Goal: Task Accomplishment & Management: Manage account settings

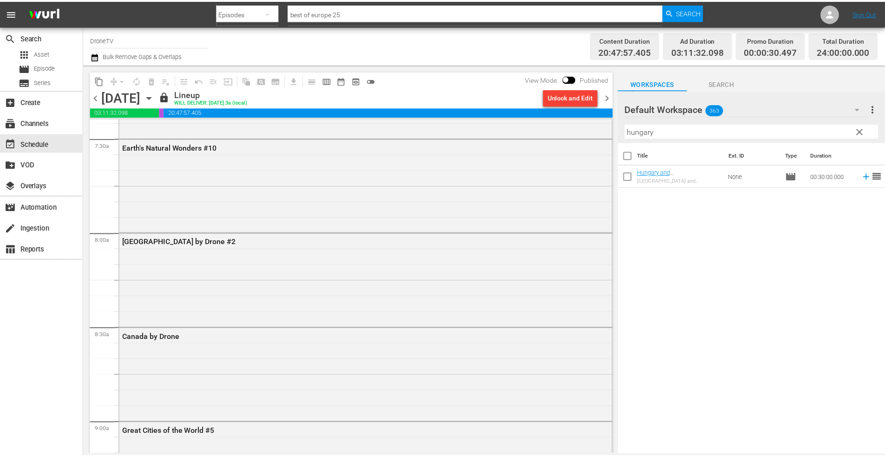
scroll to position [1333, 0]
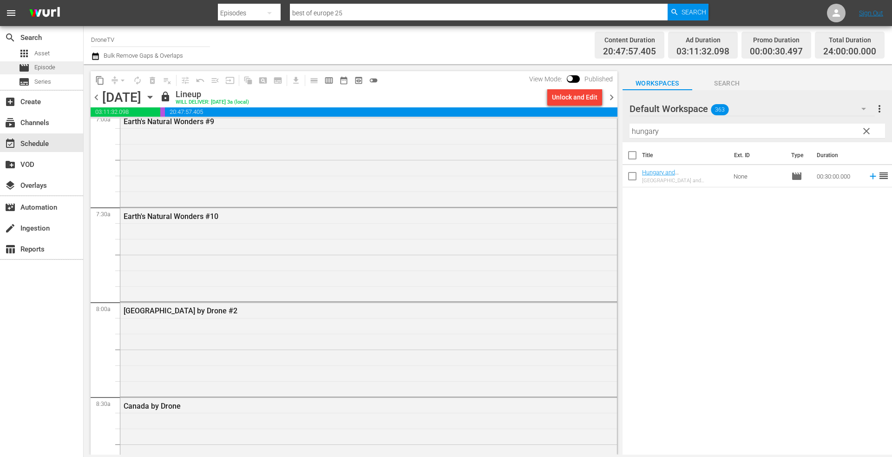
click at [39, 63] on div "movie Episode" at bounding box center [37, 67] width 37 height 13
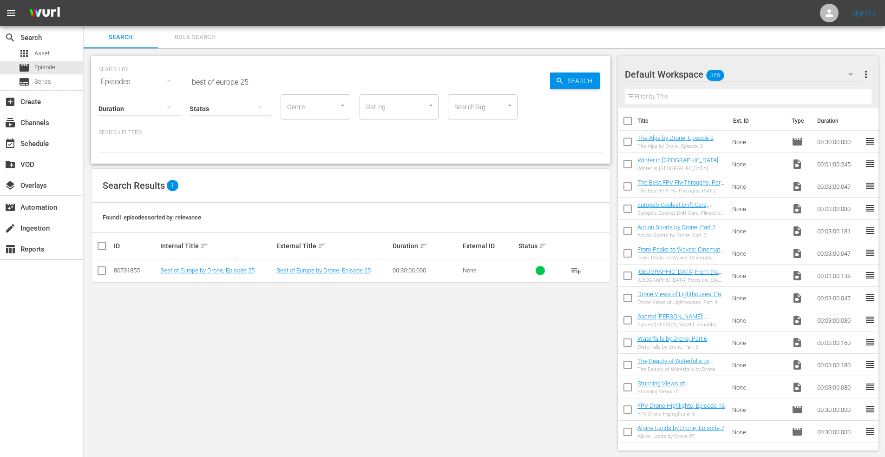
click at [263, 83] on input "best of europe 25" at bounding box center [370, 82] width 361 height 22
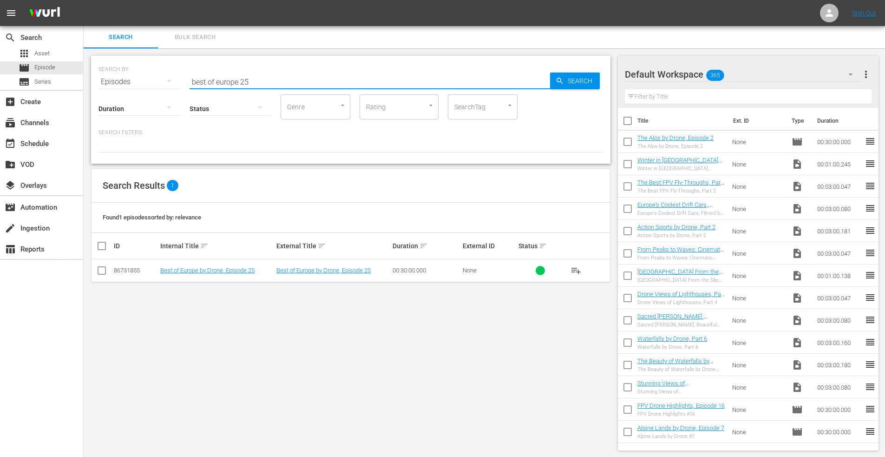
drag, startPoint x: 263, startPoint y: 83, endPoint x: 140, endPoint y: 83, distance: 122.2
click at [140, 83] on div "SEARCH BY Search By Episodes Search ID, Title, Description, Keywords, or Catego…" at bounding box center [351, 75] width 505 height 33
type input "united kingdom"
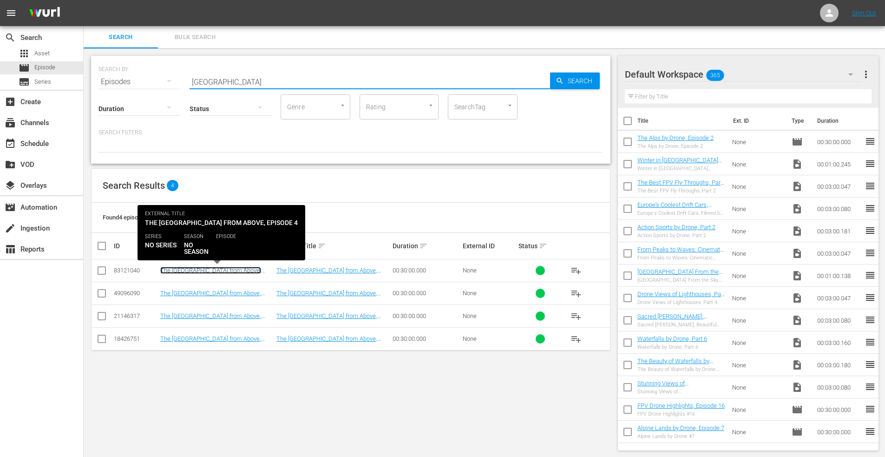
click at [214, 268] on link "The [GEOGRAPHIC_DATA] from Above, Episode 4" at bounding box center [210, 274] width 101 height 14
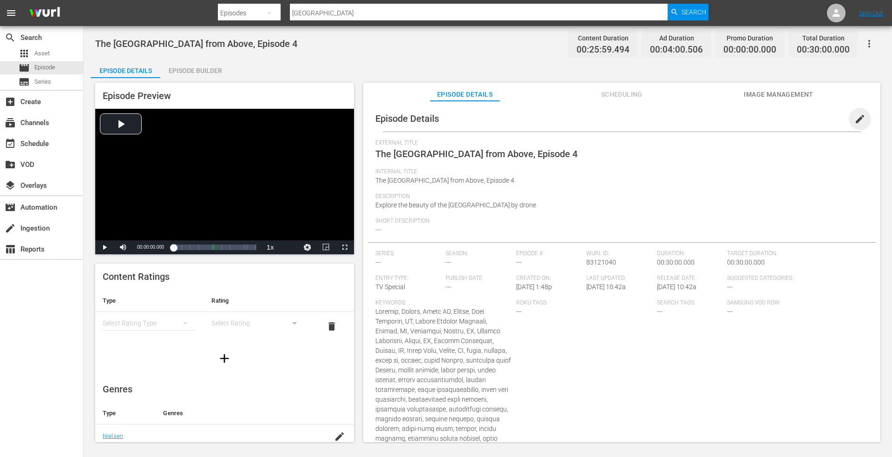
click at [856, 119] on span "edit" at bounding box center [860, 118] width 11 height 11
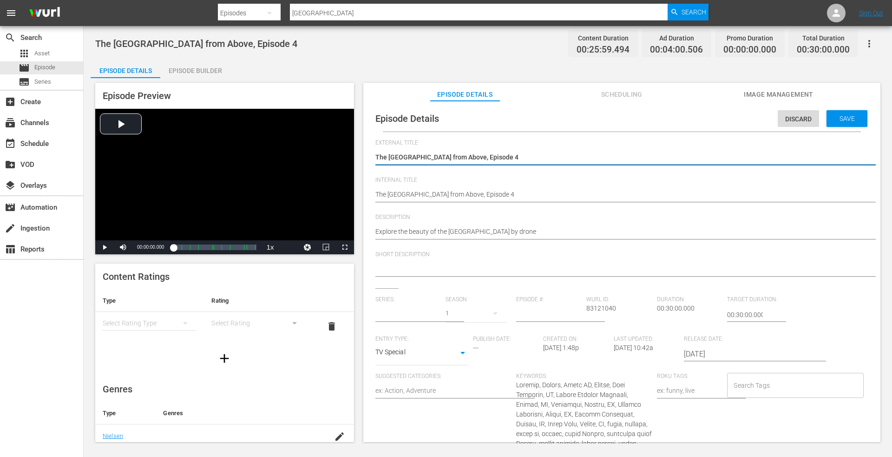
type input "No Series"
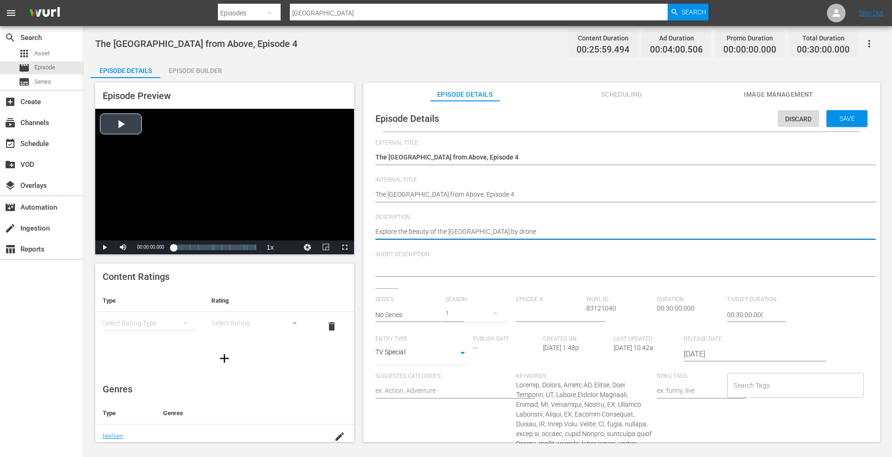
drag, startPoint x: 530, startPoint y: 234, endPoint x: 343, endPoint y: 237, distance: 186.8
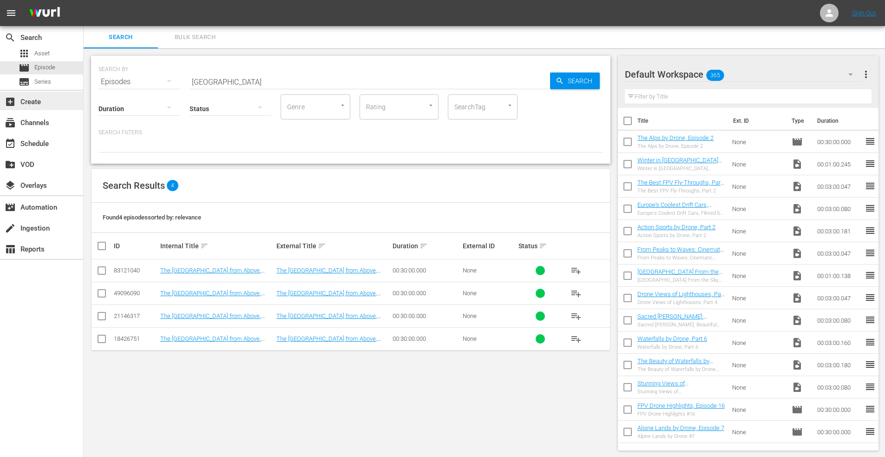
click at [36, 100] on div "add_box Create" at bounding box center [26, 100] width 52 height 8
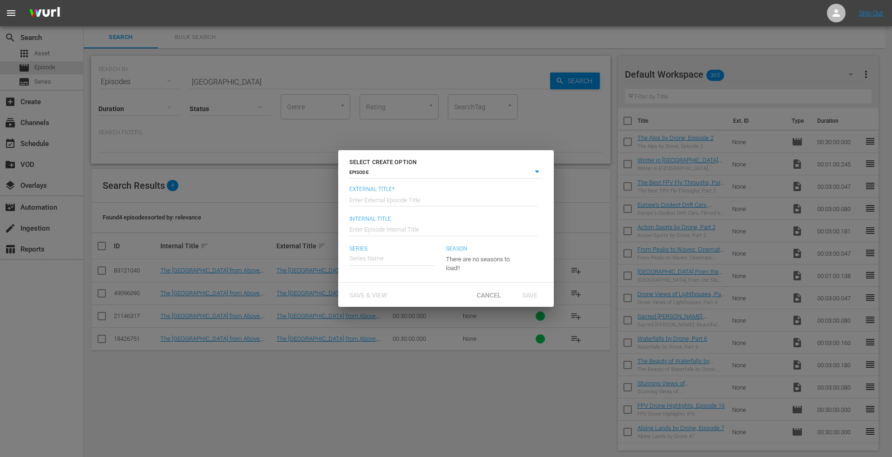
click at [387, 200] on input "text" at bounding box center [443, 199] width 189 height 22
type input "The [GEOGRAPHIC_DATA] from Above, Episode 5"
click at [369, 229] on input "text" at bounding box center [443, 228] width 189 height 22
type input "The [GEOGRAPHIC_DATA] from Above, Episode 5"
click at [536, 292] on span "Save" at bounding box center [530, 294] width 30 height 7
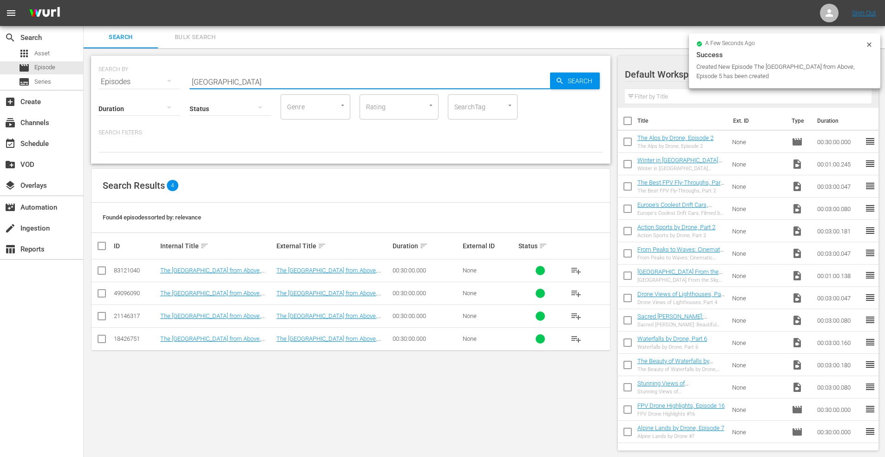
click at [257, 82] on input "united kingdom" at bounding box center [370, 82] width 361 height 22
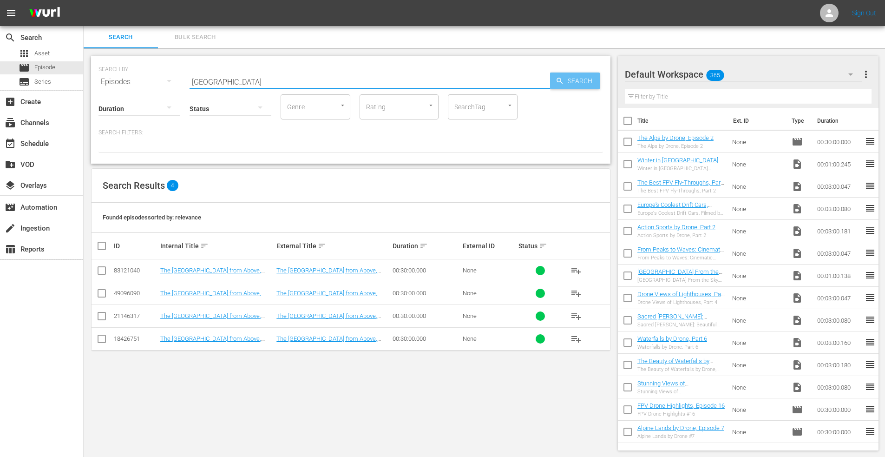
drag, startPoint x: 587, startPoint y: 87, endPoint x: 566, endPoint y: 82, distance: 21.9
click at [587, 87] on span "Search" at bounding box center [582, 80] width 36 height 17
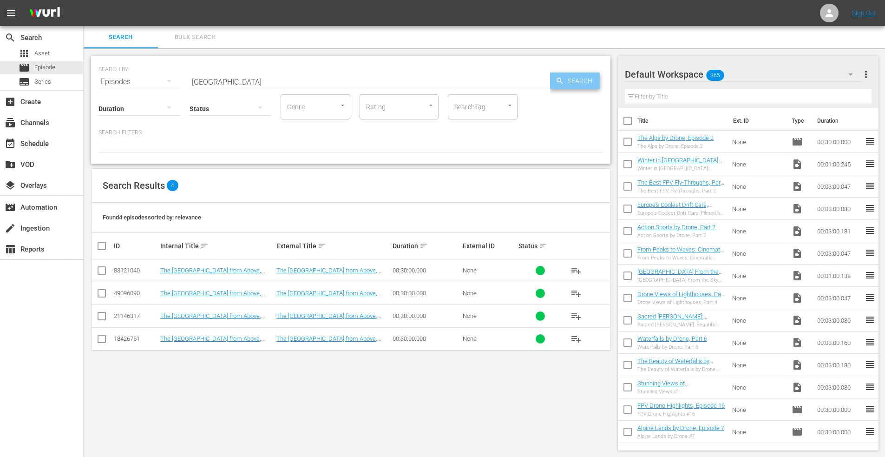
click at [566, 78] on span "Search" at bounding box center [582, 80] width 36 height 17
click at [40, 105] on div "add_box Create" at bounding box center [26, 100] width 52 height 8
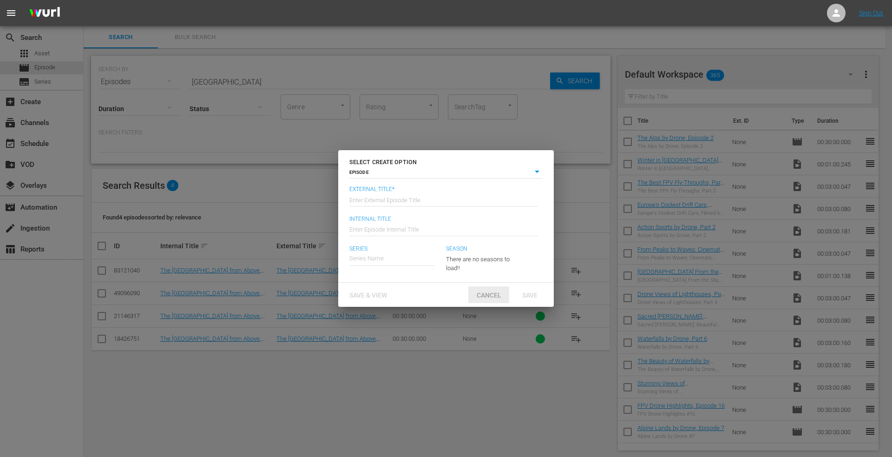
click at [493, 293] on span "Cancel" at bounding box center [488, 294] width 39 height 7
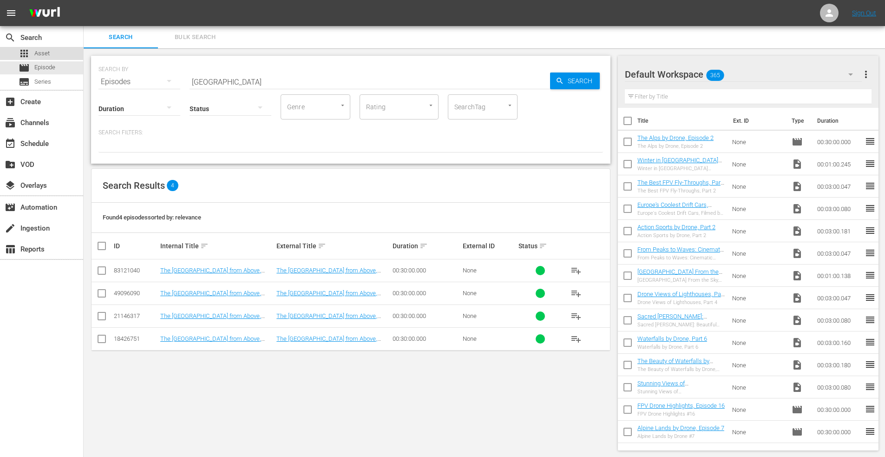
click at [46, 54] on span "Asset" at bounding box center [41, 53] width 15 height 9
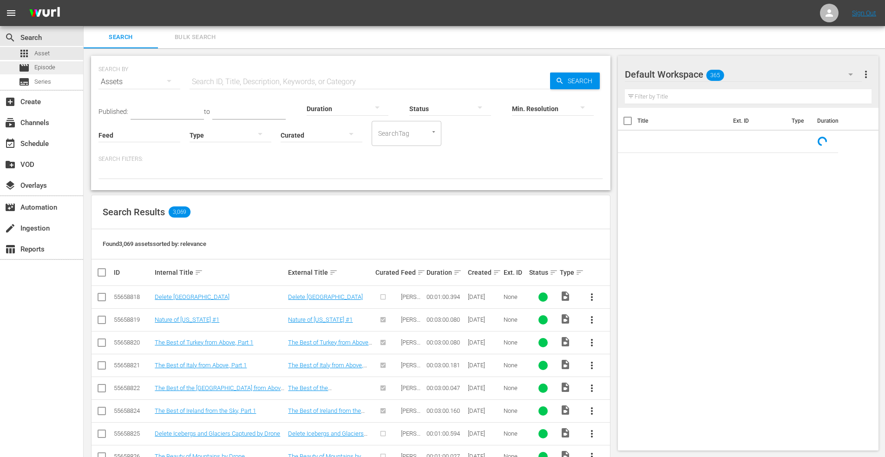
click at [44, 70] on span "Episode" at bounding box center [44, 67] width 21 height 9
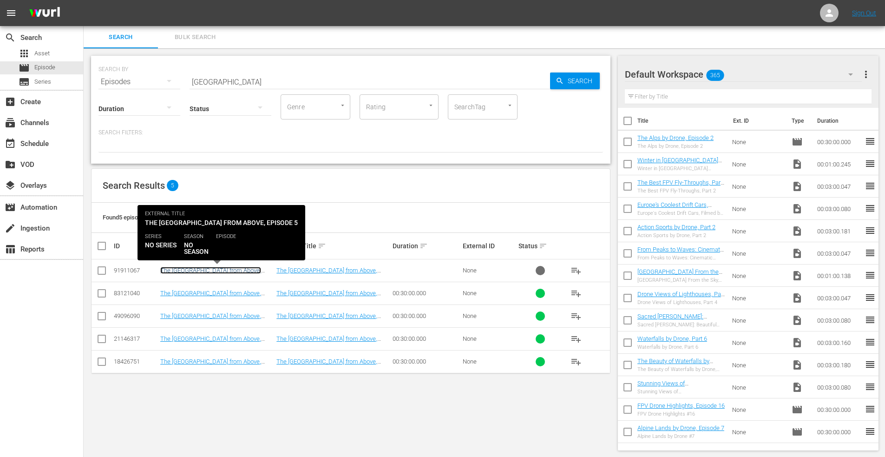
click at [207, 269] on link "The [GEOGRAPHIC_DATA] from Above, Episode 5" at bounding box center [210, 274] width 101 height 14
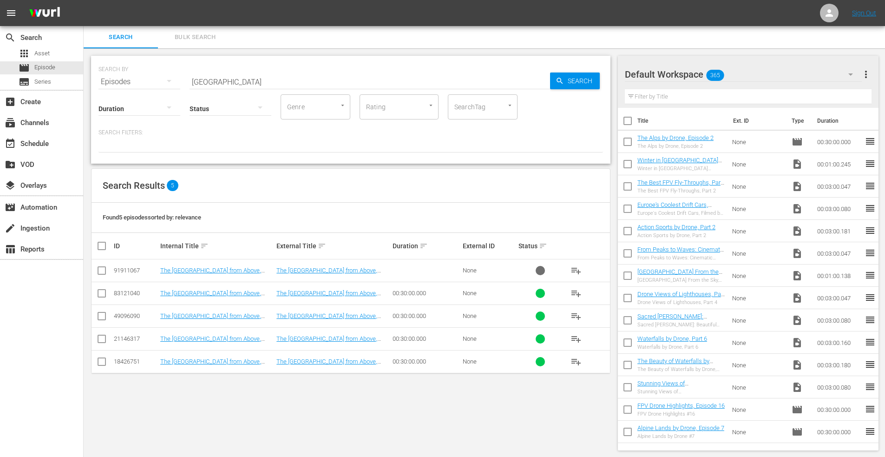
click at [630, 386] on input "checkbox" at bounding box center [628, 389] width 20 height 20
checkbox input "true"
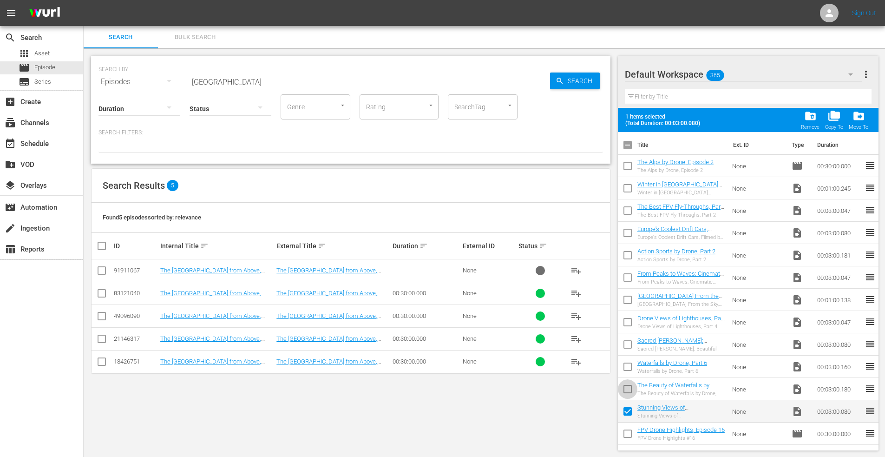
click at [628, 387] on input "checkbox" at bounding box center [628, 391] width 20 height 20
checkbox input "true"
click at [628, 367] on input "checkbox" at bounding box center [628, 369] width 20 height 20
checkbox input "true"
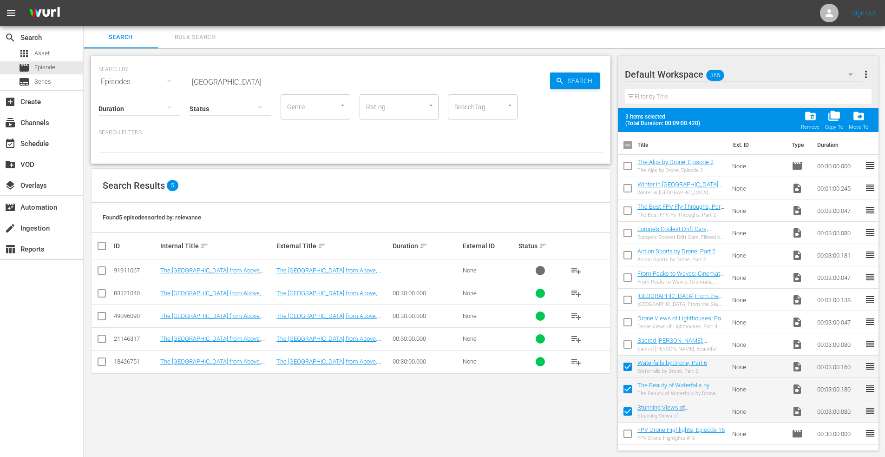
click at [632, 343] on input "checkbox" at bounding box center [628, 346] width 20 height 20
checkbox input "true"
click at [628, 321] on input "checkbox" at bounding box center [628, 324] width 20 height 20
checkbox input "true"
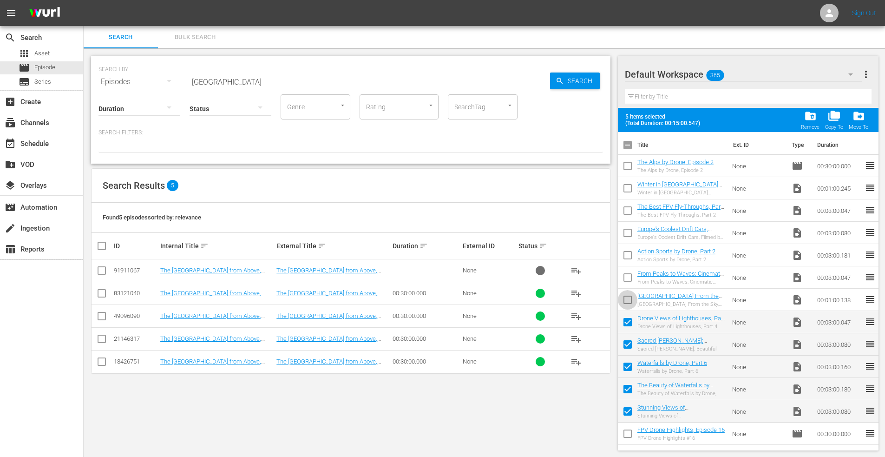
click at [630, 296] on input "checkbox" at bounding box center [628, 302] width 20 height 20
checkbox input "true"
click at [627, 279] on input "checkbox" at bounding box center [628, 280] width 20 height 20
checkbox input "true"
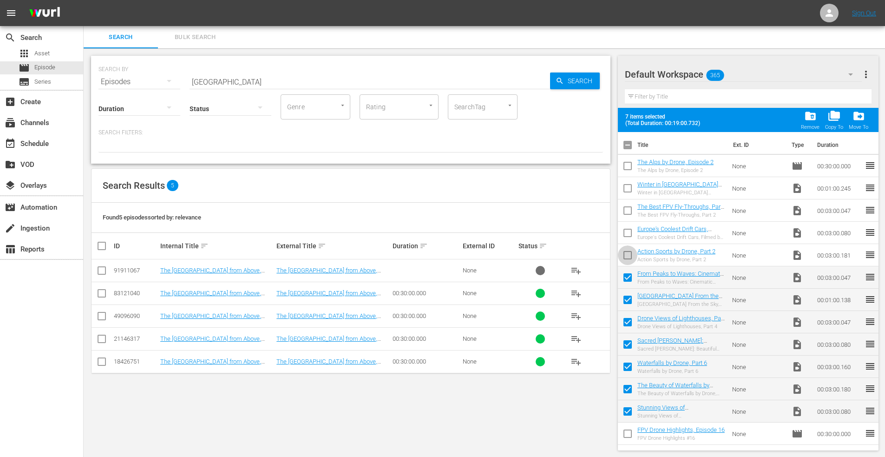
click at [630, 254] on input "checkbox" at bounding box center [628, 257] width 20 height 20
checkbox input "true"
click at [628, 231] on input "checkbox" at bounding box center [628, 235] width 20 height 20
checkbox input "true"
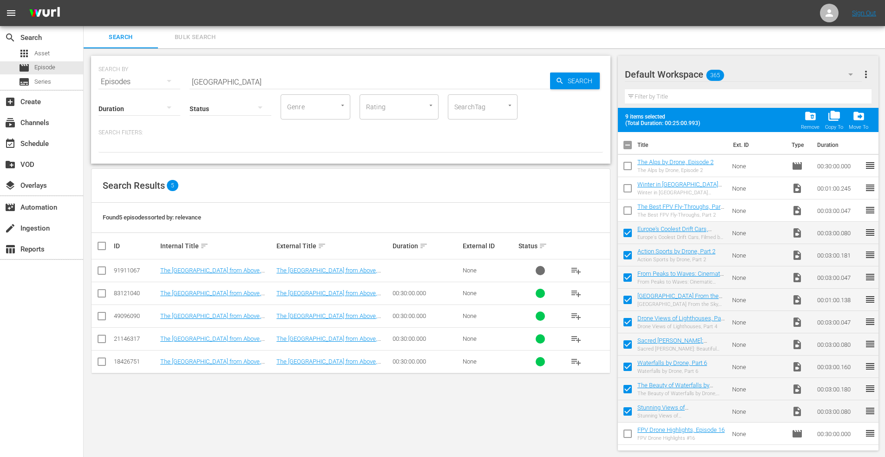
click at [631, 210] on input "checkbox" at bounding box center [628, 213] width 20 height 20
checkbox input "true"
click at [627, 184] on input "checkbox" at bounding box center [628, 190] width 20 height 20
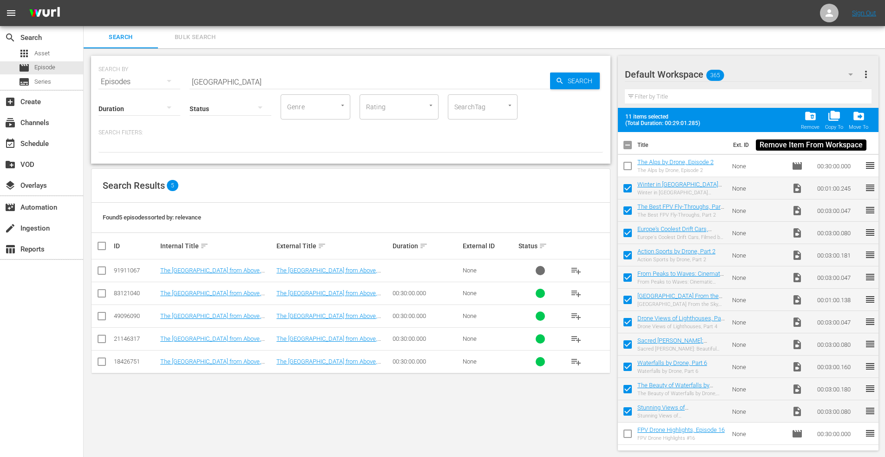
click at [808, 116] on span "folder_delete" at bounding box center [810, 116] width 13 height 13
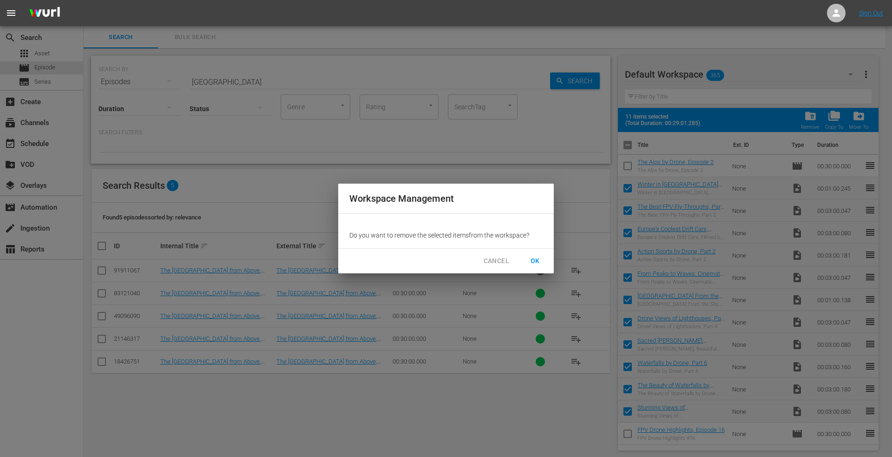
click at [531, 257] on span "OK" at bounding box center [535, 261] width 15 height 12
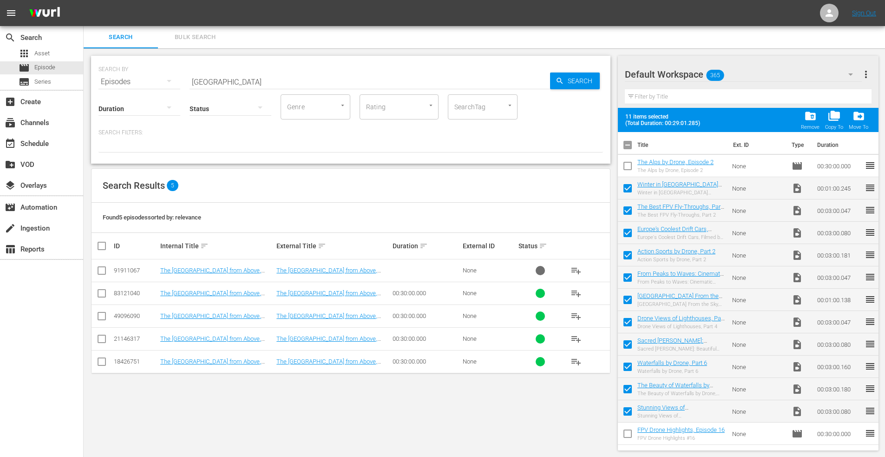
checkbox input "false"
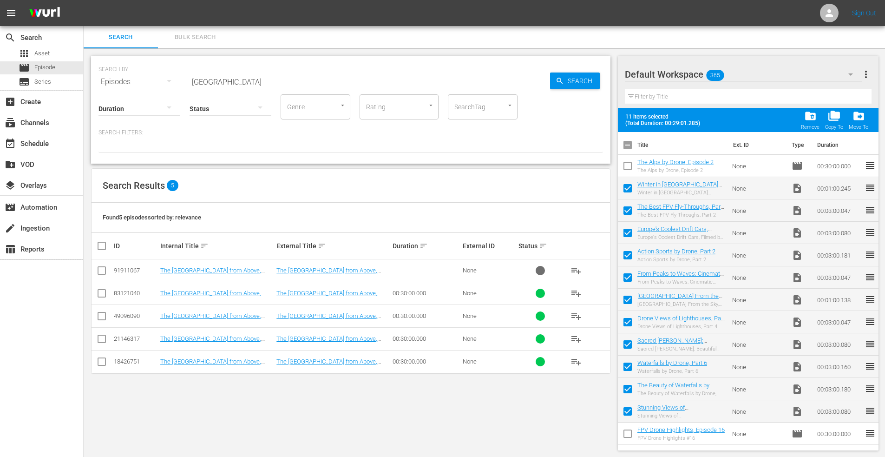
checkbox input "false"
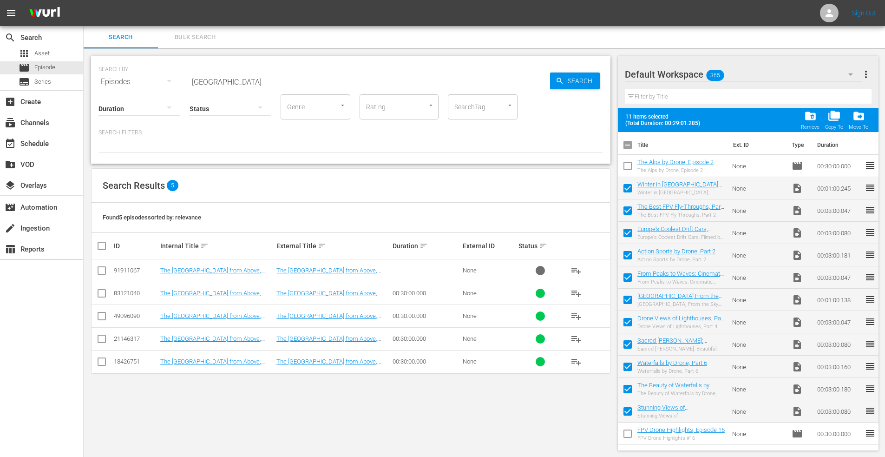
checkbox input "false"
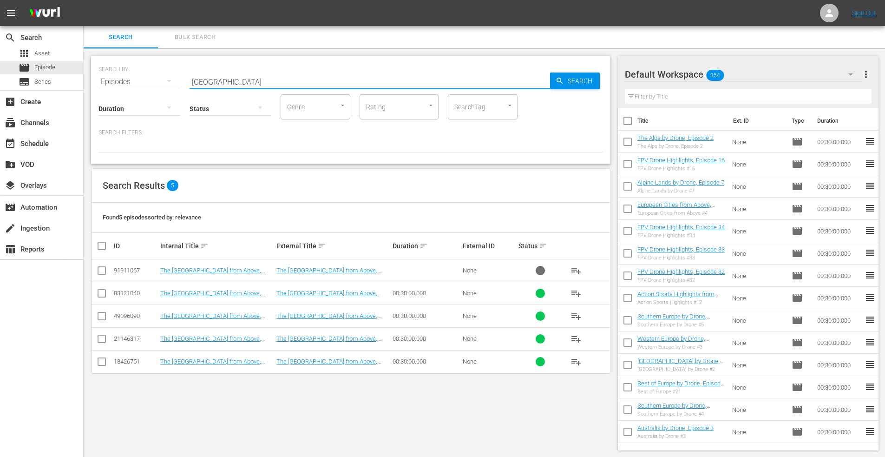
click at [253, 80] on input "united kingdom" at bounding box center [370, 82] width 361 height 22
type input "united kingdom ancient"
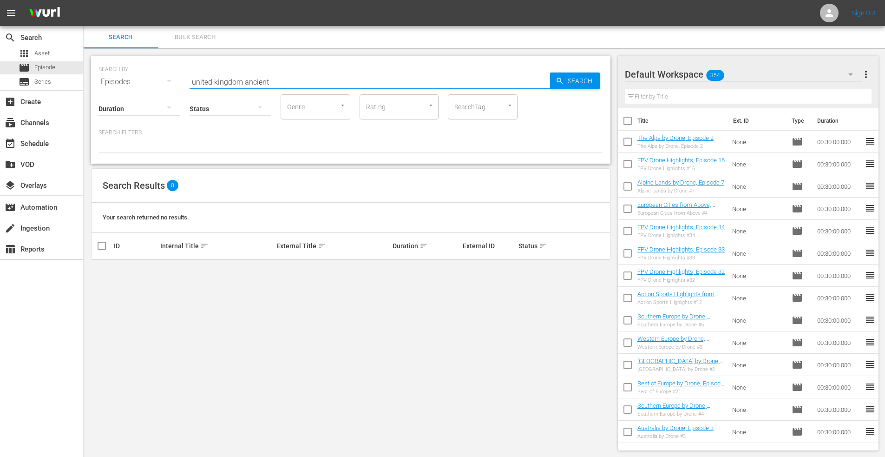
drag, startPoint x: 208, startPoint y: 79, endPoint x: 175, endPoint y: 79, distance: 33.0
click at [175, 79] on div "SEARCH BY Search By Episodes Search ID, Title, Description, Keywords, or Catego…" at bounding box center [351, 75] width 505 height 33
click at [163, 83] on button "button" at bounding box center [169, 81] width 22 height 22
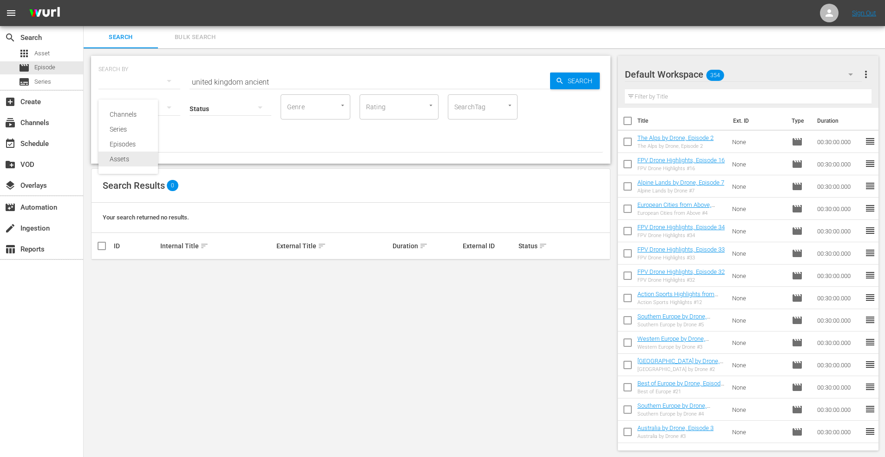
drag, startPoint x: 124, startPoint y: 158, endPoint x: 141, endPoint y: 141, distance: 24.0
click at [125, 157] on div "Assets" at bounding box center [128, 158] width 37 height 15
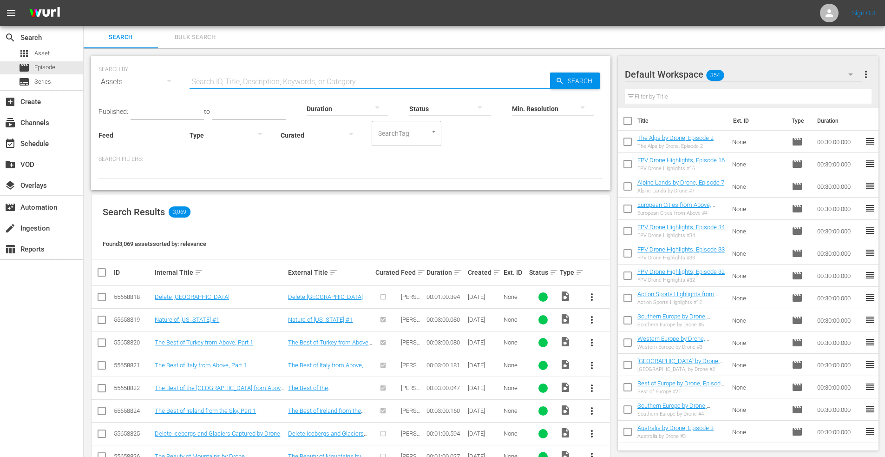
click at [311, 84] on input "text" at bounding box center [370, 82] width 361 height 22
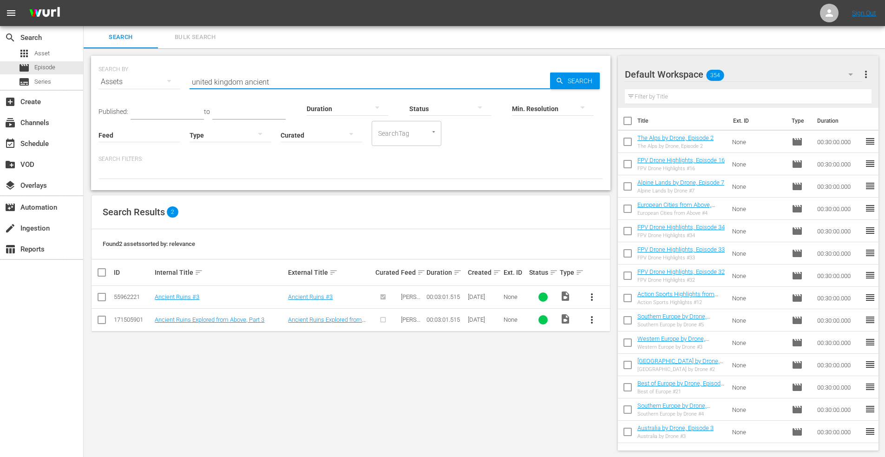
drag, startPoint x: 245, startPoint y: 81, endPoint x: 165, endPoint y: 79, distance: 80.4
click at [165, 79] on div "SEARCH BY Search By Assets Search ID, Title, Description, Keywords, or Category…" at bounding box center [351, 75] width 505 height 33
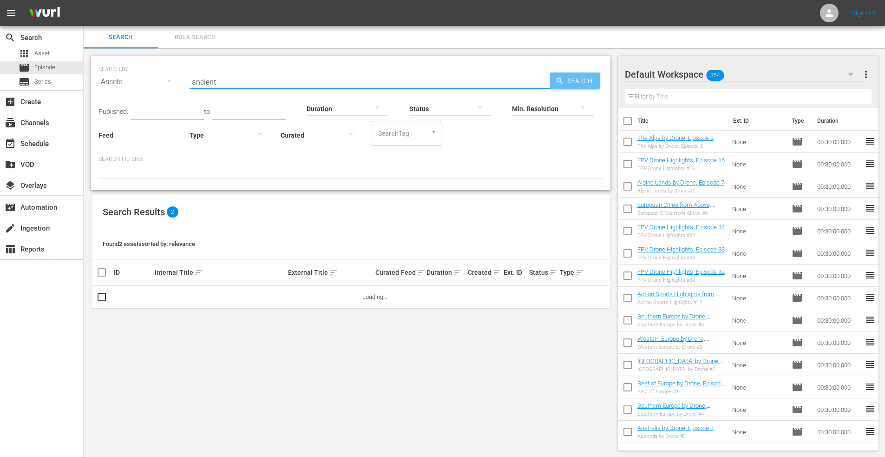
drag, startPoint x: 569, startPoint y: 77, endPoint x: 517, endPoint y: 109, distance: 60.7
click at [567, 78] on span "Search" at bounding box center [582, 80] width 36 height 17
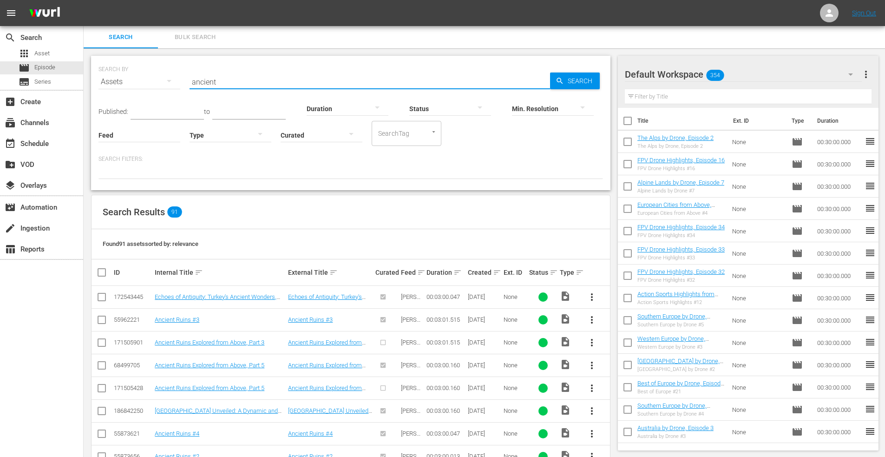
drag, startPoint x: 224, startPoint y: 83, endPoint x: 164, endPoint y: 82, distance: 60.4
click at [164, 82] on div "SEARCH BY Search By Assets Search ID, Title, Description, Keywords, or Category…" at bounding box center [351, 75] width 505 height 33
drag, startPoint x: 207, startPoint y: 84, endPoint x: 172, endPoint y: 83, distance: 34.9
click at [170, 84] on div "SEARCH BY Search By Assets Search ID, Title, Description, Keywords, or Category…" at bounding box center [351, 75] width 505 height 33
type input "united kingdom"
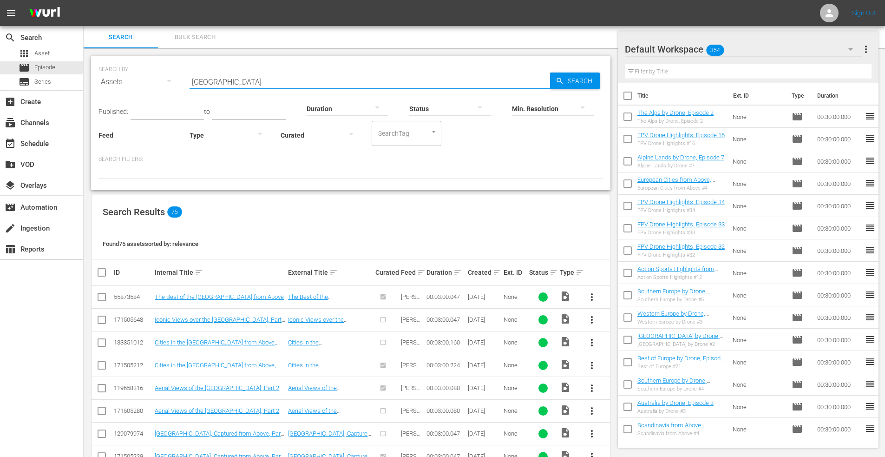
scroll to position [93, 0]
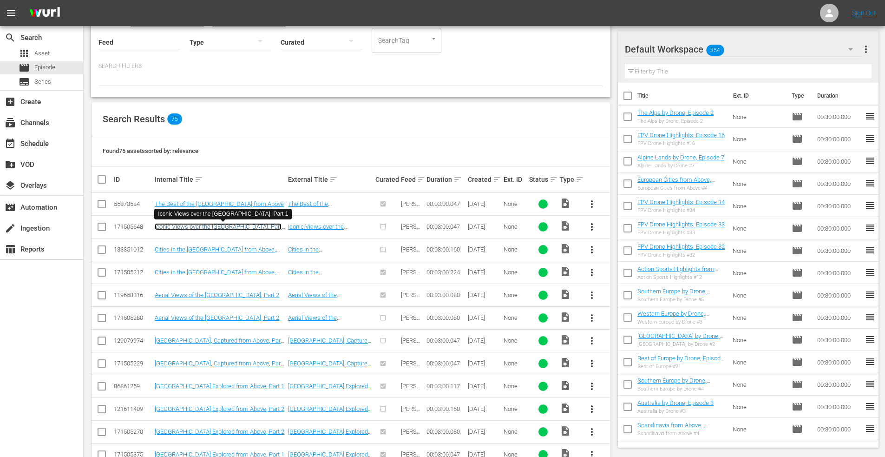
click at [187, 225] on link "Iconic Views over the United Kingdom, Part 1" at bounding box center [218, 230] width 127 height 14
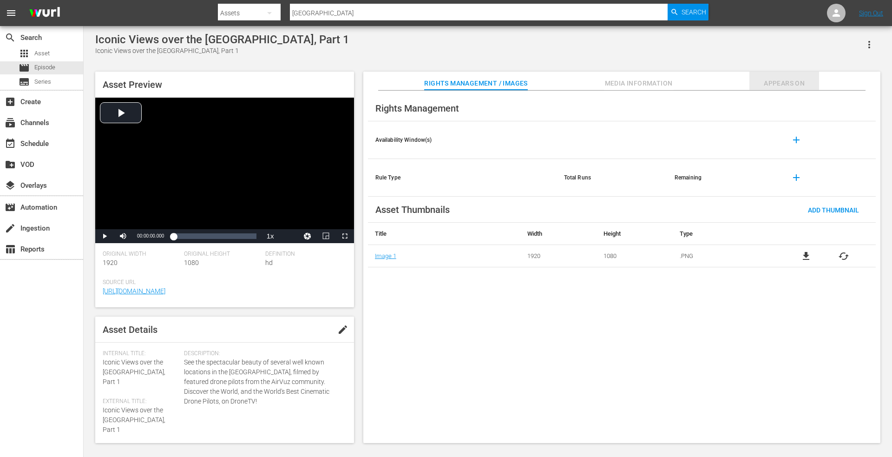
click at [793, 79] on span "Appears On" at bounding box center [785, 84] width 70 height 12
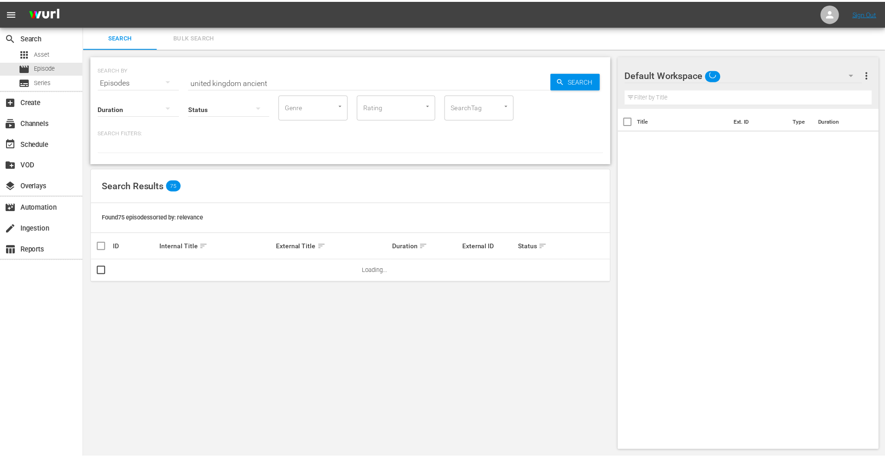
scroll to position [1, 0]
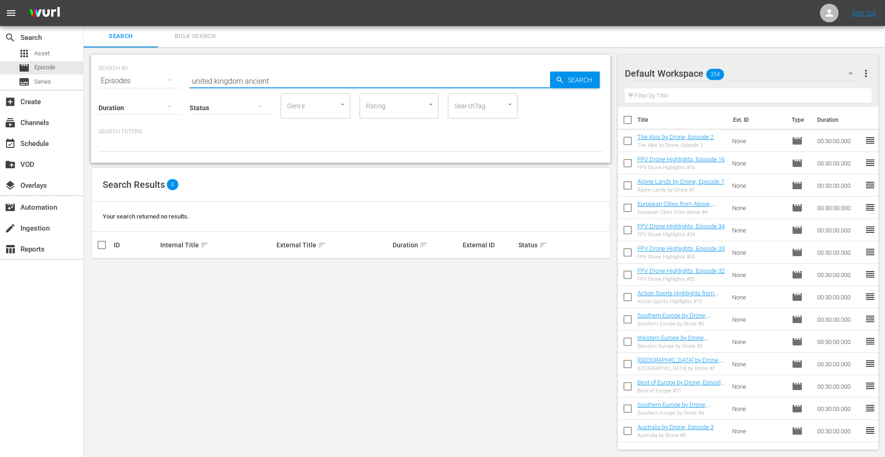
drag, startPoint x: 242, startPoint y: 81, endPoint x: 343, endPoint y: 81, distance: 100.8
click at [343, 81] on input "united kingdom ancient" at bounding box center [370, 81] width 361 height 22
click at [165, 80] on icon "button" at bounding box center [169, 79] width 11 height 11
click at [128, 153] on div "Assets" at bounding box center [128, 158] width 37 height 15
type input "united kingdom"
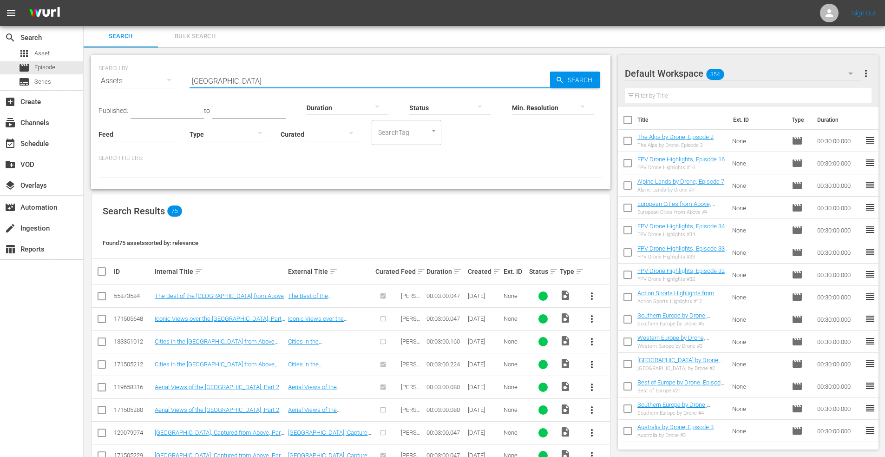
click at [267, 84] on input "united kingdom" at bounding box center [370, 81] width 361 height 22
click at [99, 317] on input "checkbox" at bounding box center [101, 320] width 11 height 11
checkbox input "true"
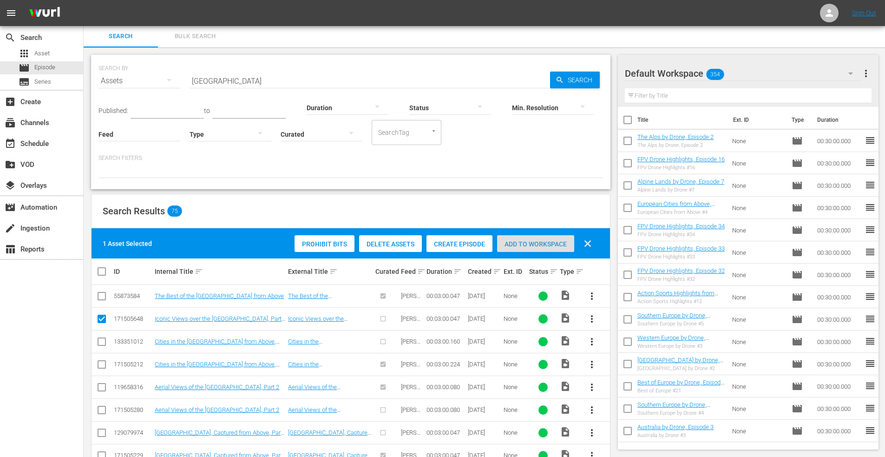
drag, startPoint x: 528, startPoint y: 246, endPoint x: 562, endPoint y: 156, distance: 96.3
click at [529, 246] on span "Add to Workspace" at bounding box center [535, 243] width 77 height 7
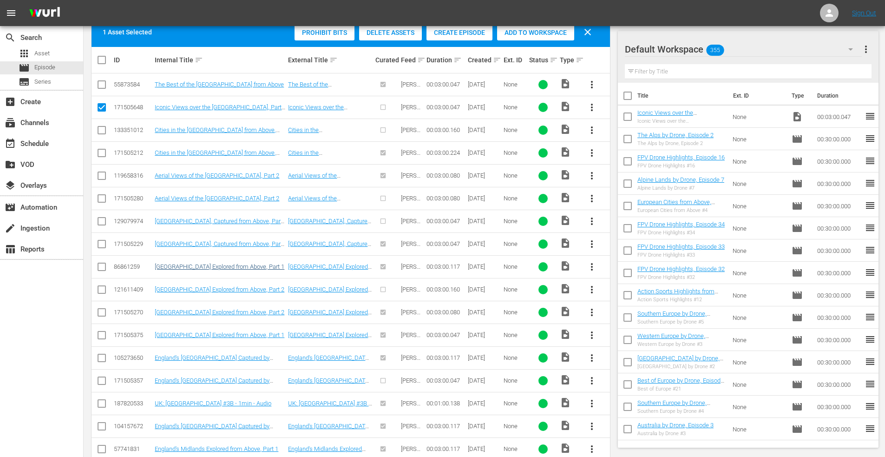
scroll to position [0, 0]
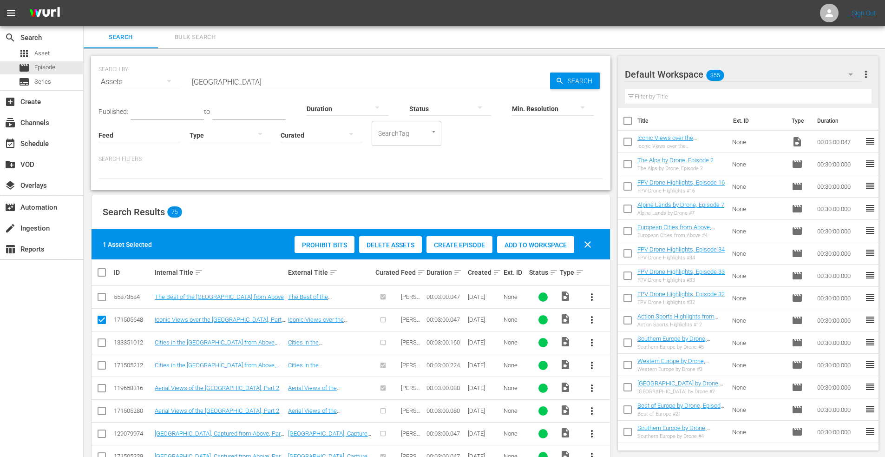
click at [254, 82] on input "united kingdom" at bounding box center [370, 82] width 361 height 22
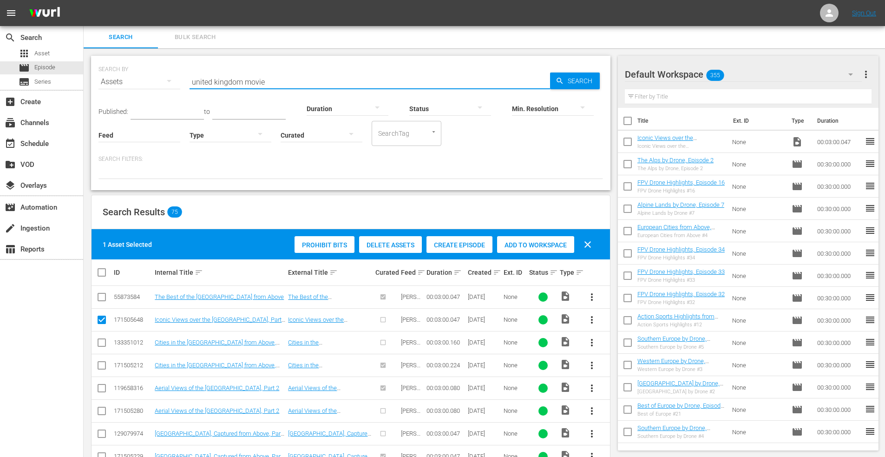
type input "united kingdom movie"
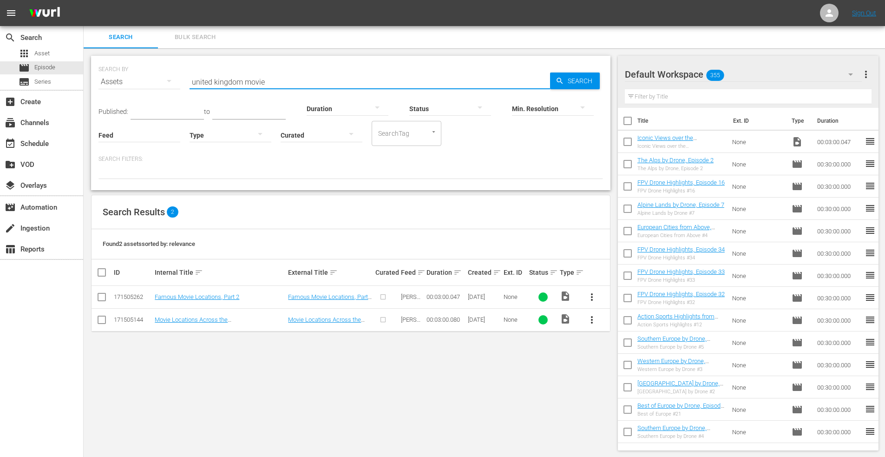
click at [103, 318] on input "checkbox" at bounding box center [101, 321] width 11 height 11
checkbox input "true"
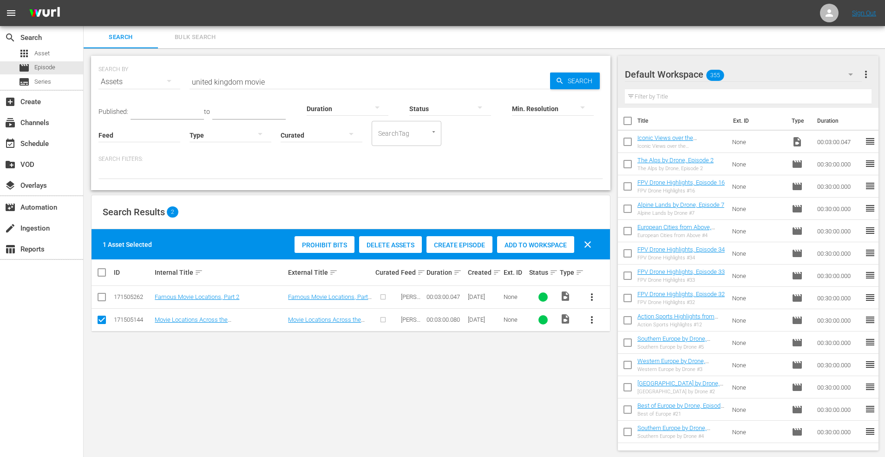
drag, startPoint x: 532, startPoint y: 240, endPoint x: 518, endPoint y: 208, distance: 35.0
click at [531, 240] on div "Add to Workspace" at bounding box center [535, 245] width 77 height 18
drag, startPoint x: 125, startPoint y: 67, endPoint x: 87, endPoint y: 64, distance: 37.8
click at [87, 64] on div "SEARCH BY Search By Assets Search ID, Title, Description, Keywords, or Category…" at bounding box center [351, 252] width 534 height 409
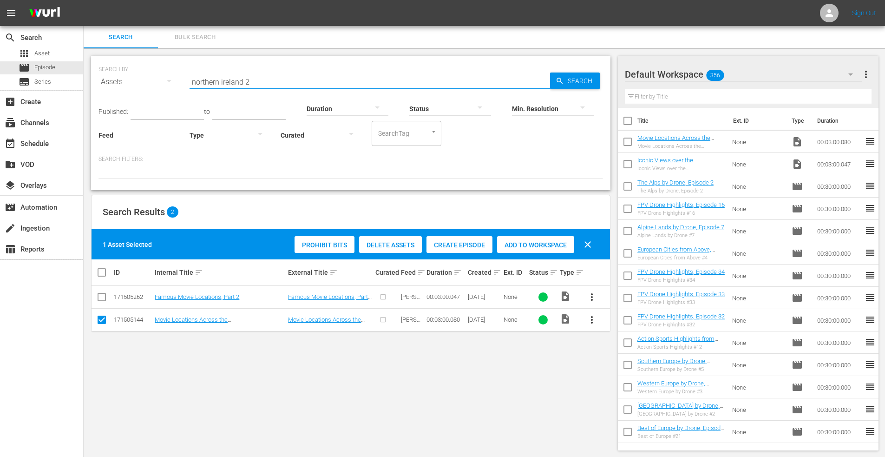
type input "northern ireland 2"
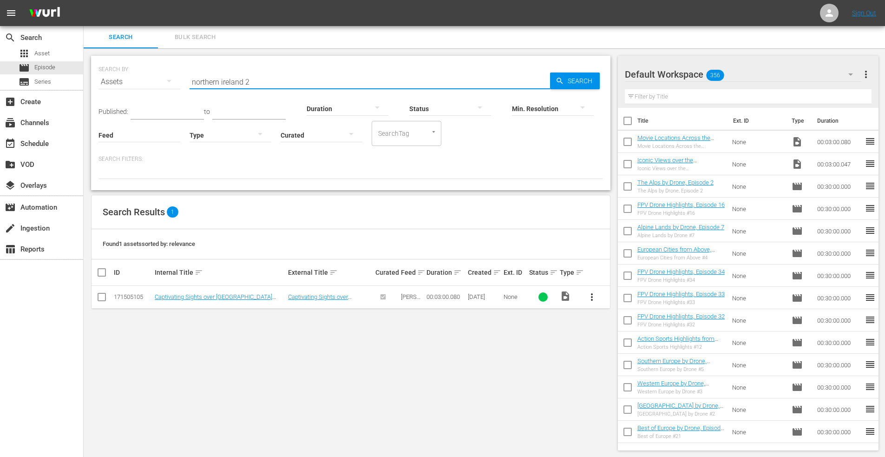
click at [104, 299] on input "checkbox" at bounding box center [101, 298] width 11 height 11
checkbox input "true"
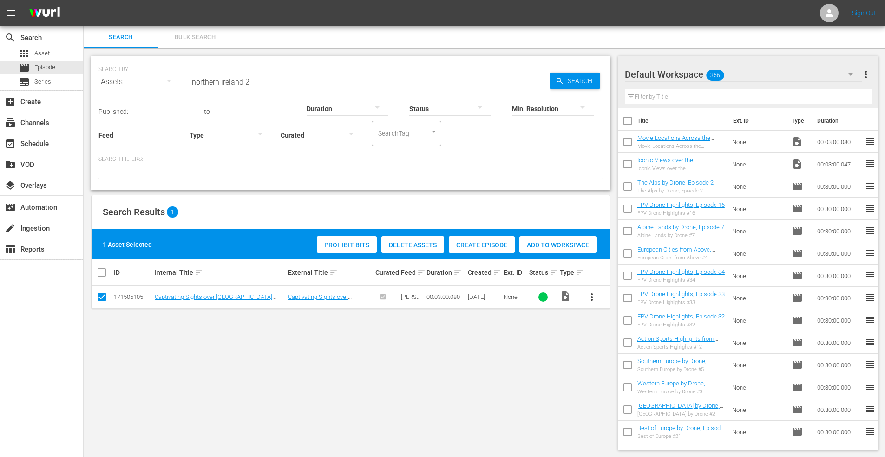
click at [561, 241] on span "Add to Workspace" at bounding box center [558, 244] width 77 height 7
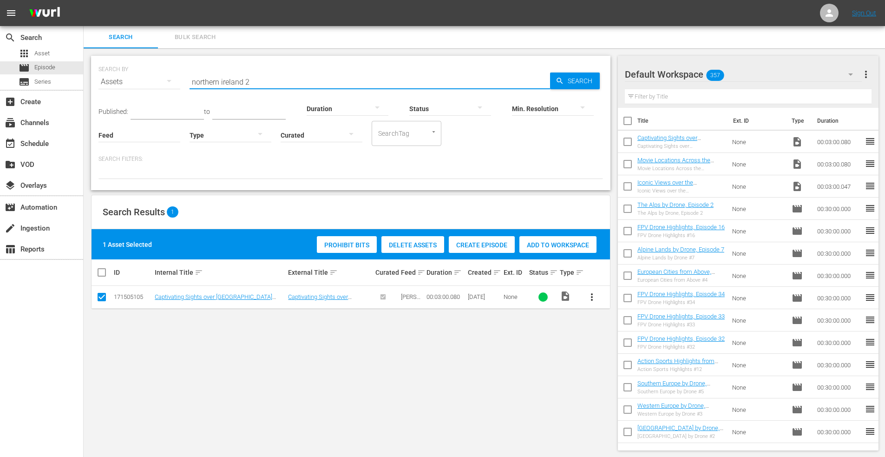
drag, startPoint x: 241, startPoint y: 80, endPoint x: 151, endPoint y: 75, distance: 90.3
click at [151, 75] on div "SEARCH BY Search By Assets Search ID, Title, Description, Keywords, or Category…" at bounding box center [351, 75] width 505 height 33
type input "scotland castles 2"
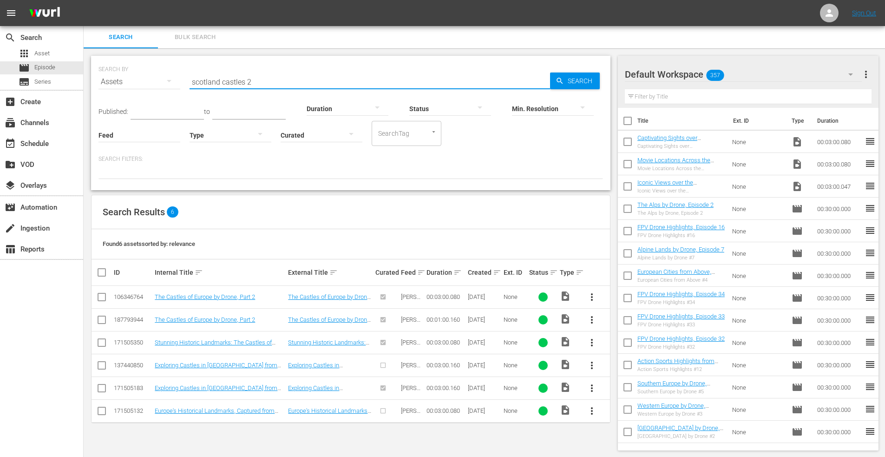
click at [100, 388] on input "checkbox" at bounding box center [101, 389] width 11 height 11
checkbox input "true"
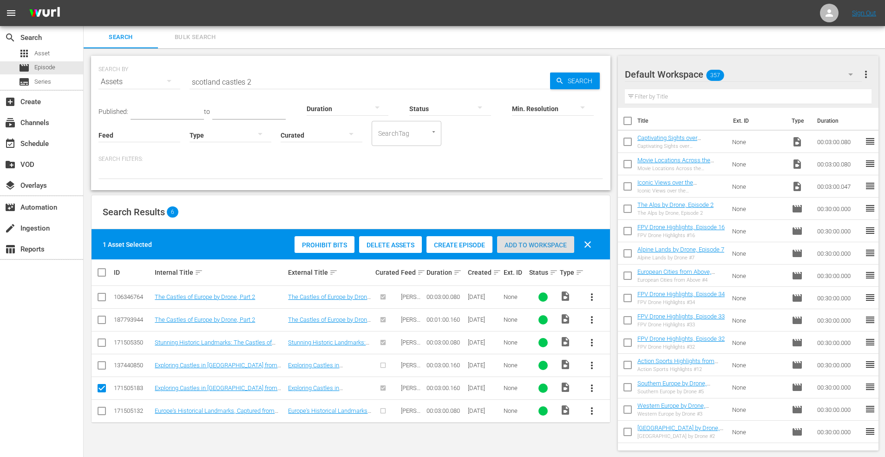
drag, startPoint x: 510, startPoint y: 244, endPoint x: 418, endPoint y: 72, distance: 195.0
click at [510, 240] on div "Add to Workspace" at bounding box center [535, 245] width 77 height 18
drag, startPoint x: 185, startPoint y: 75, endPoint x: 87, endPoint y: 57, distance: 100.2
click at [87, 57] on div "SEARCH BY Search By Assets Search ID, Title, Description, Keywords, or Category…" at bounding box center [351, 252] width 534 height 409
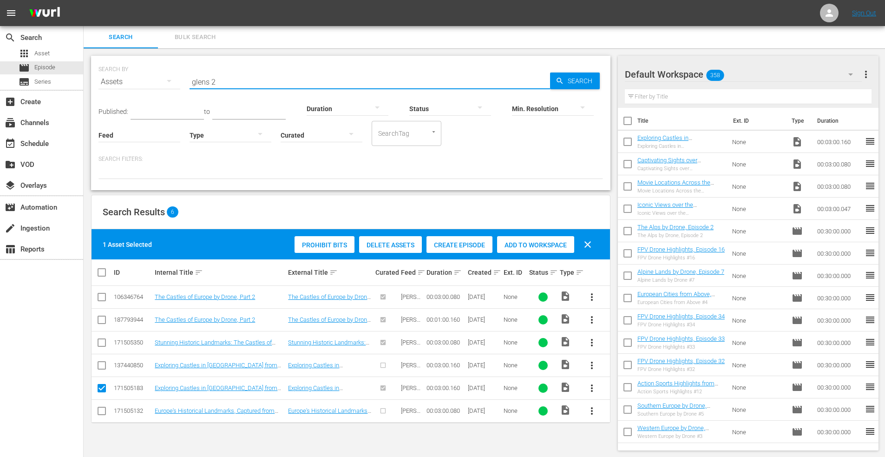
type input "glens 2"
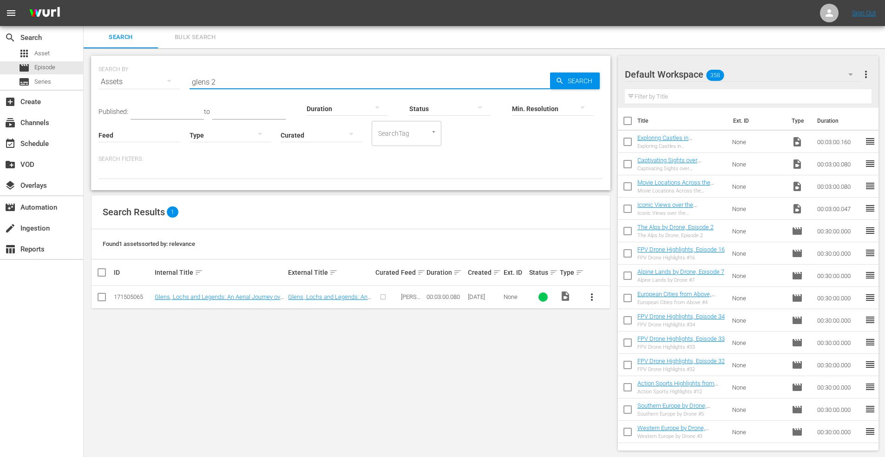
click at [102, 297] on input "checkbox" at bounding box center [101, 298] width 11 height 11
checkbox input "true"
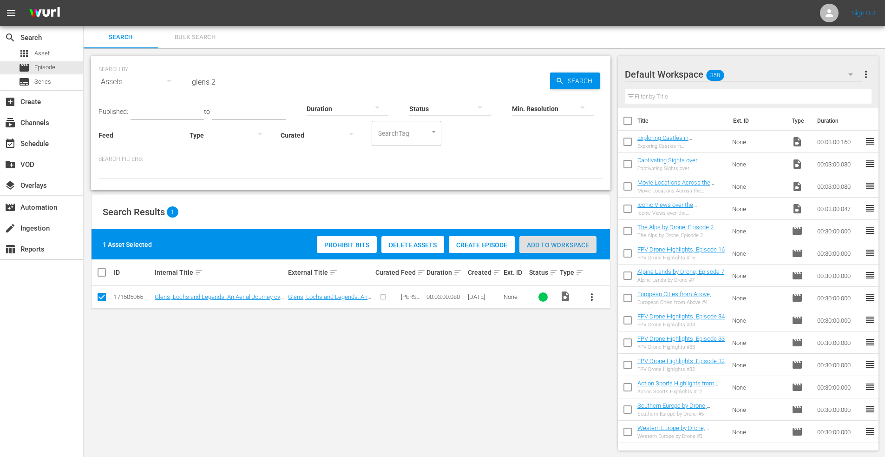
drag, startPoint x: 551, startPoint y: 245, endPoint x: 466, endPoint y: 69, distance: 196.0
click at [551, 244] on span "Add to Workspace" at bounding box center [558, 244] width 77 height 7
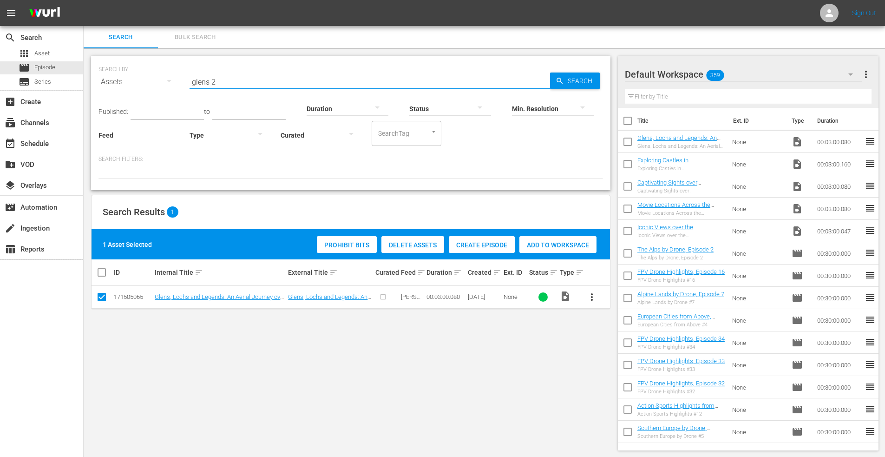
drag, startPoint x: 220, startPoint y: 84, endPoint x: 168, endPoint y: 53, distance: 60.4
click at [120, 62] on div "SEARCH BY Search By Assets Search ID, Title, Description, Keywords, or Category…" at bounding box center [351, 75] width 505 height 33
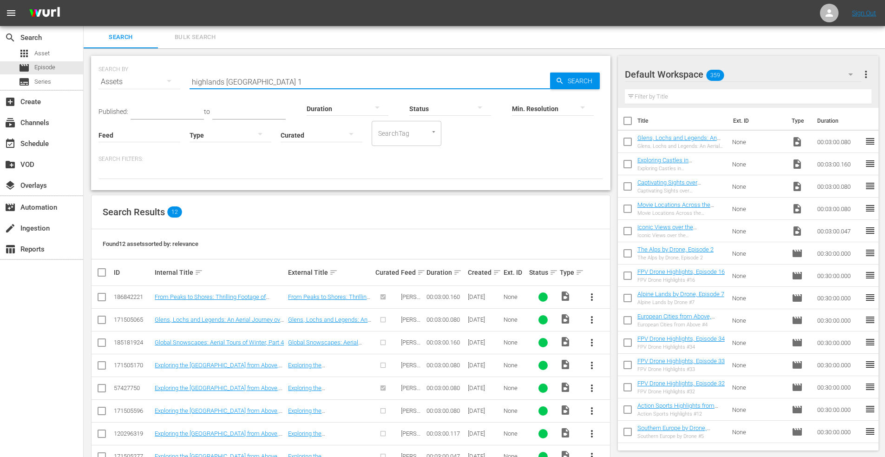
type input "highlands scotland 1"
click at [99, 408] on input "checkbox" at bounding box center [101, 412] width 11 height 11
checkbox input "true"
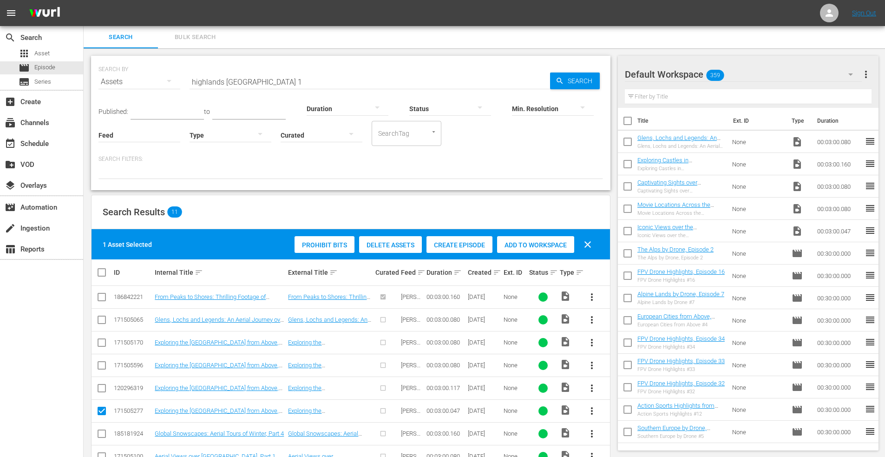
click at [524, 241] on span "Add to Workspace" at bounding box center [535, 244] width 77 height 7
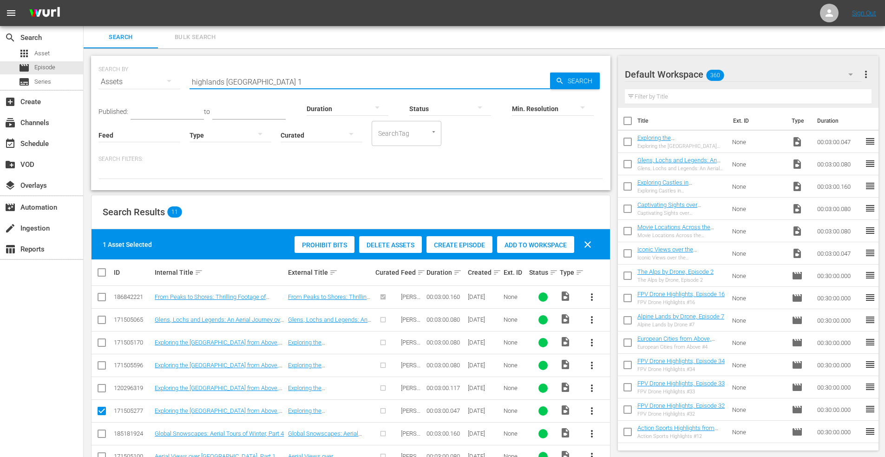
drag, startPoint x: 269, startPoint y: 83, endPoint x: 118, endPoint y: 64, distance: 151.8
click at [118, 64] on div "SEARCH BY Search By Assets Search ID, Title, Description, Keywords, or Category…" at bounding box center [351, 75] width 505 height 33
type input "lowlands 3"
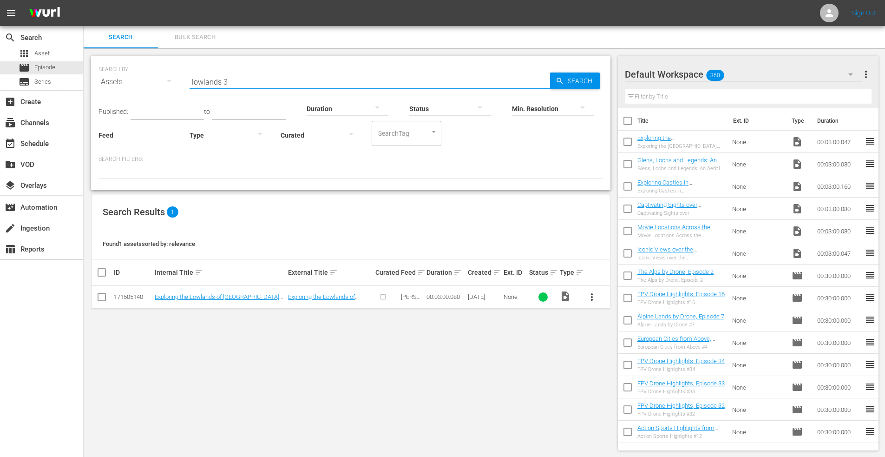
click at [103, 296] on input "checkbox" at bounding box center [101, 298] width 11 height 11
checkbox input "true"
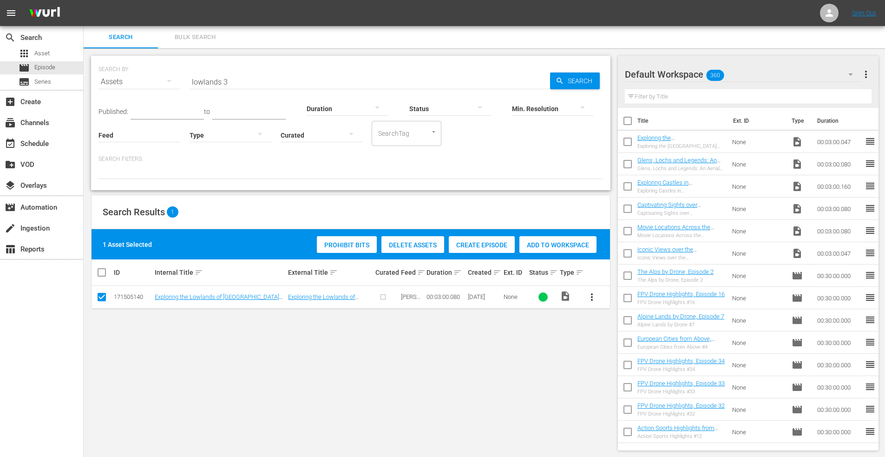
drag, startPoint x: 544, startPoint y: 243, endPoint x: 454, endPoint y: 79, distance: 187.2
click at [545, 239] on div "Add to Workspace" at bounding box center [558, 245] width 77 height 18
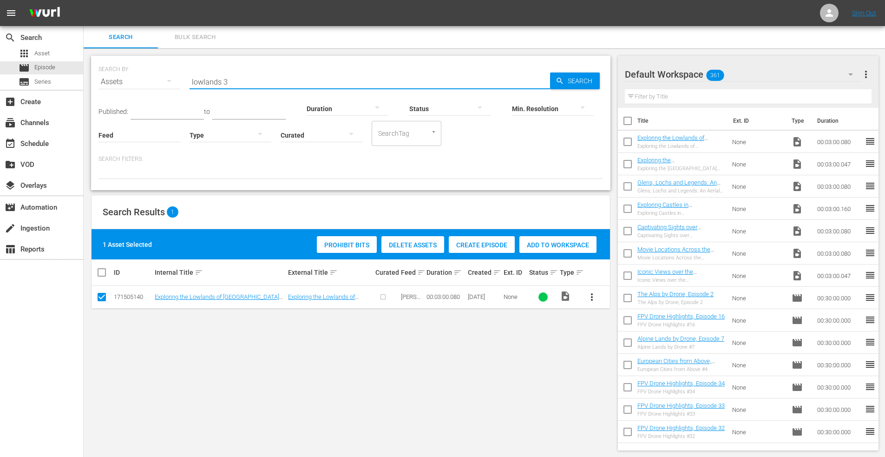
drag, startPoint x: 232, startPoint y: 83, endPoint x: 152, endPoint y: 82, distance: 79.9
click at [153, 83] on div "SEARCH BY Search By Assets Search ID, Title, Description, Keywords, or Category…" at bounding box center [351, 75] width 505 height 33
type input "movie"
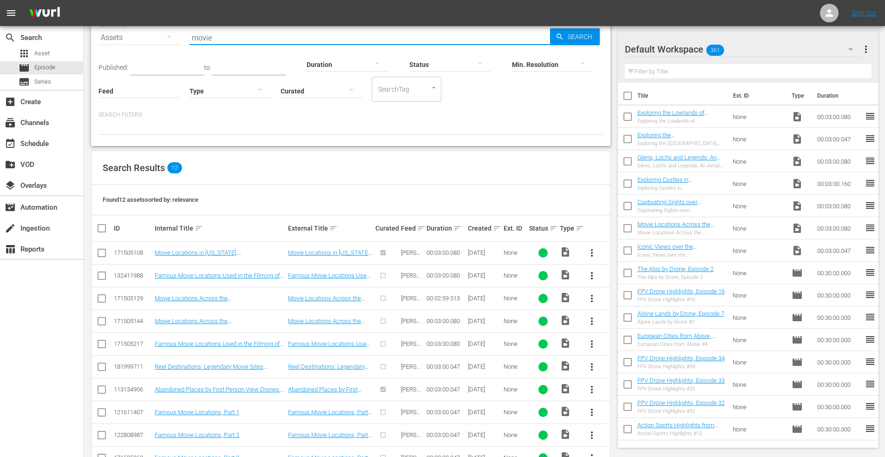
scroll to position [46, 0]
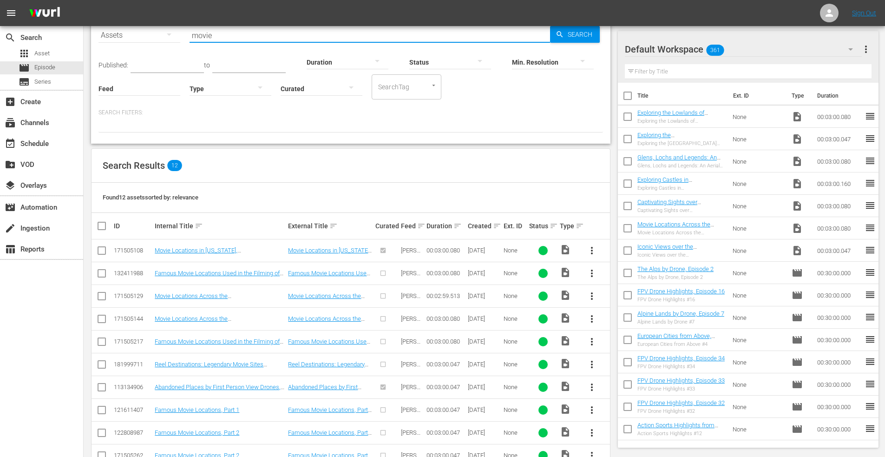
click at [103, 319] on input "checkbox" at bounding box center [101, 320] width 11 height 11
checkbox input "true"
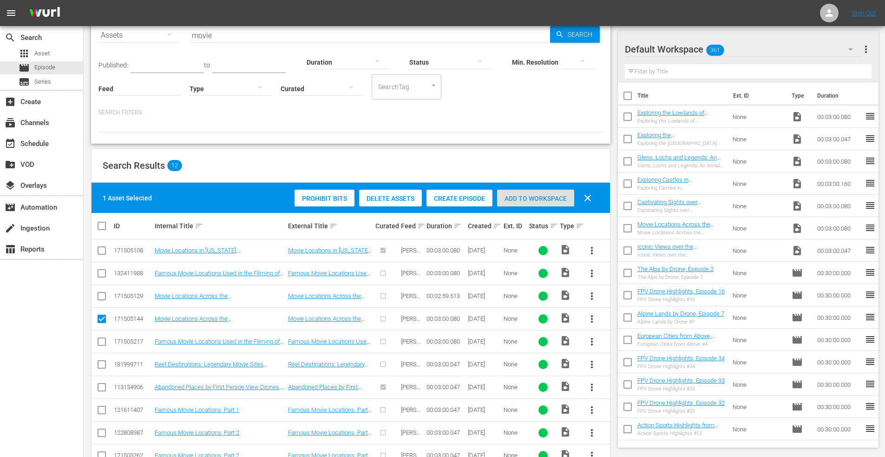
click at [526, 194] on div "Add to Workspace" at bounding box center [535, 199] width 77 height 18
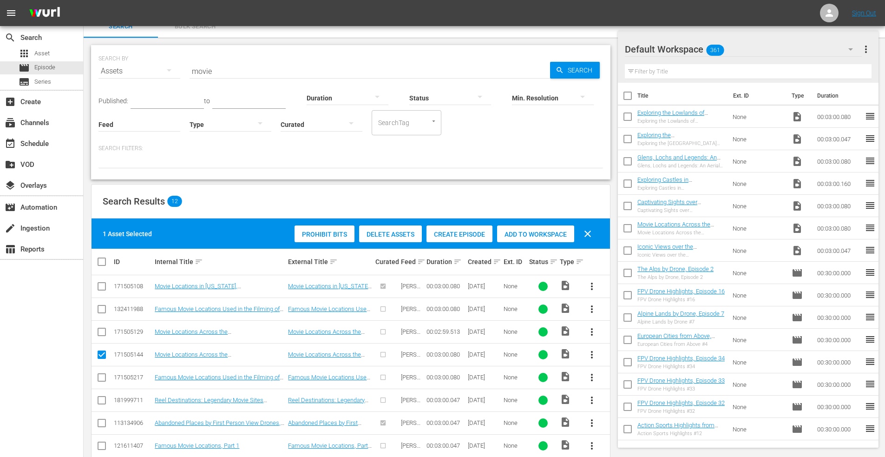
scroll to position [0, 0]
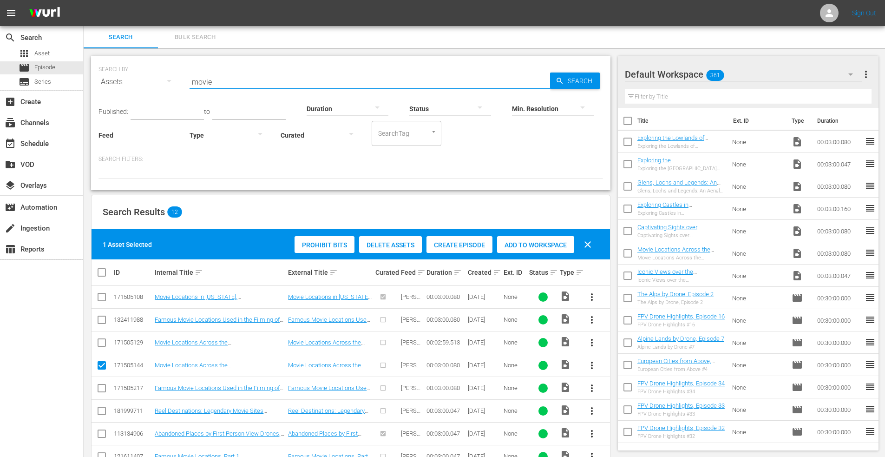
drag, startPoint x: 219, startPoint y: 83, endPoint x: 162, endPoint y: 81, distance: 57.2
click at [148, 85] on div "SEARCH BY Search By Assets Search ID, Title, Description, Keywords, or Category…" at bounding box center [351, 75] width 505 height 33
type input "ruins"
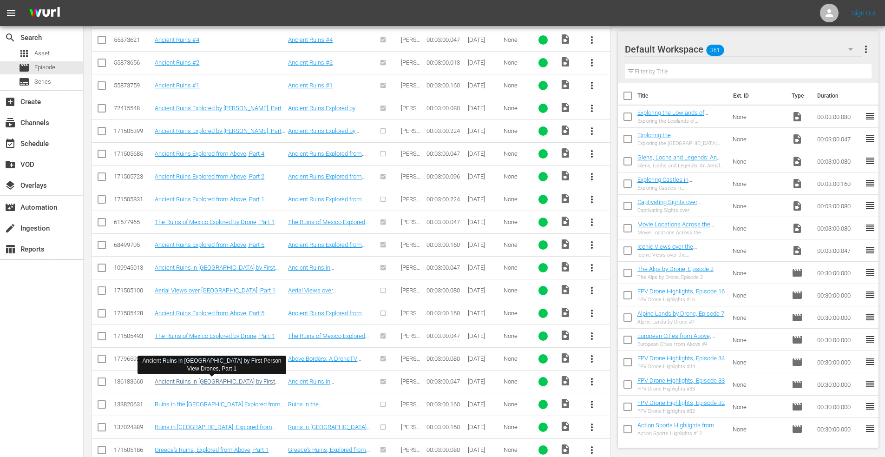
scroll to position [372, 0]
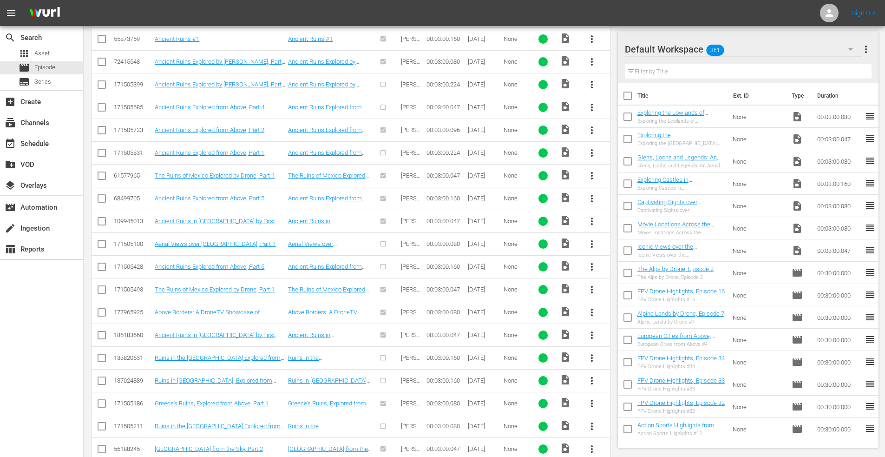
click at [101, 357] on input "checkbox" at bounding box center [101, 359] width 11 height 11
checkbox input "true"
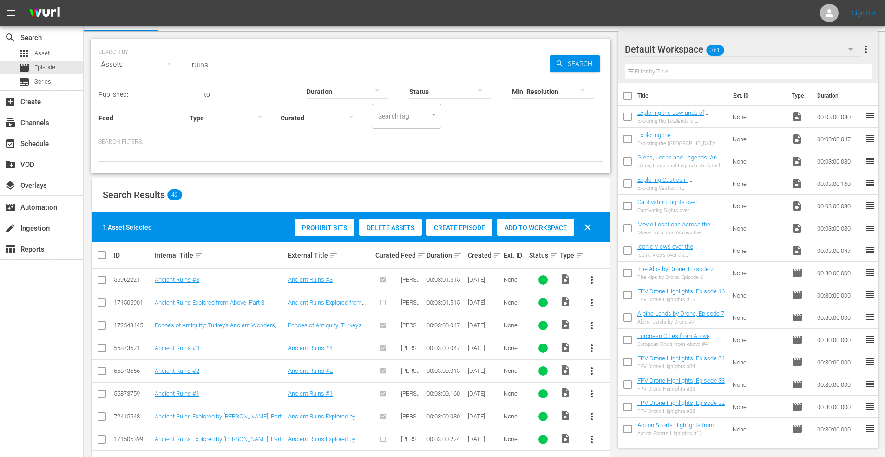
scroll to position [0, 0]
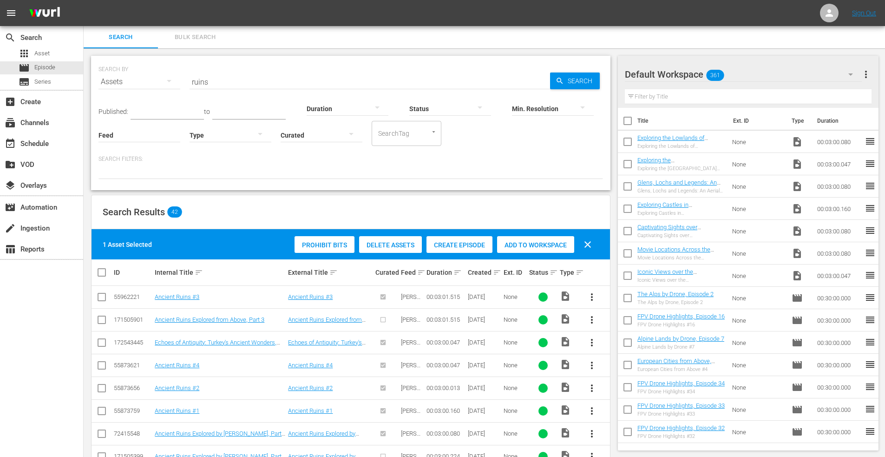
click at [528, 244] on span "Add to Workspace" at bounding box center [535, 244] width 77 height 7
click at [50, 67] on span "Episode" at bounding box center [44, 67] width 21 height 9
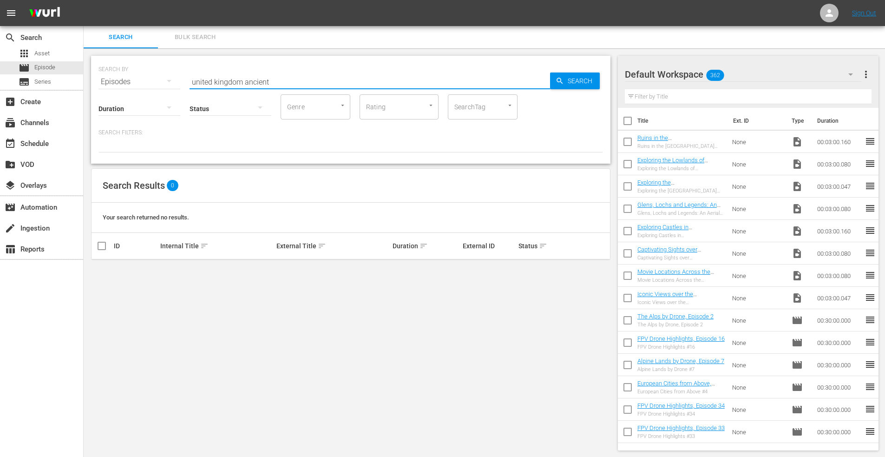
drag, startPoint x: 243, startPoint y: 82, endPoint x: 448, endPoint y: 81, distance: 205.4
click at [448, 81] on input "united kingdom ancient" at bounding box center [370, 82] width 361 height 22
type input "united kingdom"
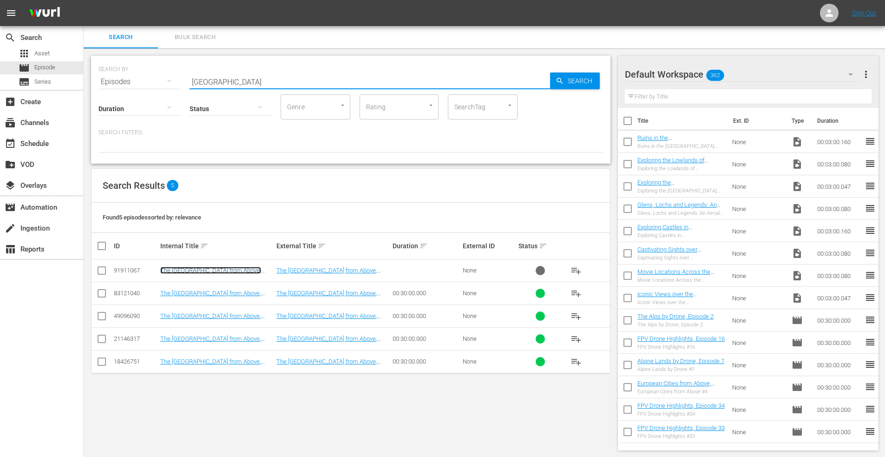
click at [197, 270] on link "The United Kingdom from Above, Episode 5" at bounding box center [210, 274] width 101 height 14
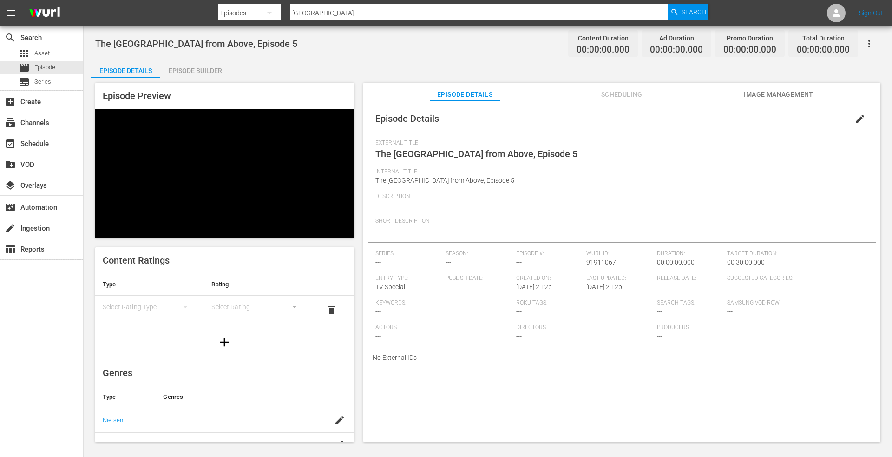
click at [197, 70] on div "Episode Builder" at bounding box center [195, 70] width 70 height 22
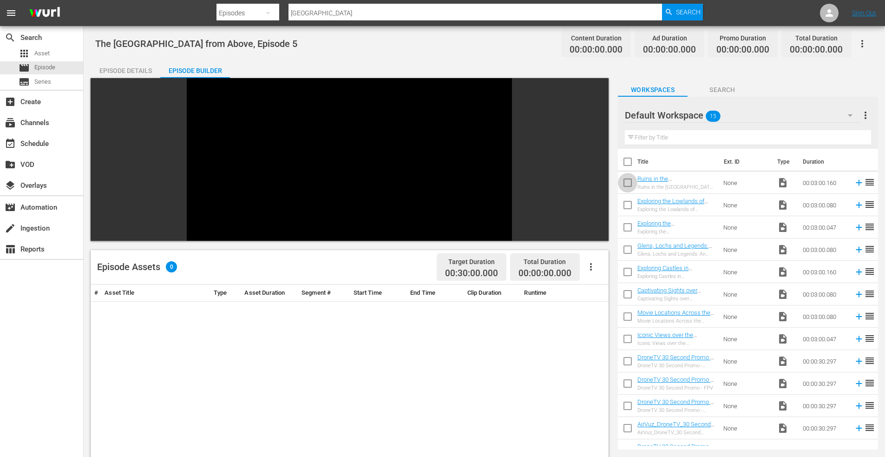
click at [623, 184] on input "checkbox" at bounding box center [628, 185] width 20 height 20
checkbox input "true"
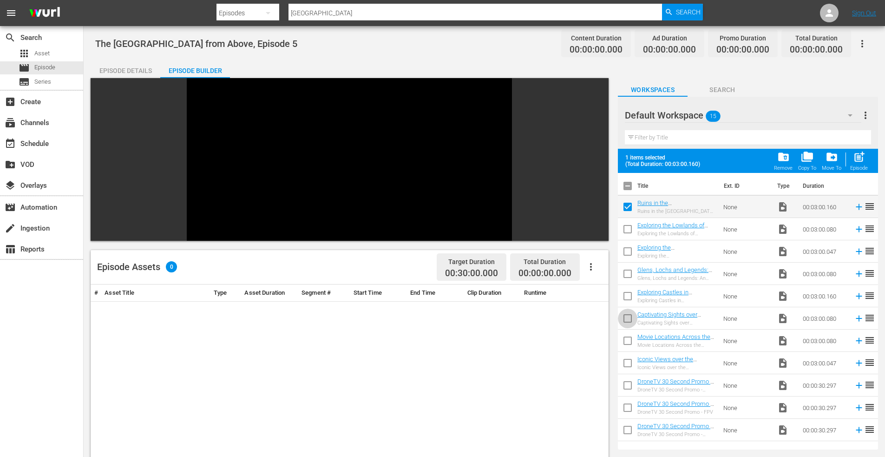
click at [629, 316] on input "checkbox" at bounding box center [628, 320] width 20 height 20
checkbox input "true"
click at [624, 341] on input "checkbox" at bounding box center [628, 343] width 20 height 20
checkbox input "true"
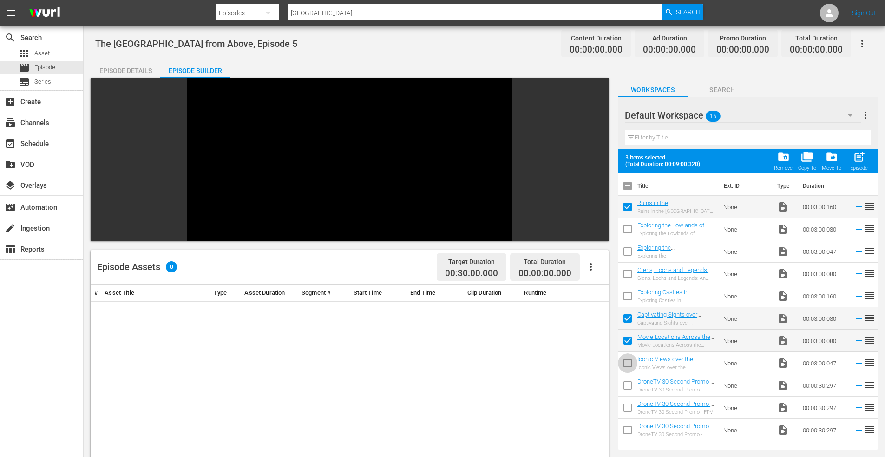
click at [630, 363] on input "checkbox" at bounding box center [628, 365] width 20 height 20
checkbox input "true"
click at [238, 11] on div "Episodes" at bounding box center [248, 13] width 63 height 26
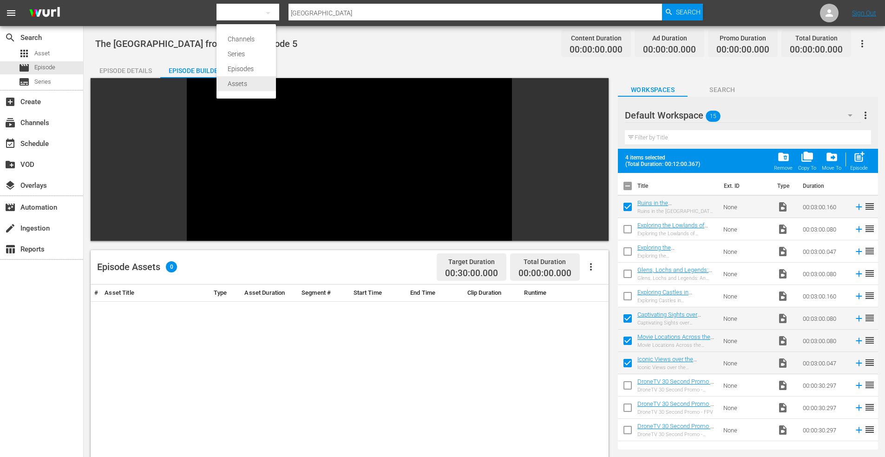
drag, startPoint x: 239, startPoint y: 79, endPoint x: 270, endPoint y: 69, distance: 32.3
click at [240, 79] on div "Assets" at bounding box center [246, 83] width 37 height 15
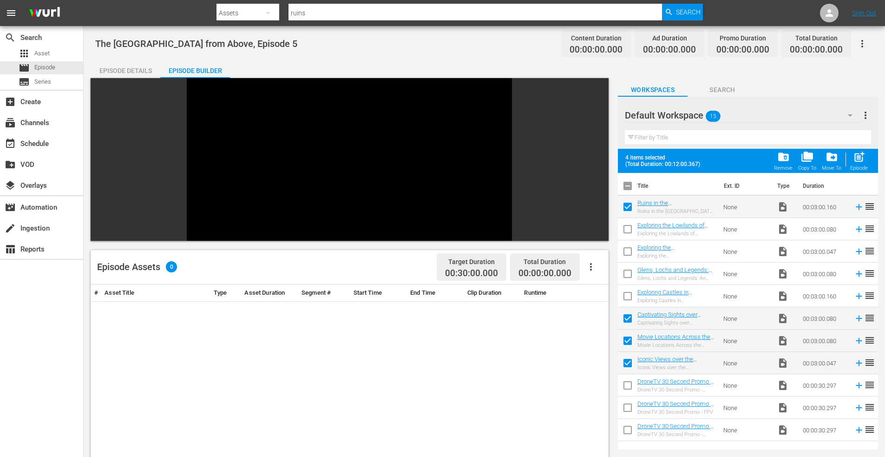
click at [323, 17] on input "ruins" at bounding box center [476, 13] width 374 height 22
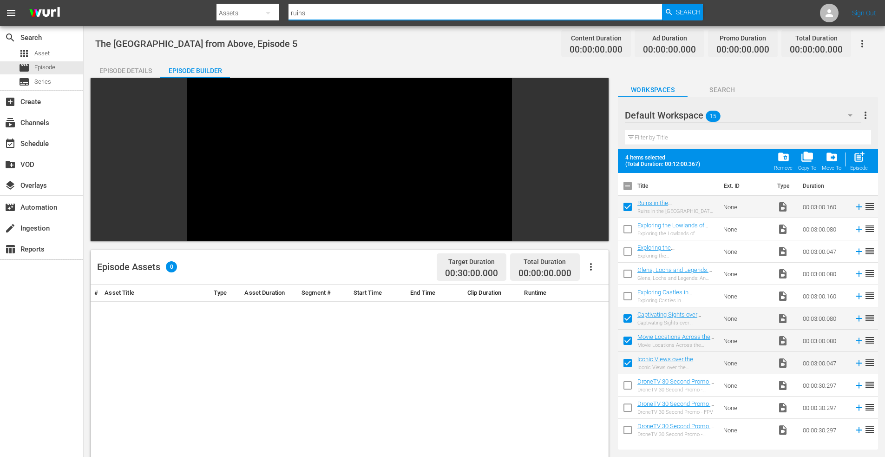
click at [250, 6] on div "Search By Assets Search ID, Title, Description, Keywords, or Category ruins Sea…" at bounding box center [460, 13] width 487 height 22
type input "movie"
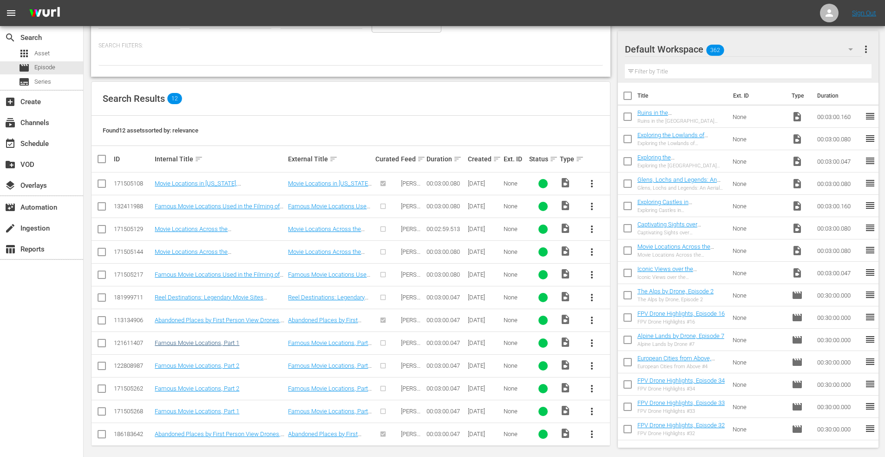
scroll to position [119, 0]
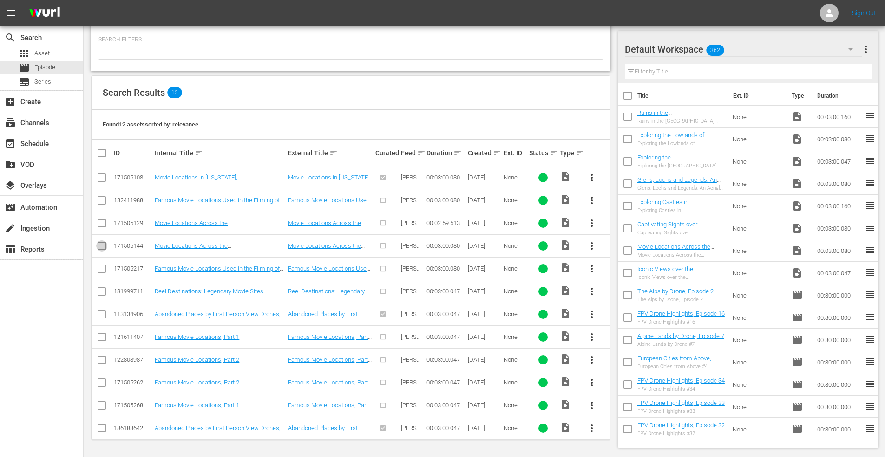
click at [97, 245] on input "checkbox" at bounding box center [101, 247] width 11 height 11
checkbox input "true"
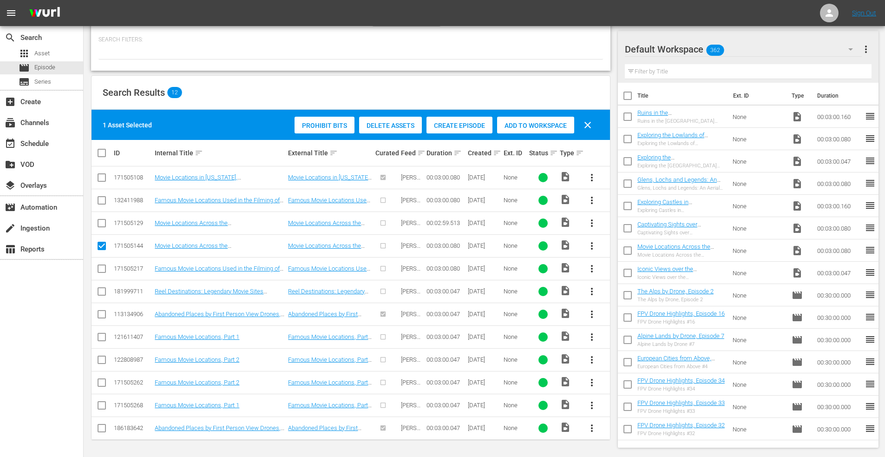
click at [537, 125] on span "Add to Workspace" at bounding box center [535, 125] width 77 height 7
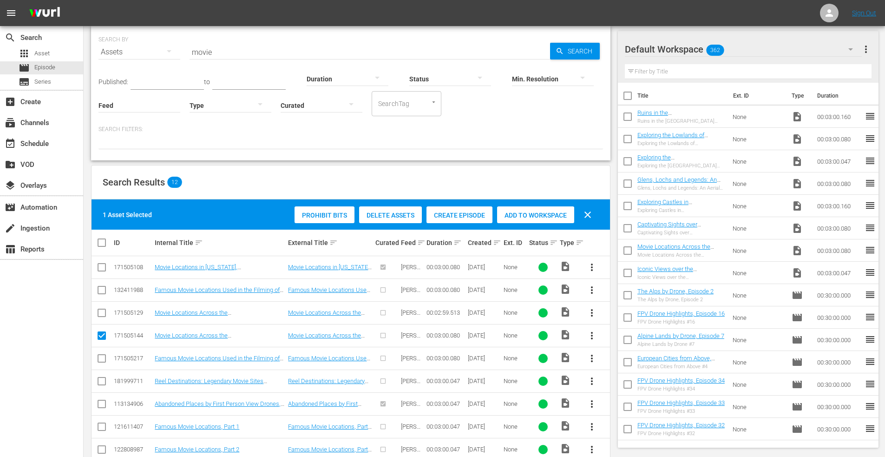
scroll to position [26, 0]
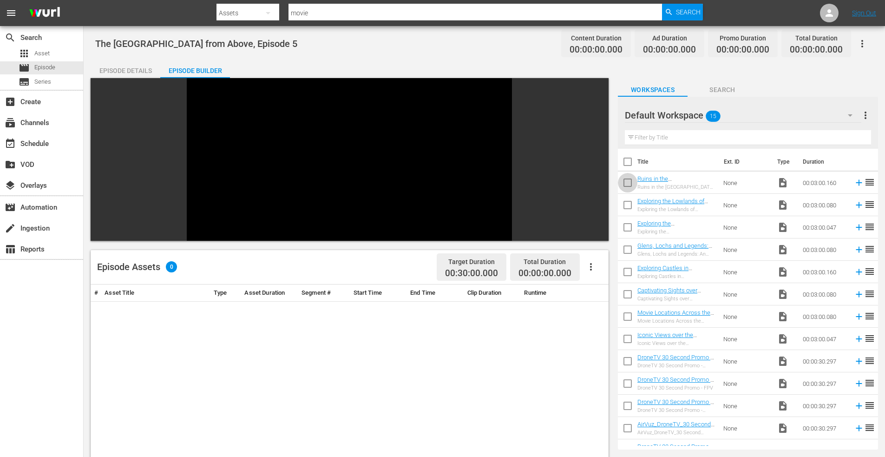
click at [626, 181] on input "checkbox" at bounding box center [628, 185] width 20 height 20
checkbox input "true"
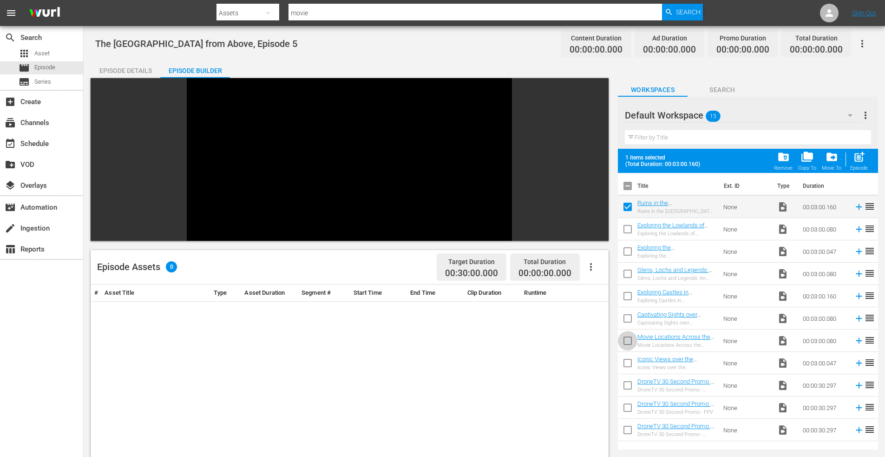
click at [626, 340] on input "checkbox" at bounding box center [628, 343] width 20 height 20
checkbox input "true"
drag, startPoint x: 627, startPoint y: 321, endPoint x: 629, endPoint y: 328, distance: 6.7
click at [627, 323] on input "checkbox" at bounding box center [628, 320] width 20 height 20
checkbox input "true"
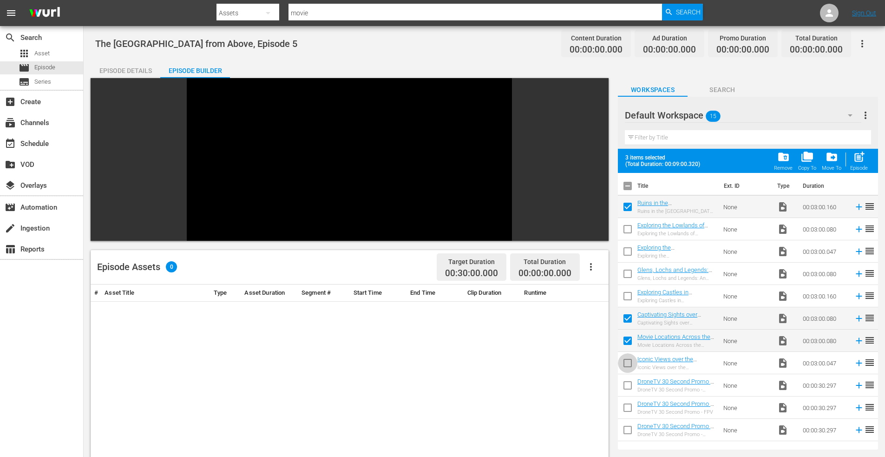
drag, startPoint x: 626, startPoint y: 359, endPoint x: 652, endPoint y: 350, distance: 27.5
click at [627, 359] on input "checkbox" at bounding box center [628, 365] width 20 height 20
checkbox input "true"
click at [862, 152] on span "post_add" at bounding box center [859, 157] width 13 height 13
checkbox input "false"
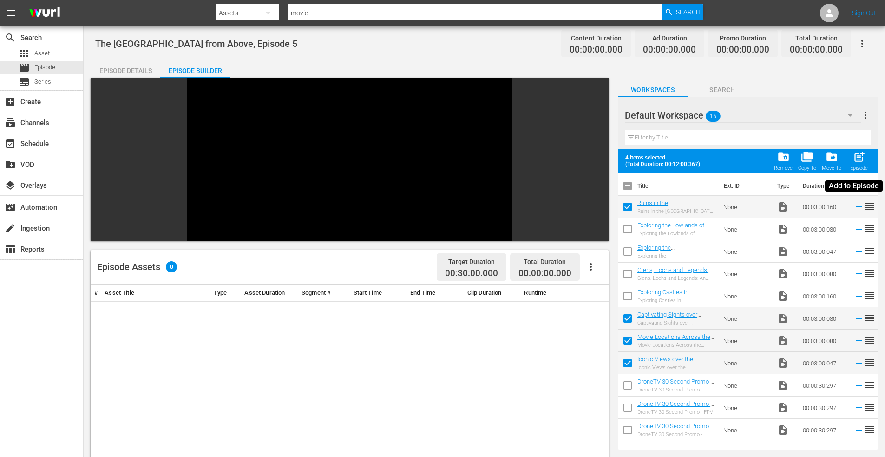
checkbox input "false"
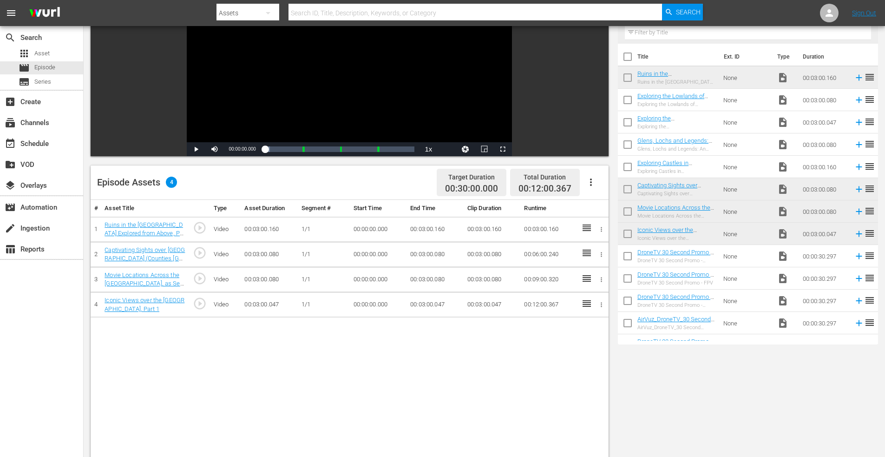
scroll to position [139, 0]
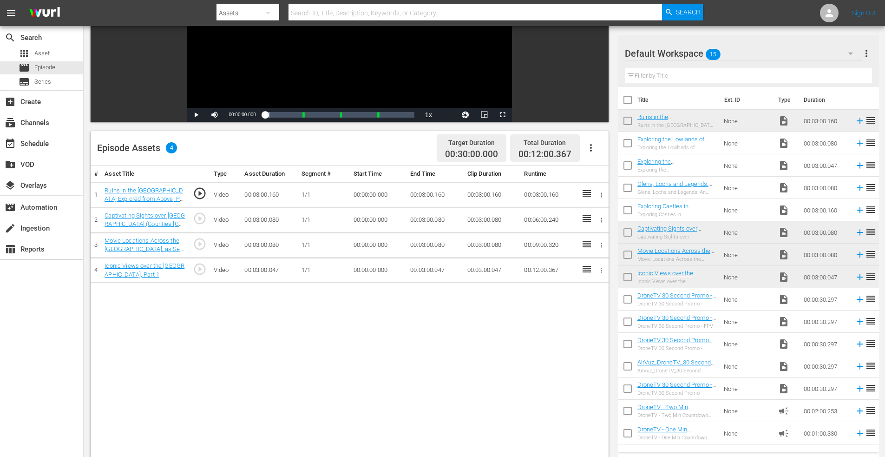
click at [626, 164] on input "checkbox" at bounding box center [628, 168] width 20 height 20
checkbox input "true"
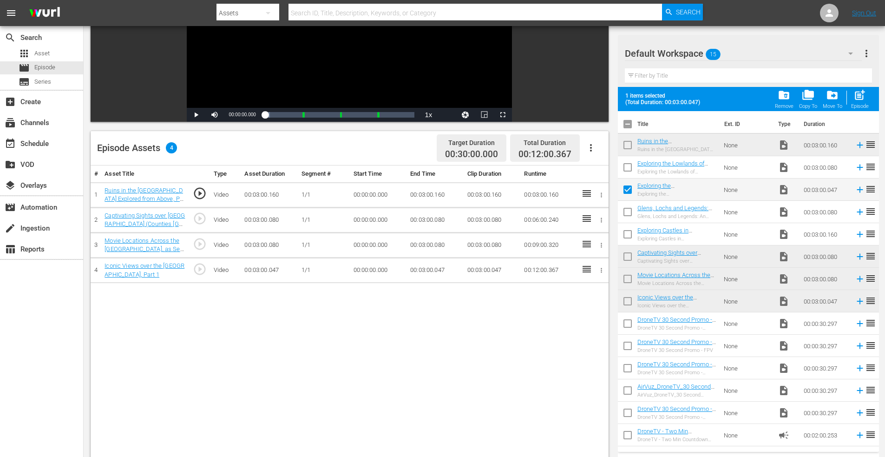
click at [627, 164] on input "checkbox" at bounding box center [628, 169] width 20 height 20
click at [865, 91] on span "post_add" at bounding box center [860, 95] width 13 height 13
checkbox input "false"
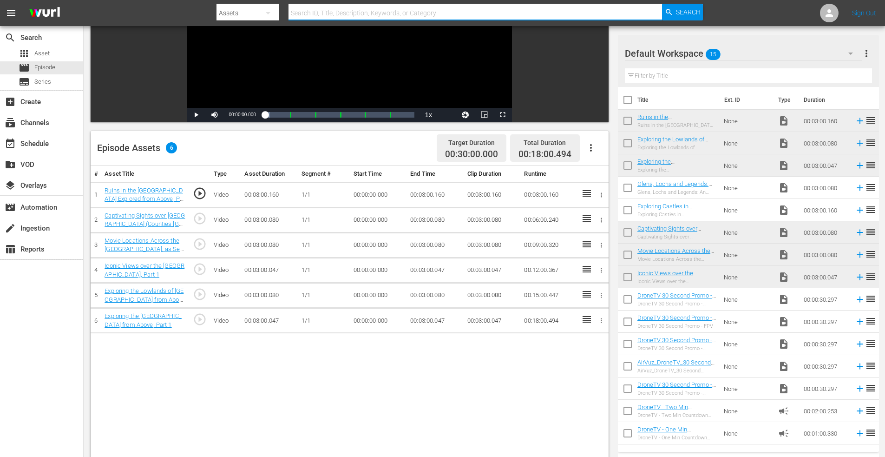
click at [325, 11] on input "text" at bounding box center [476, 13] width 374 height 22
type input "wales 3"
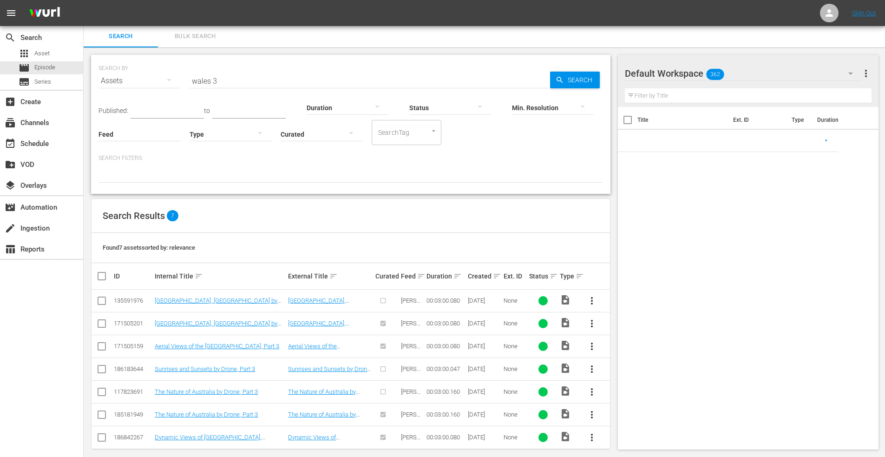
scroll to position [10, 0]
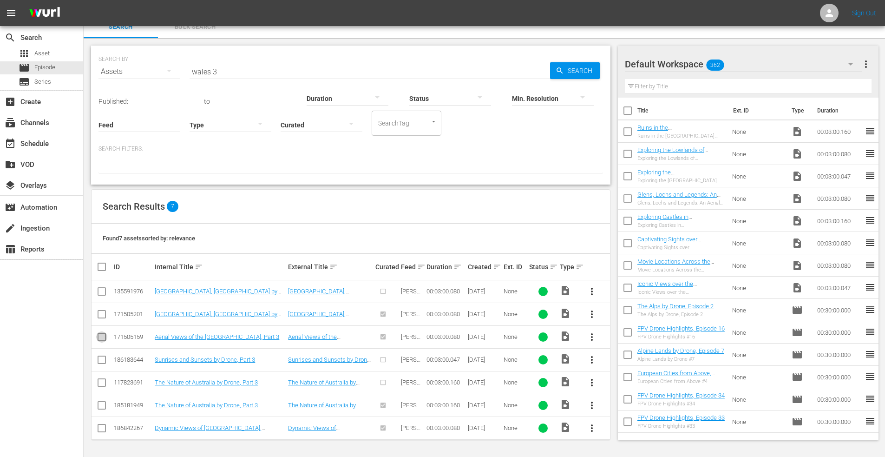
click at [102, 337] on input "checkbox" at bounding box center [101, 338] width 11 height 11
checkbox input "true"
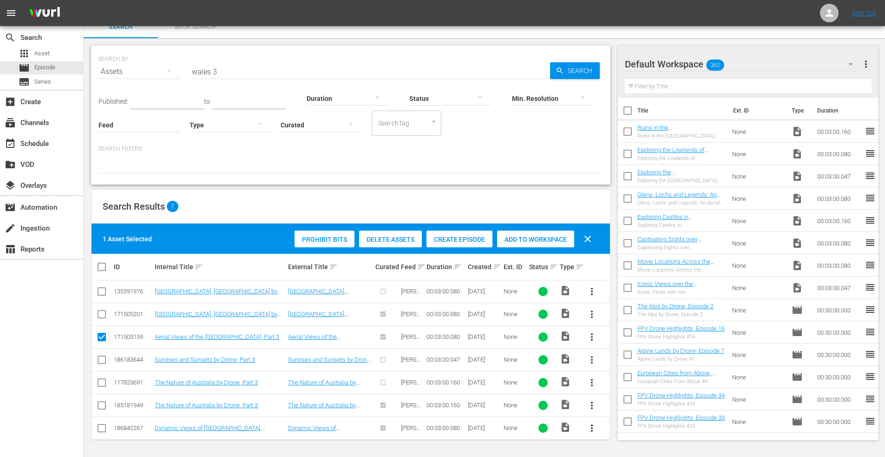
drag, startPoint x: 526, startPoint y: 239, endPoint x: 461, endPoint y: 209, distance: 72.0
click at [525, 239] on span "Add to Workspace" at bounding box center [535, 239] width 77 height 7
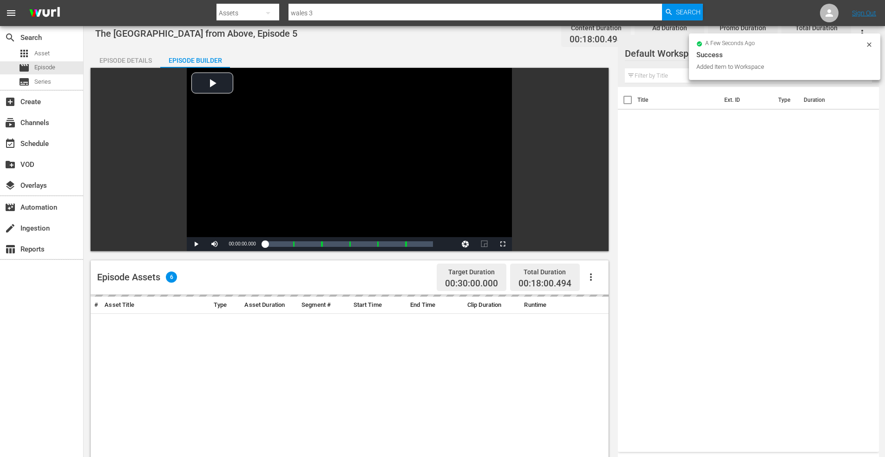
scroll to position [139, 0]
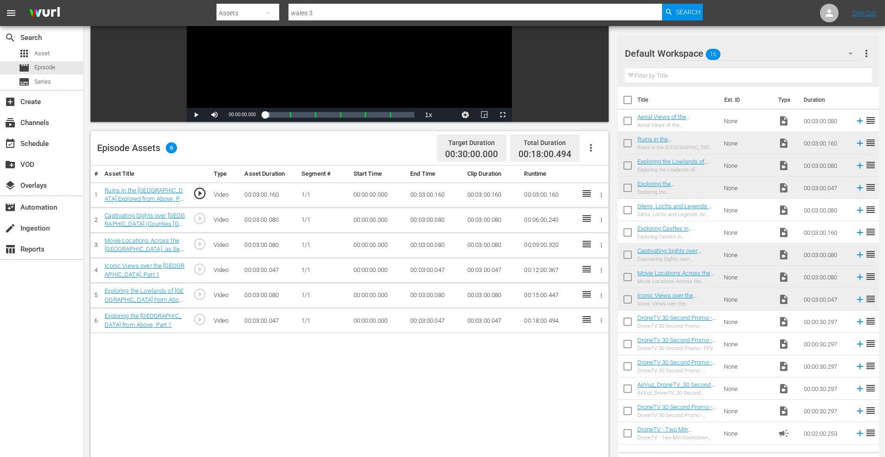
click at [628, 118] on input "checkbox" at bounding box center [628, 123] width 20 height 20
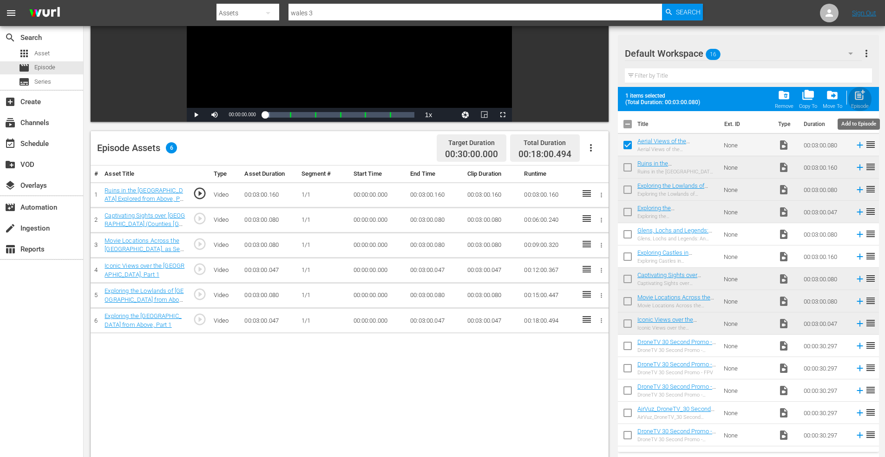
click at [863, 92] on span "post_add" at bounding box center [860, 95] width 13 height 13
checkbox input "false"
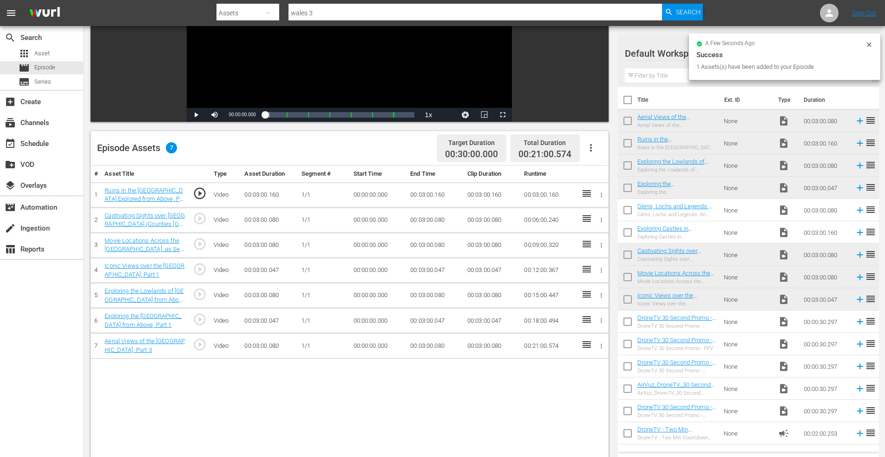
scroll to position [0, 0]
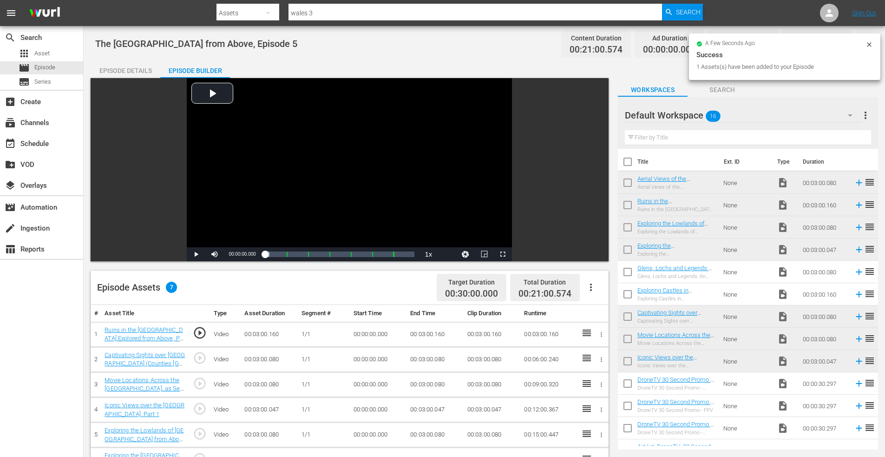
click at [324, 12] on input "wales 3" at bounding box center [476, 13] width 374 height 22
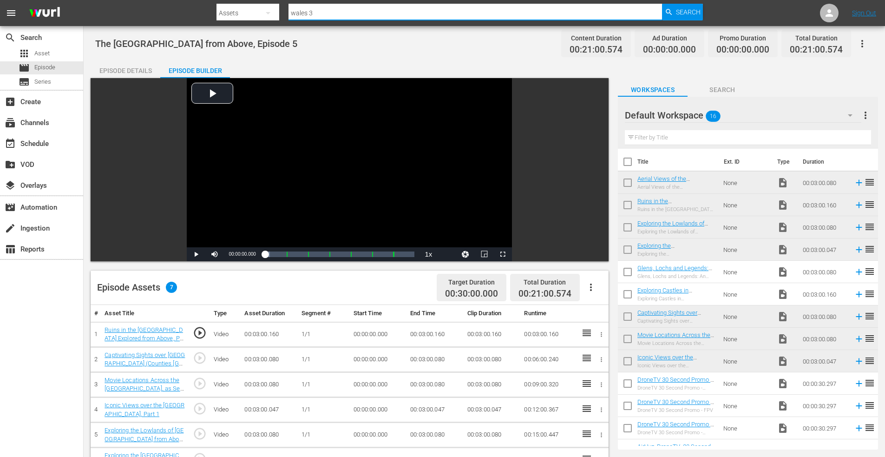
drag, startPoint x: 328, startPoint y: 14, endPoint x: 233, endPoint y: 14, distance: 94.3
click at [233, 15] on div "Search By Assets Search ID, Title, Description, Keywords, or Category wales 3 S…" at bounding box center [460, 13] width 487 height 22
type input "united kingdom"
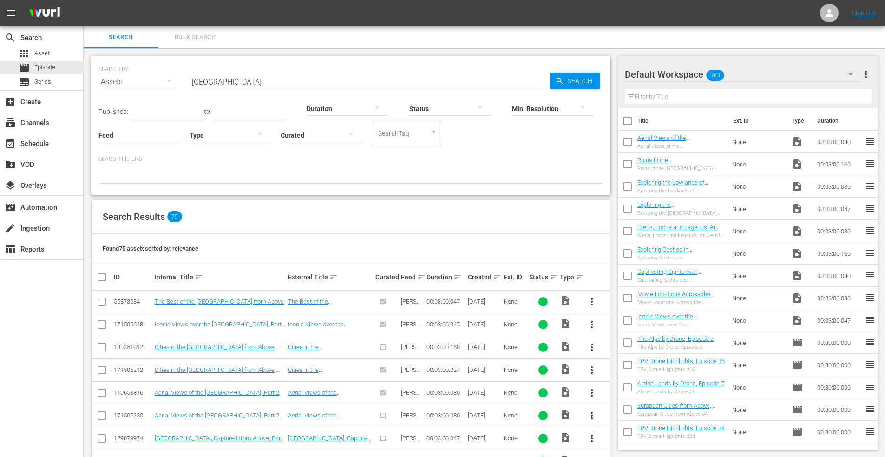
click at [141, 80] on div "Assets" at bounding box center [140, 82] width 82 height 26
drag, startPoint x: 128, startPoint y: 144, endPoint x: 144, endPoint y: 141, distance: 15.6
click at [129, 143] on div "Episodes" at bounding box center [128, 144] width 37 height 15
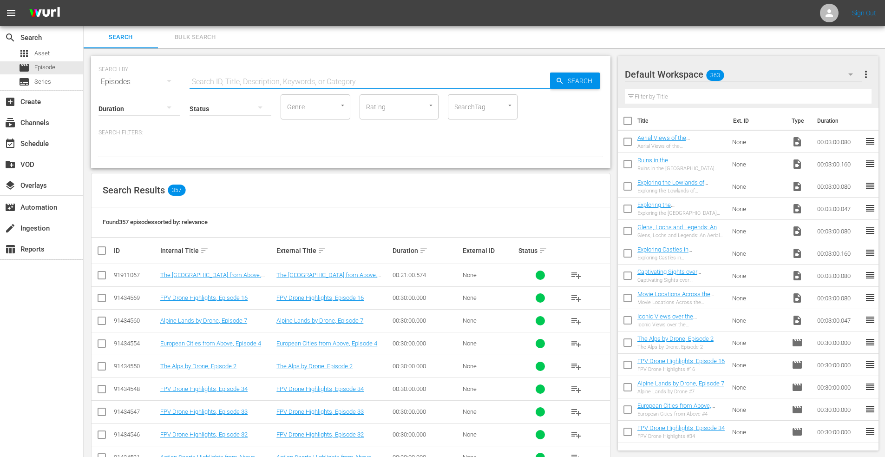
click at [230, 80] on input "text" at bounding box center [370, 82] width 361 height 22
type input "eastern [GEOGRAPHIC_DATA]"
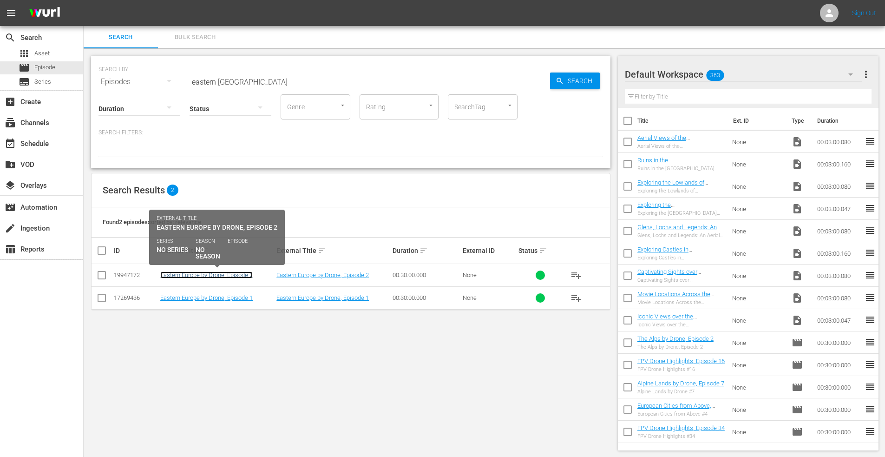
click at [173, 274] on link "Eastern Europe by Drone, Episode 2" at bounding box center [206, 274] width 92 height 7
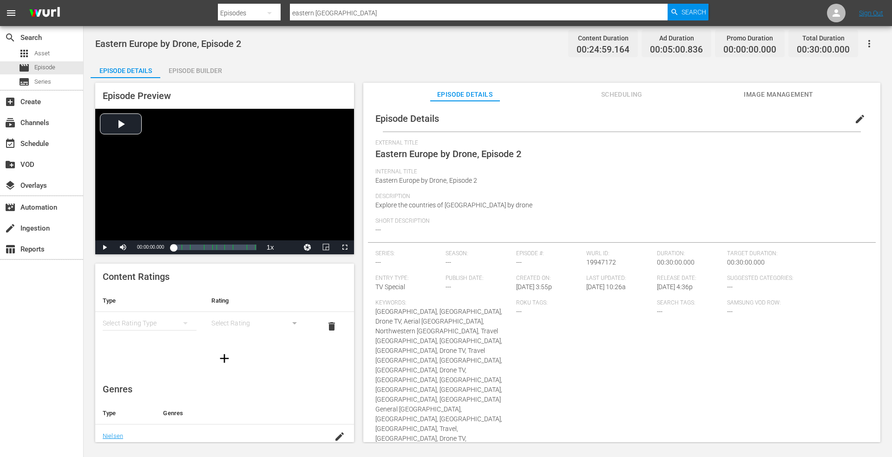
click at [855, 116] on span "edit" at bounding box center [860, 118] width 11 height 11
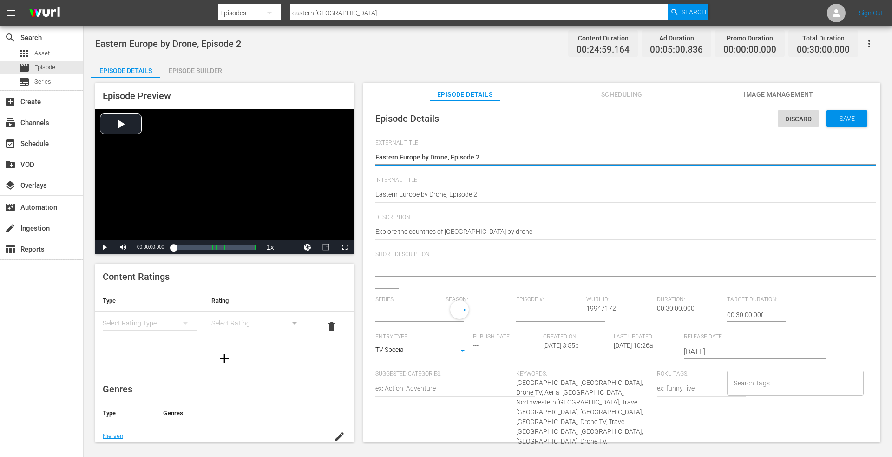
type input "No Series"
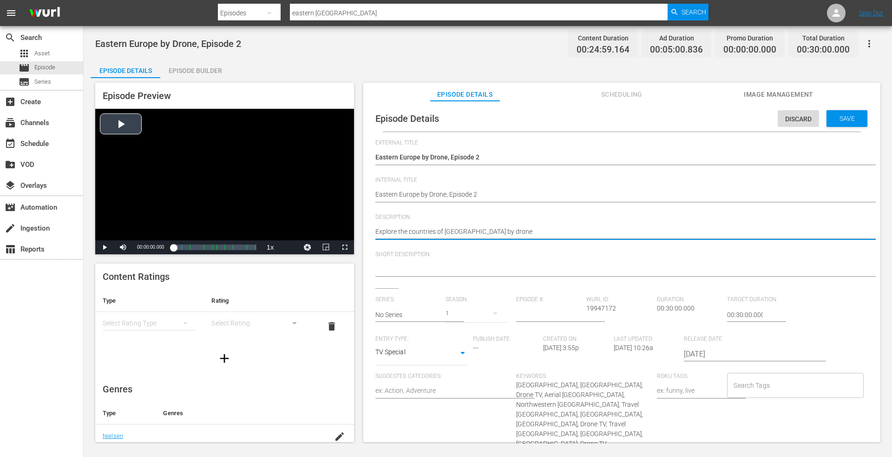
drag, startPoint x: 524, startPoint y: 233, endPoint x: 303, endPoint y: 230, distance: 220.8
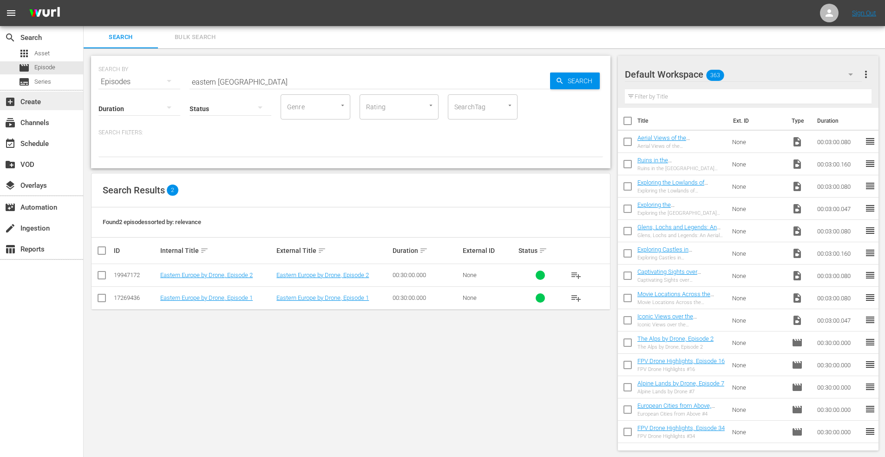
click at [32, 104] on div "add_box Create" at bounding box center [26, 100] width 52 height 8
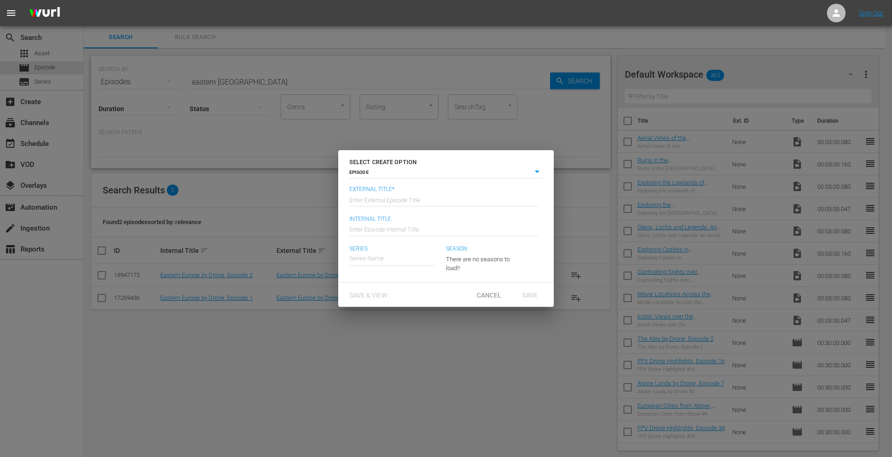
click at [393, 199] on input "text" at bounding box center [443, 199] width 189 height 22
type input "Eastern Europe by Drone, Episode 3"
click at [373, 234] on input "text" at bounding box center [443, 228] width 189 height 22
type input "Eastern Europe by Drone, Episode 3"
click at [528, 293] on span "Save" at bounding box center [530, 294] width 30 height 7
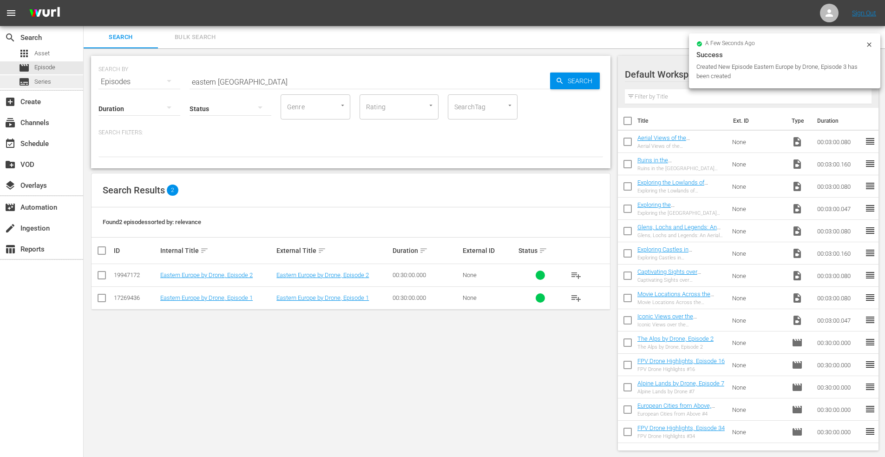
drag, startPoint x: 46, startPoint y: 89, endPoint x: 44, endPoint y: 83, distance: 6.3
click at [46, 89] on div "search Search apps Asset movie Episode subtitles Series" at bounding box center [41, 58] width 83 height 64
click at [40, 67] on span "Episode" at bounding box center [44, 67] width 21 height 9
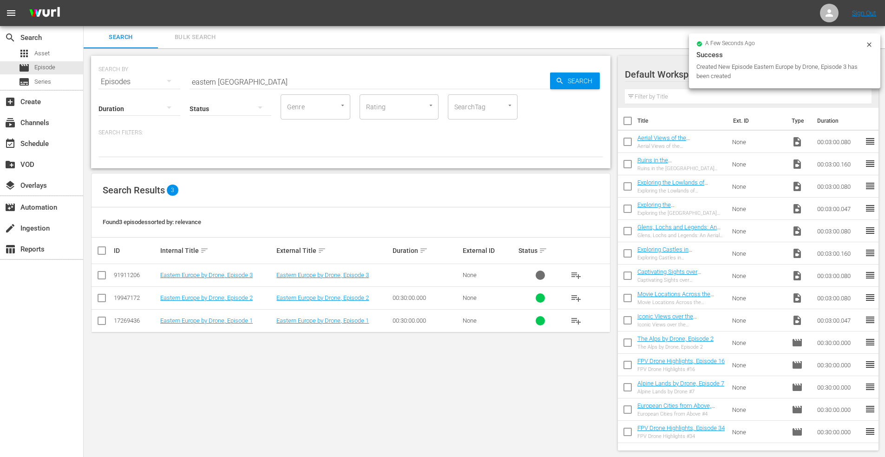
click at [39, 74] on div "apps Asset movie Episode subtitles Series" at bounding box center [41, 67] width 83 height 41
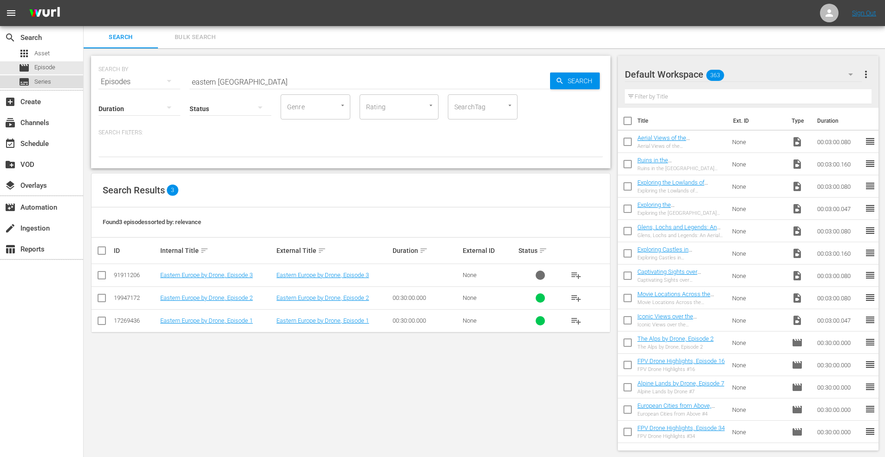
click at [38, 80] on span "Series" at bounding box center [42, 81] width 17 height 9
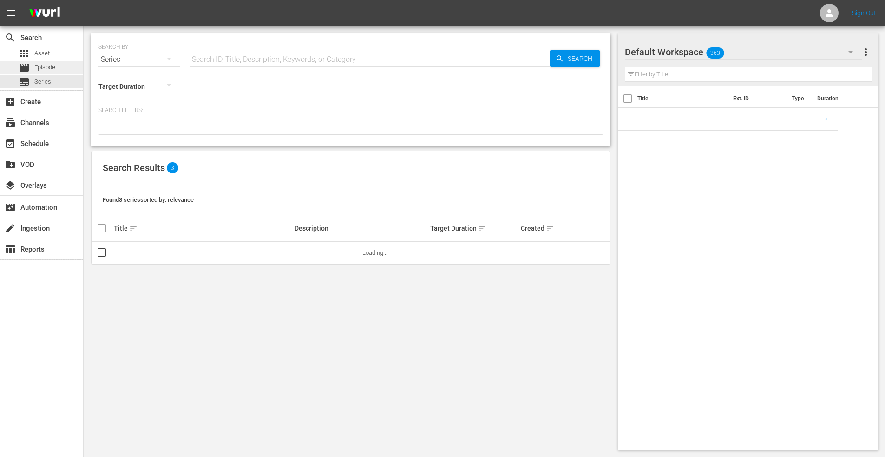
click at [40, 67] on span "Episode" at bounding box center [44, 67] width 21 height 9
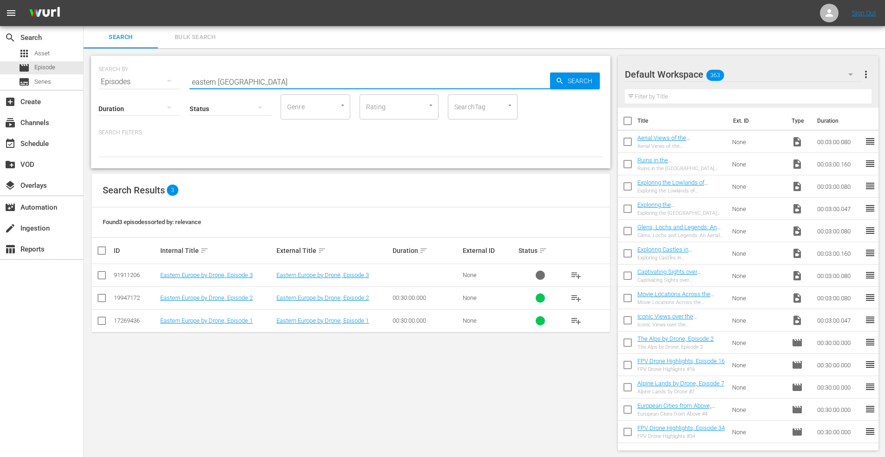
click at [257, 79] on input "eastern [GEOGRAPHIC_DATA]" at bounding box center [370, 82] width 361 height 22
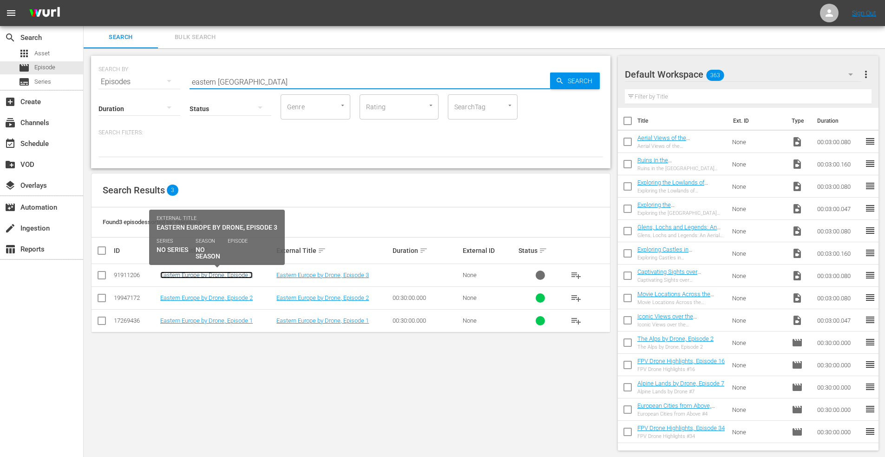
click at [223, 274] on link "Eastern Europe by Drone, Episode 3" at bounding box center [206, 274] width 92 height 7
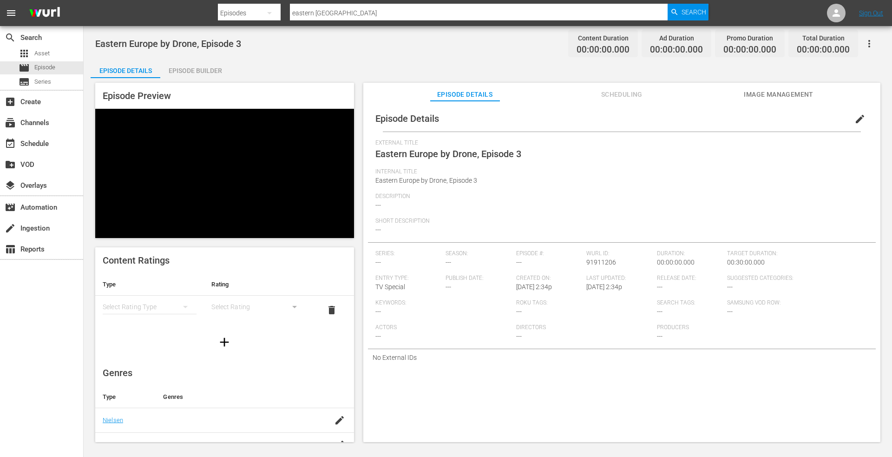
click at [856, 117] on span "edit" at bounding box center [860, 118] width 11 height 11
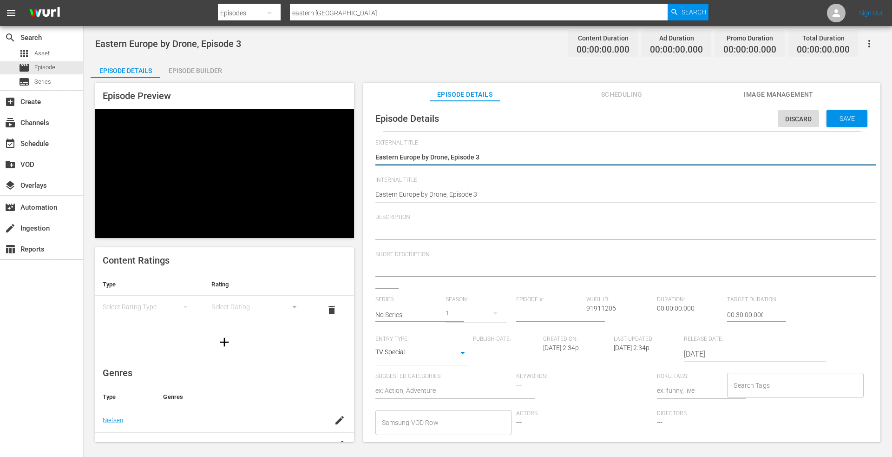
click at [412, 234] on textarea at bounding box center [619, 232] width 488 height 11
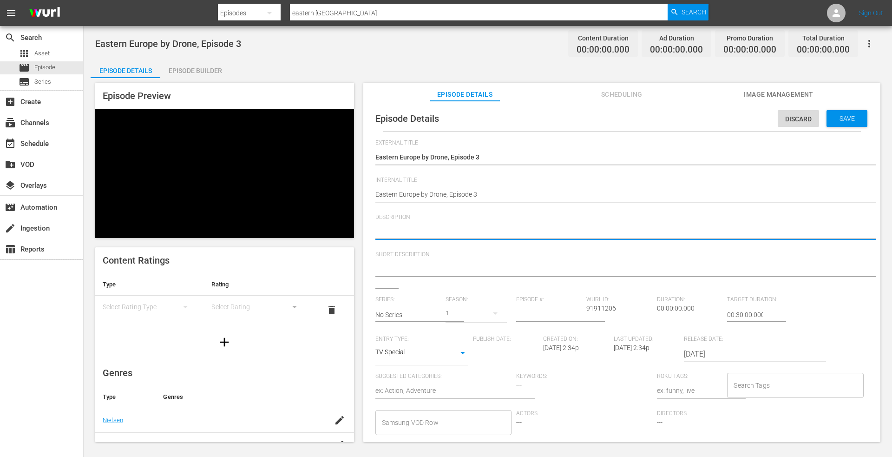
paste textarea "Explore the countries of Eastern Europe by drone"
type textarea "Explore the countries of Eastern Europe by drone"
click at [833, 112] on div "Save" at bounding box center [847, 118] width 41 height 17
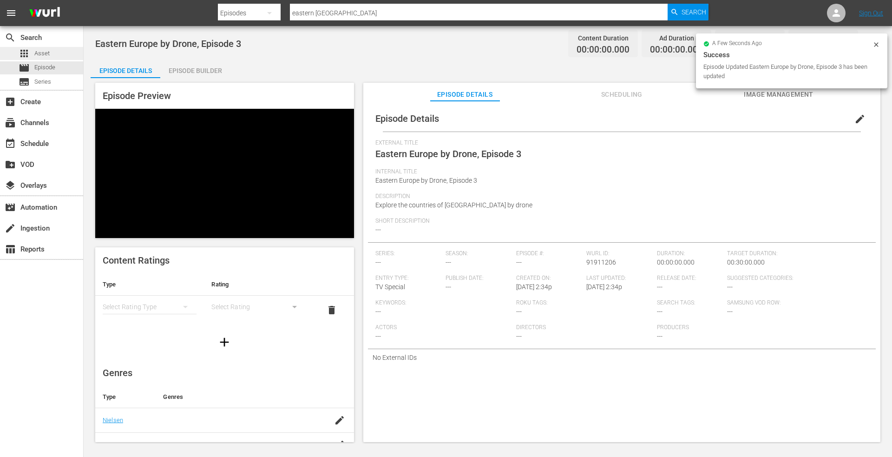
click at [38, 53] on span "Asset" at bounding box center [41, 53] width 15 height 9
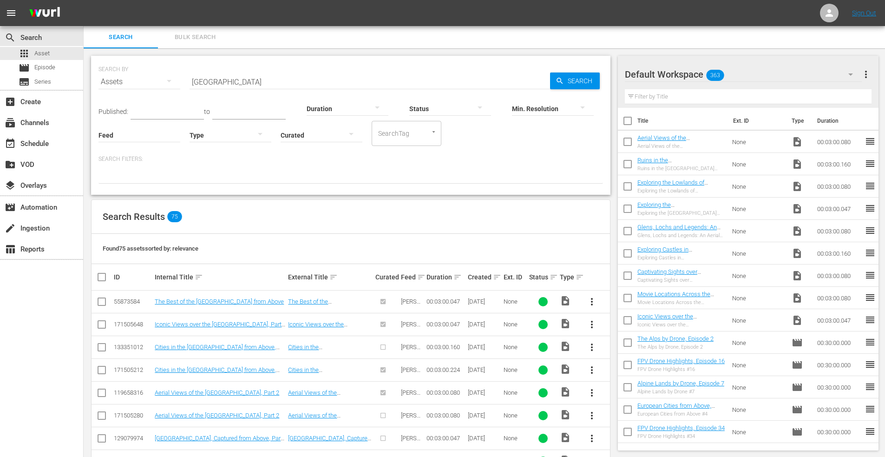
click at [624, 139] on input "checkbox" at bounding box center [628, 144] width 20 height 20
checkbox input "true"
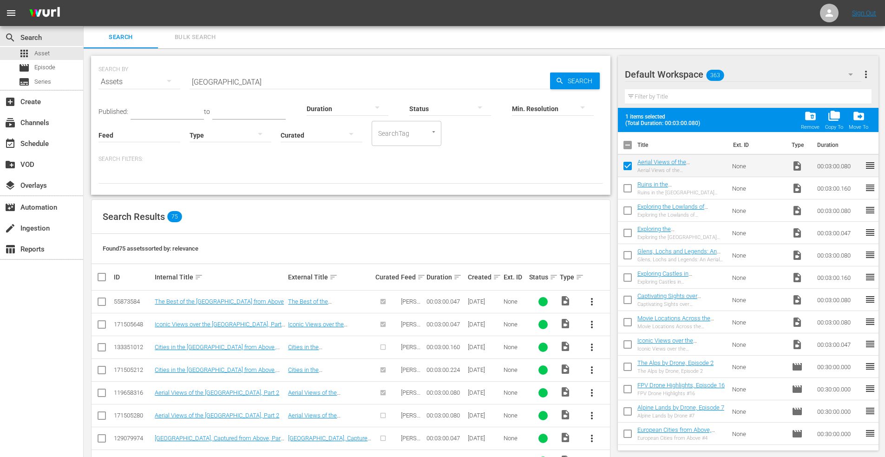
click at [628, 188] on input "checkbox" at bounding box center [628, 190] width 20 height 20
checkbox input "true"
click at [628, 211] on input "checkbox" at bounding box center [628, 213] width 20 height 20
checkbox input "true"
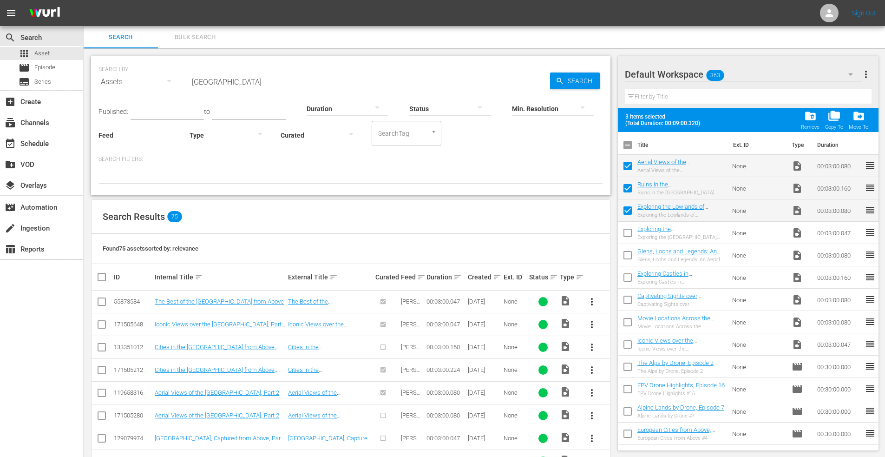
click at [630, 232] on input "checkbox" at bounding box center [628, 235] width 20 height 20
checkbox input "true"
click at [630, 343] on input "checkbox" at bounding box center [628, 346] width 20 height 20
checkbox input "true"
click at [626, 320] on input "checkbox" at bounding box center [628, 324] width 20 height 20
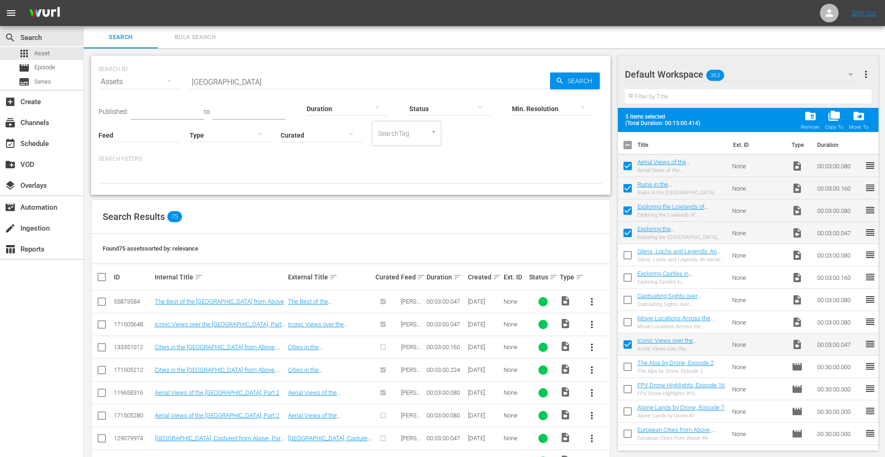
checkbox input "true"
click at [629, 298] on input "checkbox" at bounding box center [628, 302] width 20 height 20
checkbox input "true"
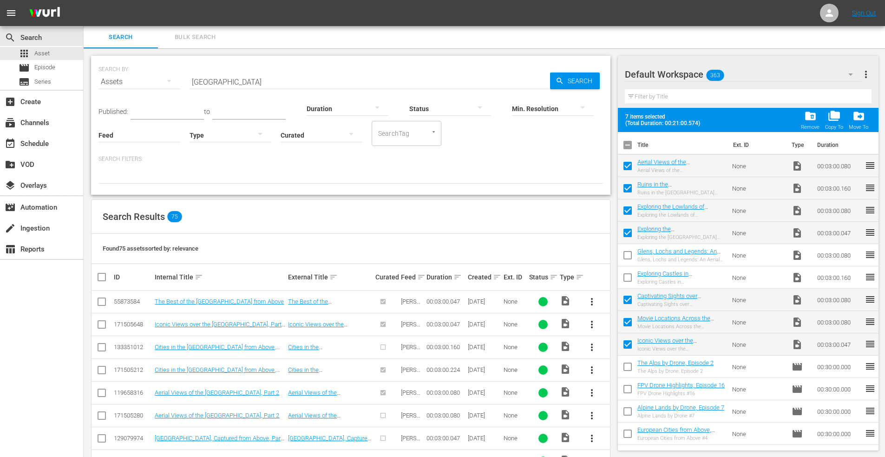
click at [630, 278] on input "checkbox" at bounding box center [628, 280] width 20 height 20
checkbox input "true"
click at [630, 255] on input "checkbox" at bounding box center [628, 257] width 20 height 20
checkbox input "true"
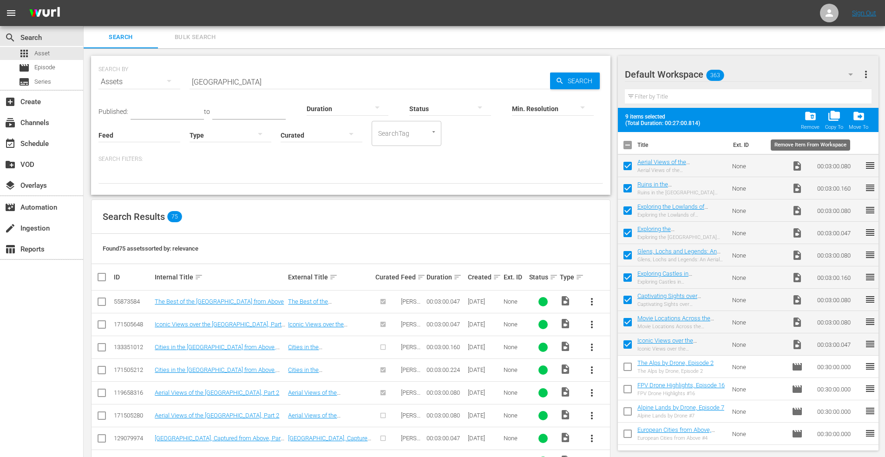
click at [811, 117] on span "folder_delete" at bounding box center [810, 116] width 13 height 13
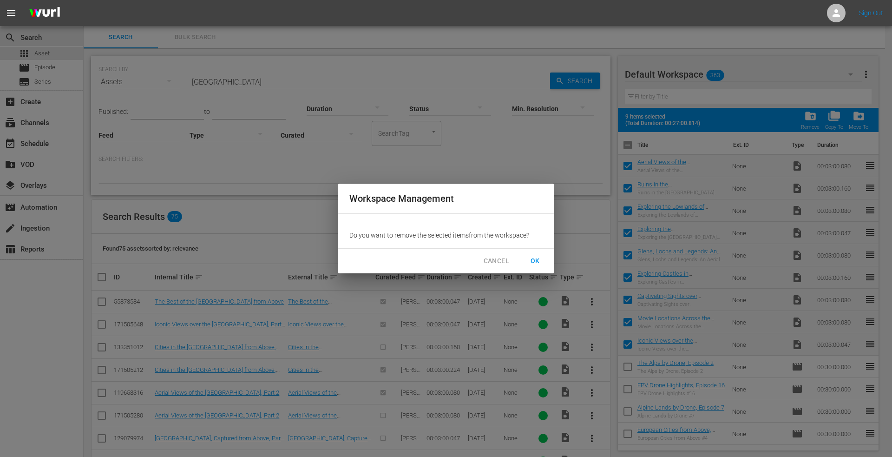
drag, startPoint x: 533, startPoint y: 258, endPoint x: 536, endPoint y: 211, distance: 48.0
click at [533, 258] on span "OK" at bounding box center [535, 261] width 15 height 12
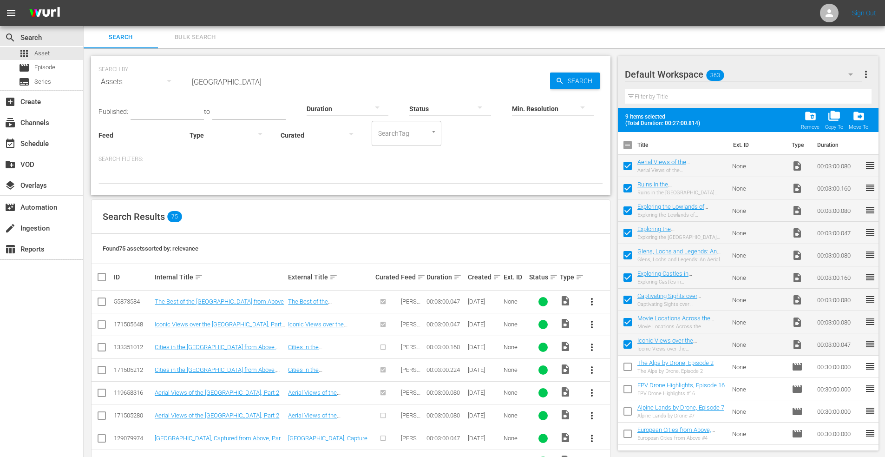
checkbox input "false"
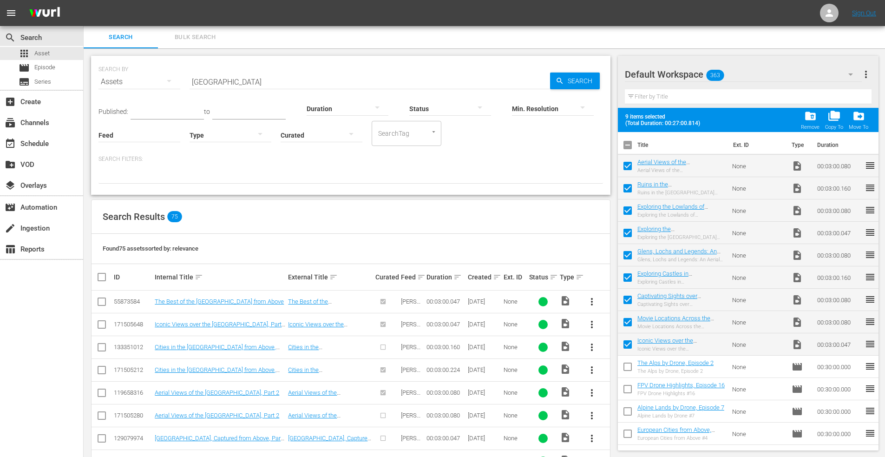
checkbox input "false"
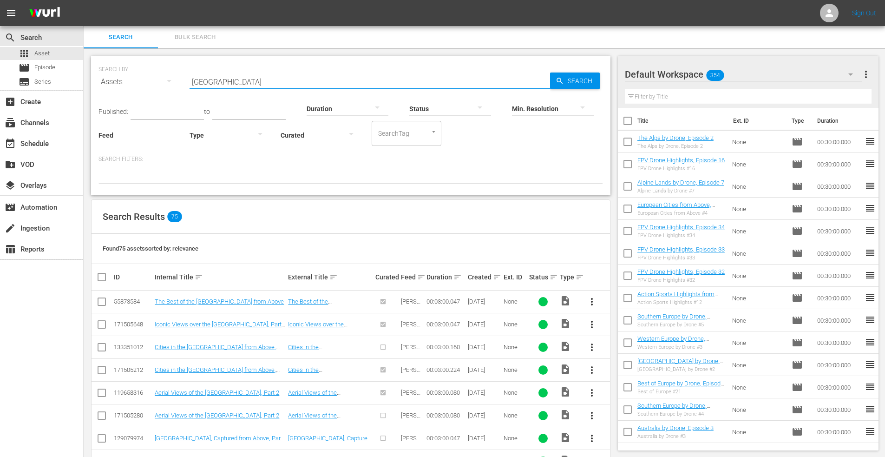
drag, startPoint x: 249, startPoint y: 85, endPoint x: 104, endPoint y: 77, distance: 145.2
click at [104, 77] on div "SEARCH BY Search By Assets Search ID, Title, Description, Keywords, or Category…" at bounding box center [351, 75] width 505 height 33
type input "bosnia 2"
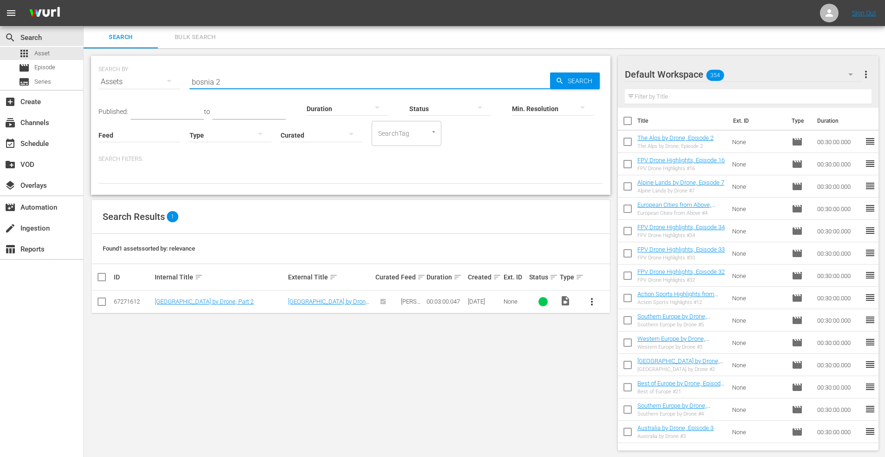
click at [100, 303] on input "checkbox" at bounding box center [101, 303] width 11 height 11
checkbox input "true"
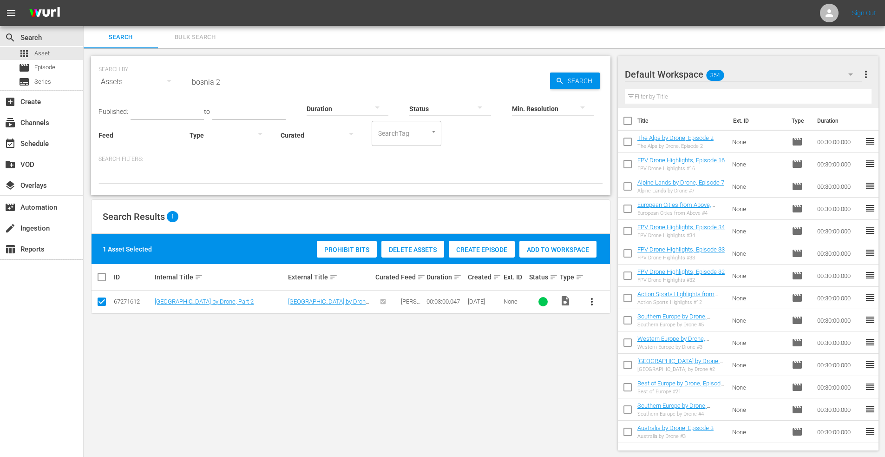
drag, startPoint x: 554, startPoint y: 251, endPoint x: 533, endPoint y: 128, distance: 124.4
click at [555, 248] on span "Add to Workspace" at bounding box center [558, 249] width 77 height 7
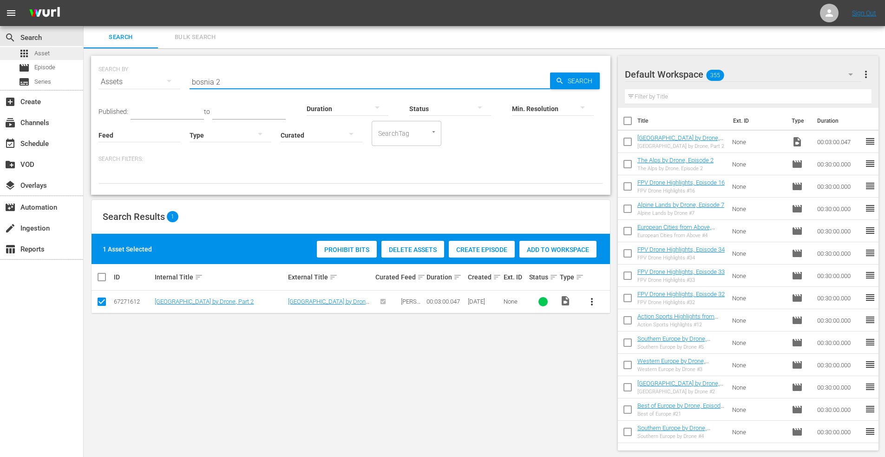
drag, startPoint x: 230, startPoint y: 80, endPoint x: 72, endPoint y: 49, distance: 160.9
click at [84, 0] on div "search Search apps Asset movie Episode subtitles Series add_box Create subscrip…" at bounding box center [485, 0] width 802 height 0
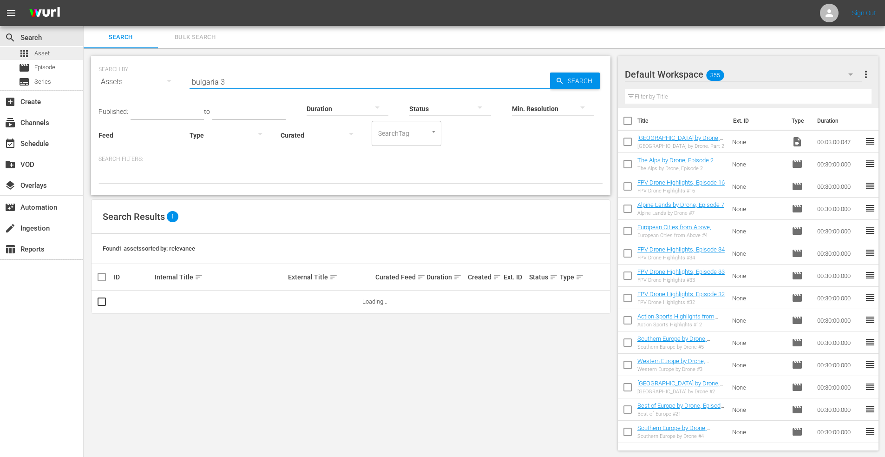
type input "bulgaria 3"
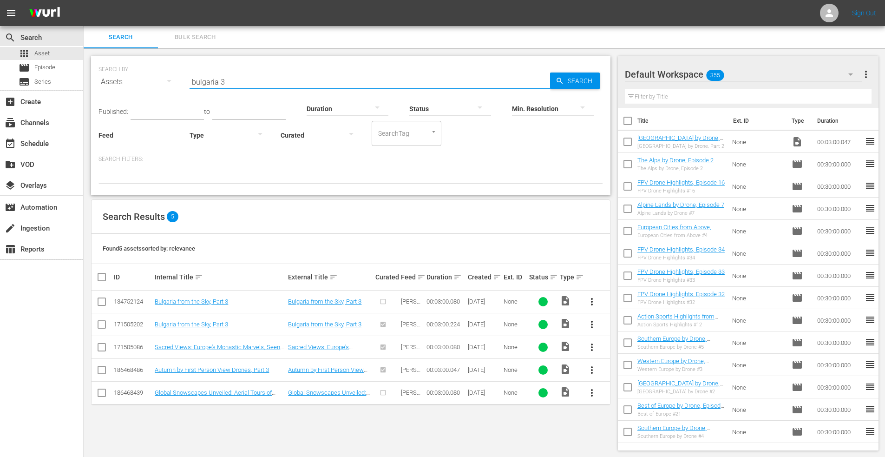
click at [101, 323] on input "checkbox" at bounding box center [101, 326] width 11 height 11
checkbox input "true"
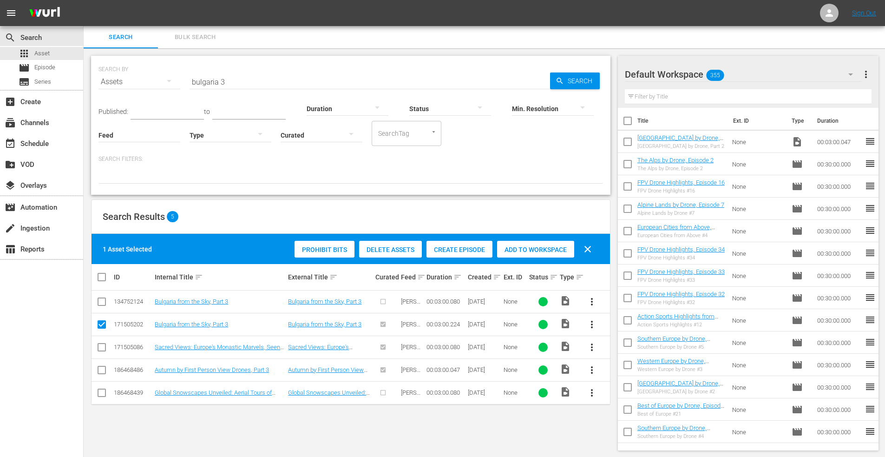
drag, startPoint x: 530, startPoint y: 250, endPoint x: 355, endPoint y: 188, distance: 185.7
click at [527, 250] on span "Add to Workspace" at bounding box center [535, 249] width 77 height 7
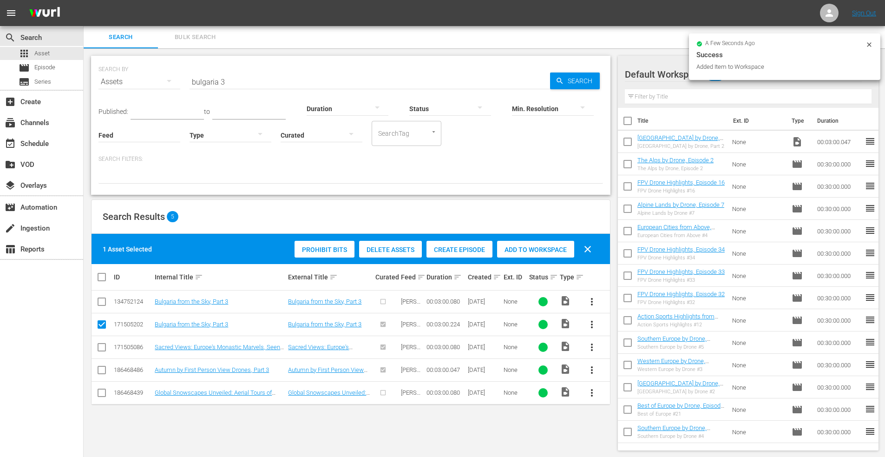
drag, startPoint x: 195, startPoint y: 79, endPoint x: 87, endPoint y: 66, distance: 109.1
click at [89, 72] on div "SEARCH BY Search By Assets Search ID, Title, Description, Keywords, or Category…" at bounding box center [351, 252] width 534 height 409
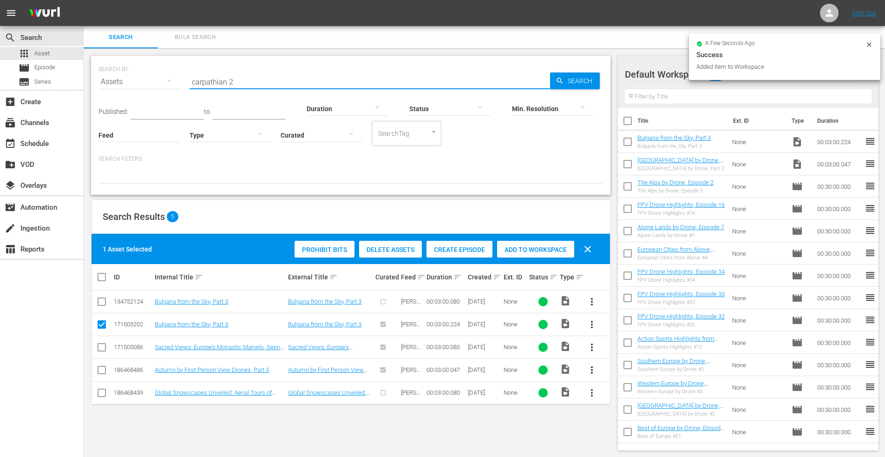
type input "carpathian 2"
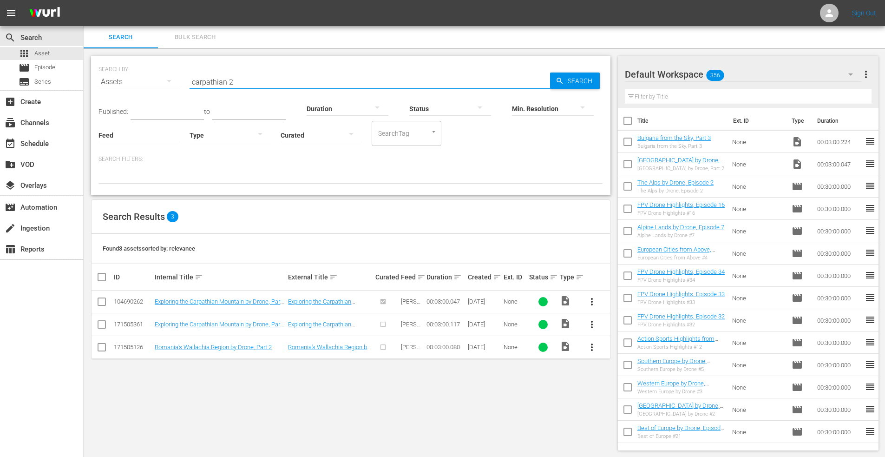
click at [99, 323] on input "checkbox" at bounding box center [101, 326] width 11 height 11
checkbox input "true"
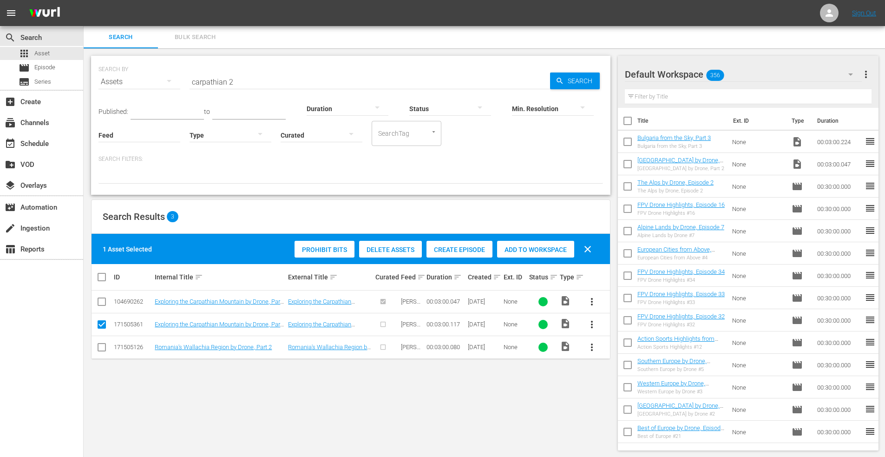
click at [527, 243] on div "Add to Workspace" at bounding box center [535, 250] width 77 height 18
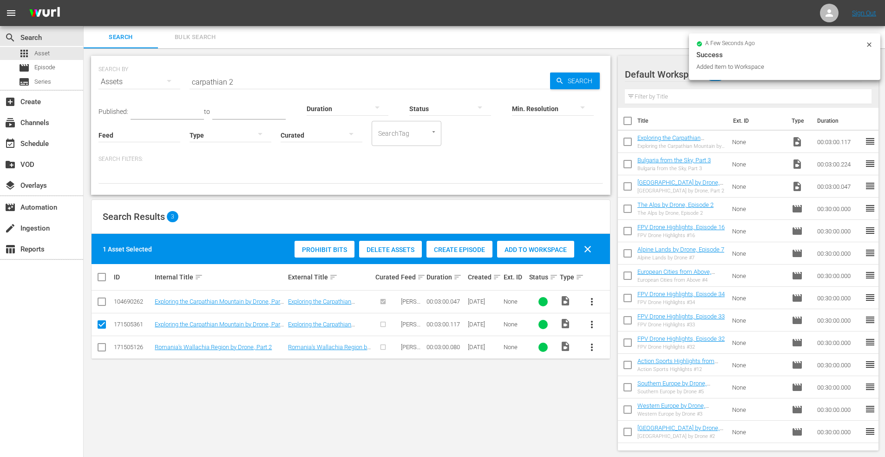
click at [102, 345] on input "checkbox" at bounding box center [101, 348] width 11 height 11
checkbox input "true"
click at [100, 324] on input "checkbox" at bounding box center [101, 326] width 11 height 11
checkbox input "false"
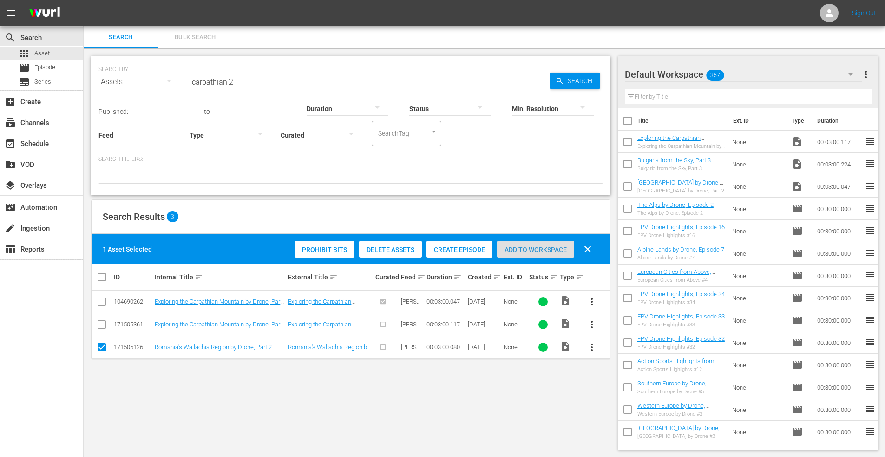
click at [530, 254] on div "Add to Workspace" at bounding box center [535, 250] width 77 height 18
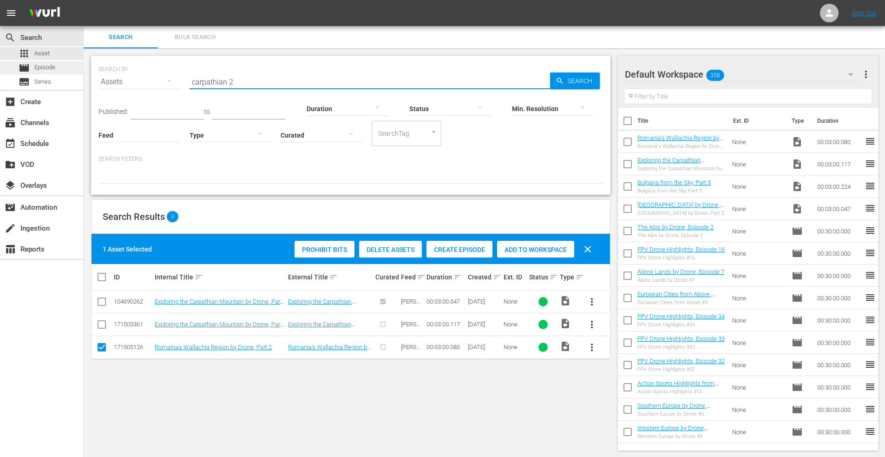
drag, startPoint x: 215, startPoint y: 82, endPoint x: 64, endPoint y: 70, distance: 151.0
click at [84, 0] on div "search Search apps Asset movie Episode subtitles Series add_box Create subscrip…" at bounding box center [485, 0] width 802 height 0
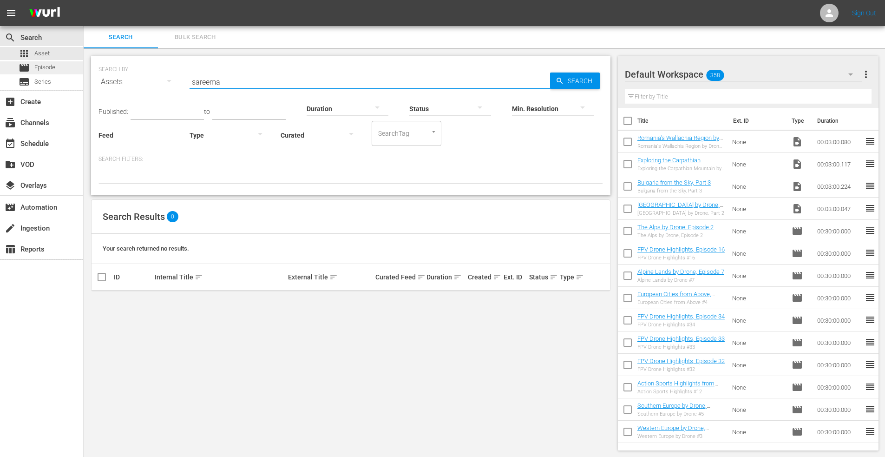
drag, startPoint x: 124, startPoint y: 81, endPoint x: 33, endPoint y: 69, distance: 91.9
click at [84, 0] on div "search Search apps Asset movie Episode subtitles Series add_box Create subscrip…" at bounding box center [485, 0] width 802 height 0
type input "estonia"
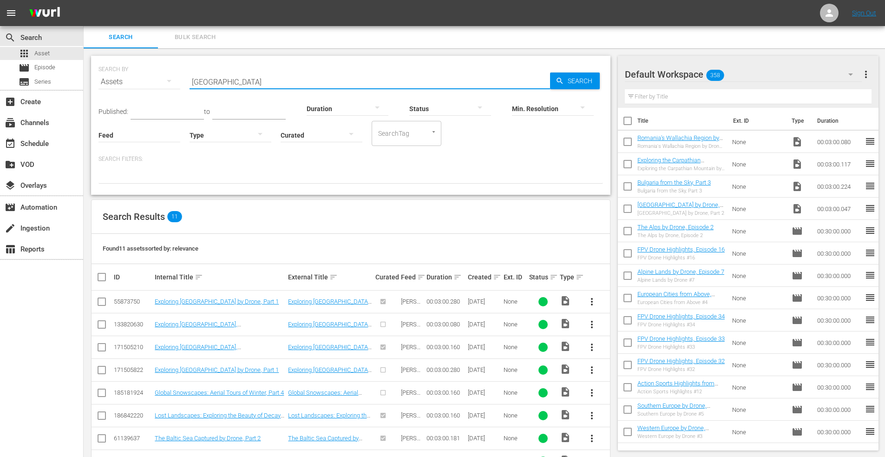
click at [99, 345] on input "checkbox" at bounding box center [101, 348] width 11 height 11
checkbox input "true"
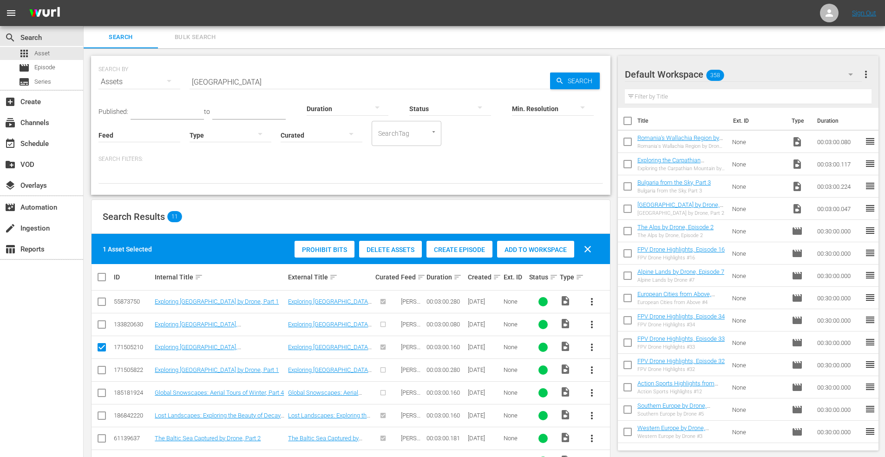
click at [530, 251] on span "Add to Workspace" at bounding box center [535, 249] width 77 height 7
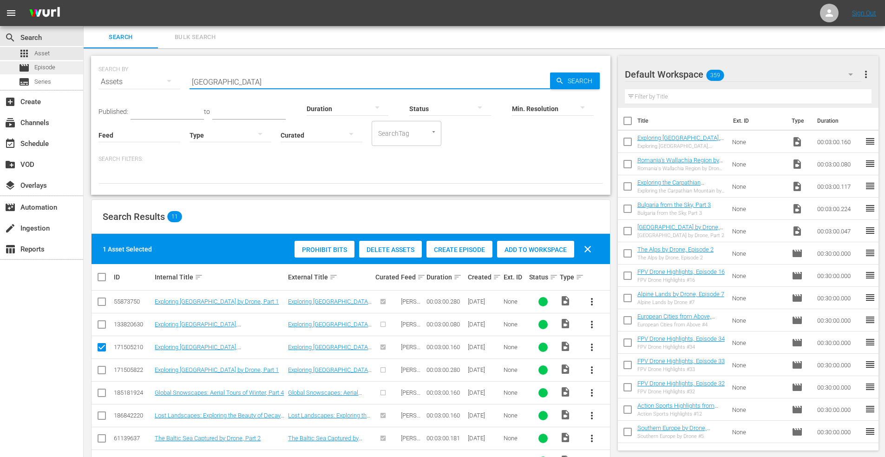
drag, startPoint x: 233, startPoint y: 79, endPoint x: 75, endPoint y: 66, distance: 159.0
click at [84, 0] on div "search Search apps Asset movie Episode subtitles Series add_box Create subscrip…" at bounding box center [485, 0] width 802 height 0
type input "moldavia"
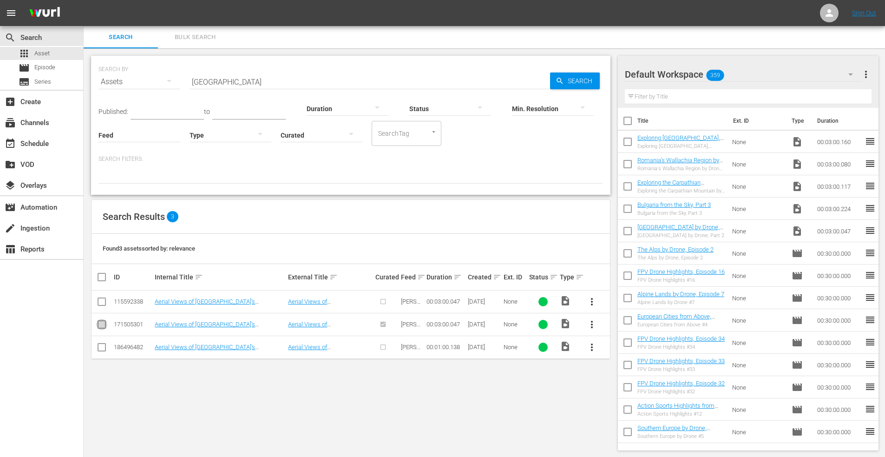
click at [103, 322] on input "checkbox" at bounding box center [101, 326] width 11 height 11
checkbox input "true"
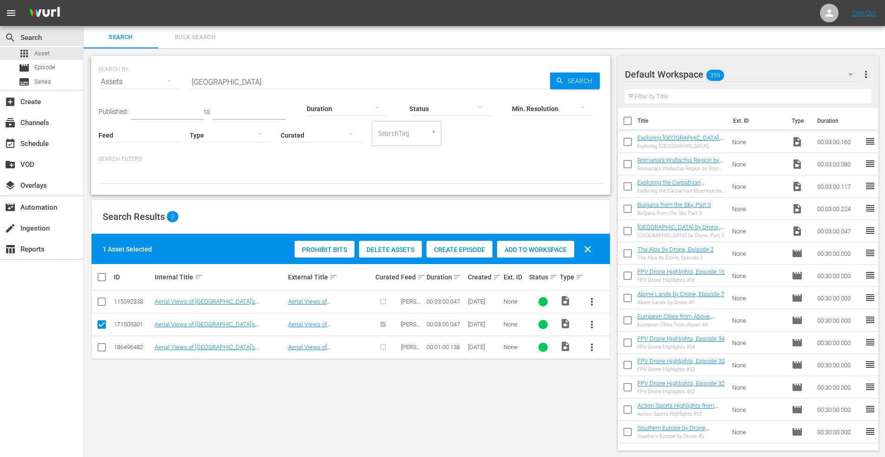
click at [533, 246] on span "Add to Workspace" at bounding box center [535, 249] width 77 height 7
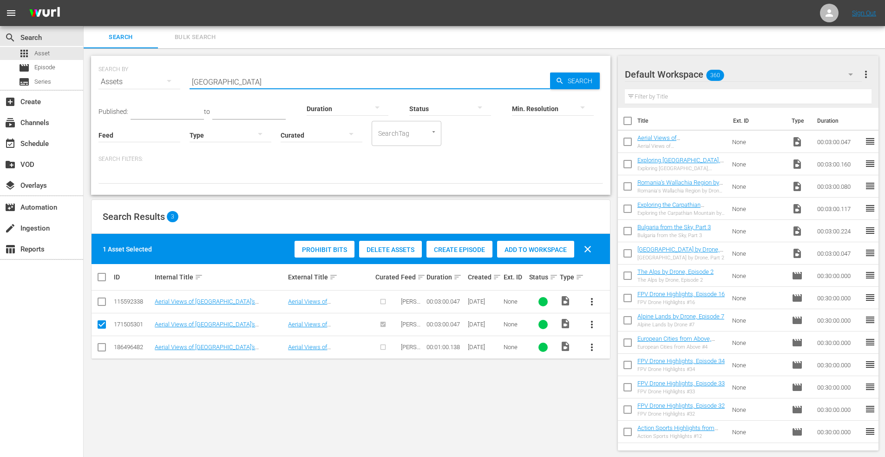
drag, startPoint x: 235, startPoint y: 85, endPoint x: 87, endPoint y: 80, distance: 148.3
click at [85, 84] on div "SEARCH BY Search By Assets Search ID, Title, Description, Keywords, or Category…" at bounding box center [351, 252] width 534 height 409
type input "central russia"
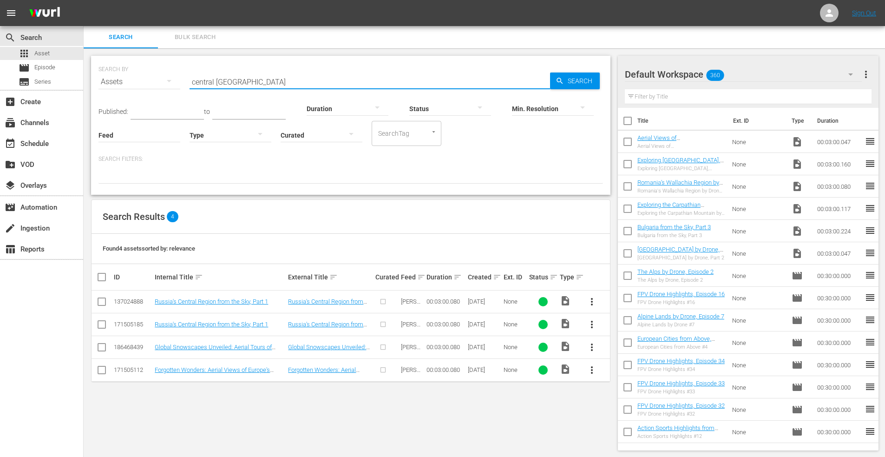
click at [103, 326] on input "checkbox" at bounding box center [101, 326] width 11 height 11
checkbox input "true"
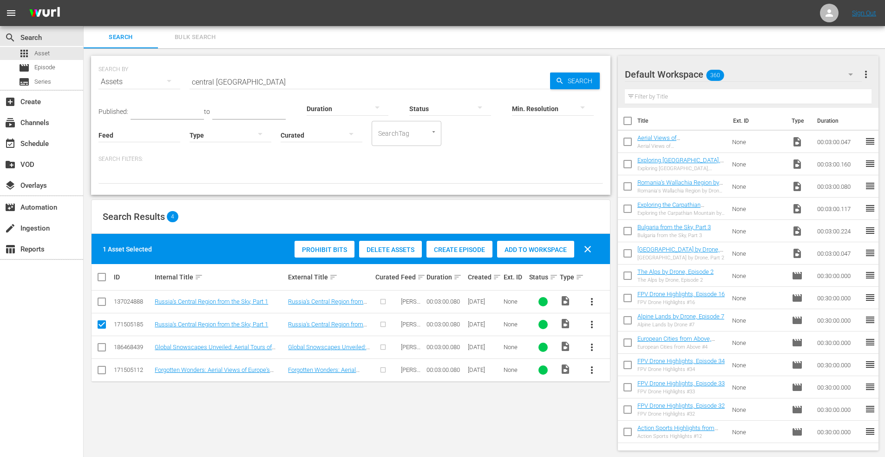
click at [531, 246] on span "Add to Workspace" at bounding box center [535, 249] width 77 height 7
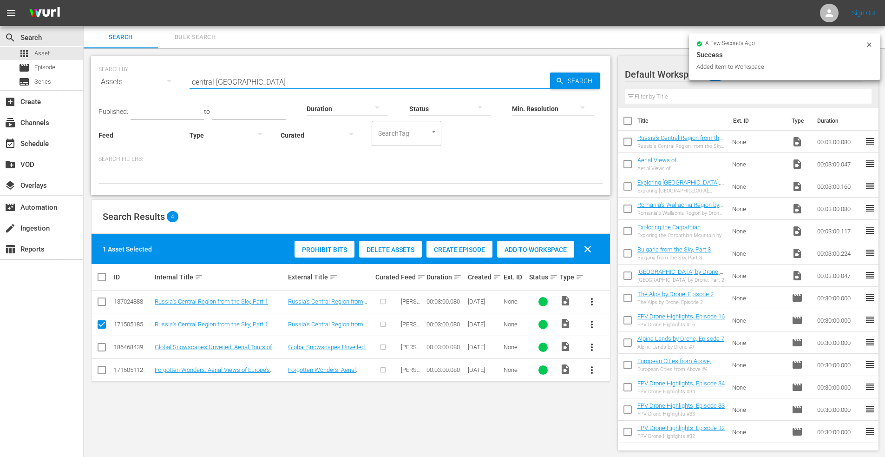
drag, startPoint x: 132, startPoint y: 80, endPoint x: 132, endPoint y: 75, distance: 5.6
click at [132, 79] on div "SEARCH BY Search By Assets Search ID, Title, Description, Keywords, or Category…" at bounding box center [351, 75] width 505 height 33
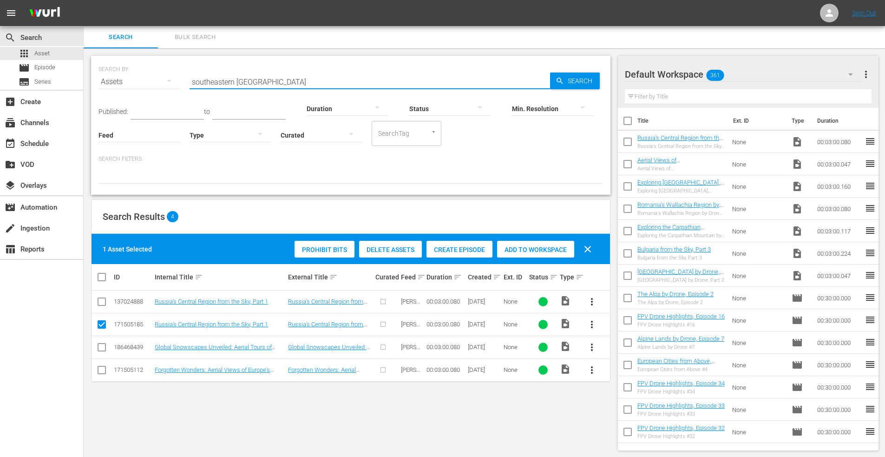
type input "southeastern europe"
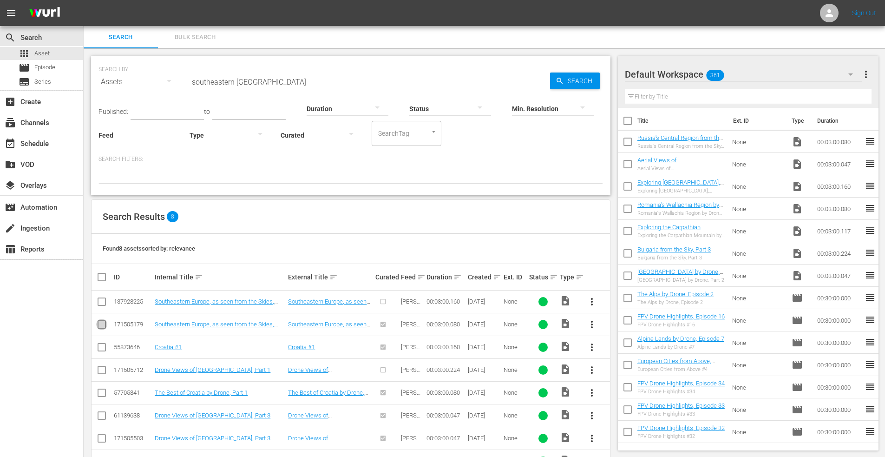
click at [100, 325] on input "checkbox" at bounding box center [101, 326] width 11 height 11
checkbox input "true"
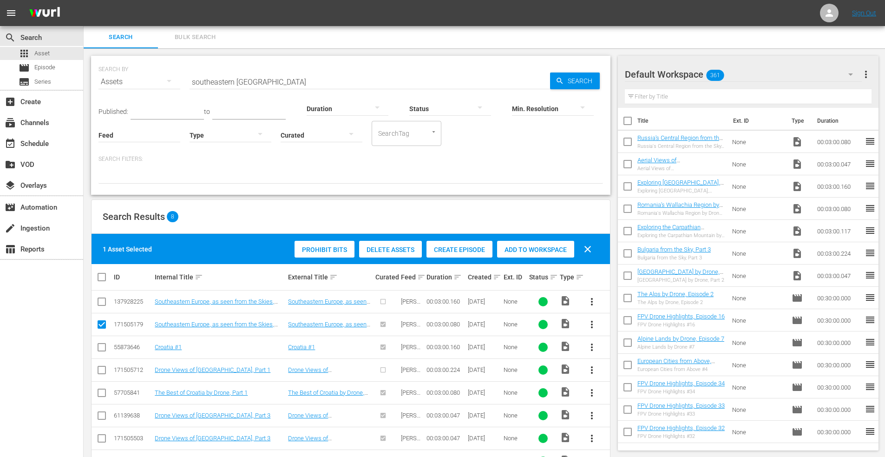
click at [520, 247] on span "Add to Workspace" at bounding box center [535, 249] width 77 height 7
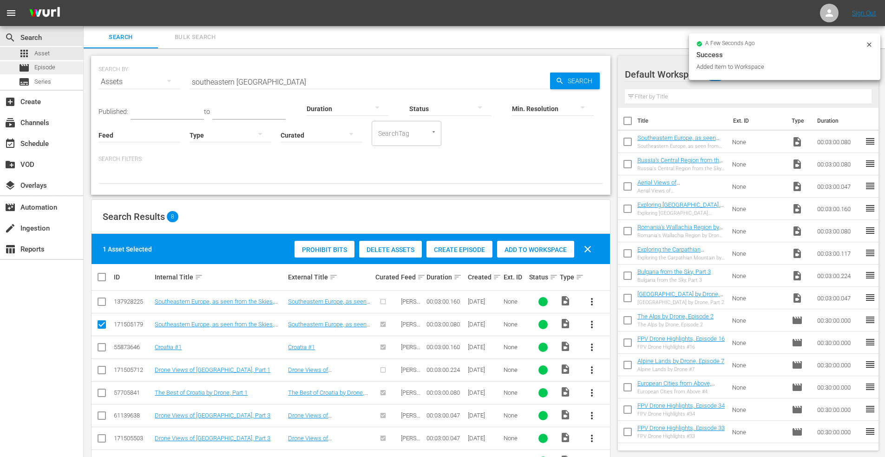
click at [40, 68] on span "Episode" at bounding box center [44, 67] width 21 height 9
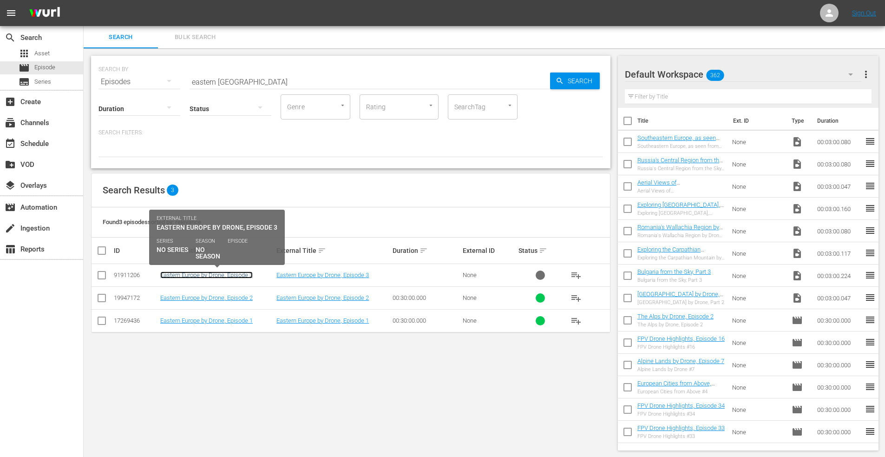
click at [200, 274] on link "Eastern Europe by Drone, Episode 3" at bounding box center [206, 274] width 92 height 7
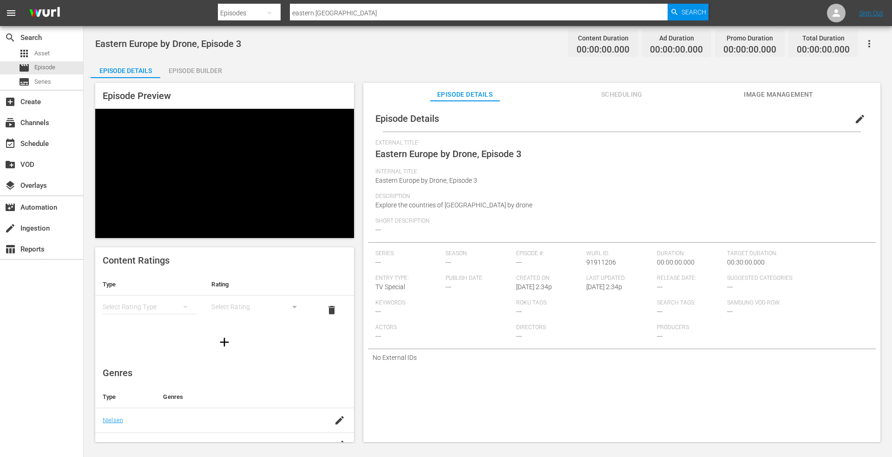
click at [195, 69] on div "Episode Builder" at bounding box center [195, 70] width 70 height 22
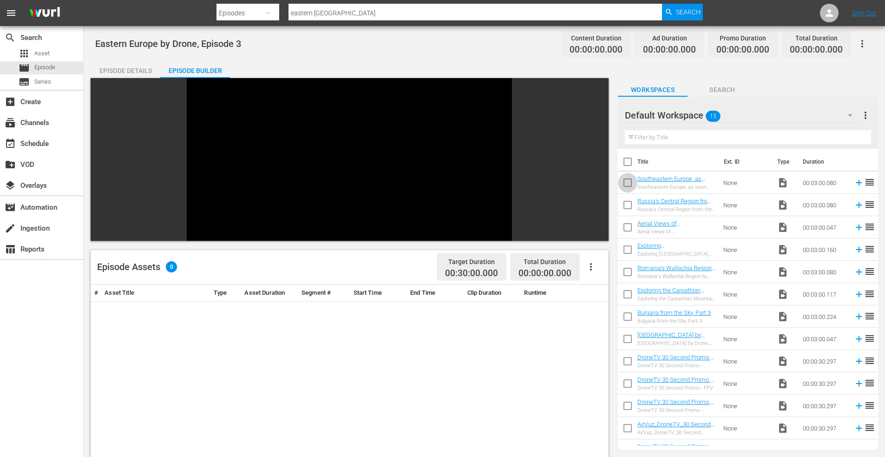
click at [630, 182] on input "checkbox" at bounding box center [628, 185] width 20 height 20
checkbox input "true"
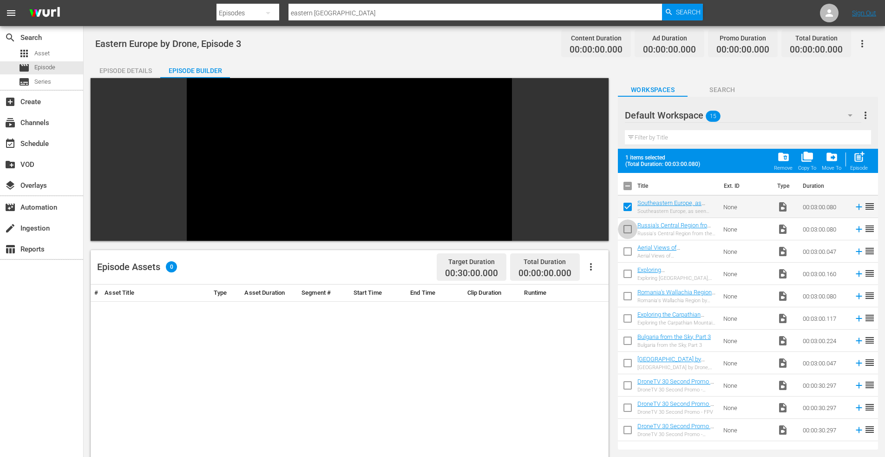
click at [628, 227] on input "checkbox" at bounding box center [628, 231] width 20 height 20
checkbox input "true"
click at [630, 255] on input "checkbox" at bounding box center [628, 254] width 20 height 20
checkbox input "true"
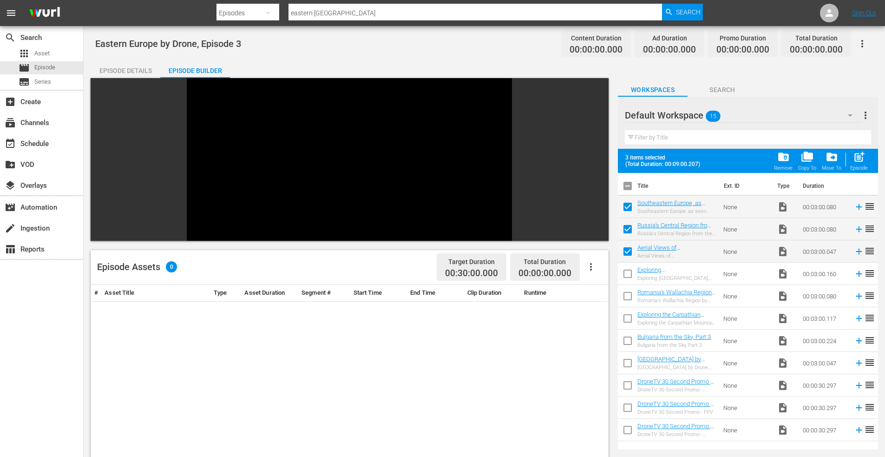
click at [629, 270] on input "checkbox" at bounding box center [628, 276] width 20 height 20
checkbox input "true"
click at [630, 292] on input "checkbox" at bounding box center [628, 298] width 20 height 20
checkbox input "true"
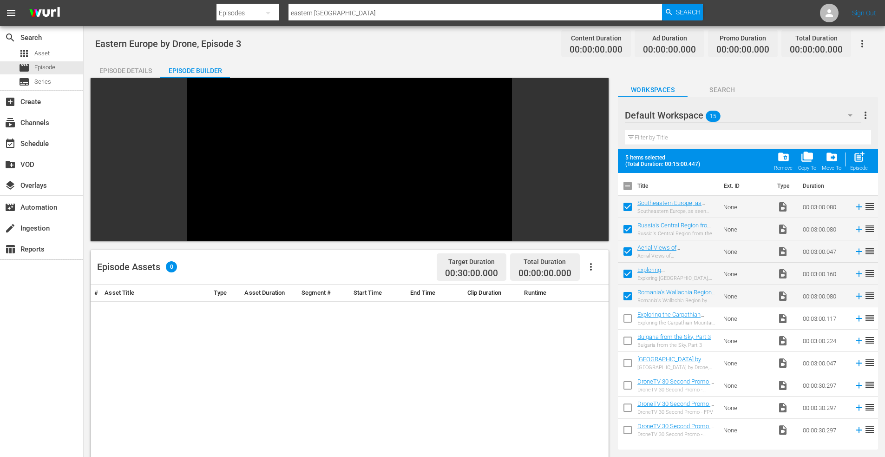
click at [631, 317] on input "checkbox" at bounding box center [628, 320] width 20 height 20
checkbox input "true"
click at [628, 336] on input "checkbox" at bounding box center [628, 343] width 20 height 20
checkbox input "true"
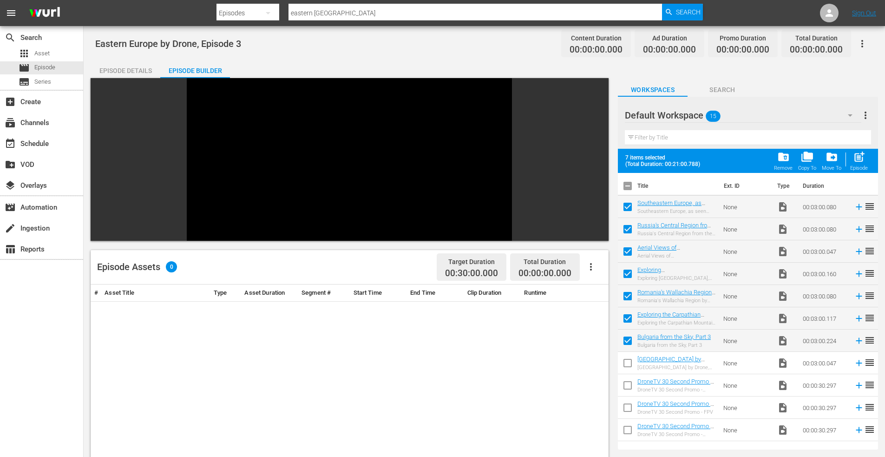
click at [630, 355] on input "checkbox" at bounding box center [628, 365] width 20 height 20
checkbox input "true"
click at [862, 152] on span "post_add" at bounding box center [859, 157] width 13 height 13
checkbox input "false"
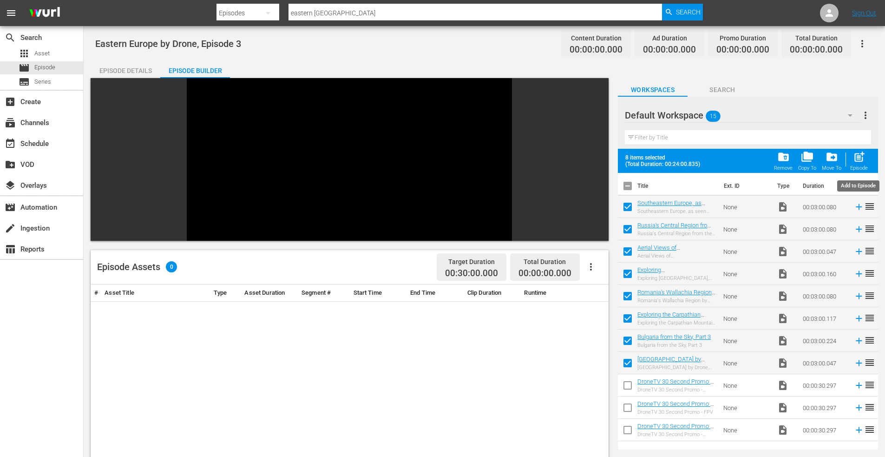
checkbox input "false"
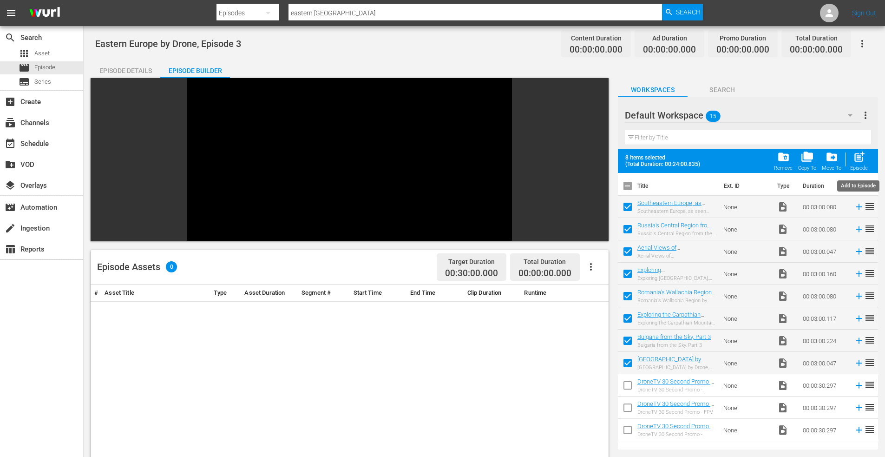
checkbox input "false"
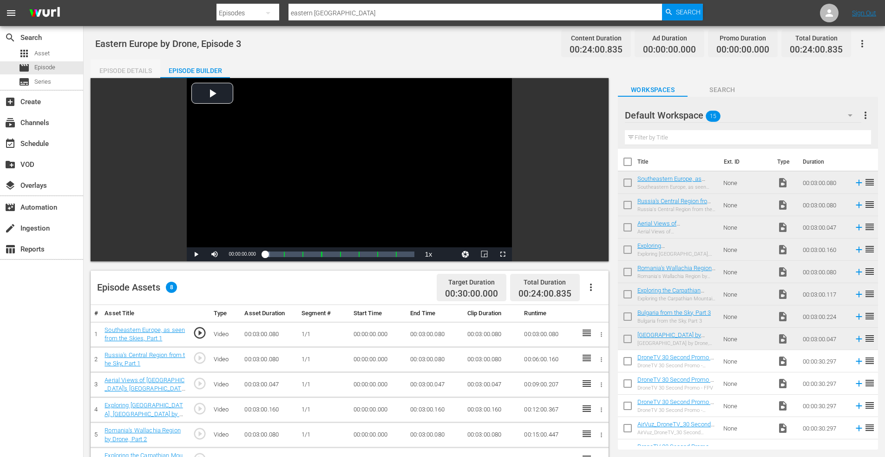
click at [132, 69] on div "Episode Details" at bounding box center [126, 70] width 70 height 22
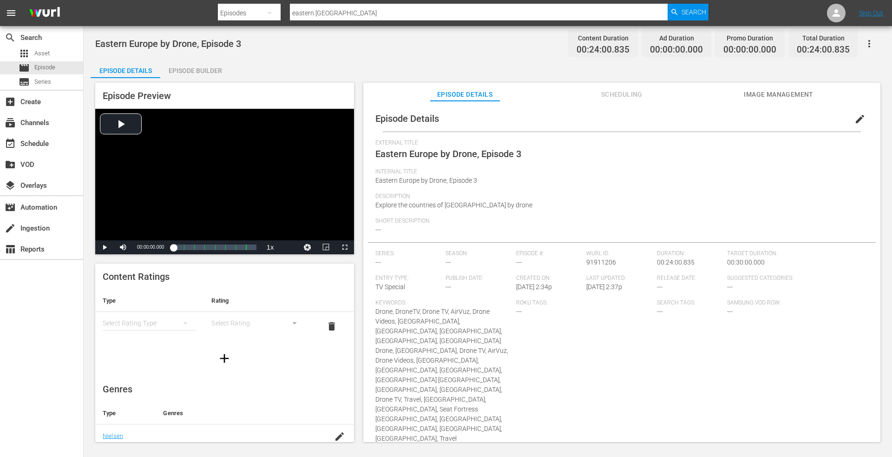
click at [194, 67] on div "Episode Builder" at bounding box center [195, 70] width 70 height 22
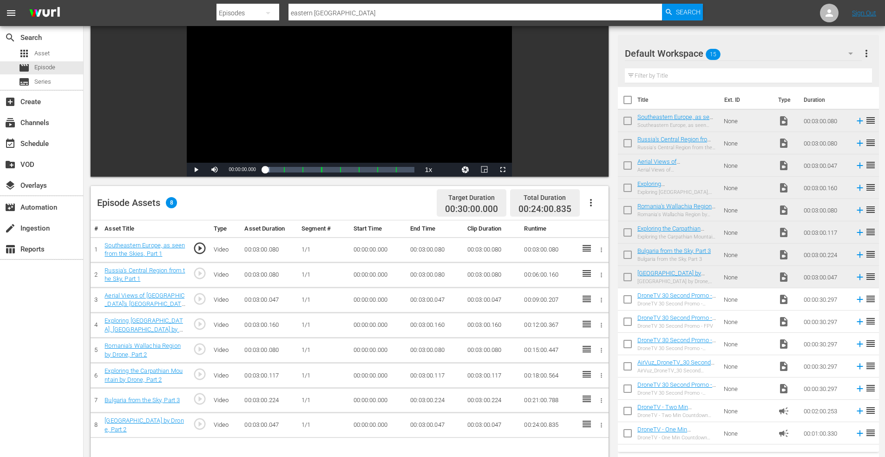
scroll to position [93, 0]
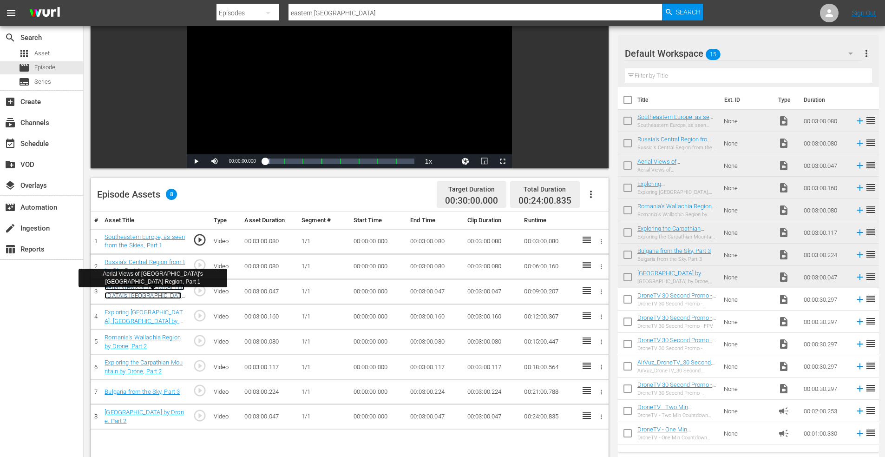
click at [140, 287] on link "Aerial Views of Romania's Moldavia Region, Part 1" at bounding box center [145, 295] width 80 height 24
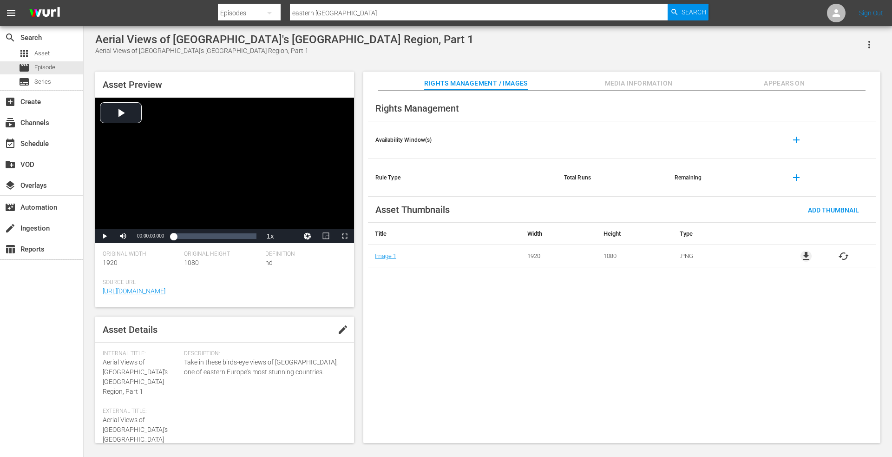
click at [807, 254] on span "file_download" at bounding box center [806, 255] width 11 height 11
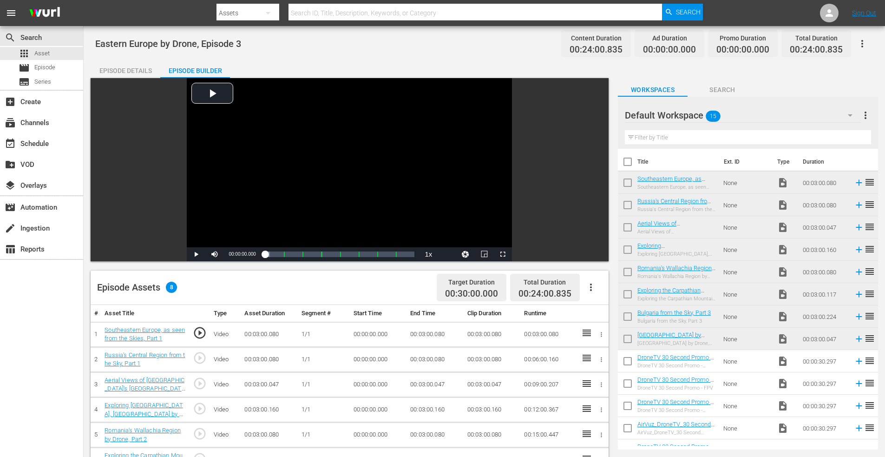
click at [141, 71] on div "Episode Details" at bounding box center [126, 70] width 70 height 22
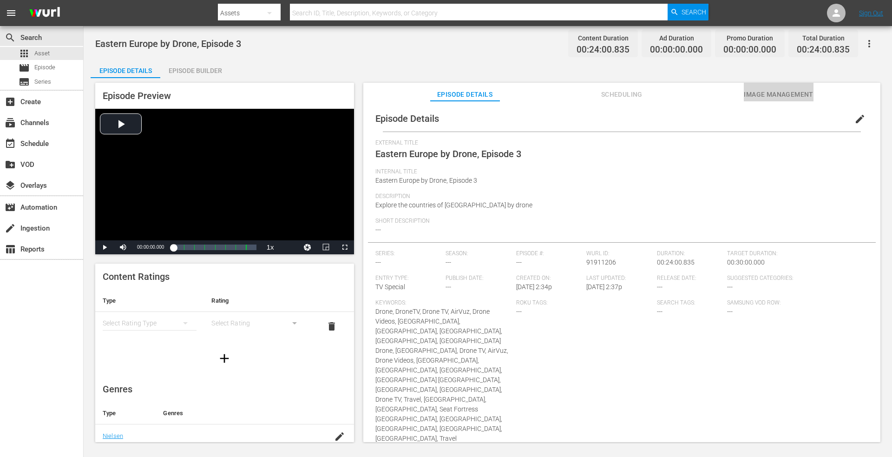
click at [780, 92] on span "Image Management" at bounding box center [779, 95] width 70 height 12
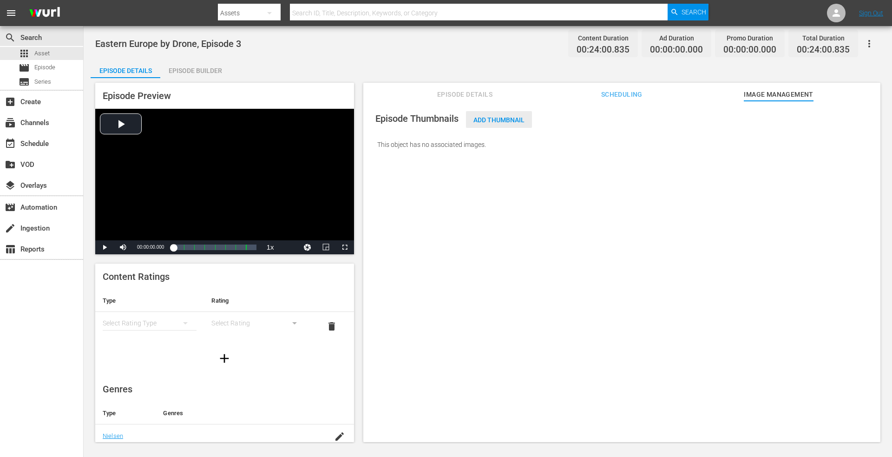
click at [494, 118] on span "Add Thumbnail" at bounding box center [499, 119] width 66 height 7
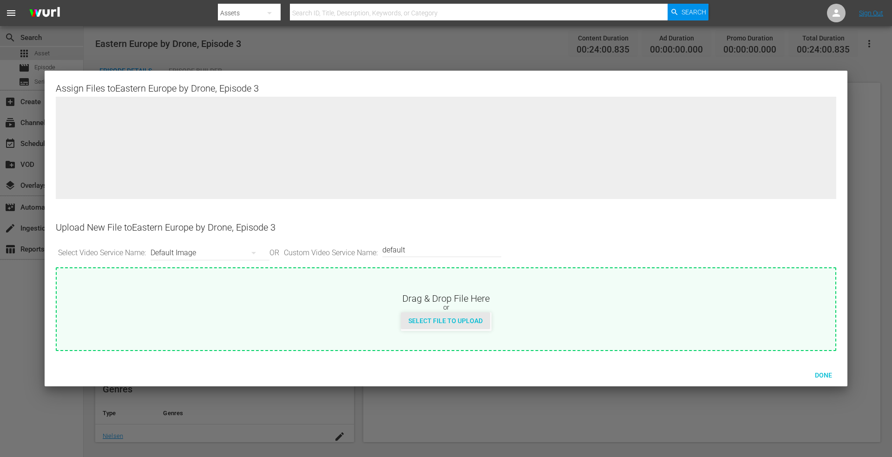
click at [449, 316] on div "Select File to Upload" at bounding box center [445, 320] width 89 height 17
type input "C:\fakepath\Eastern Europe by Drone, Episode 3.png"
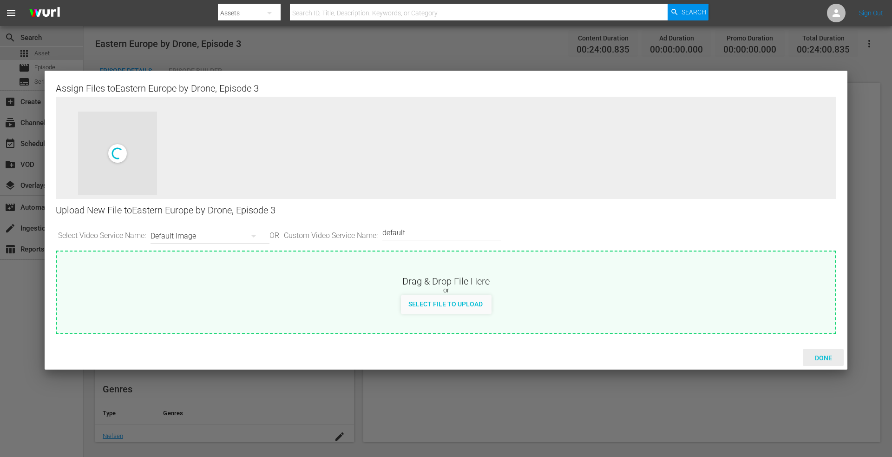
click at [821, 355] on span "Done" at bounding box center [824, 357] width 32 height 7
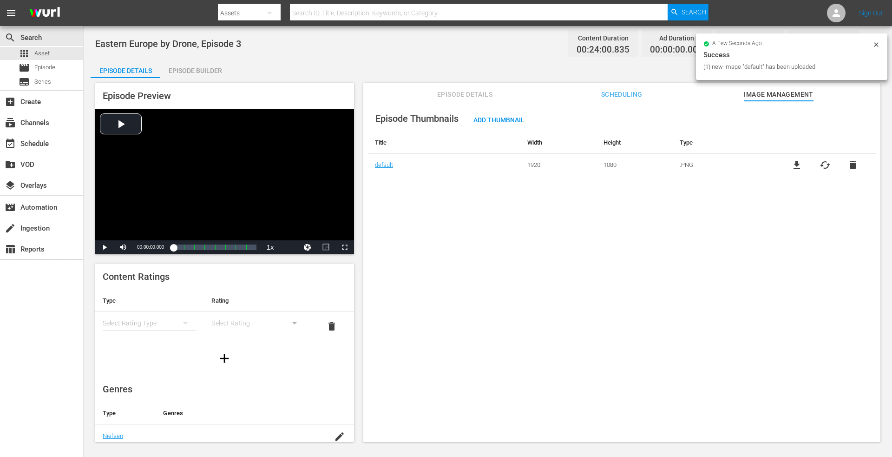
click at [217, 69] on div "Episode Builder" at bounding box center [195, 70] width 70 height 22
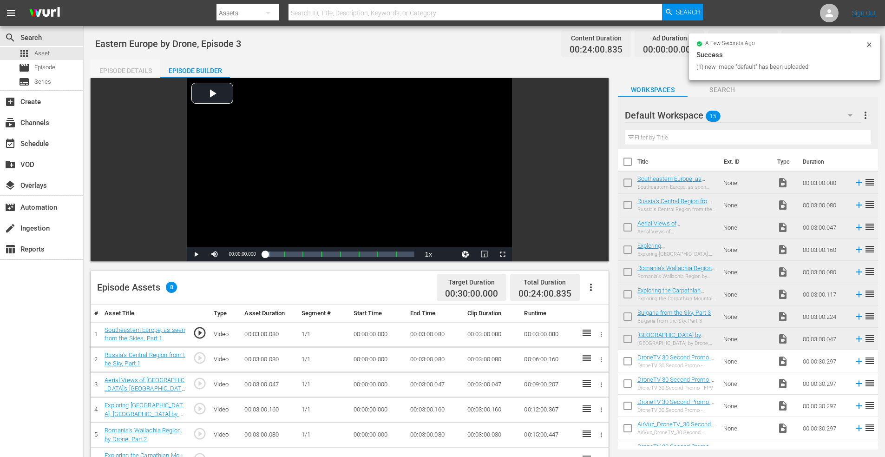
click at [126, 67] on div "Episode Details" at bounding box center [126, 70] width 70 height 22
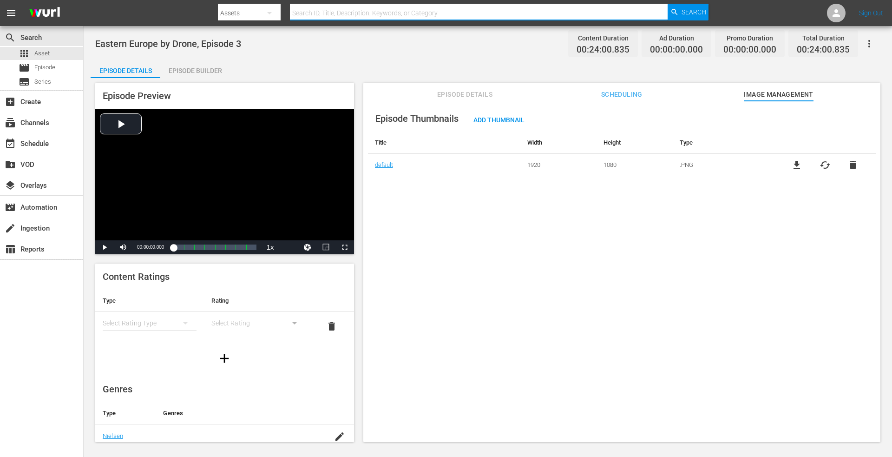
click at [322, 11] on input "text" at bounding box center [479, 13] width 378 height 22
type input "[GEOGRAPHIC_DATA]"
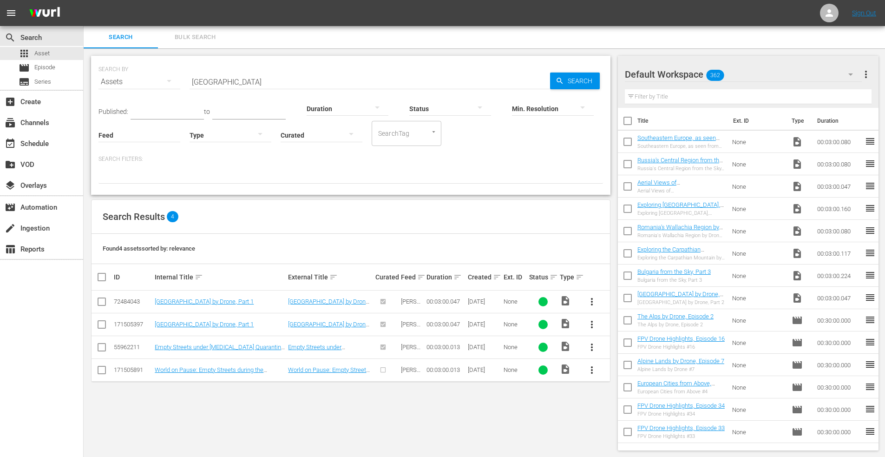
click at [100, 323] on input "checkbox" at bounding box center [101, 326] width 11 height 11
checkbox input "true"
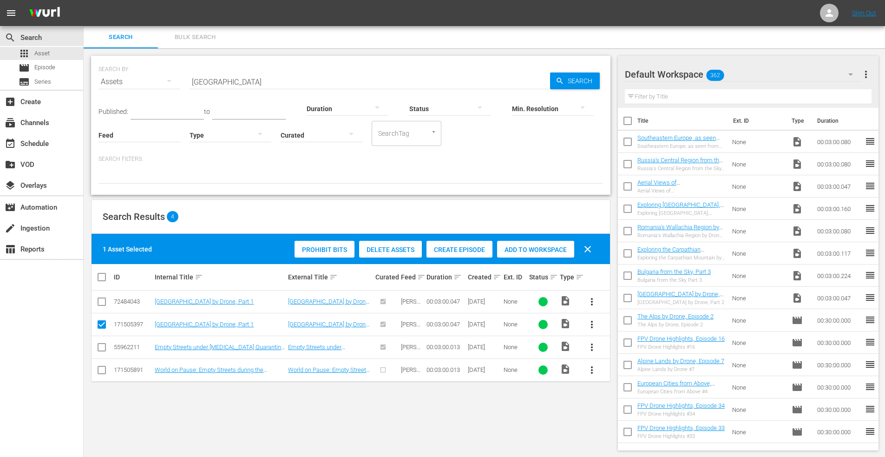
click at [530, 247] on span "Add to Workspace" at bounding box center [535, 249] width 77 height 7
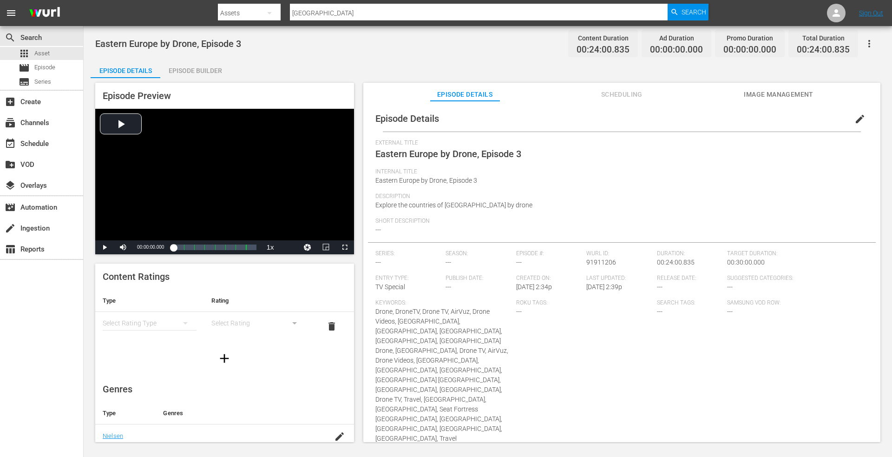
drag, startPoint x: 197, startPoint y: 72, endPoint x: 310, endPoint y: 100, distance: 116.1
click at [199, 72] on div "Episode Builder" at bounding box center [195, 70] width 70 height 22
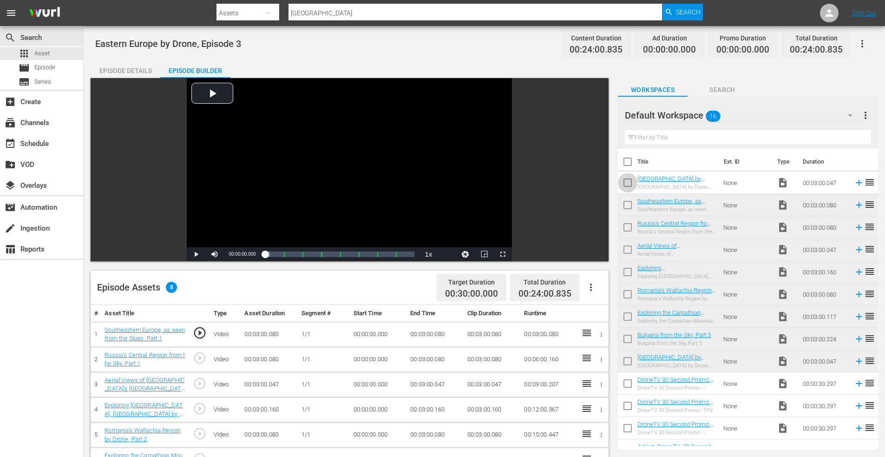
drag, startPoint x: 630, startPoint y: 179, endPoint x: 658, endPoint y: 182, distance: 27.6
click at [630, 178] on input "checkbox" at bounding box center [628, 185] width 20 height 20
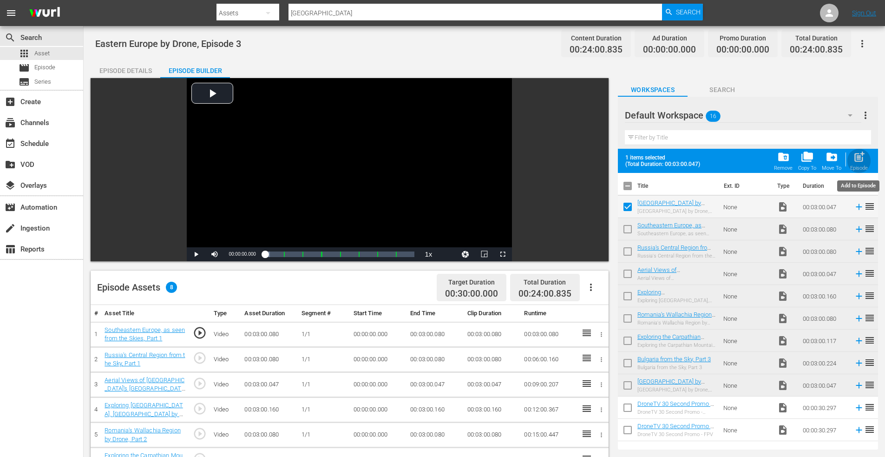
click at [860, 151] on span "post_add" at bounding box center [859, 157] width 13 height 13
checkbox input "false"
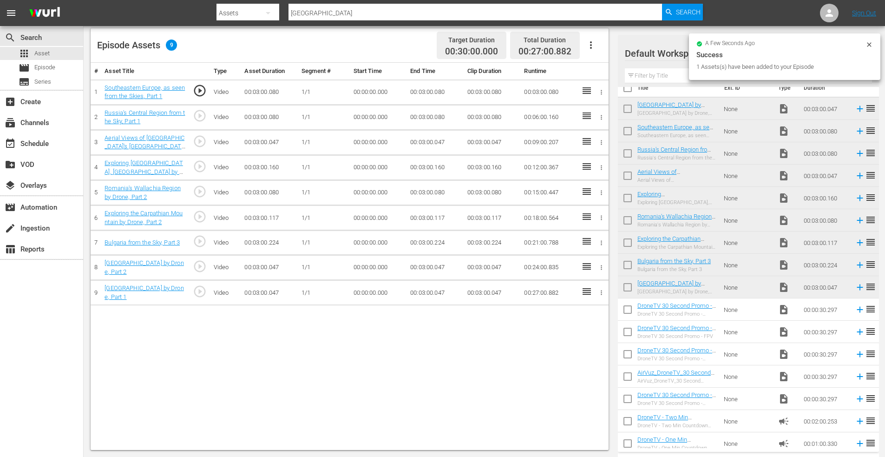
scroll to position [19, 0]
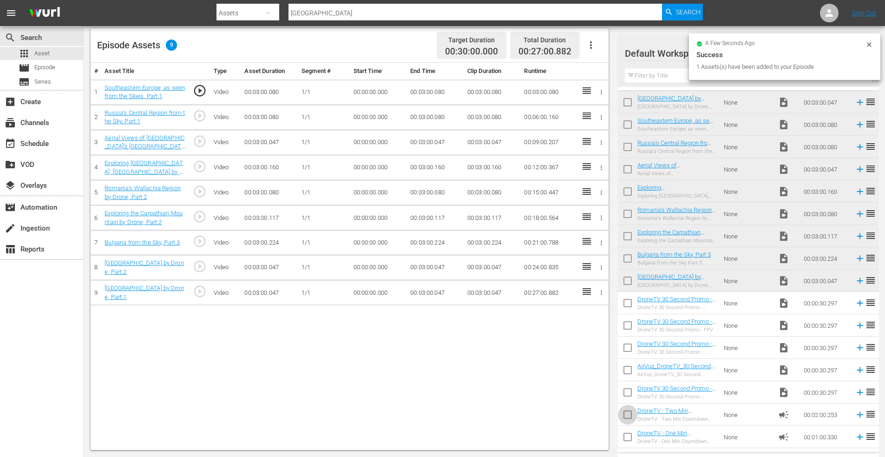
click at [629, 414] on input "checkbox" at bounding box center [628, 417] width 20 height 20
checkbox input "true"
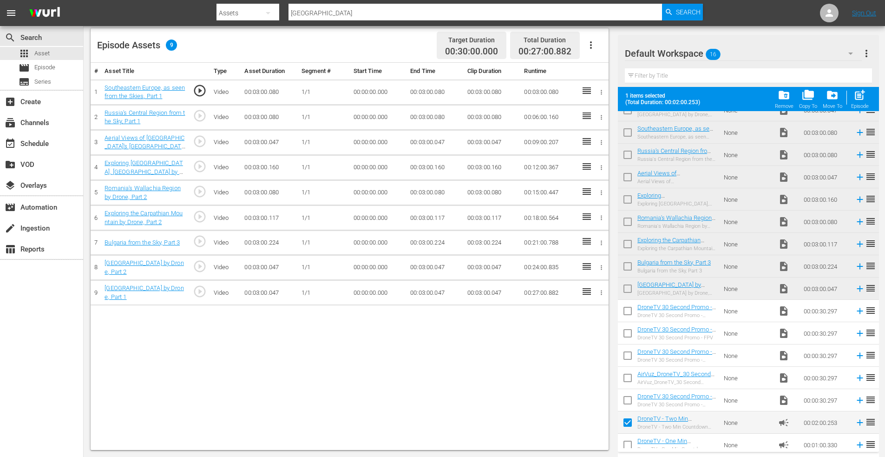
scroll to position [43, 0]
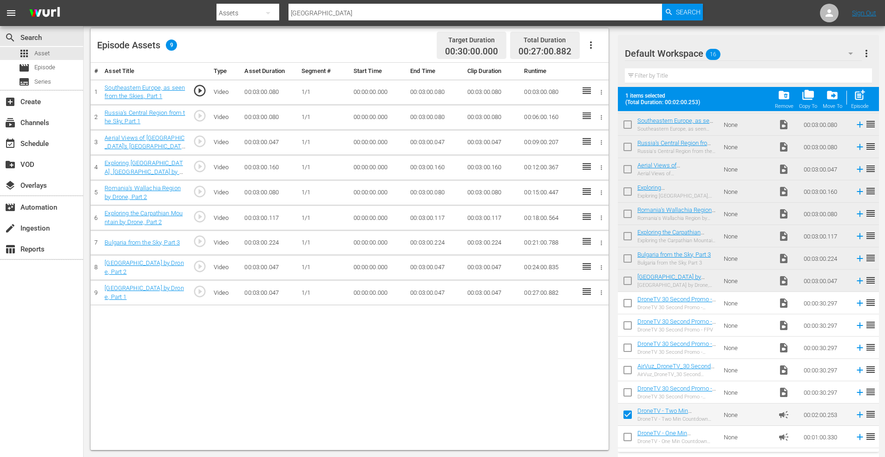
click at [629, 438] on input "checkbox" at bounding box center [628, 439] width 20 height 20
checkbox input "true"
click at [865, 92] on span "post_add" at bounding box center [860, 95] width 13 height 13
checkbox input "false"
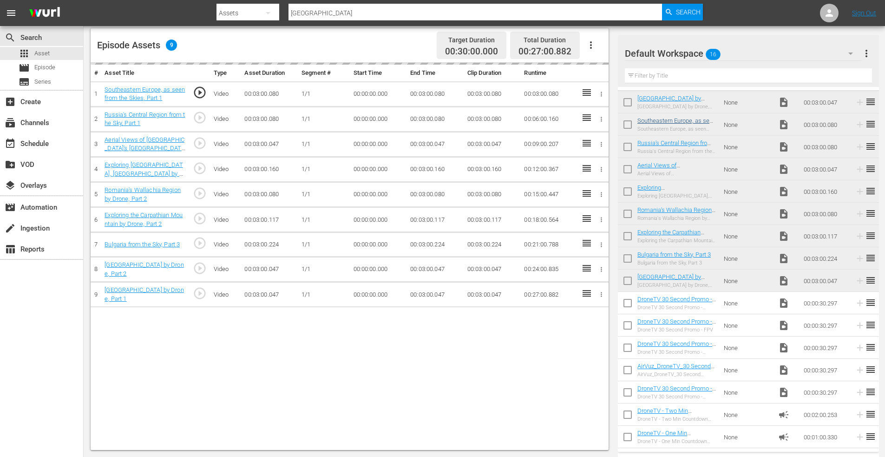
scroll to position [19, 0]
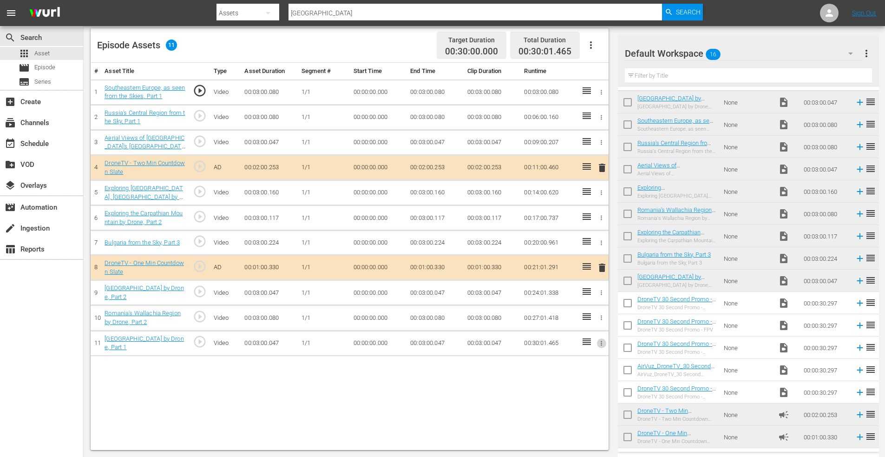
click at [599, 342] on icon "button" at bounding box center [601, 343] width 7 height 7
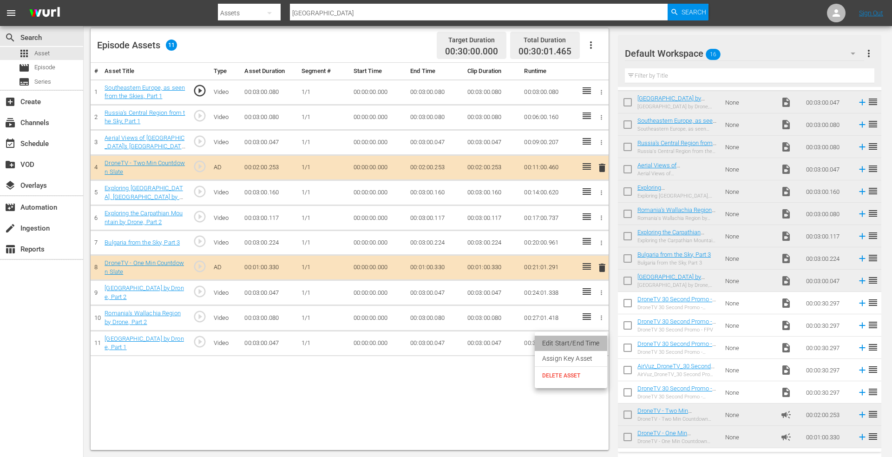
click at [577, 342] on li "Edit Start/End Time" at bounding box center [571, 343] width 72 height 15
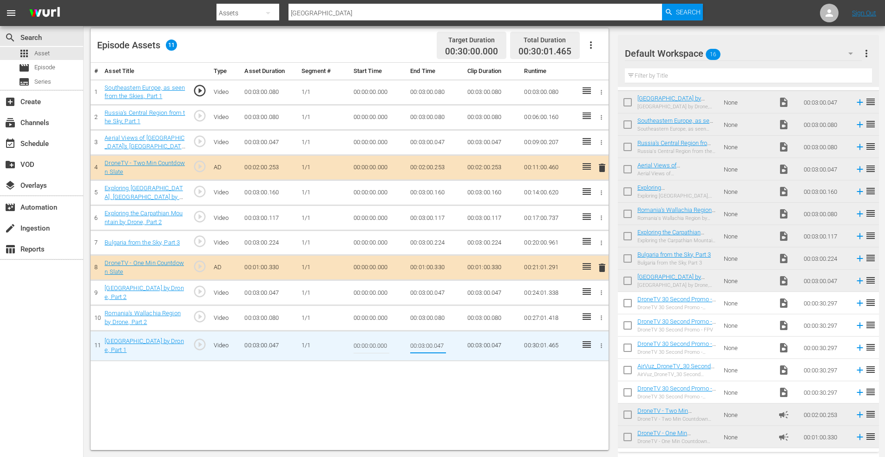
drag, startPoint x: 434, startPoint y: 346, endPoint x: 496, endPoint y: 344, distance: 61.4
click at [494, 345] on tr "11 North Macedonia by Drone, Part 1 play_circle_outline Video 00:03:00.047 1/1 …" at bounding box center [350, 345] width 518 height 30
type input "00:03:00.000"
drag, startPoint x: 378, startPoint y: 349, endPoint x: 411, endPoint y: 348, distance: 33.5
click at [410, 348] on tr "11 North Macedonia by Drone, Part 1 play_circle_outline Video 00:03:00.047 1/1 …" at bounding box center [350, 345] width 518 height 30
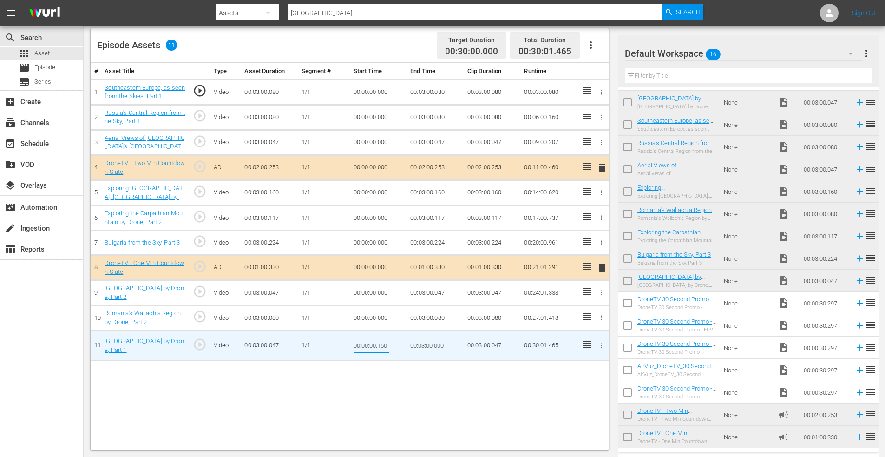
type input "00:00:00.150"
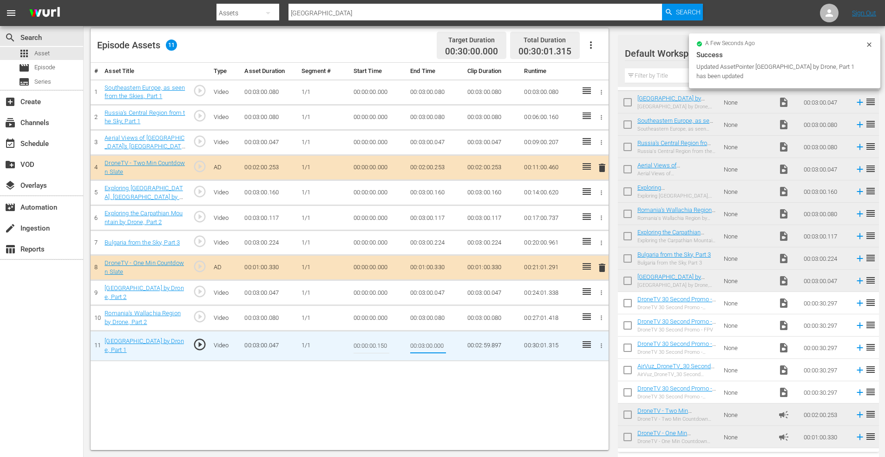
click at [604, 317] on icon "button" at bounding box center [601, 317] width 7 height 7
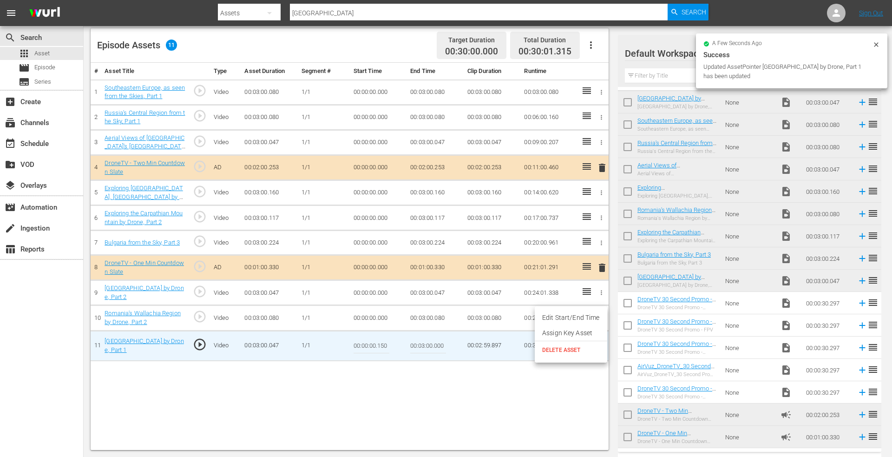
click at [573, 309] on ul "Edit Start/End Time Assign Key Asset DELETE ASSET" at bounding box center [571, 334] width 72 height 56
click at [565, 316] on li "Edit Start/End Time" at bounding box center [571, 317] width 72 height 15
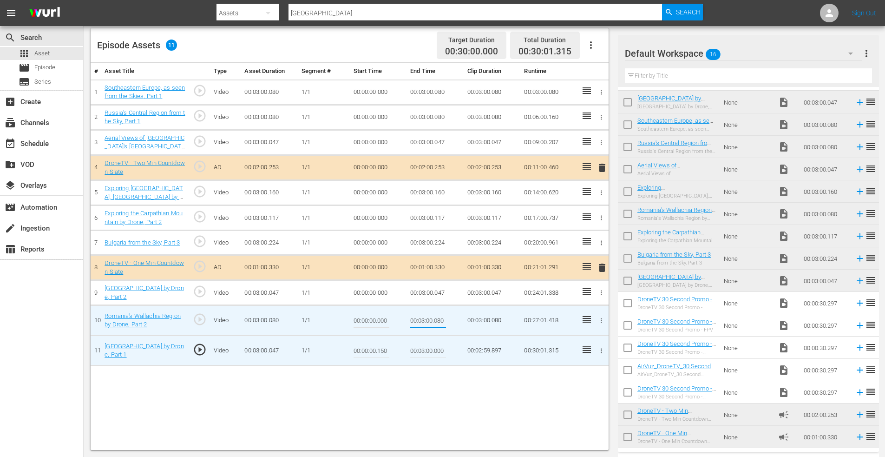
drag, startPoint x: 435, startPoint y: 321, endPoint x: 520, endPoint y: 321, distance: 84.6
click at [522, 321] on tr "10 Romania's Wallachia Region by Drone, Part 2 play_circle_outline Video 00:03:…" at bounding box center [350, 320] width 518 height 30
type input "00:03:00.000"
drag, startPoint x: 377, startPoint y: 321, endPoint x: 478, endPoint y: 320, distance: 100.4
click at [479, 321] on tr "10 Romania's Wallachia Region by Drone, Part 2 play_circle_outline Video 00:03:…" at bounding box center [350, 320] width 518 height 30
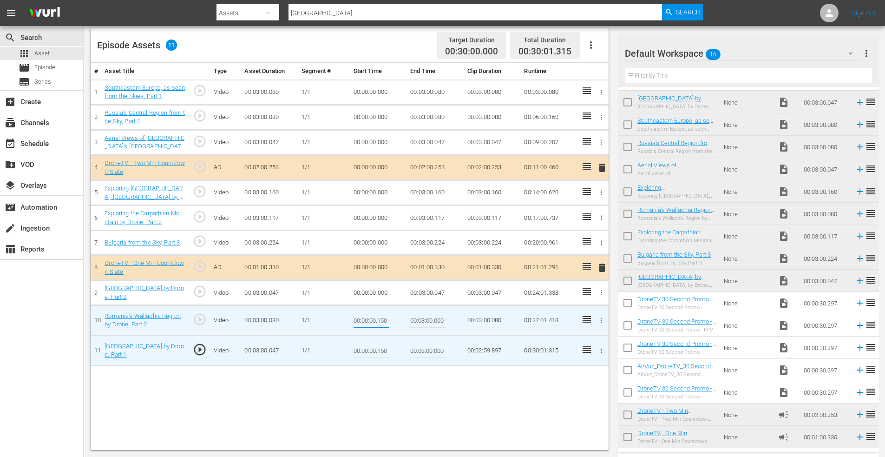
type input "00:00:00.150"
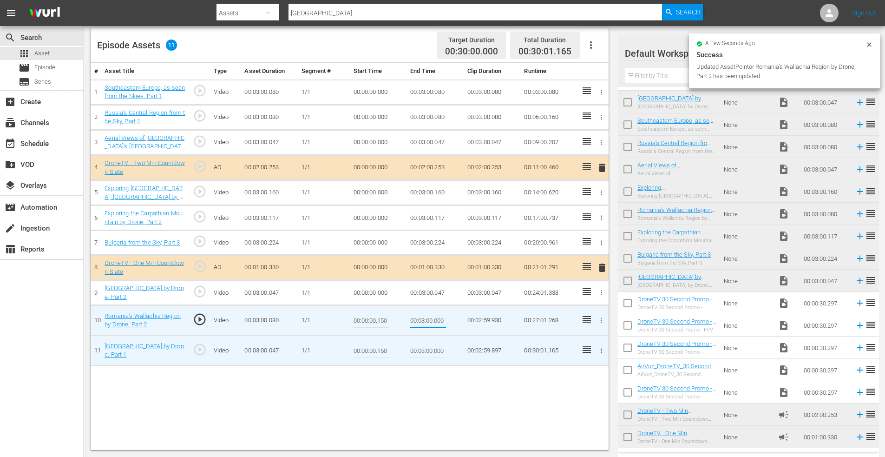
click at [602, 290] on icon "button" at bounding box center [601, 292] width 7 height 7
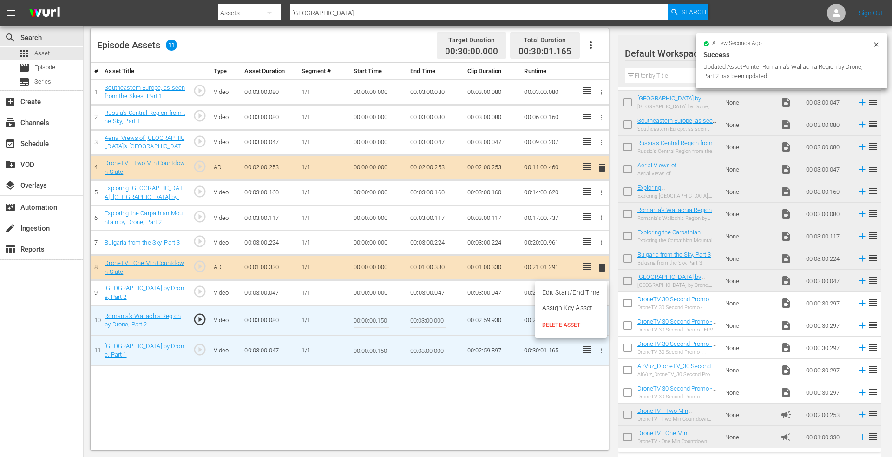
click at [570, 292] on li "Edit Start/End Time" at bounding box center [571, 292] width 72 height 15
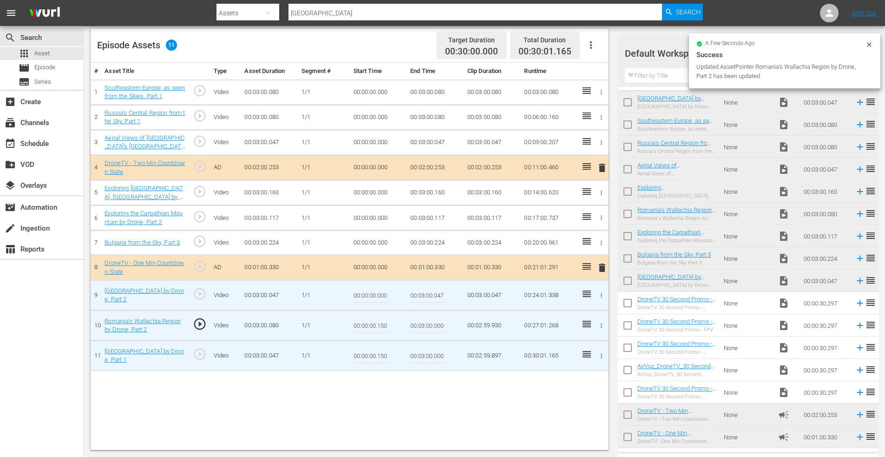
drag, startPoint x: 434, startPoint y: 296, endPoint x: 486, endPoint y: 289, distance: 51.5
click at [486, 289] on tr "9 Bosnia and Herzegovina by Drone, Part 2 play_circle_outline Video 00:03:00.04…" at bounding box center [350, 295] width 518 height 30
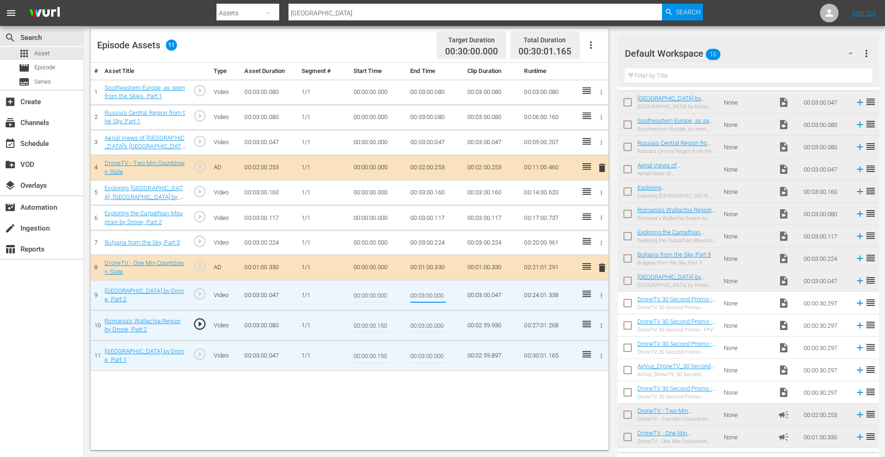
type input "00:03:00.000"
drag, startPoint x: 377, startPoint y: 295, endPoint x: 424, endPoint y: 296, distance: 46.5
click at [424, 296] on tr "9 Bosnia and Herzegovina by Drone, Part 2 play_circle_outline Video 00:03:00.04…" at bounding box center [350, 295] width 518 height 30
type input "00:00:00.150"
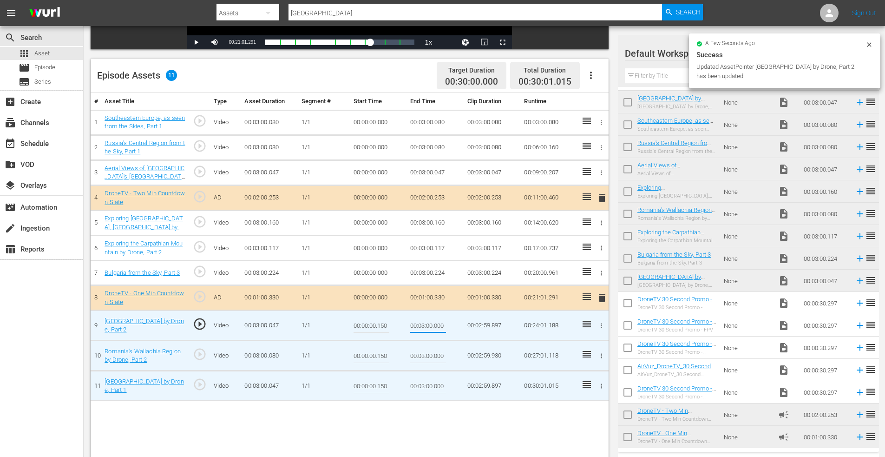
scroll to position [196, 0]
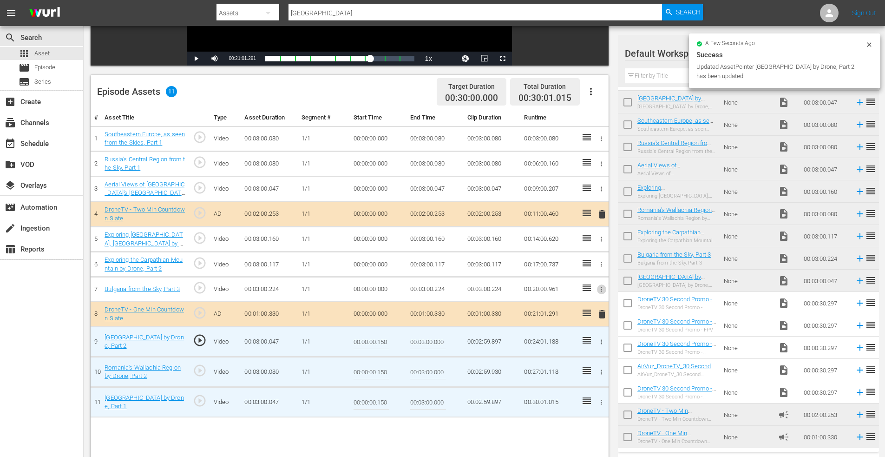
click at [601, 286] on icon "button" at bounding box center [601, 289] width 7 height 7
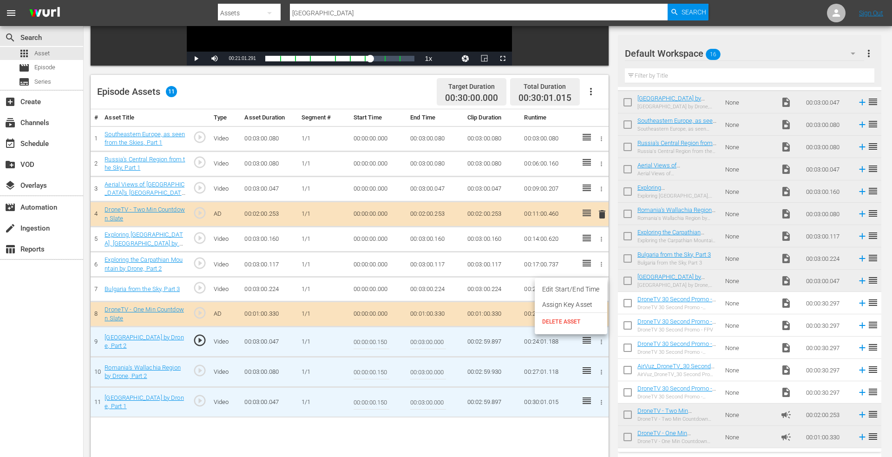
click at [572, 285] on li "Edit Start/End Time" at bounding box center [571, 289] width 72 height 15
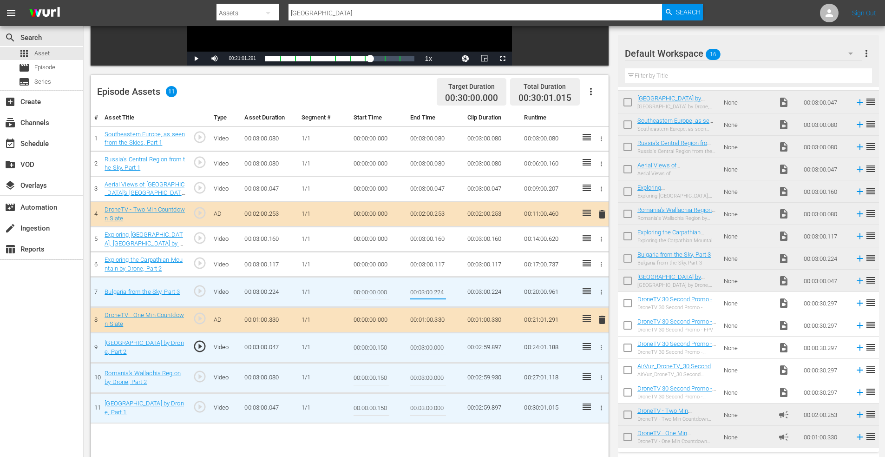
drag, startPoint x: 434, startPoint y: 290, endPoint x: 500, endPoint y: 293, distance: 65.6
click at [500, 293] on tr "7 Bulgaria from the Sky, Part 3 play_circle_outline Video 00:03:00.224 1/1 00:0…" at bounding box center [350, 292] width 518 height 30
type input "00:03:00.000"
drag, startPoint x: 378, startPoint y: 292, endPoint x: 424, endPoint y: 292, distance: 46.5
click at [424, 292] on tr "7 Bulgaria from the Sky, Part 3 play_circle_outline Video 00:03:00.224 1/1 00:0…" at bounding box center [350, 292] width 518 height 30
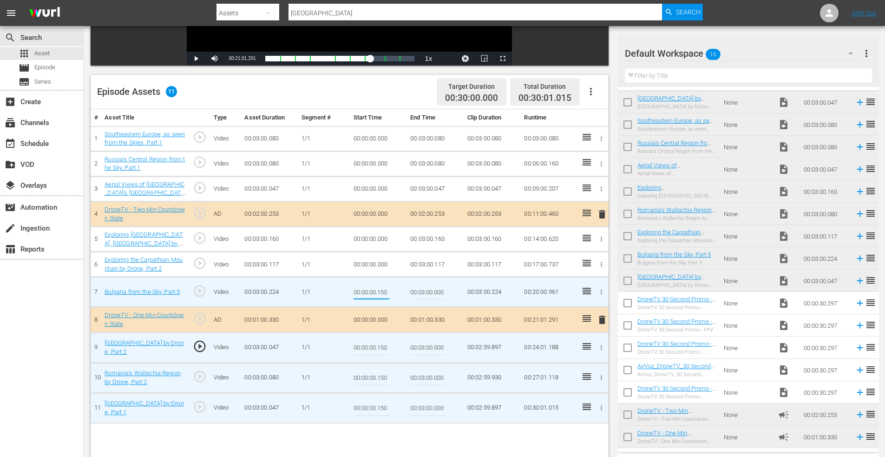
type input "00:00:00.150"
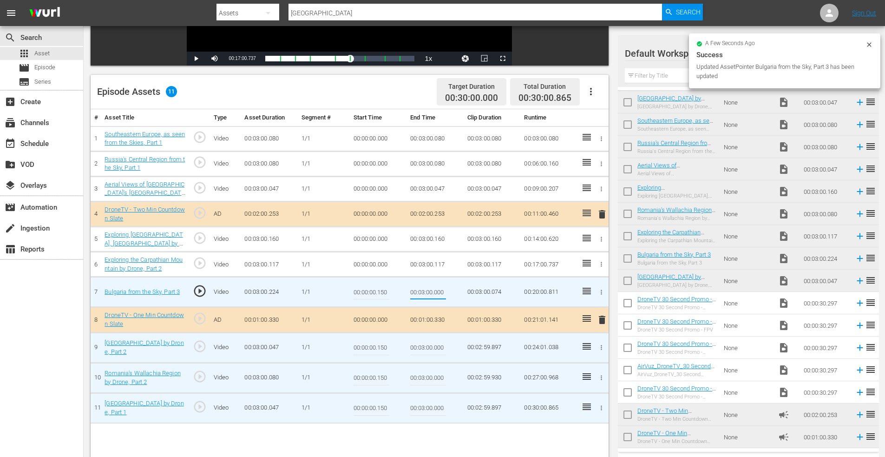
click at [600, 264] on icon "button" at bounding box center [601, 264] width 7 height 7
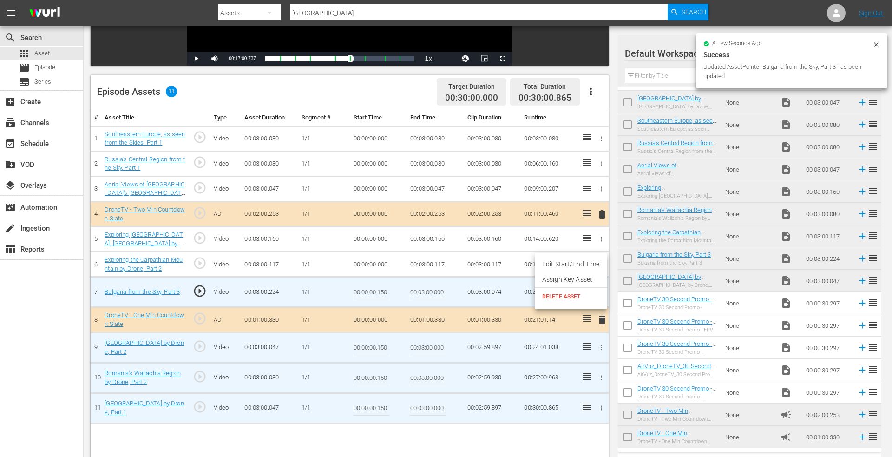
click at [573, 264] on li "Edit Start/End Time" at bounding box center [571, 264] width 72 height 15
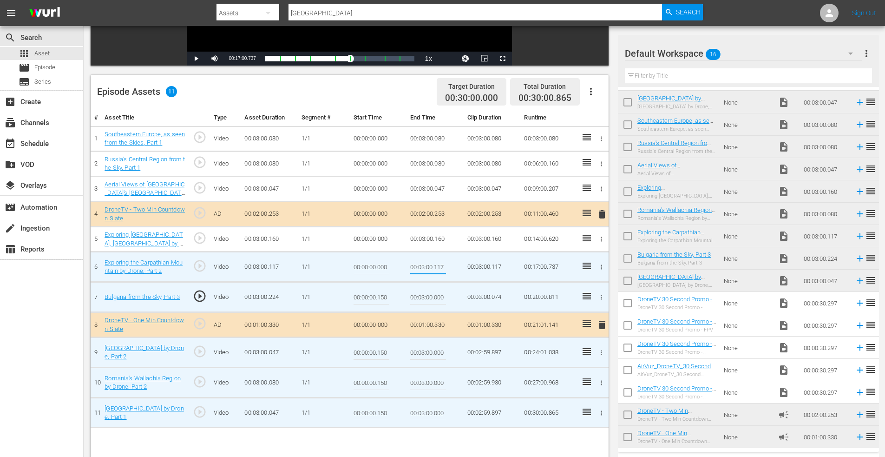
drag, startPoint x: 434, startPoint y: 267, endPoint x: 520, endPoint y: 265, distance: 86.5
click at [523, 265] on tr "6 Exploring the Carpathian Mountain by Drone, Part 2 play_circle_outline Video …" at bounding box center [350, 267] width 518 height 30
type input "00:03:00.000"
drag, startPoint x: 378, startPoint y: 269, endPoint x: 428, endPoint y: 268, distance: 49.7
click at [428, 268] on tr "6 Exploring the Carpathian Mountain by Drone, Part 2 play_circle_outline Video …" at bounding box center [350, 267] width 518 height 30
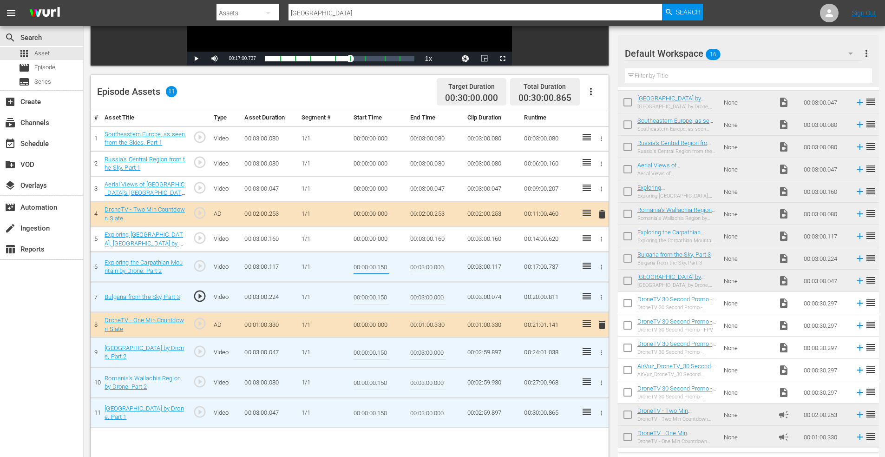
type input "00:00:00.150"
click at [601, 241] on icon "button" at bounding box center [601, 239] width 7 height 7
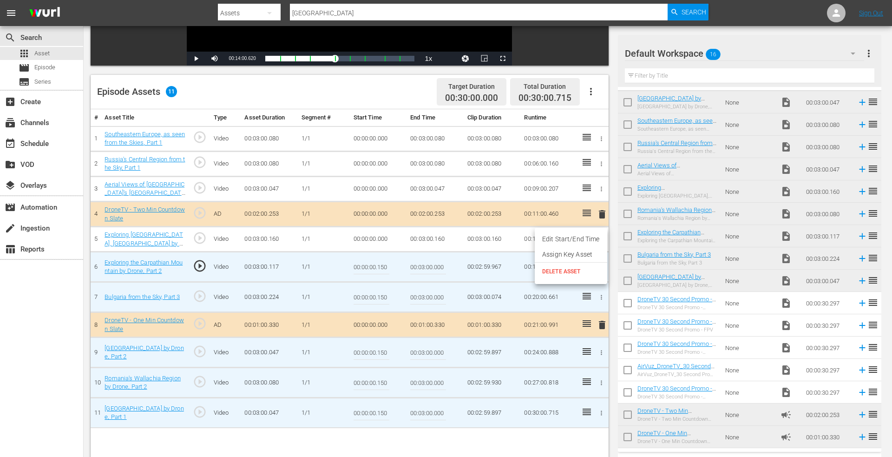
click at [575, 241] on li "Edit Start/End Time" at bounding box center [571, 238] width 72 height 15
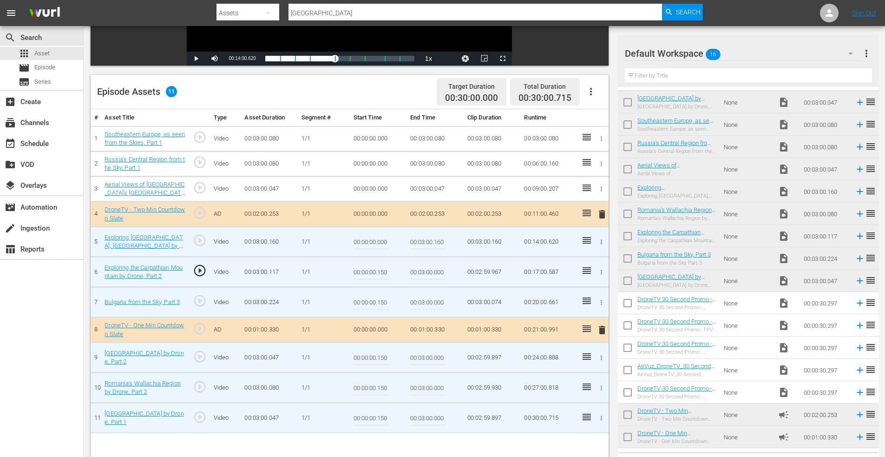
drag, startPoint x: 436, startPoint y: 242, endPoint x: 508, endPoint y: 239, distance: 71.6
click at [508, 239] on tr "5 Exploring Saaremaa, Estonia by Drone, Part 1 play_circle_outline Video 00:03:…" at bounding box center [350, 242] width 518 height 30
type input "00:03:00.000"
drag, startPoint x: 377, startPoint y: 244, endPoint x: 473, endPoint y: 243, distance: 95.3
click at [473, 243] on tr "5 Exploring Saaremaa, Estonia by Drone, Part 1 play_circle_outline Video 00:03:…" at bounding box center [350, 242] width 518 height 30
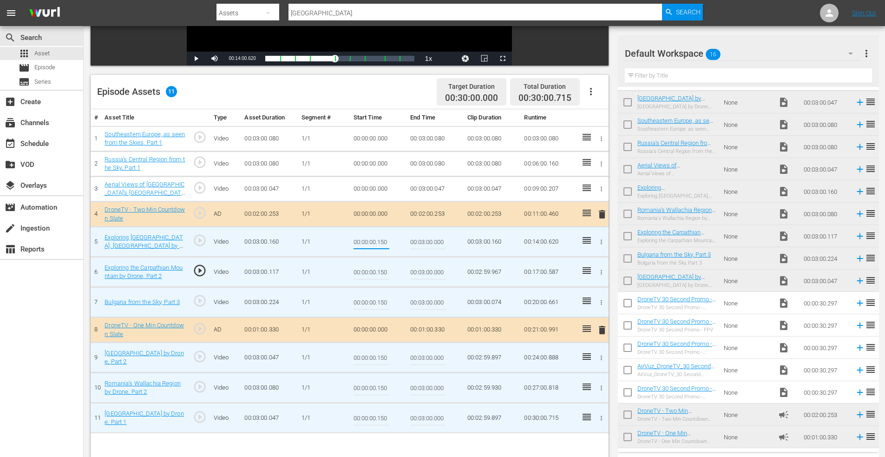
type input "00:00:00.150"
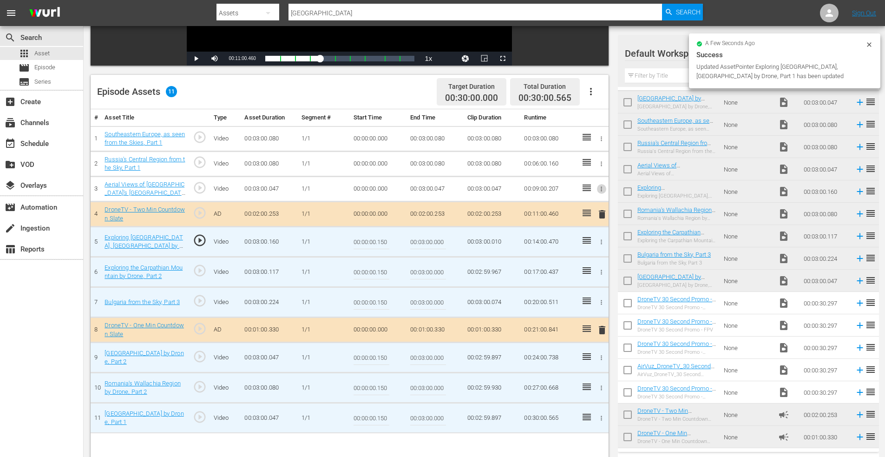
click at [602, 186] on icon "button" at bounding box center [601, 188] width 7 height 7
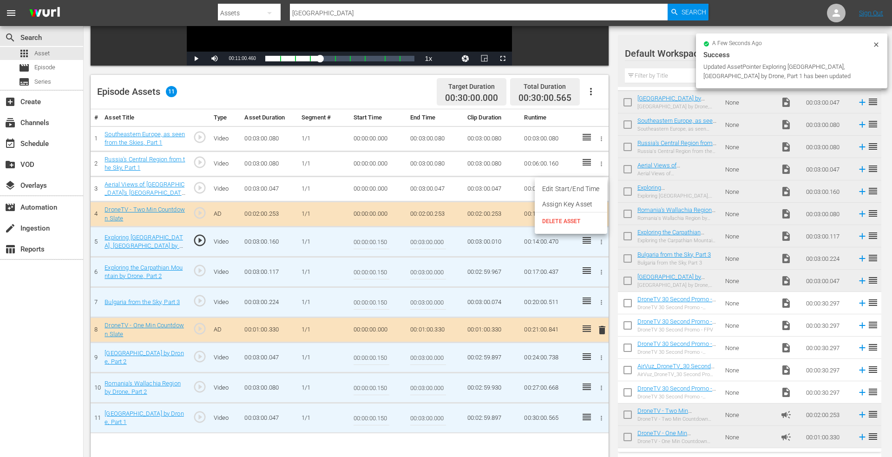
click at [578, 186] on li "Edit Start/End Time" at bounding box center [571, 188] width 72 height 15
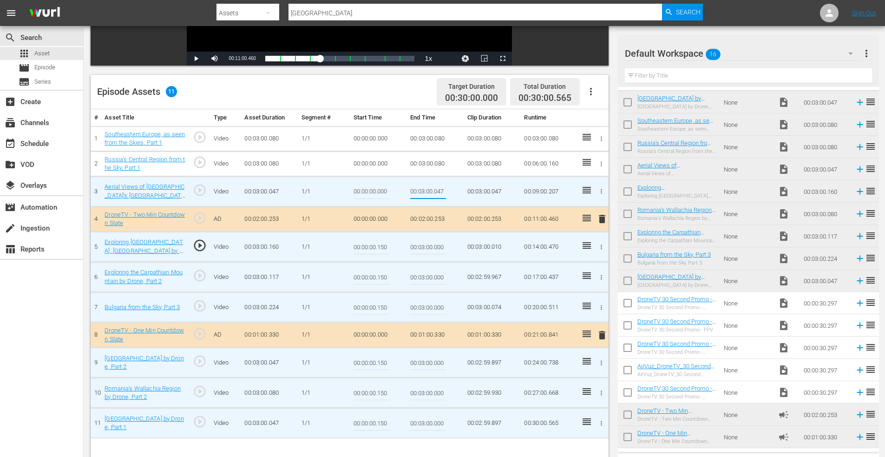
drag, startPoint x: 466, startPoint y: 187, endPoint x: 486, endPoint y: 185, distance: 20.5
click at [486, 185] on tr "3 Aerial Views of Romania's Moldavia Region, Part 1 play_circle_outline Video 0…" at bounding box center [350, 191] width 518 height 30
type input "00:03:00.000"
drag, startPoint x: 394, startPoint y: 192, endPoint x: 412, endPoint y: 192, distance: 18.6
click at [412, 192] on tr "3 Aerial Views of Romania's Moldavia Region, Part 1 play_circle_outline Video 0…" at bounding box center [350, 191] width 518 height 30
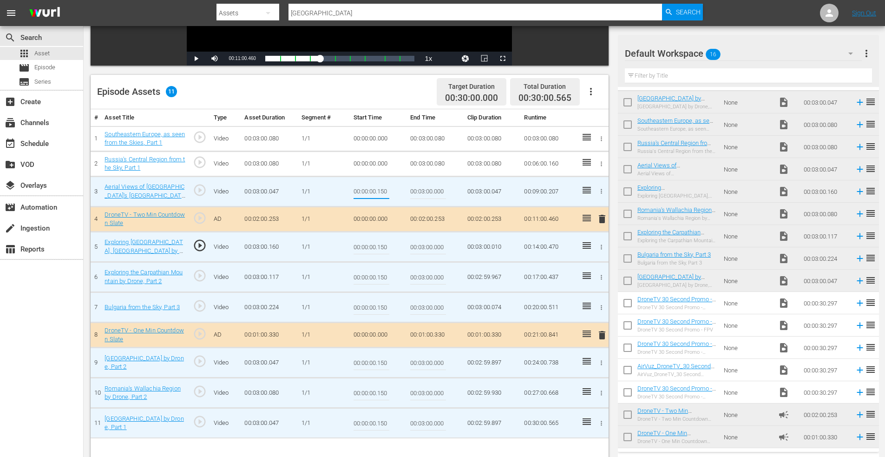
type input "00:00:00.150"
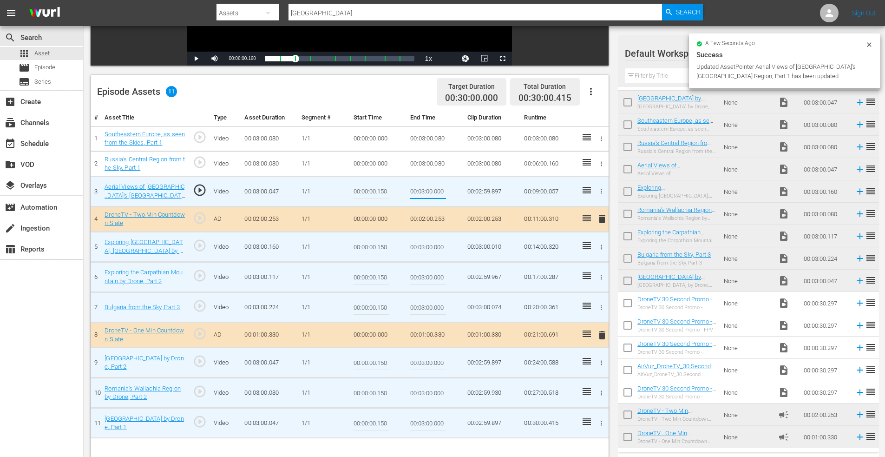
click at [603, 157] on td at bounding box center [600, 163] width 15 height 25
click at [602, 163] on icon "button" at bounding box center [601, 163] width 7 height 7
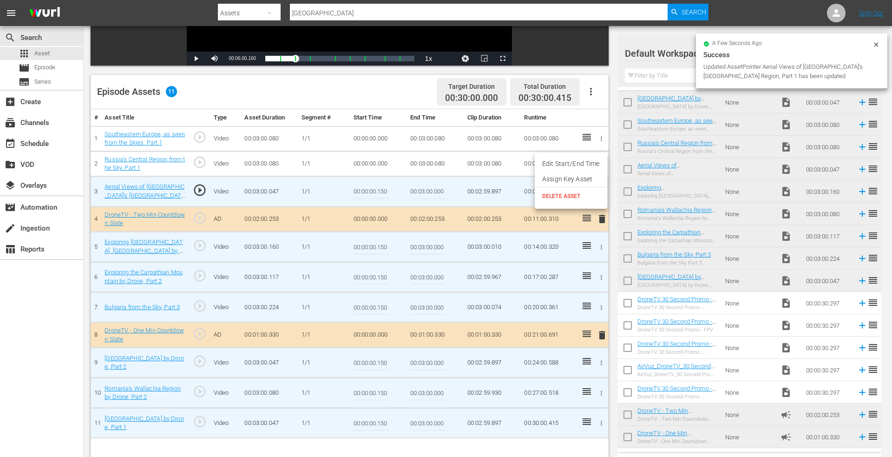
click at [580, 163] on li "Edit Start/End Time" at bounding box center [571, 163] width 72 height 15
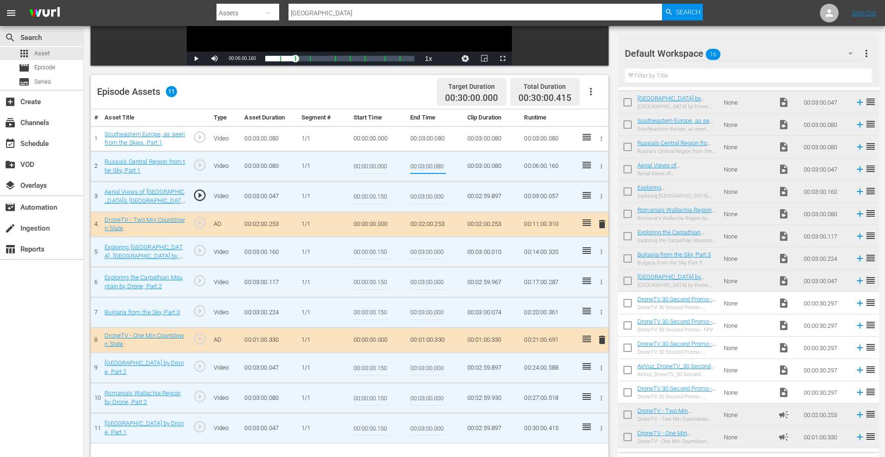
drag, startPoint x: 437, startPoint y: 165, endPoint x: 474, endPoint y: 162, distance: 37.3
click at [473, 163] on tr "2 Russia's Central Region from the Sky, Part 1 play_circle_outline Video 00:03:…" at bounding box center [350, 166] width 518 height 30
type input "00:03:00.00"
drag, startPoint x: 378, startPoint y: 168, endPoint x: 410, endPoint y: 167, distance: 32.1
click at [410, 167] on tr "2 Russia's Central Region from the Sky, Part 1 play_circle_outline Video 00:03:…" at bounding box center [350, 166] width 518 height 30
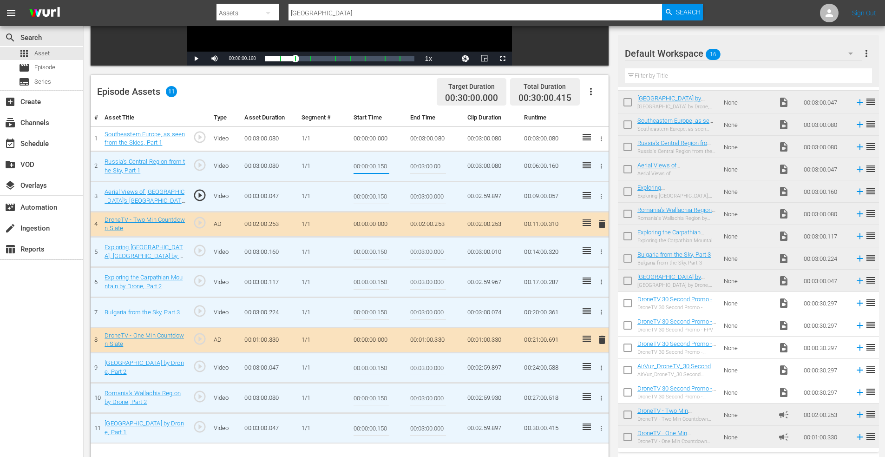
type input "00:00:00.150"
click at [602, 139] on icon "button" at bounding box center [601, 138] width 7 height 7
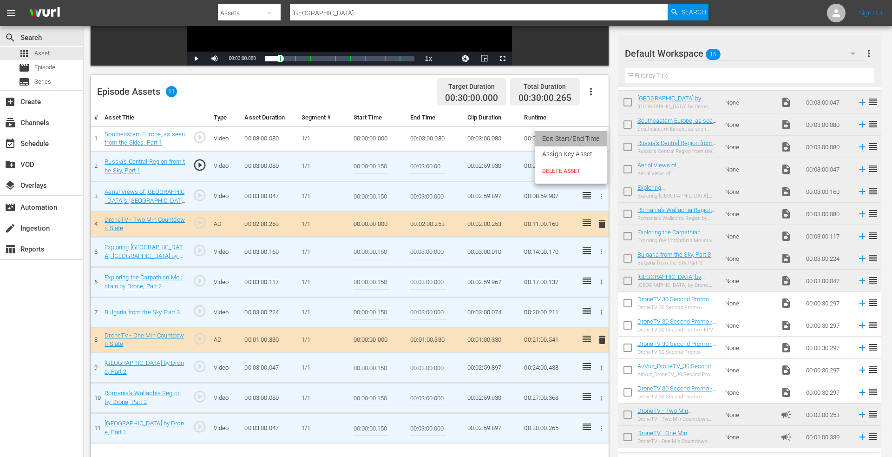
click at [585, 140] on li "Edit Start/End Time" at bounding box center [571, 138] width 72 height 15
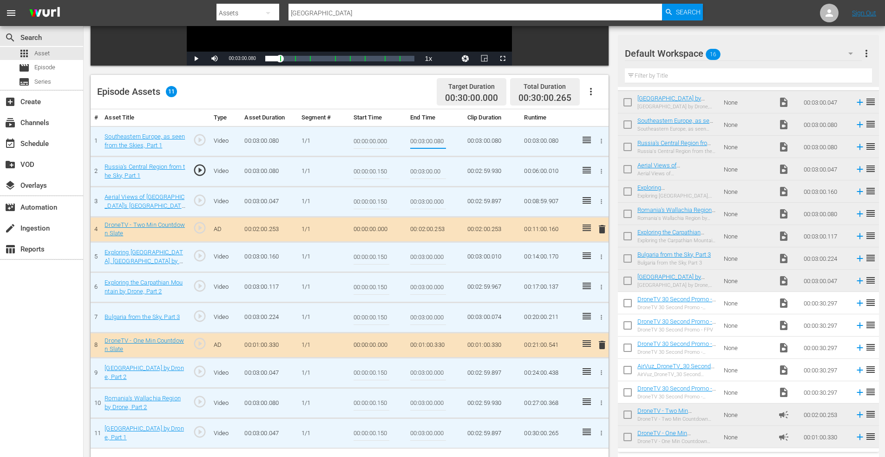
drag, startPoint x: 434, startPoint y: 142, endPoint x: 488, endPoint y: 142, distance: 54.4
click at [488, 142] on tr "1 Southeastern Europe, as seen from the Skies, Part 1 play_circle_outline Video…" at bounding box center [350, 141] width 518 height 30
type input "00:03:00.000"
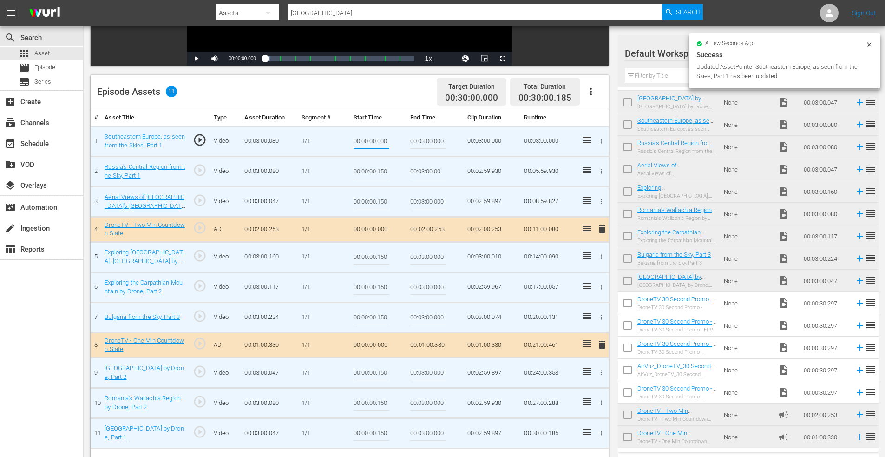
drag, startPoint x: 377, startPoint y: 142, endPoint x: 419, endPoint y: 142, distance: 41.8
click at [420, 142] on tr "1 Southeastern Europe, as seen from the Skies, Part 1 play_circle_outline Video…" at bounding box center [350, 141] width 518 height 30
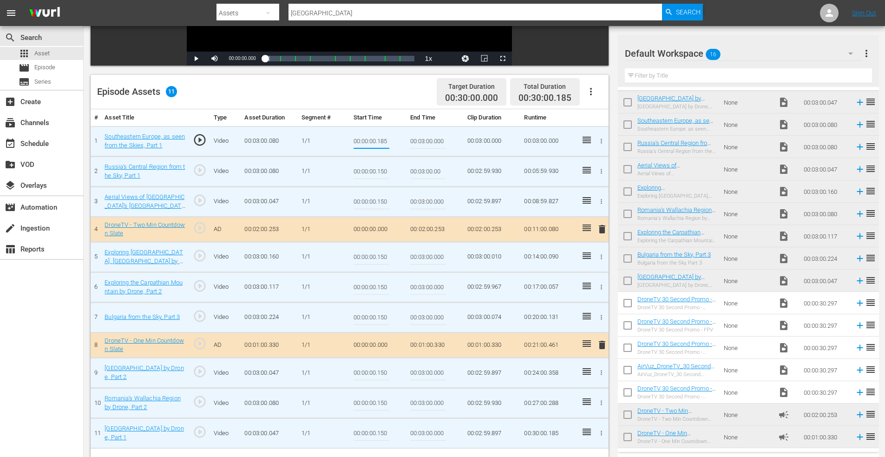
type input "00:00:00.185"
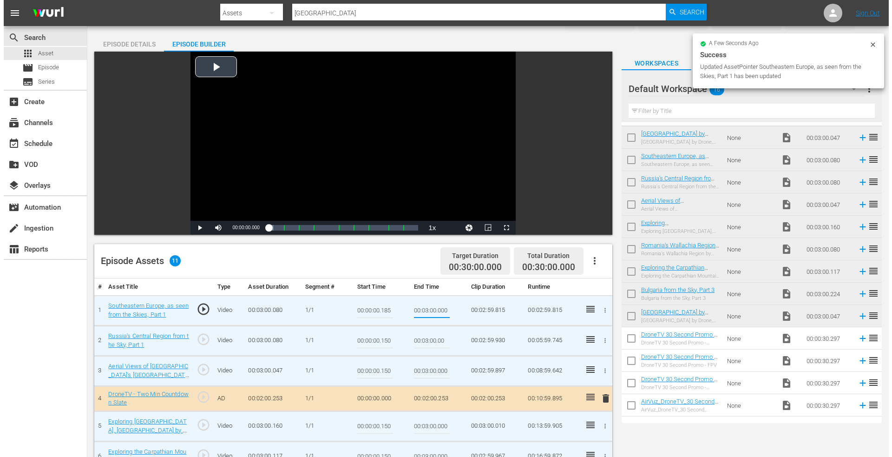
scroll to position [0, 0]
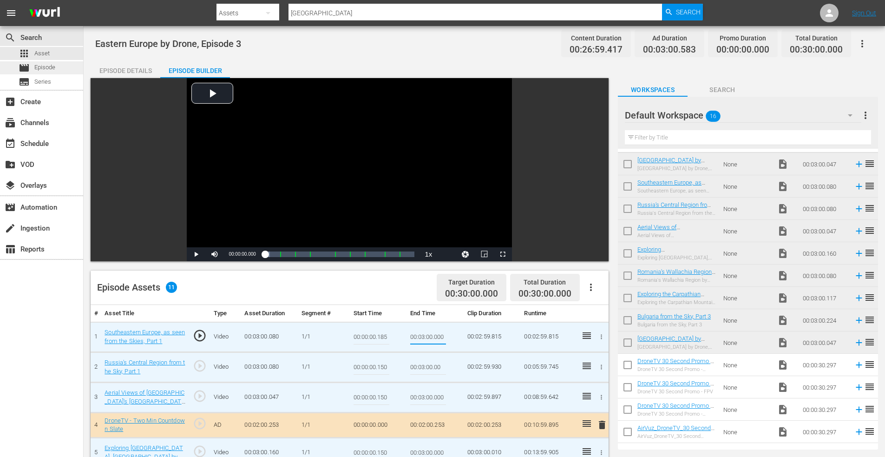
click at [43, 68] on span "Episode" at bounding box center [44, 67] width 21 height 9
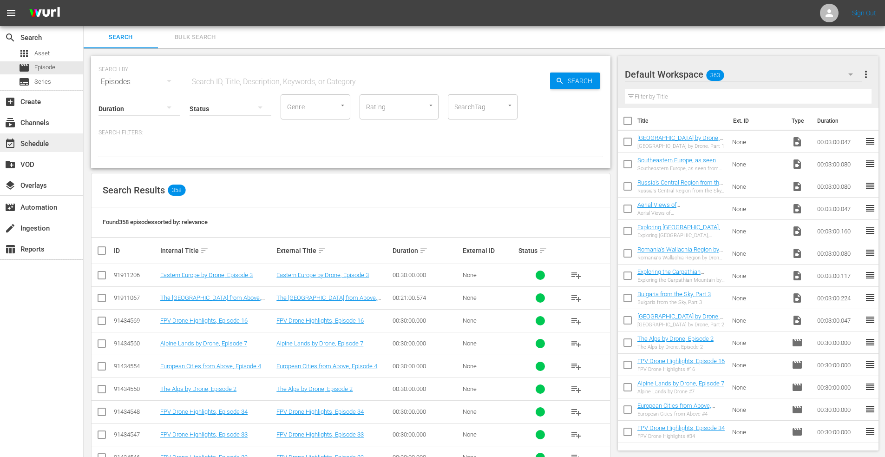
click at [37, 140] on div "event_available Schedule" at bounding box center [26, 142] width 52 height 8
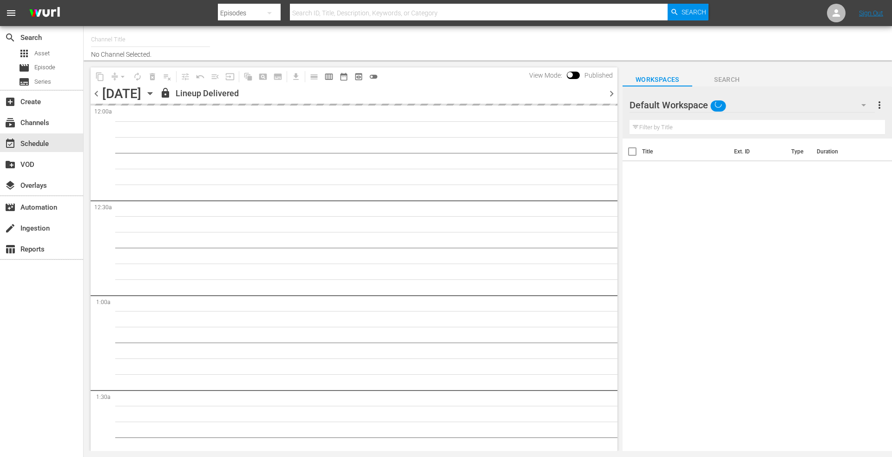
type input "DroneTV (1072)"
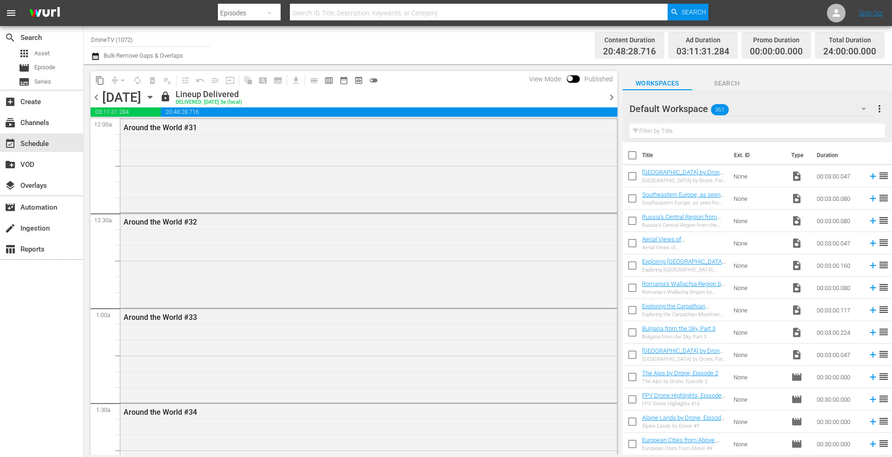
click at [155, 98] on icon "button" at bounding box center [150, 97] width 10 height 10
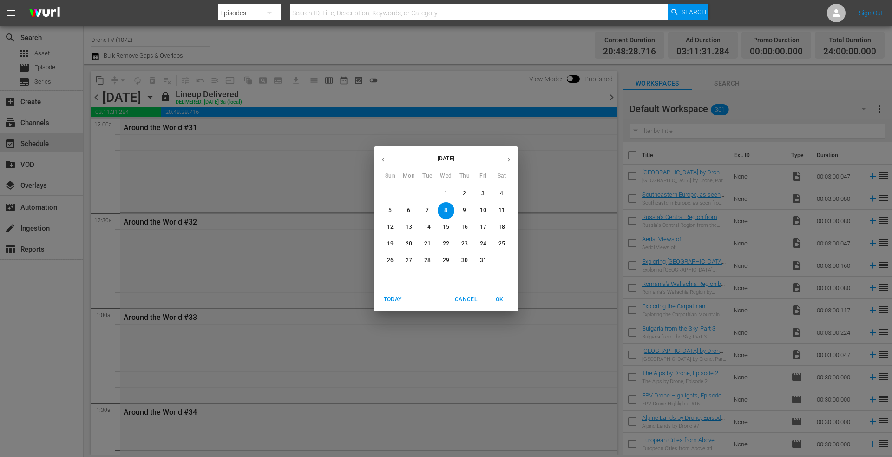
click at [429, 243] on p "21" at bounding box center [427, 244] width 7 height 8
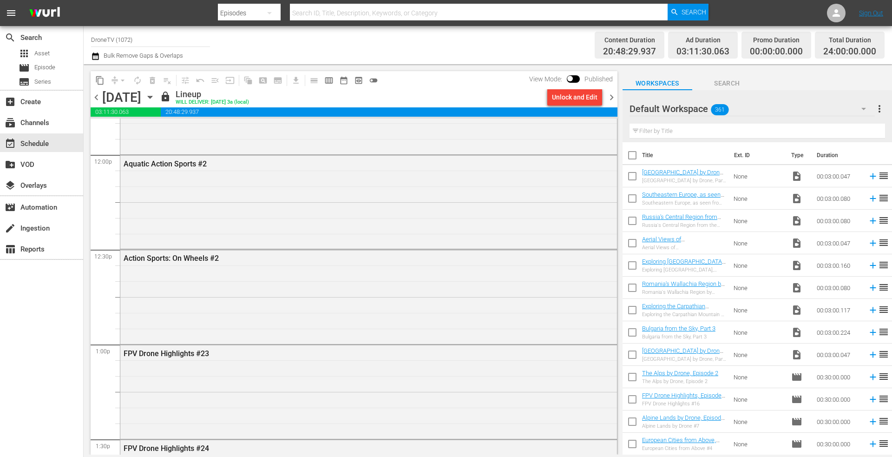
scroll to position [2324, 0]
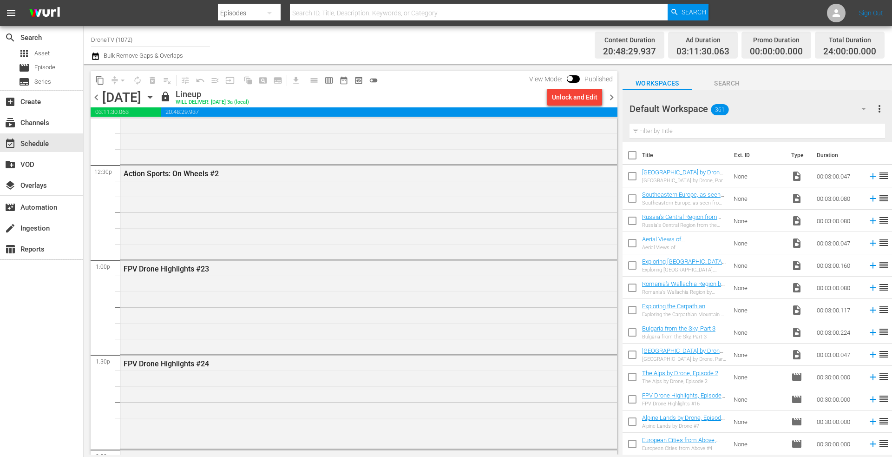
click at [155, 96] on icon "button" at bounding box center [150, 97] width 10 height 10
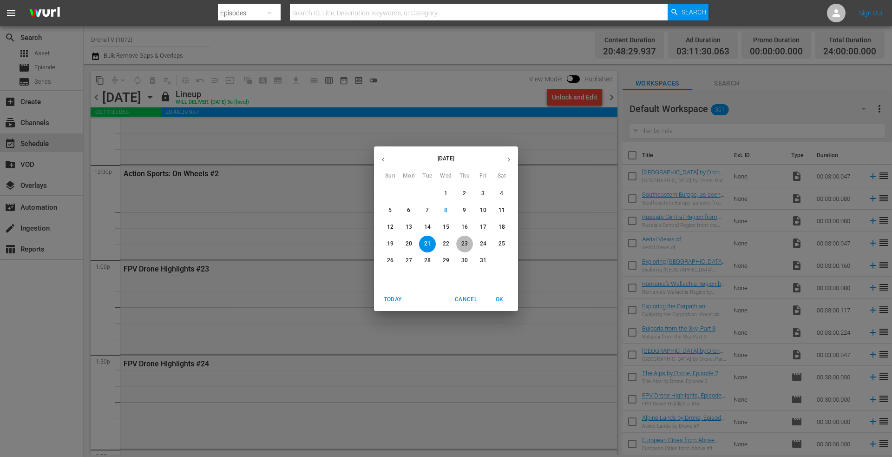
click at [462, 240] on p "23" at bounding box center [464, 244] width 7 height 8
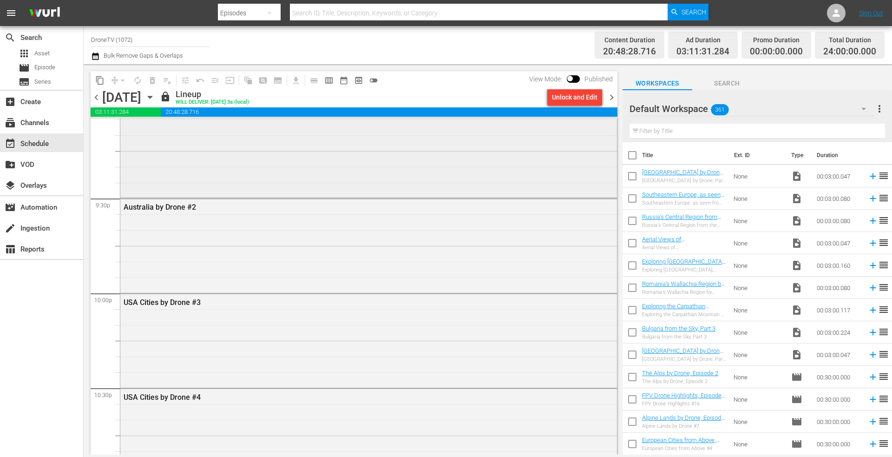
scroll to position [3718, 0]
click at [152, 97] on icon "button" at bounding box center [150, 97] width 4 height 2
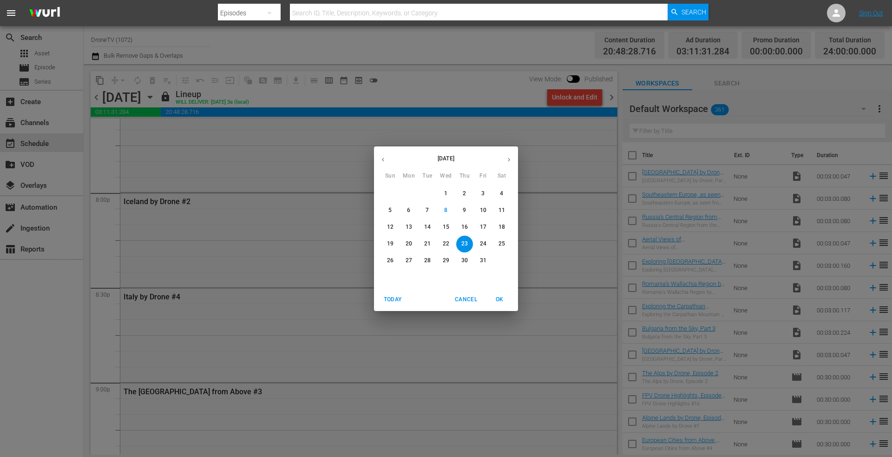
click at [466, 226] on p "16" at bounding box center [464, 227] width 7 height 8
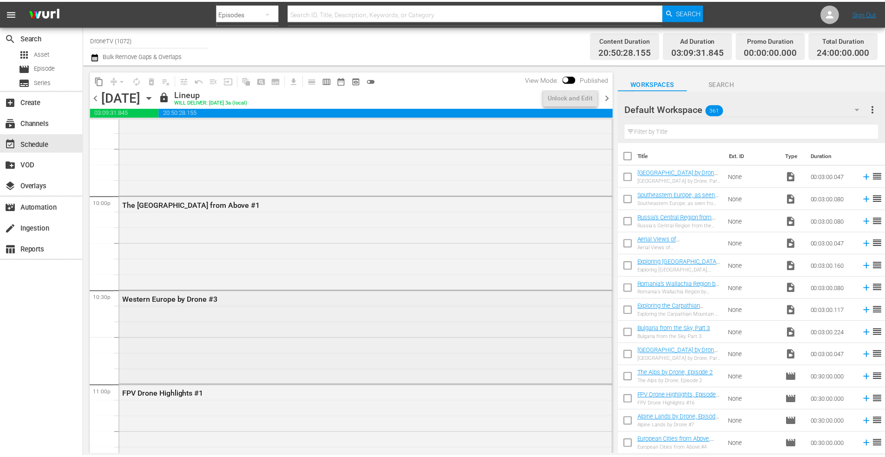
scroll to position [3889, 0]
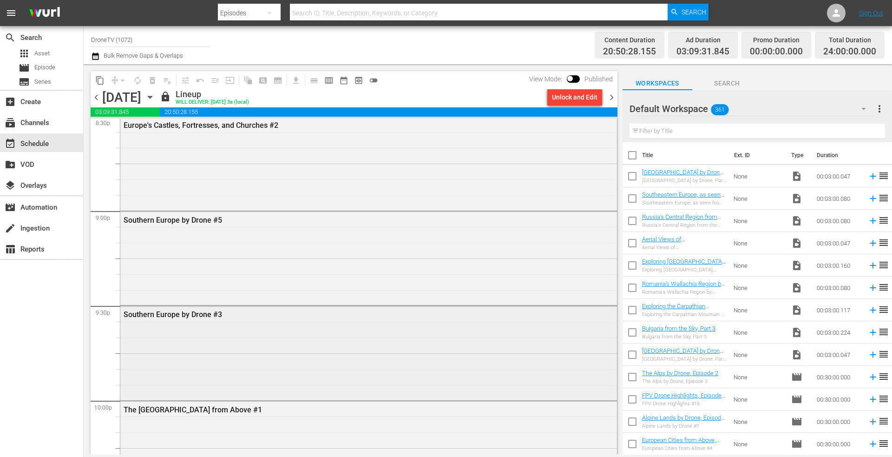
click at [227, 357] on div "Southern Europe by Drone #3" at bounding box center [368, 352] width 497 height 92
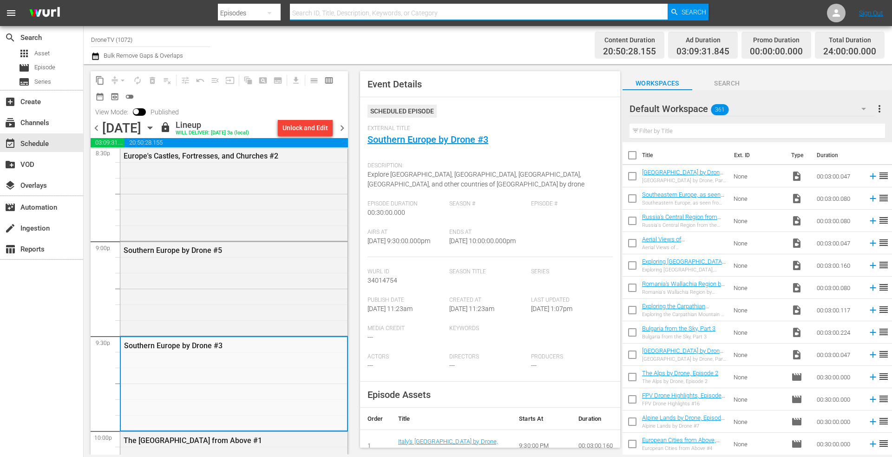
click at [323, 11] on input "text" at bounding box center [479, 13] width 378 height 22
type input "eastern europe"
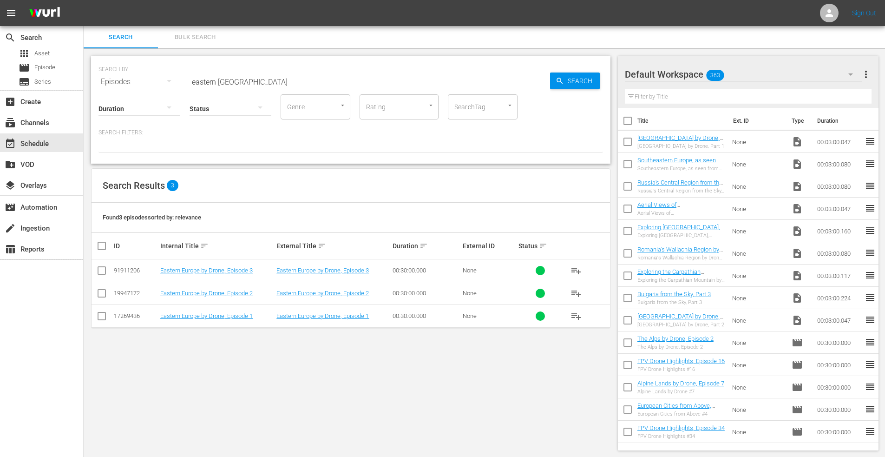
click at [100, 269] on input "checkbox" at bounding box center [101, 272] width 11 height 11
checkbox input "true"
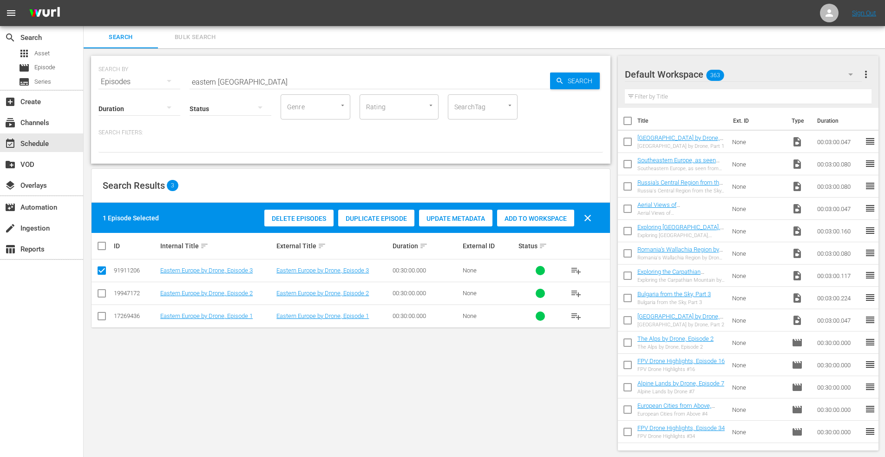
drag, startPoint x: 526, startPoint y: 220, endPoint x: 553, endPoint y: 211, distance: 29.1
click at [527, 220] on span "Add to Workspace" at bounding box center [535, 218] width 77 height 7
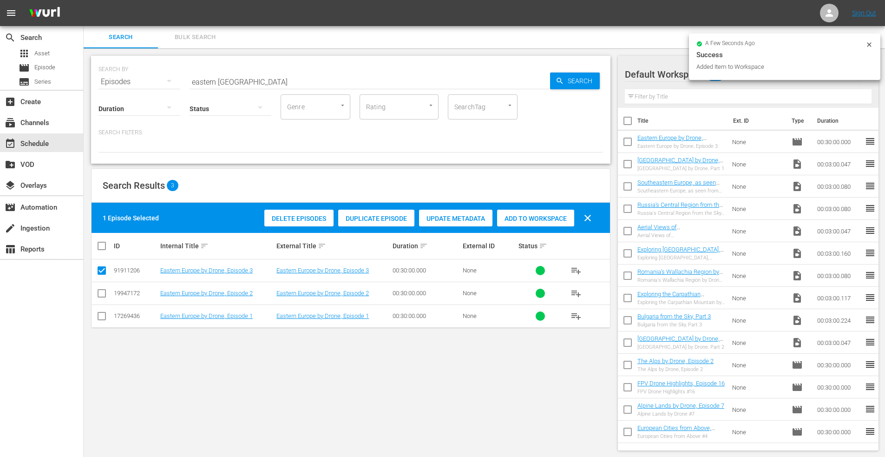
click at [631, 163] on input "checkbox" at bounding box center [628, 166] width 20 height 20
checkbox input "true"
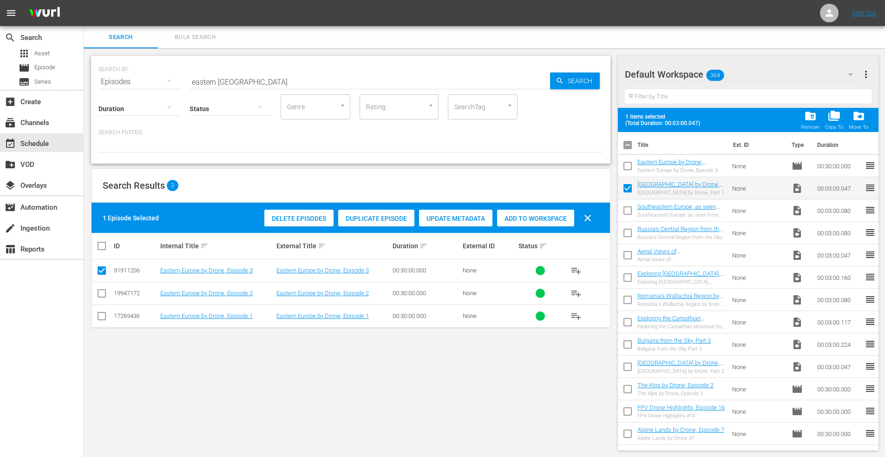
click at [627, 211] on input "checkbox" at bounding box center [628, 213] width 20 height 20
checkbox input "true"
click at [631, 363] on input "checkbox" at bounding box center [628, 369] width 20 height 20
checkbox input "true"
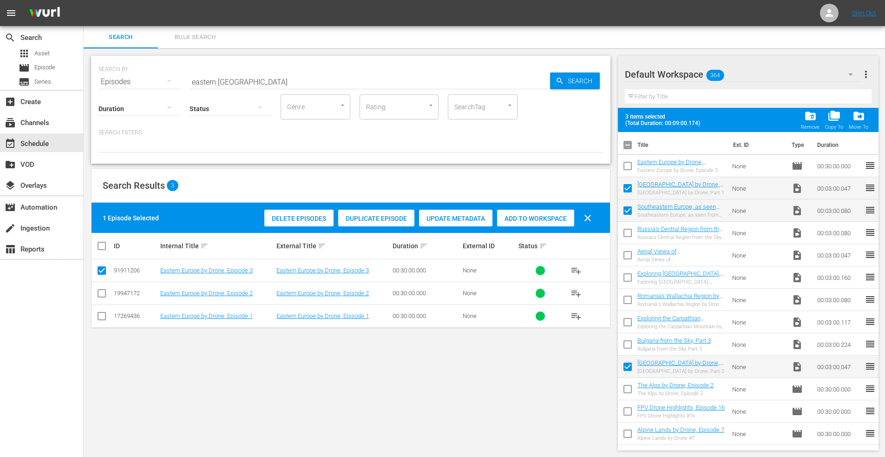
drag, startPoint x: 627, startPoint y: 344, endPoint x: 628, endPoint y: 324, distance: 20.0
click at [627, 343] on input "checkbox" at bounding box center [628, 346] width 20 height 20
checkbox input "true"
drag, startPoint x: 628, startPoint y: 323, endPoint x: 629, endPoint y: 309, distance: 14.5
click at [628, 323] on input "checkbox" at bounding box center [628, 324] width 20 height 20
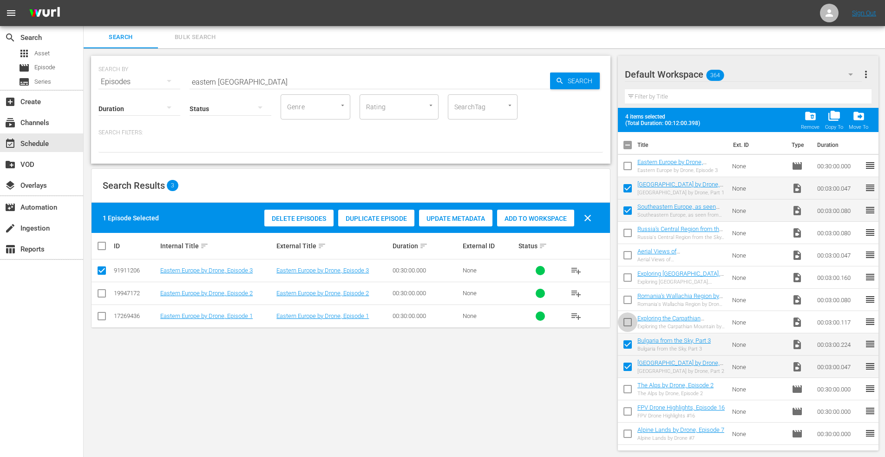
checkbox input "true"
click at [630, 303] on input "checkbox" at bounding box center [628, 302] width 20 height 20
checkbox input "true"
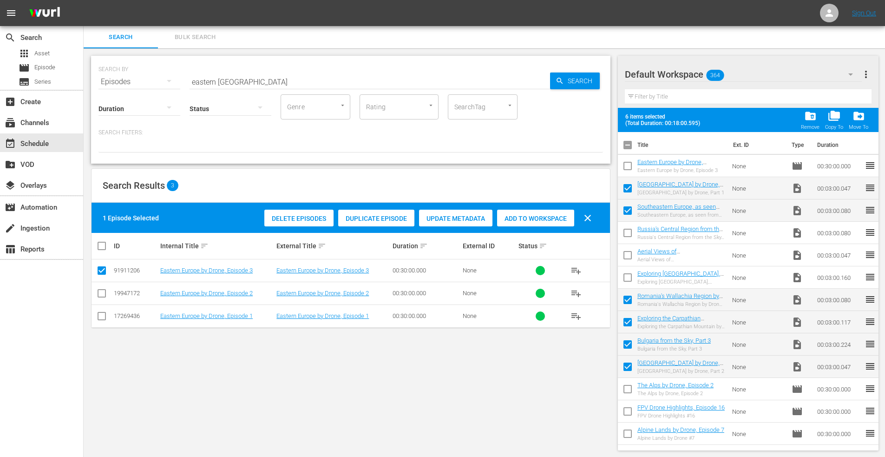
click at [629, 280] on input "checkbox" at bounding box center [628, 280] width 20 height 20
checkbox input "true"
click at [628, 256] on input "checkbox" at bounding box center [628, 257] width 20 height 20
checkbox input "true"
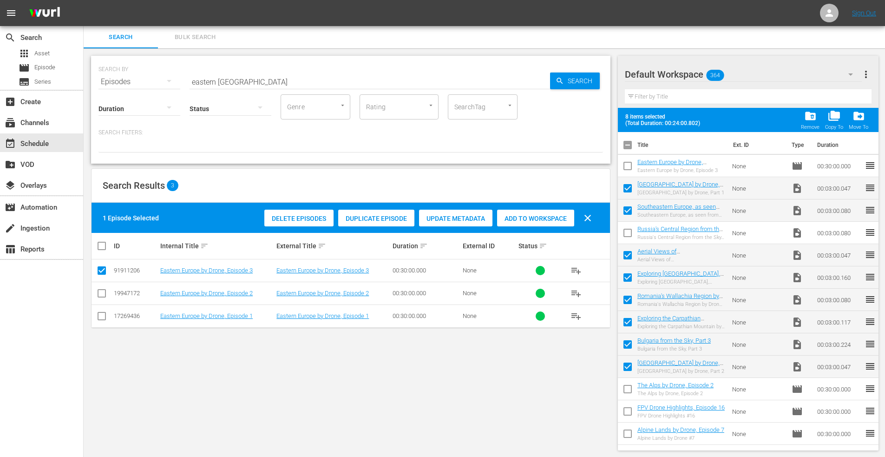
click at [629, 236] on input "checkbox" at bounding box center [628, 235] width 20 height 20
checkbox input "true"
click at [809, 116] on span "folder_delete" at bounding box center [810, 116] width 13 height 13
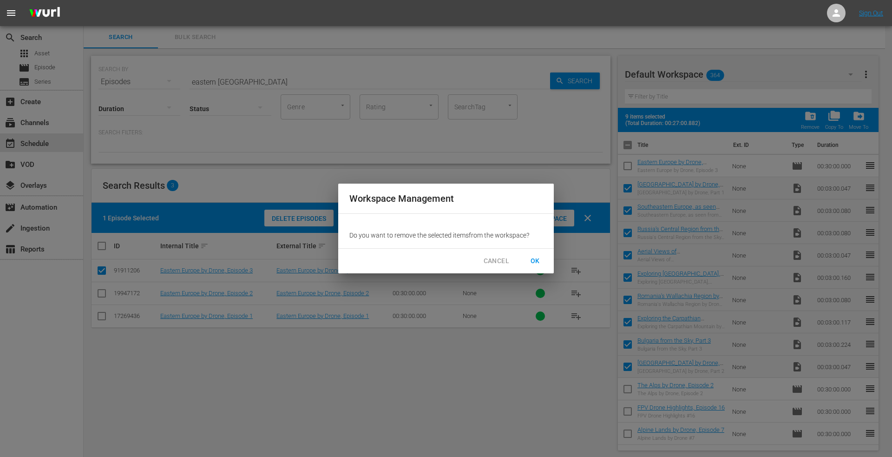
click at [537, 258] on span "OK" at bounding box center [535, 261] width 15 height 12
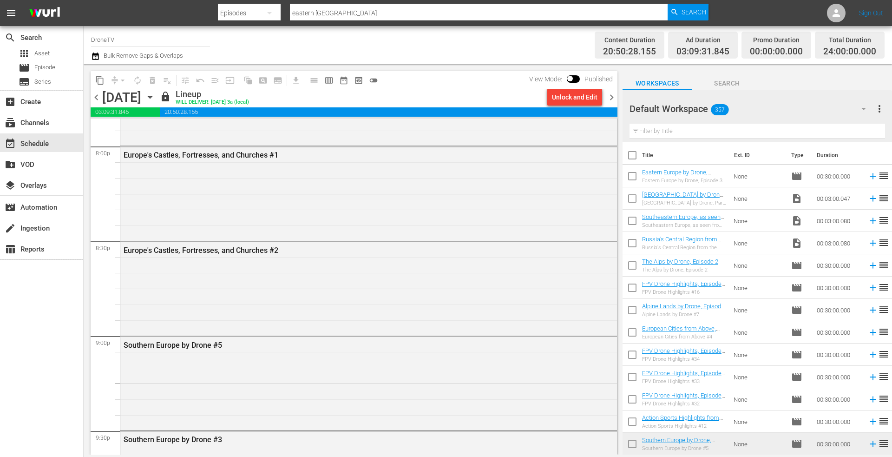
scroll to position [3904, 0]
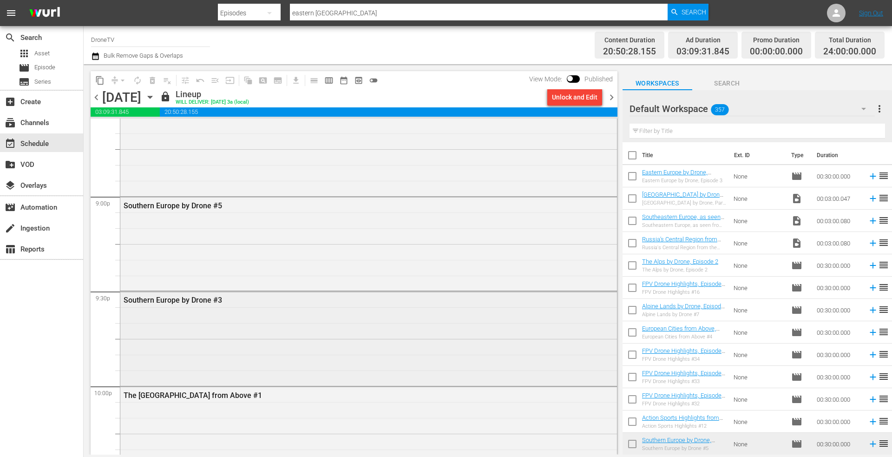
click at [196, 316] on div "Southern Europe by Drone #3" at bounding box center [368, 337] width 497 height 92
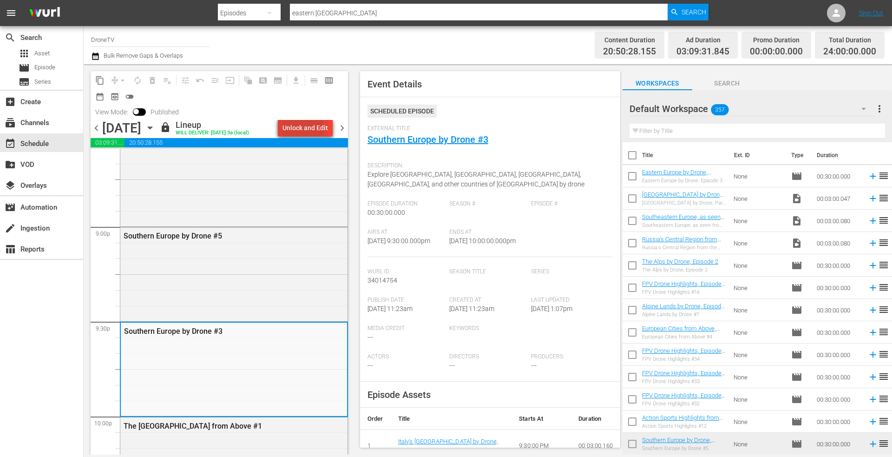
click at [297, 128] on div "Unlock and Edit" at bounding box center [306, 127] width 46 height 17
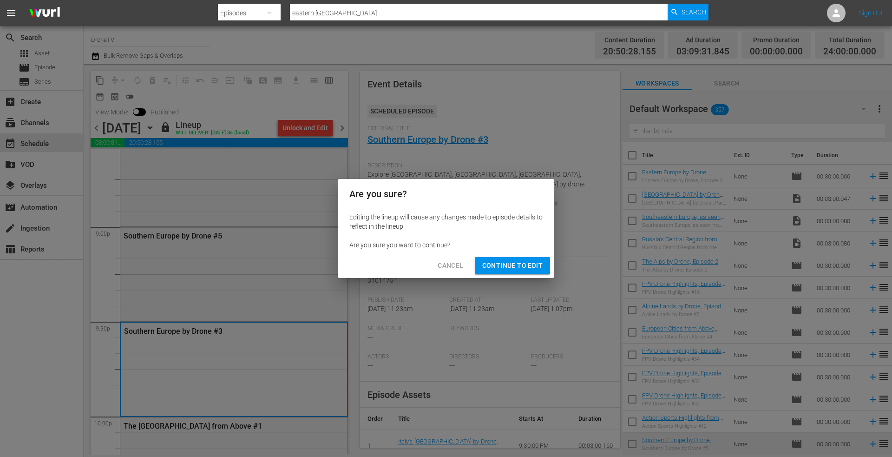
click at [499, 263] on span "Continue to Edit" at bounding box center [512, 266] width 60 height 12
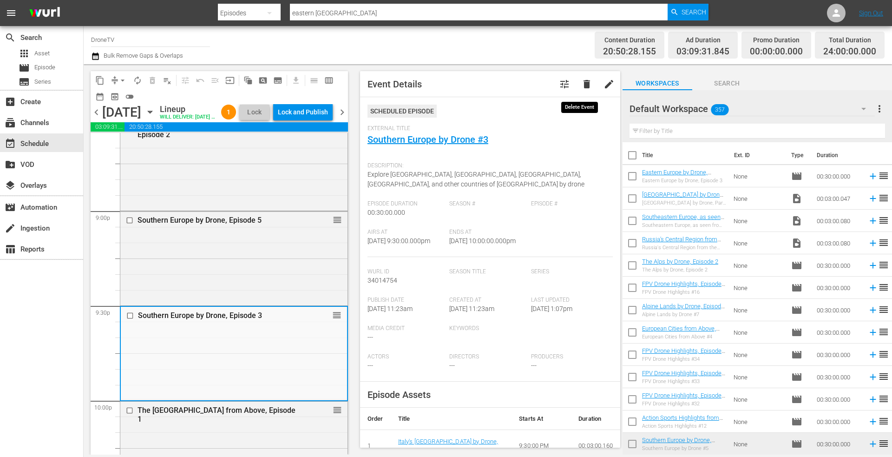
click at [581, 82] on span "delete" at bounding box center [586, 84] width 11 height 11
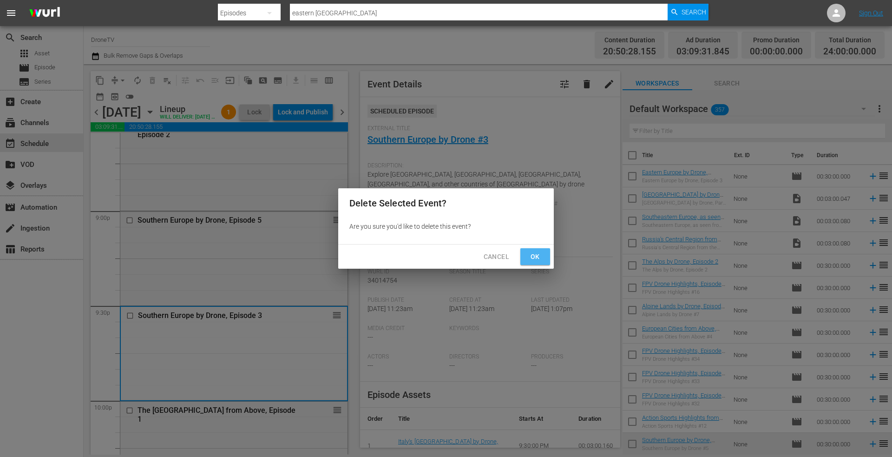
click at [540, 254] on span "Ok" at bounding box center [535, 257] width 15 height 12
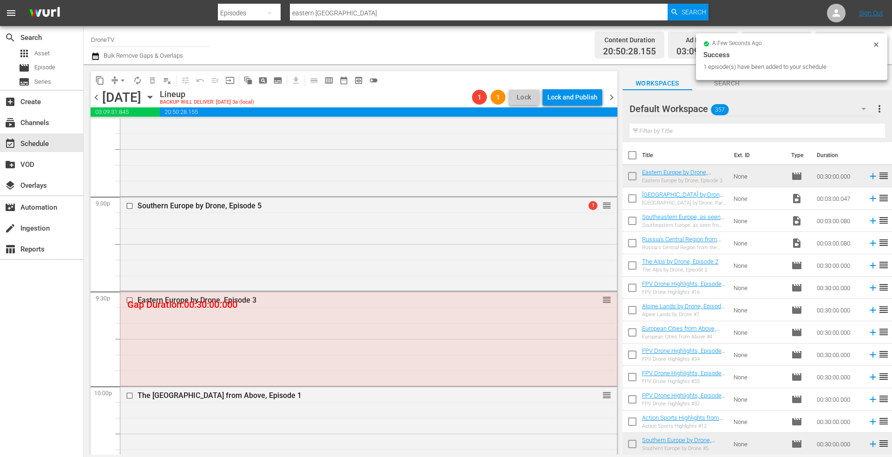
click at [874, 43] on icon at bounding box center [876, 44] width 7 height 7
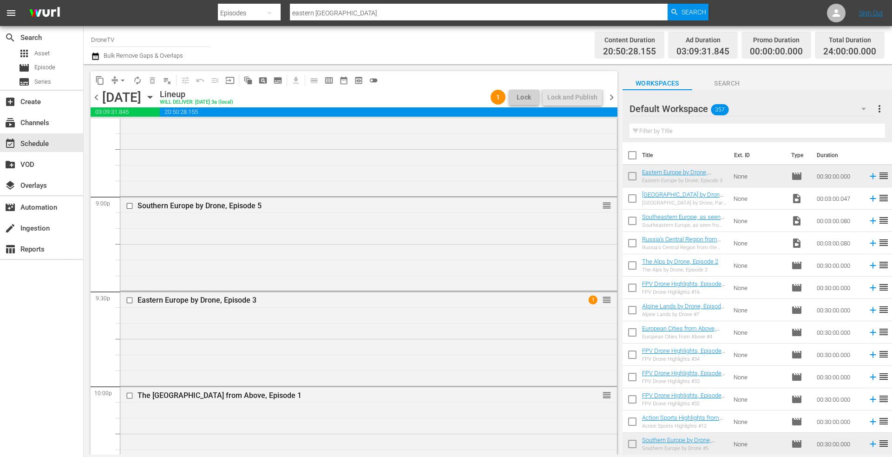
click at [523, 97] on span "Lock" at bounding box center [524, 97] width 22 height 10
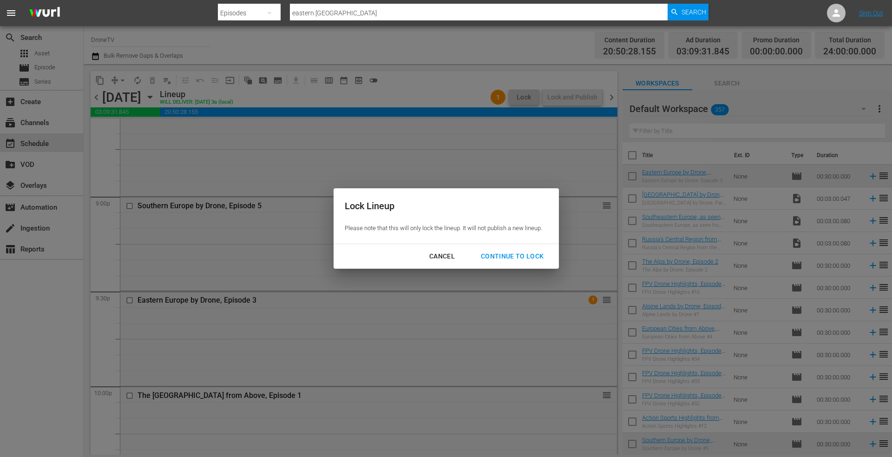
click at [509, 256] on div "Continue to lock" at bounding box center [513, 256] width 78 height 12
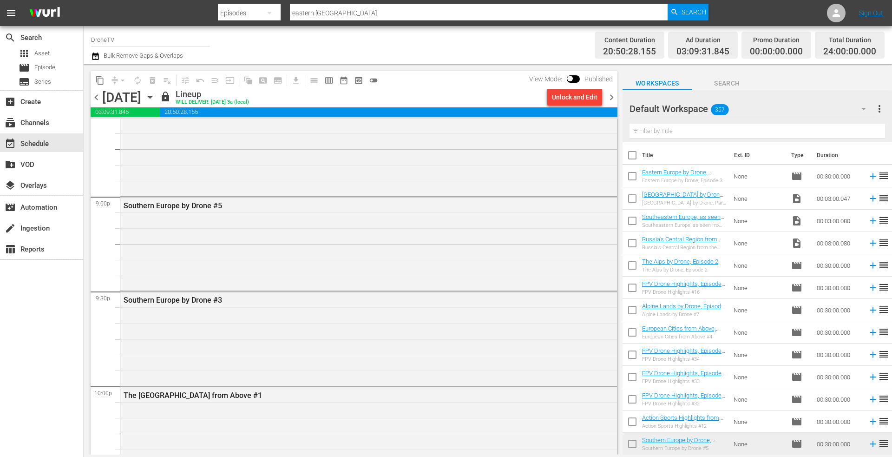
click at [155, 95] on icon "button" at bounding box center [150, 97] width 10 height 10
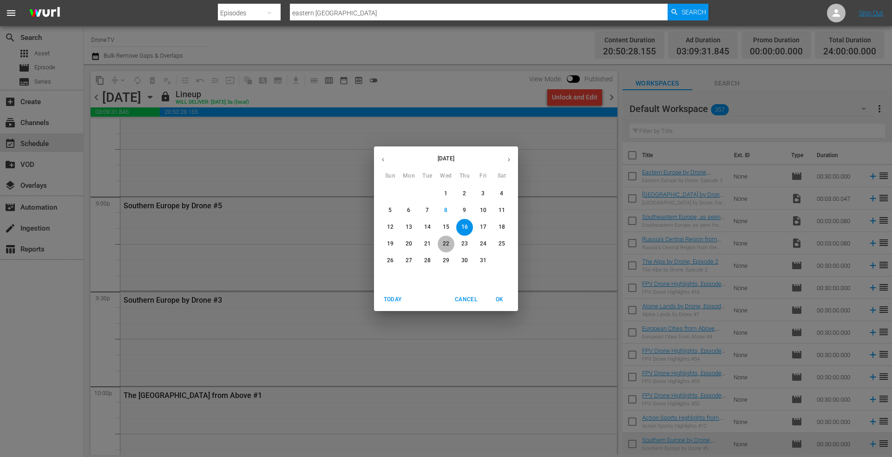
click at [445, 244] on p "22" at bounding box center [446, 244] width 7 height 8
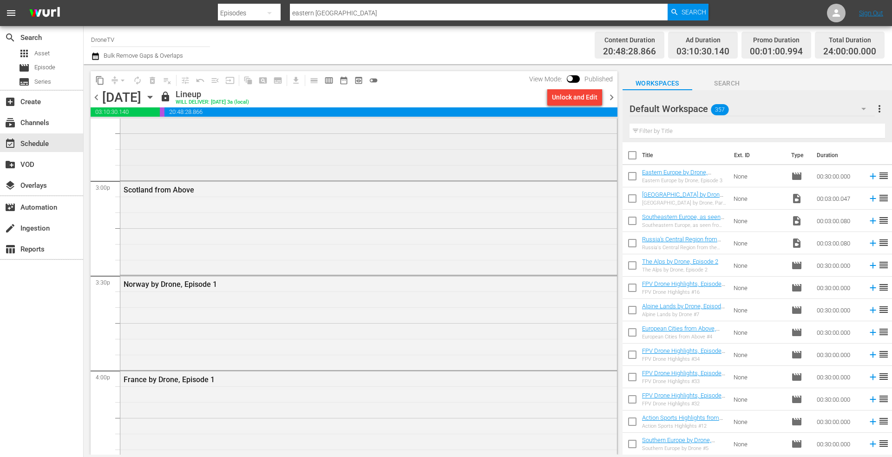
scroll to position [2742, 0]
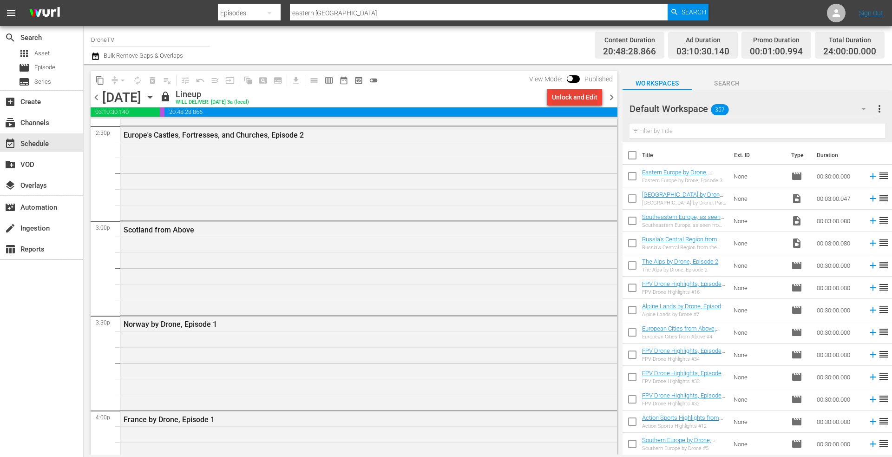
click at [565, 92] on div "Unlock and Edit" at bounding box center [575, 97] width 46 height 17
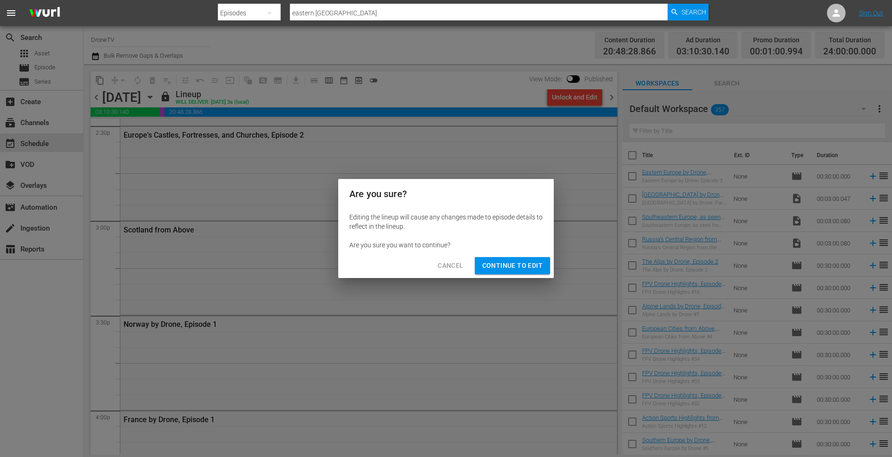
click at [507, 265] on span "Continue to Edit" at bounding box center [512, 266] width 60 height 12
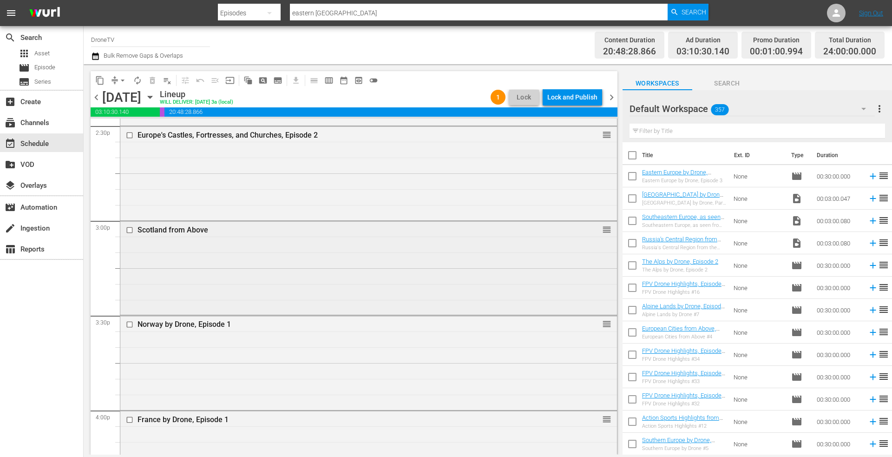
click at [247, 258] on div "Scotland from Above reorder" at bounding box center [368, 267] width 497 height 92
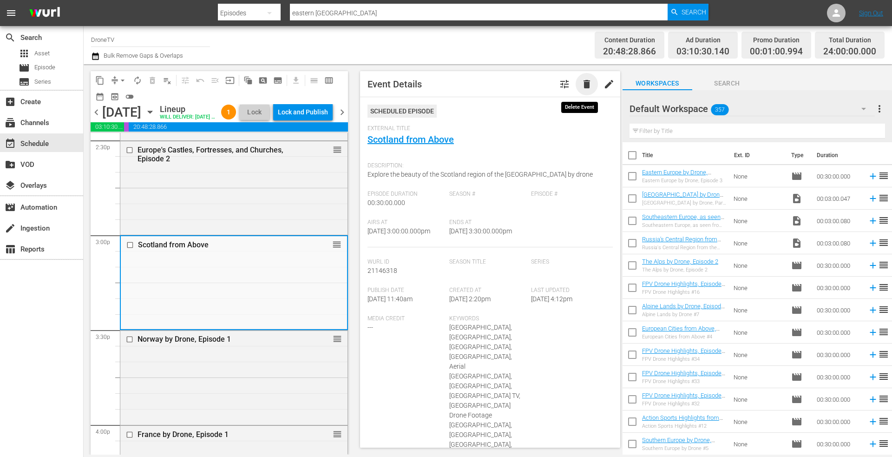
click at [581, 80] on span "delete" at bounding box center [586, 84] width 11 height 11
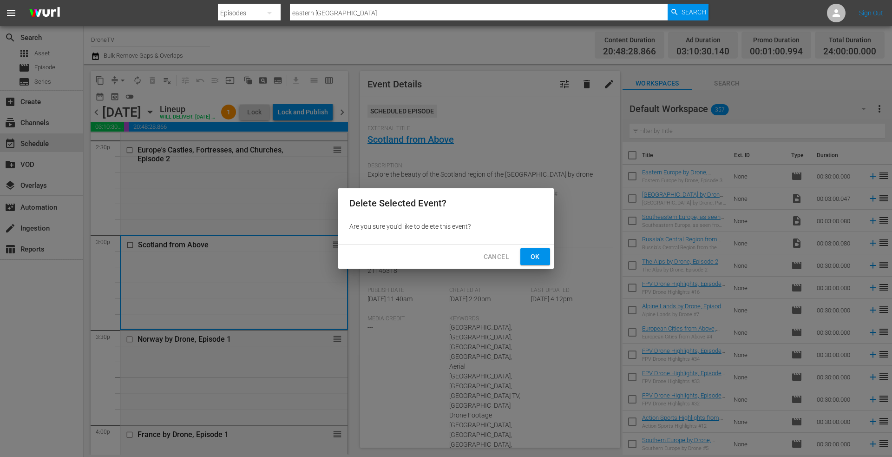
click at [533, 254] on span "Ok" at bounding box center [535, 257] width 15 height 12
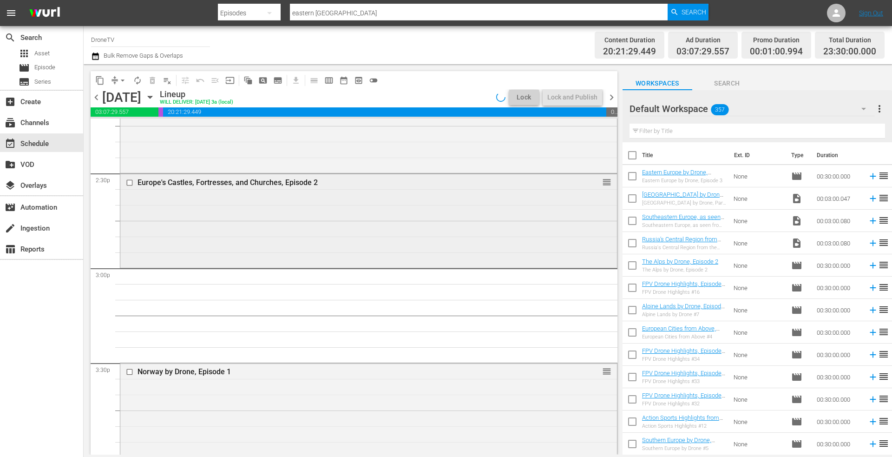
scroll to position [2695, 0]
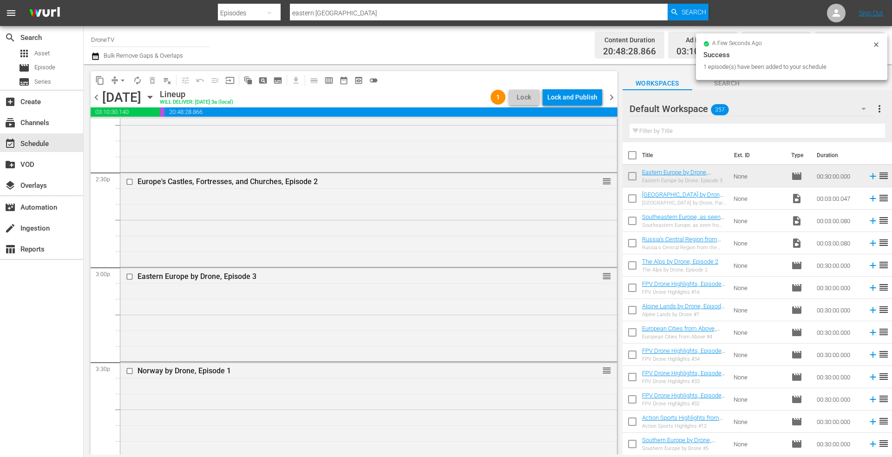
click at [877, 41] on icon at bounding box center [876, 44] width 7 height 7
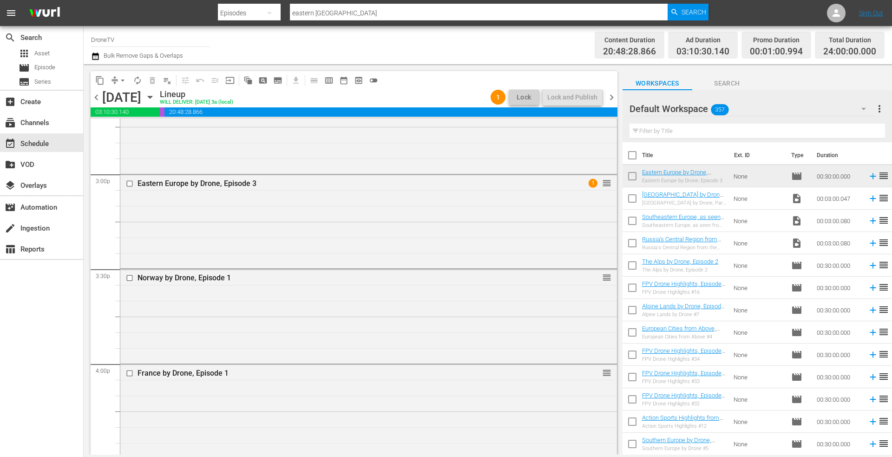
scroll to position [2742, 0]
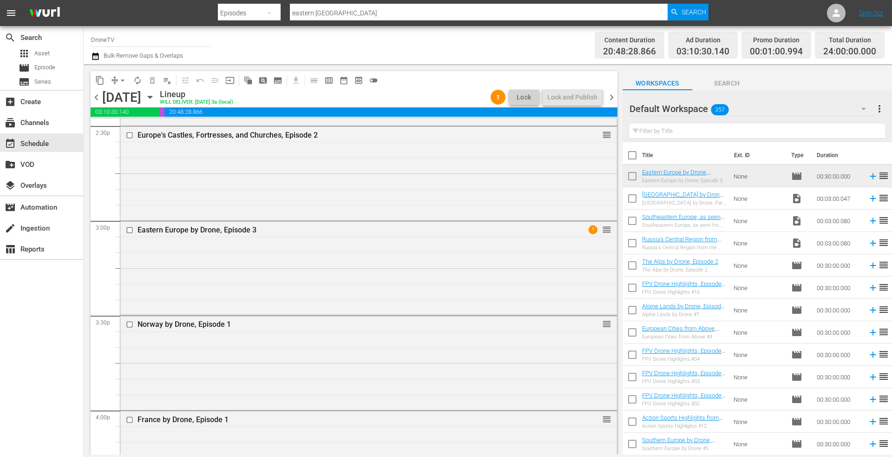
click at [520, 95] on span "Lock" at bounding box center [524, 97] width 22 height 10
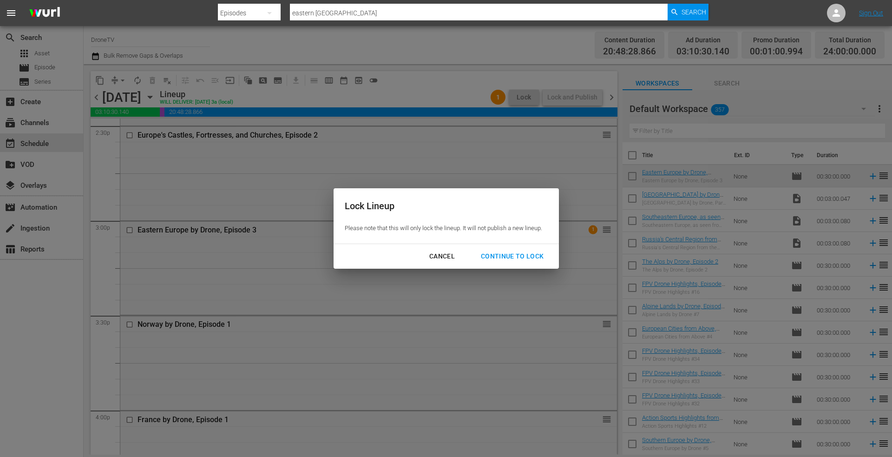
click at [501, 252] on div "Continue to lock" at bounding box center [513, 256] width 78 height 12
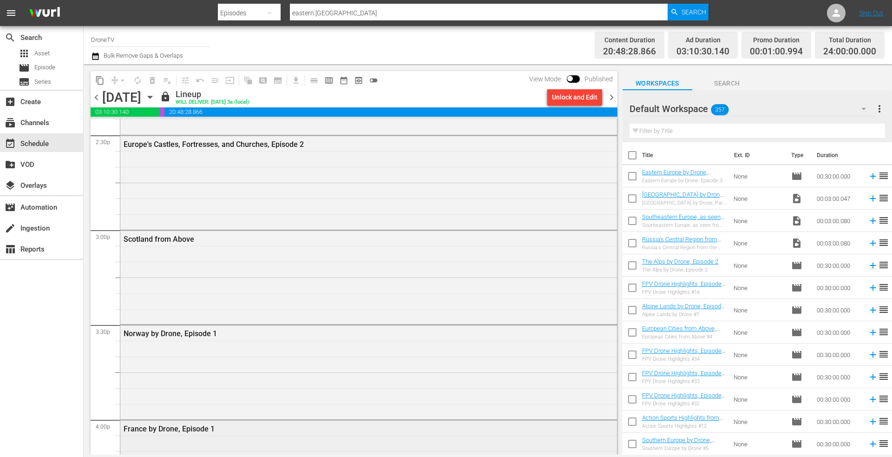
scroll to position [2788, 0]
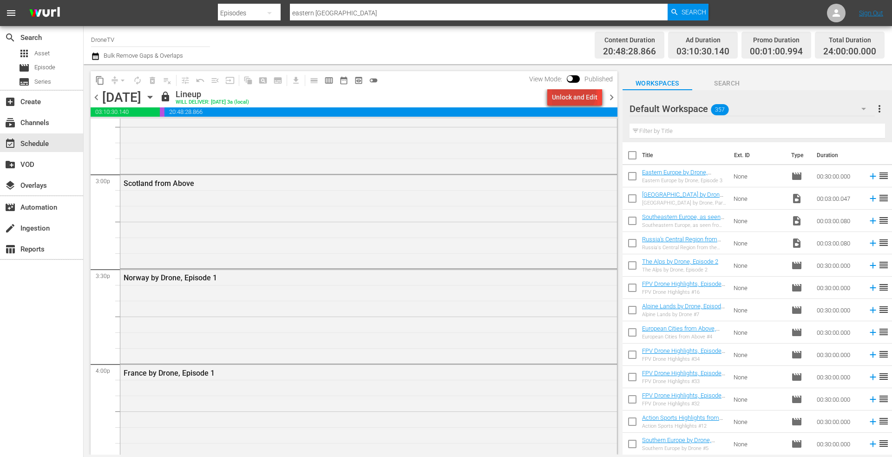
click at [575, 93] on div "Unlock and Edit" at bounding box center [575, 97] width 46 height 17
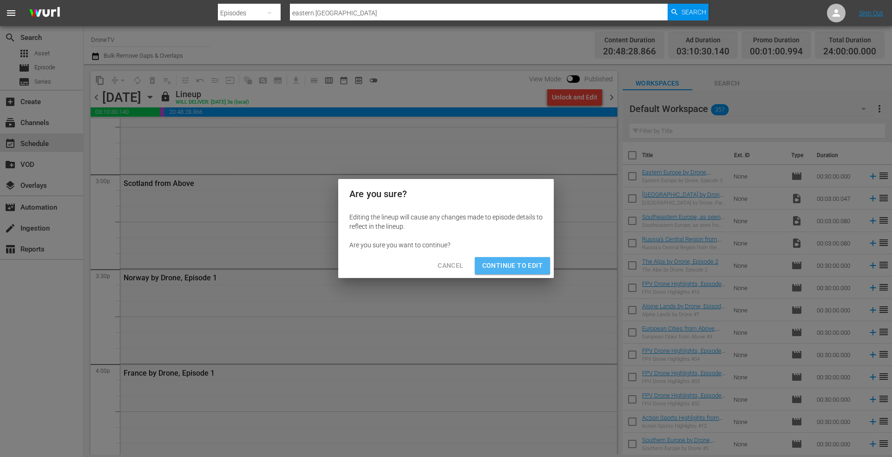
click at [505, 264] on span "Continue to Edit" at bounding box center [512, 266] width 60 height 12
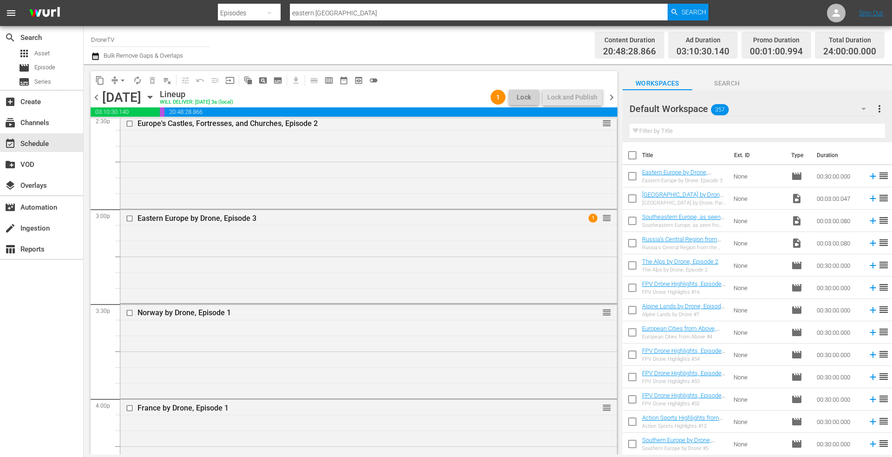
scroll to position [2742, 0]
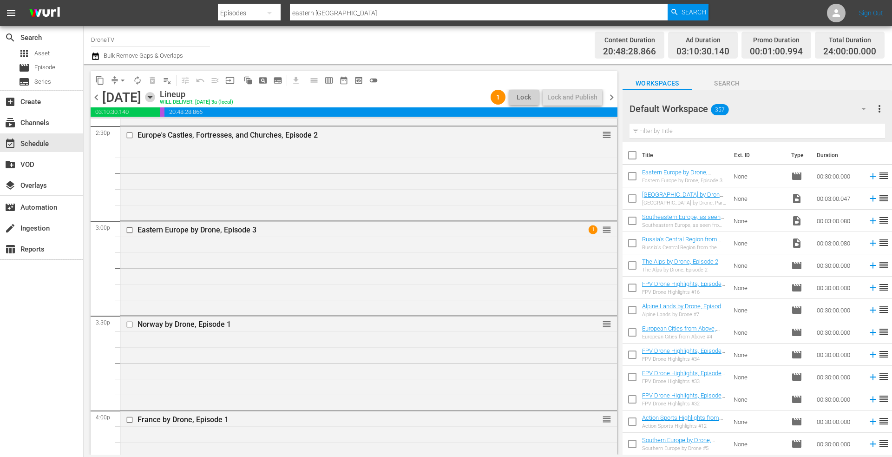
click at [155, 95] on icon "button" at bounding box center [150, 97] width 10 height 10
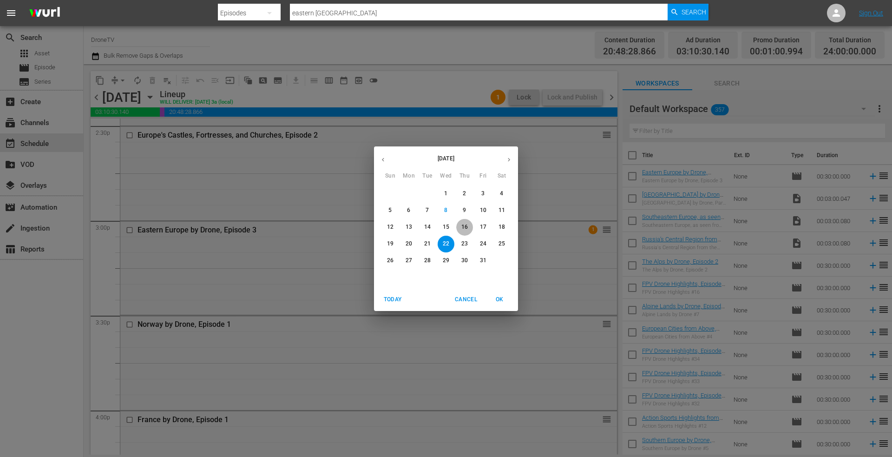
click at [466, 224] on p "16" at bounding box center [464, 227] width 7 height 8
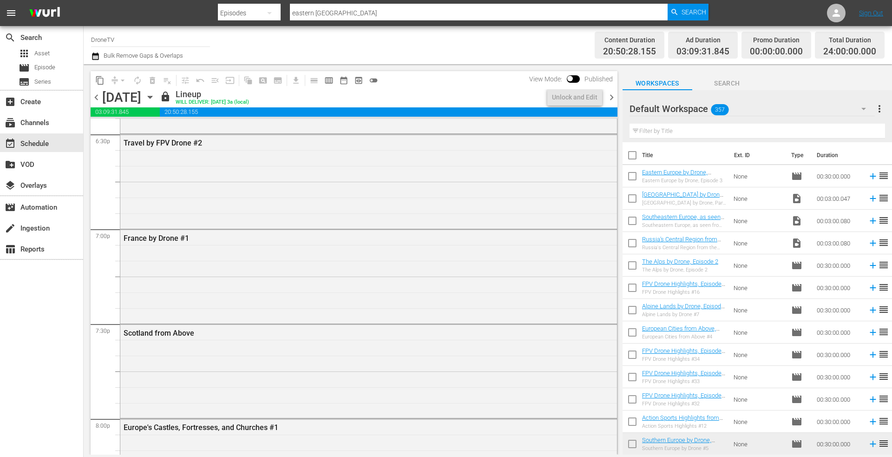
scroll to position [3532, 0]
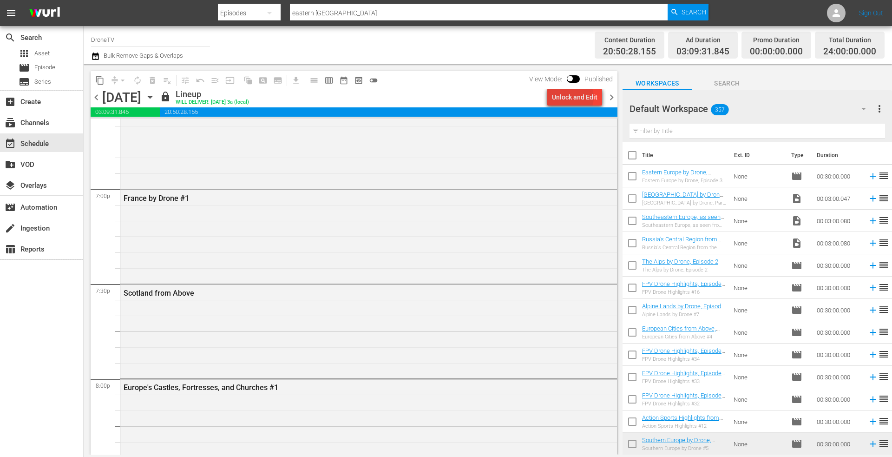
click at [570, 97] on div "Unlock and Edit" at bounding box center [575, 97] width 46 height 17
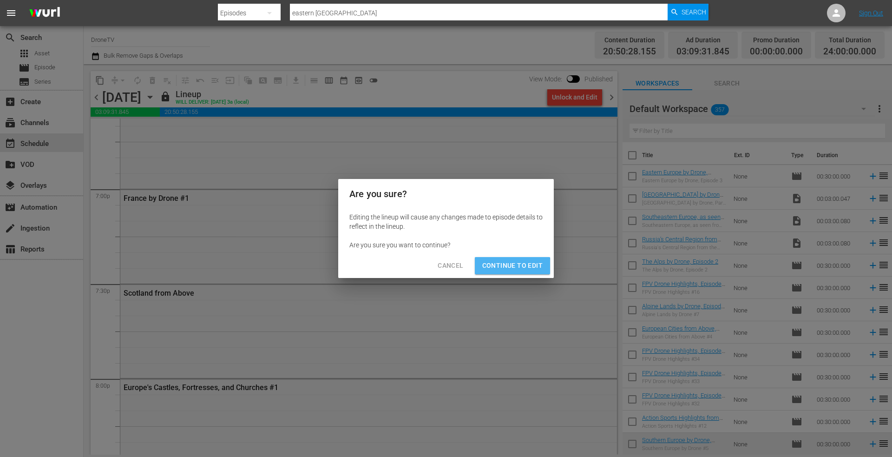
click at [500, 266] on span "Continue to Edit" at bounding box center [512, 266] width 60 height 12
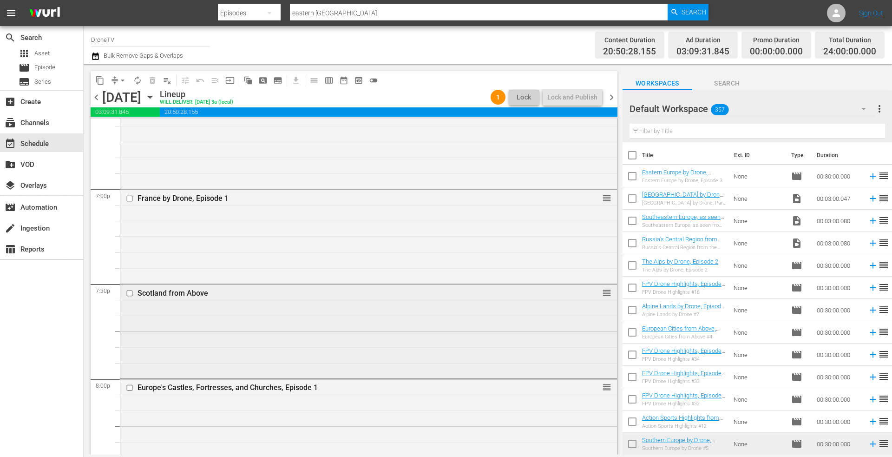
click at [230, 309] on div "Scotland from Above reorder" at bounding box center [368, 330] width 497 height 92
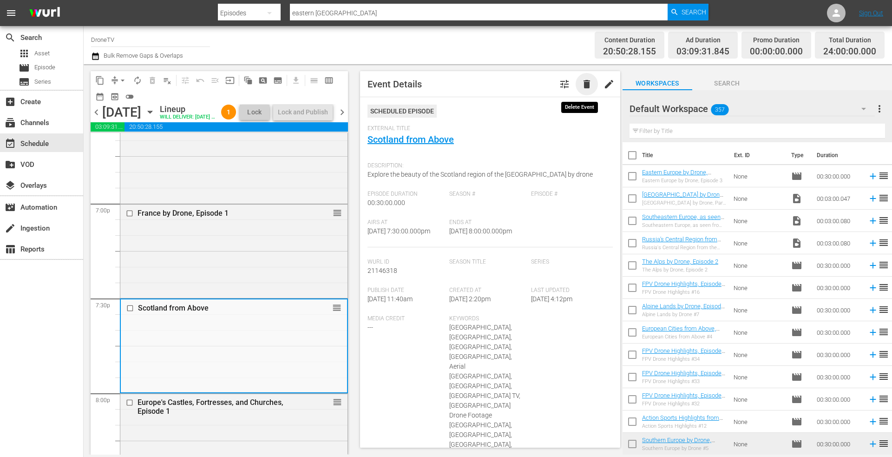
click at [581, 83] on span "delete" at bounding box center [586, 84] width 11 height 11
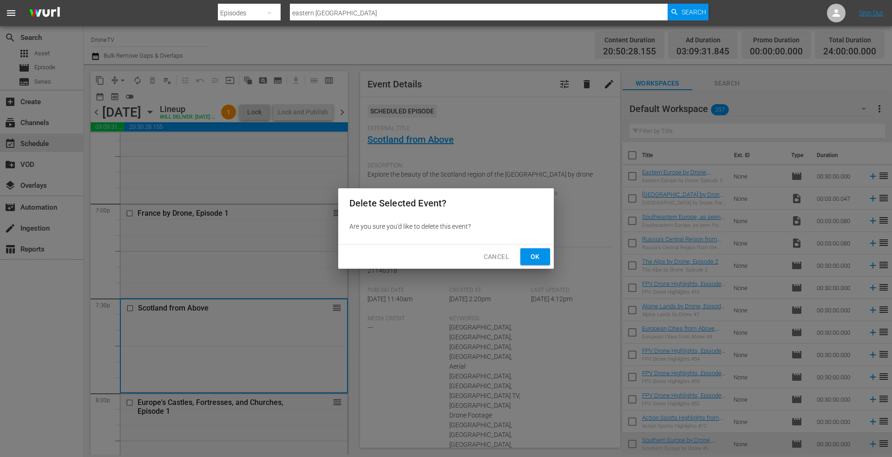
drag, startPoint x: 531, startPoint y: 257, endPoint x: 549, endPoint y: 249, distance: 20.0
click at [532, 256] on span "Ok" at bounding box center [535, 257] width 15 height 12
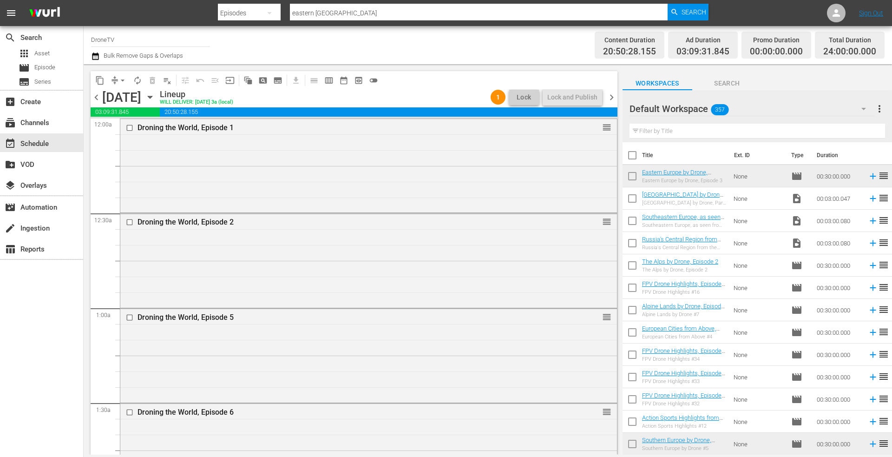
scroll to position [3392, 0]
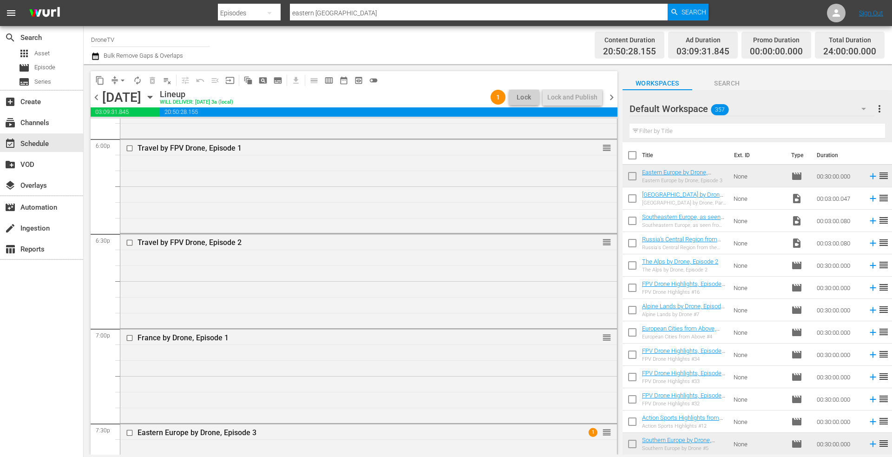
click at [155, 95] on icon "button" at bounding box center [150, 97] width 10 height 10
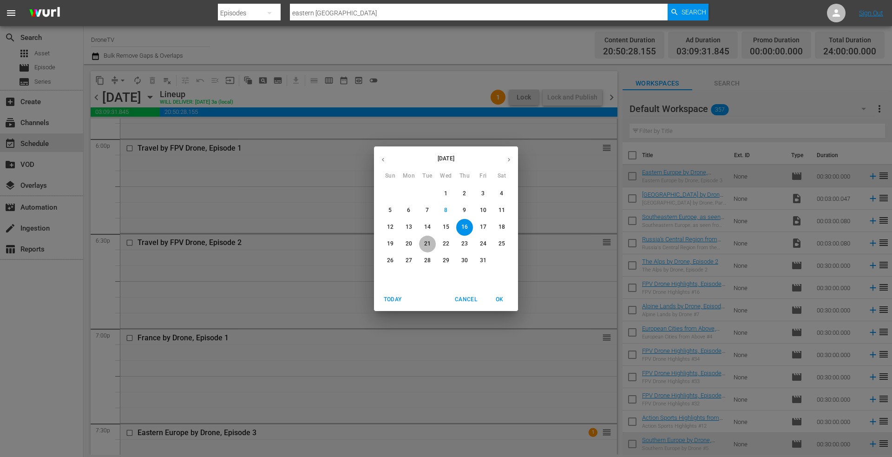
click at [428, 242] on p "21" at bounding box center [427, 244] width 7 height 8
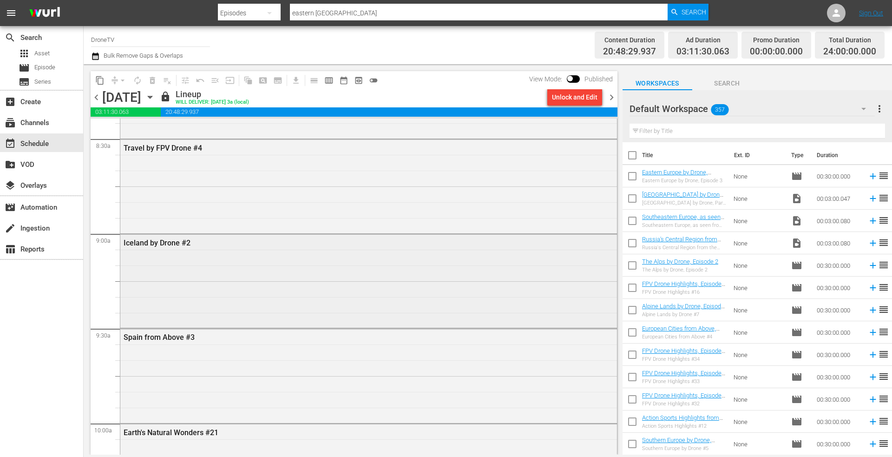
scroll to position [1626, 0]
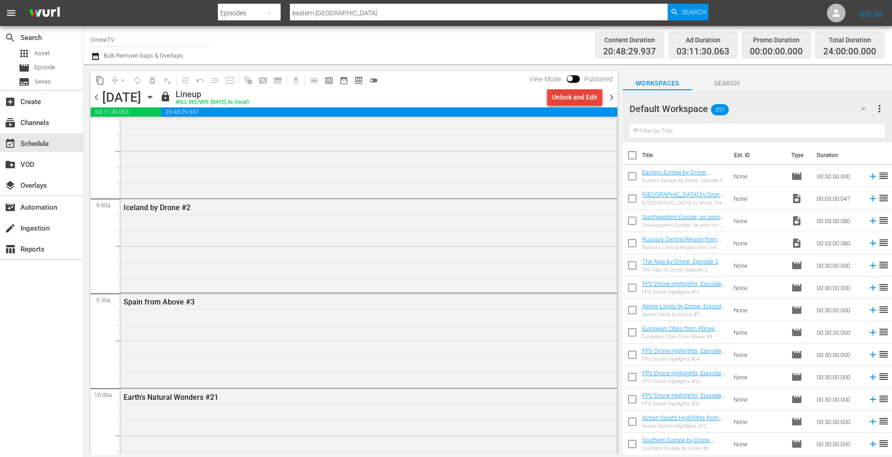
click at [569, 94] on div "Unlock and Edit" at bounding box center [575, 97] width 46 height 17
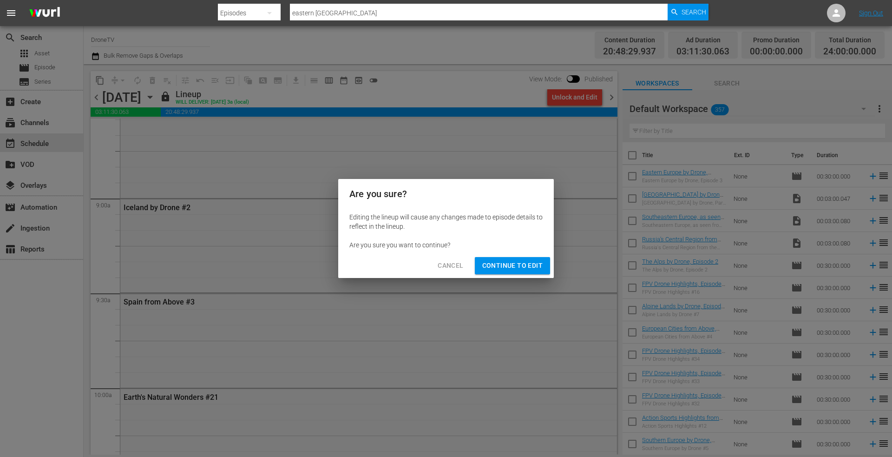
click at [507, 263] on span "Continue to Edit" at bounding box center [512, 266] width 60 height 12
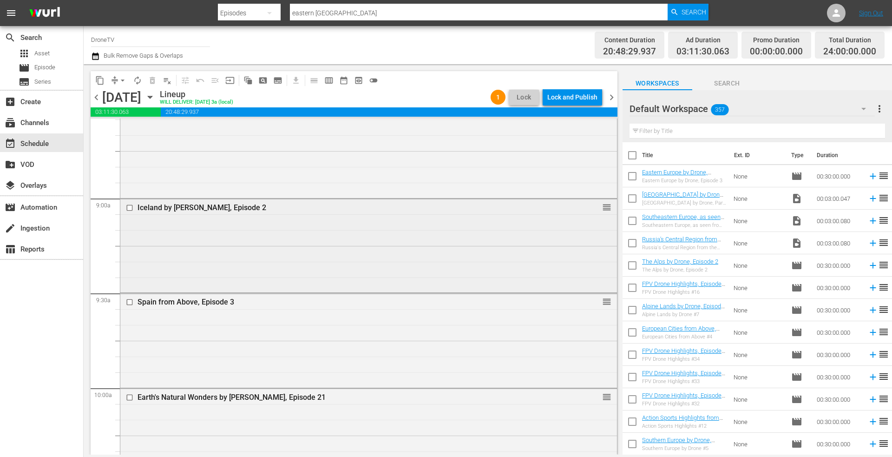
click at [261, 249] on div "Iceland by [PERSON_NAME], Episode 2 reorder" at bounding box center [368, 245] width 497 height 92
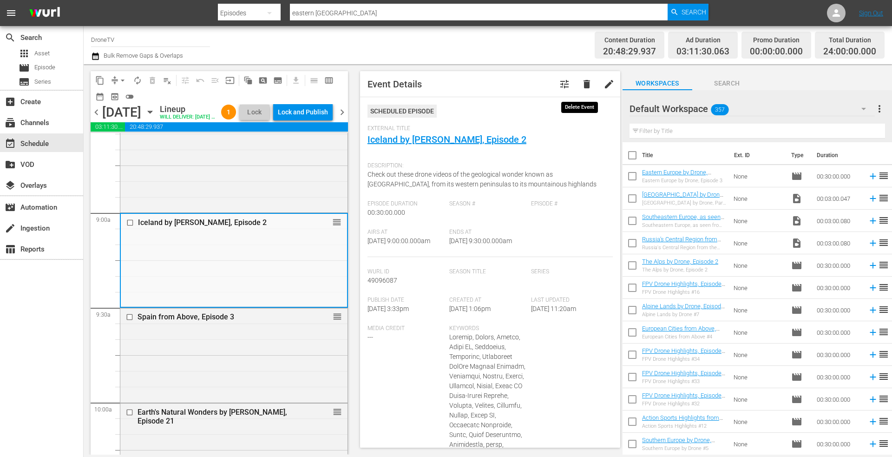
click at [581, 81] on span "delete" at bounding box center [586, 84] width 11 height 11
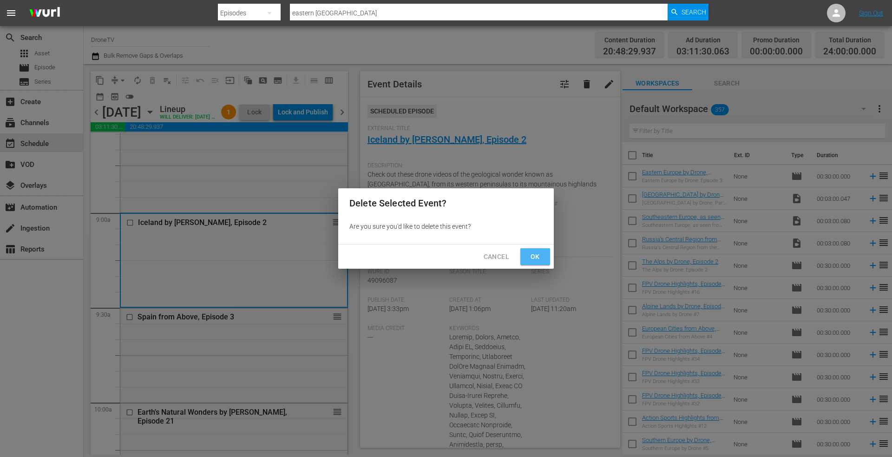
click at [533, 256] on span "Ok" at bounding box center [535, 257] width 15 height 12
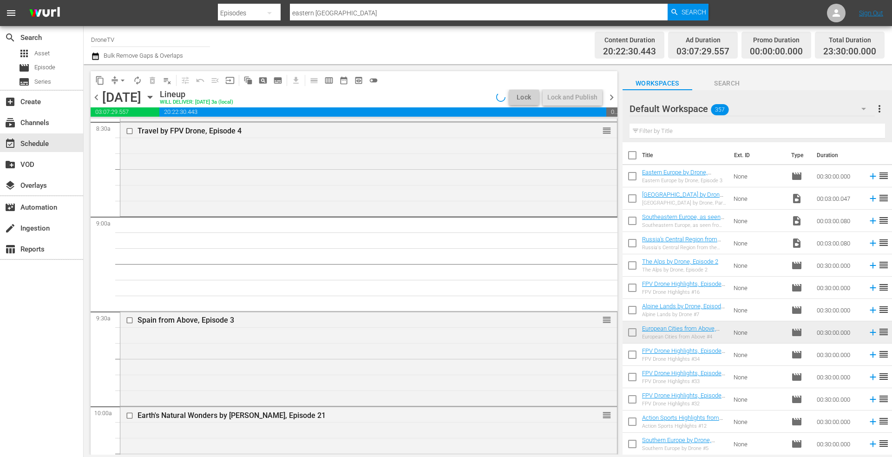
scroll to position [1487, 0]
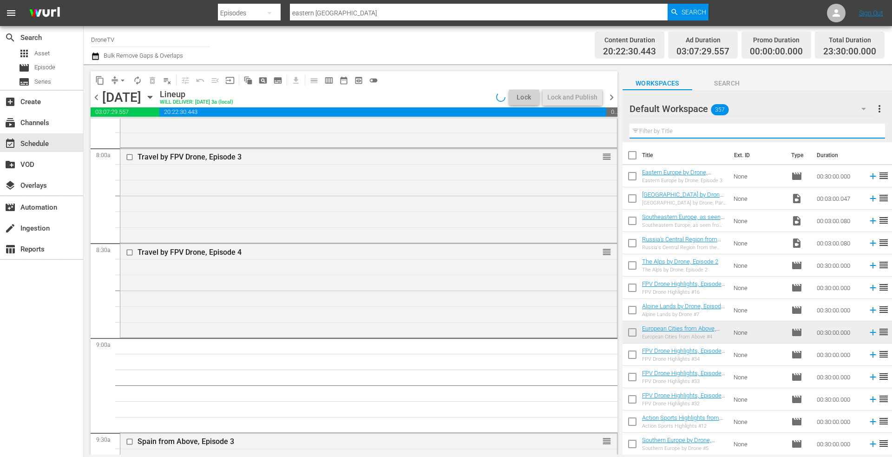
click at [665, 127] on input "text" at bounding box center [758, 131] width 256 height 15
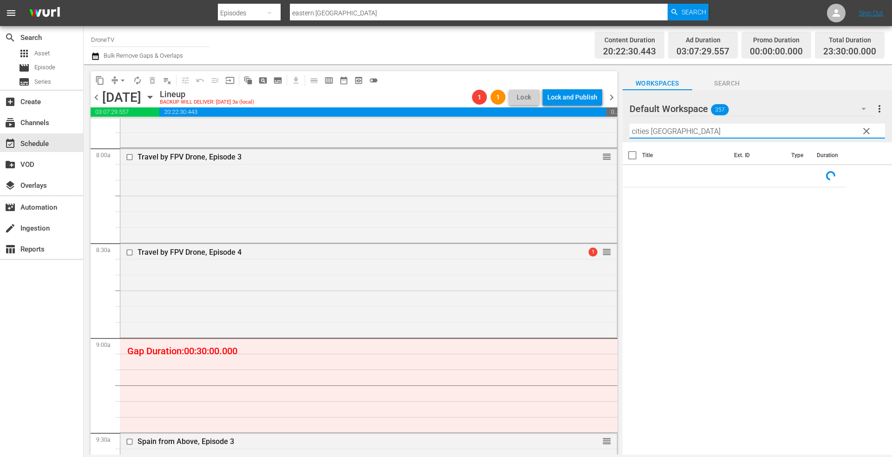
drag, startPoint x: 679, startPoint y: 132, endPoint x: 624, endPoint y: 135, distance: 55.9
click at [627, 135] on div "Default Workspace 357 Default more_vert clear Filter by Title cities [GEOGRAPHI…" at bounding box center [758, 116] width 270 height 52
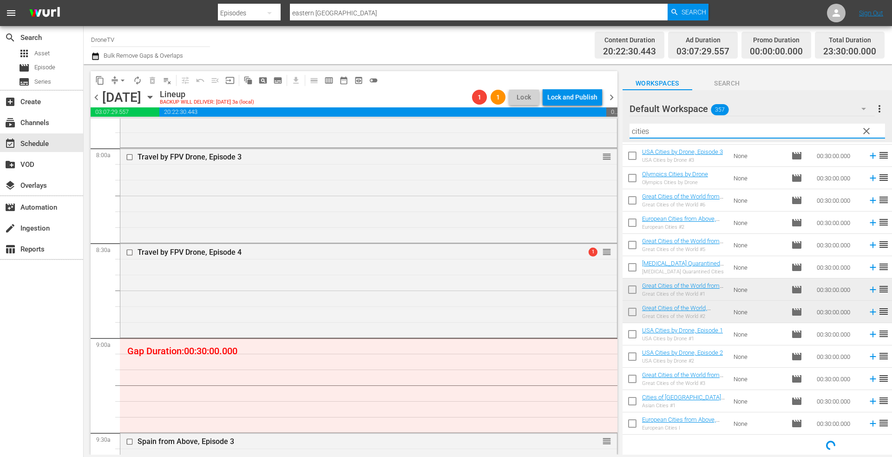
scroll to position [244, 0]
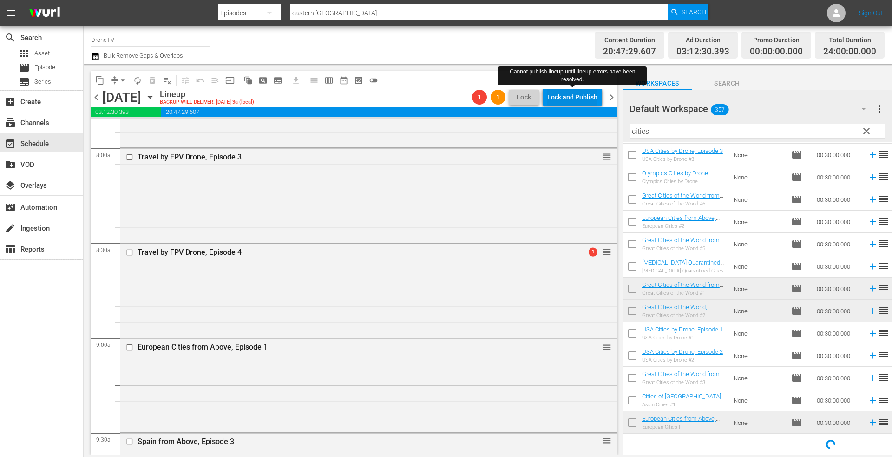
click at [568, 93] on div "Lock and Publish" at bounding box center [572, 97] width 50 height 17
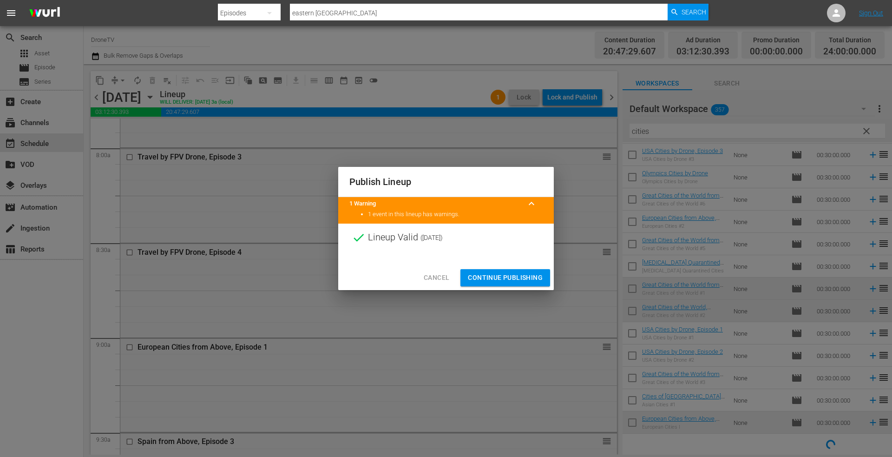
drag, startPoint x: 490, startPoint y: 274, endPoint x: 474, endPoint y: 242, distance: 35.5
click at [489, 273] on span "Continue Publishing" at bounding box center [505, 278] width 75 height 12
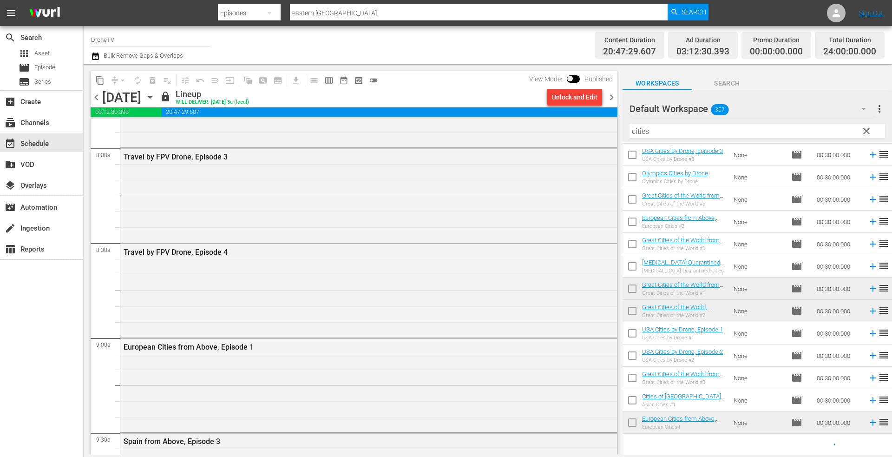
click at [152, 96] on icon "button" at bounding box center [150, 97] width 4 height 2
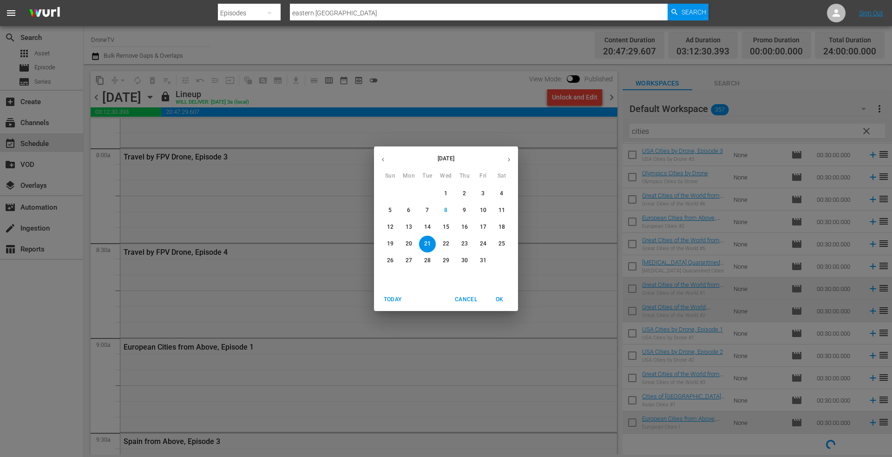
click at [463, 260] on p "30" at bounding box center [464, 261] width 7 height 8
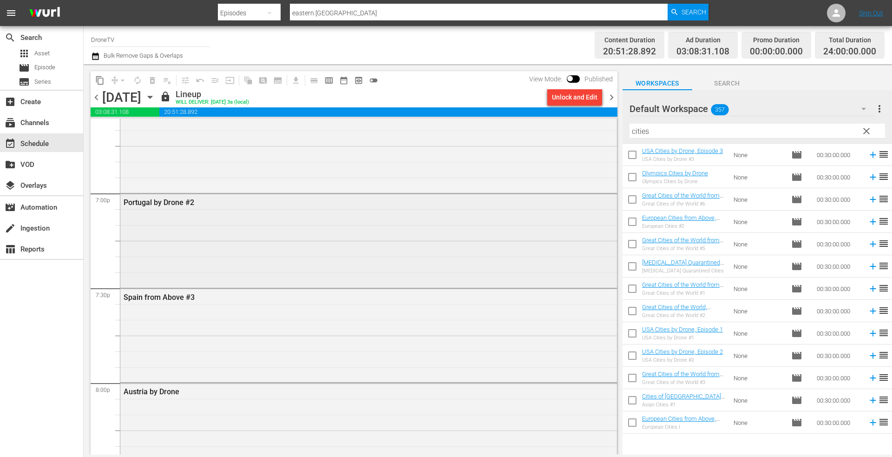
scroll to position [3532, 0]
click at [206, 231] on div "Portugal by Drone #2" at bounding box center [368, 236] width 497 height 92
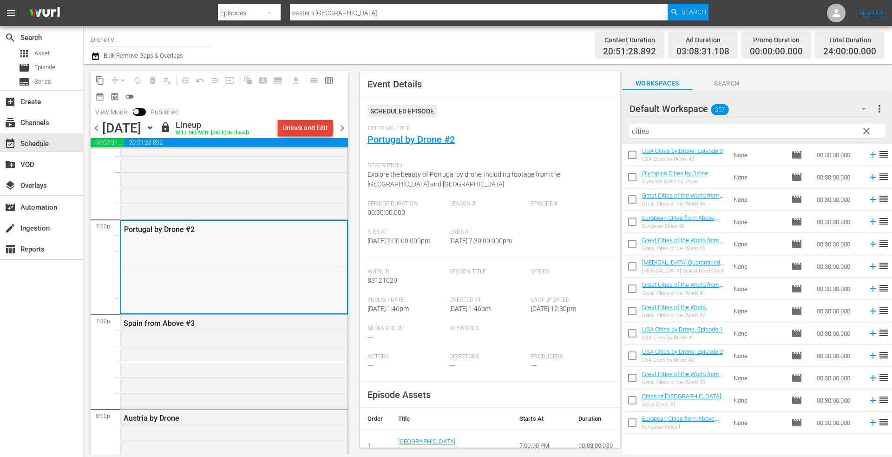
click at [304, 131] on div "Unlock and Edit" at bounding box center [306, 127] width 46 height 17
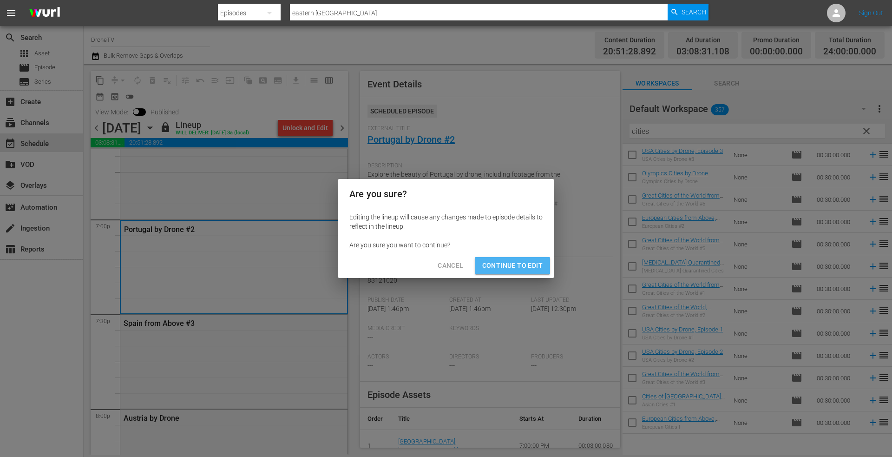
drag, startPoint x: 499, startPoint y: 263, endPoint x: 493, endPoint y: 261, distance: 6.7
click at [499, 262] on span "Continue to Edit" at bounding box center [512, 266] width 60 height 12
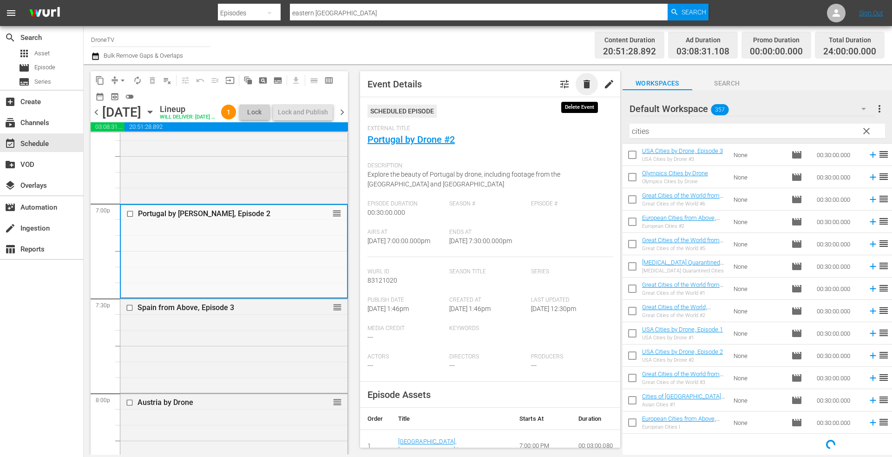
click at [581, 81] on span "delete" at bounding box center [586, 84] width 11 height 11
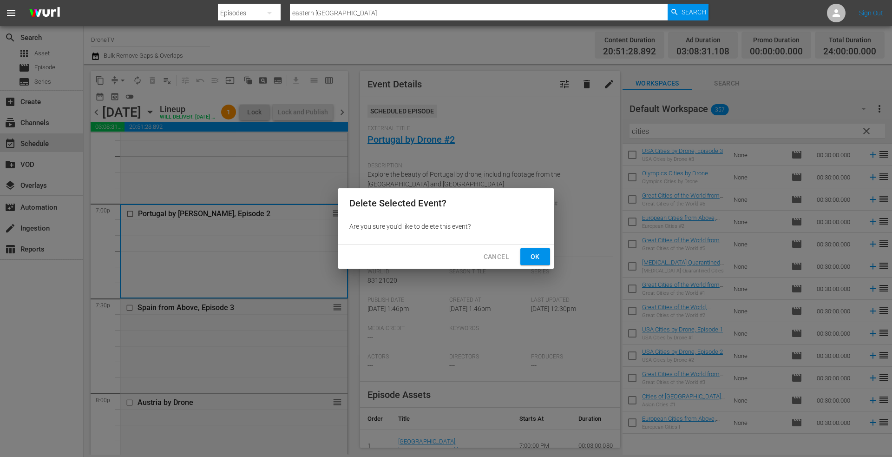
drag, startPoint x: 533, startPoint y: 253, endPoint x: 570, endPoint y: 237, distance: 39.4
click at [534, 251] on span "Ok" at bounding box center [535, 257] width 15 height 12
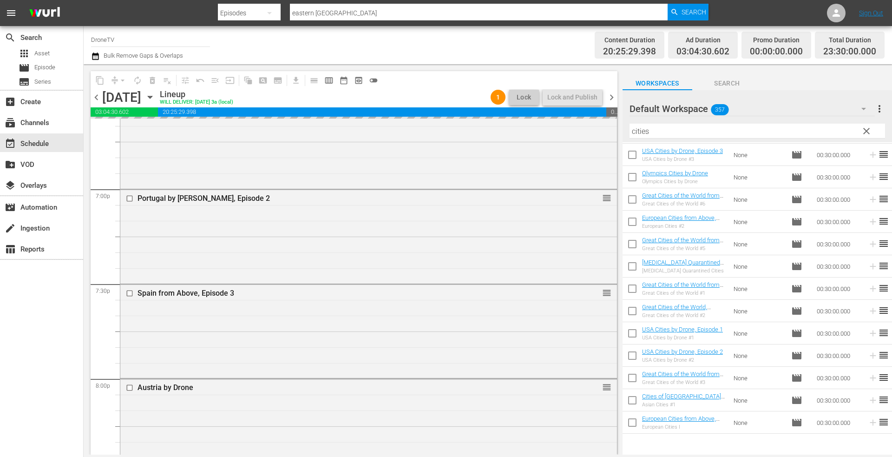
click at [664, 129] on input "cities" at bounding box center [758, 131] width 256 height 15
click at [582, 131] on div "content_copy compress arrow_drop_down autorenew_outlined delete_forever_outline…" at bounding box center [488, 259] width 809 height 390
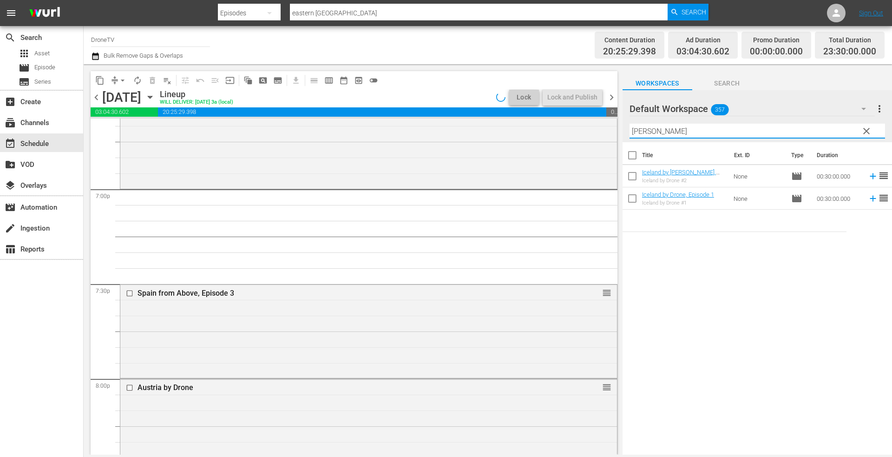
scroll to position [0, 0]
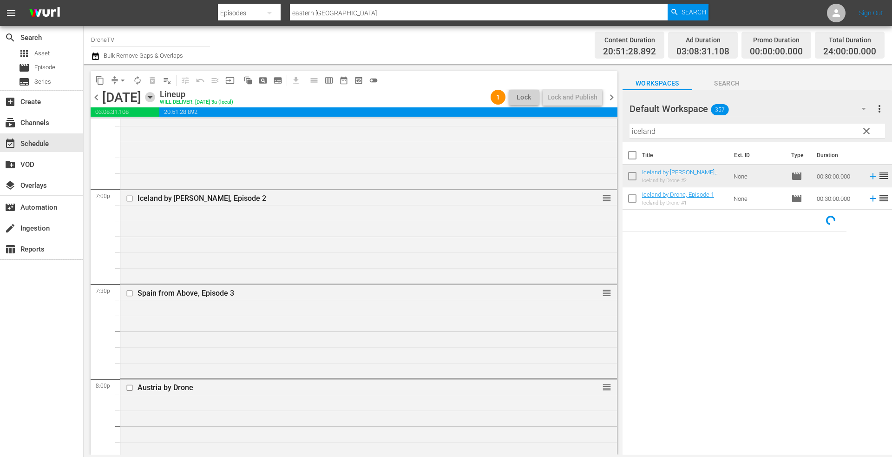
click at [155, 99] on icon "button" at bounding box center [150, 97] width 10 height 10
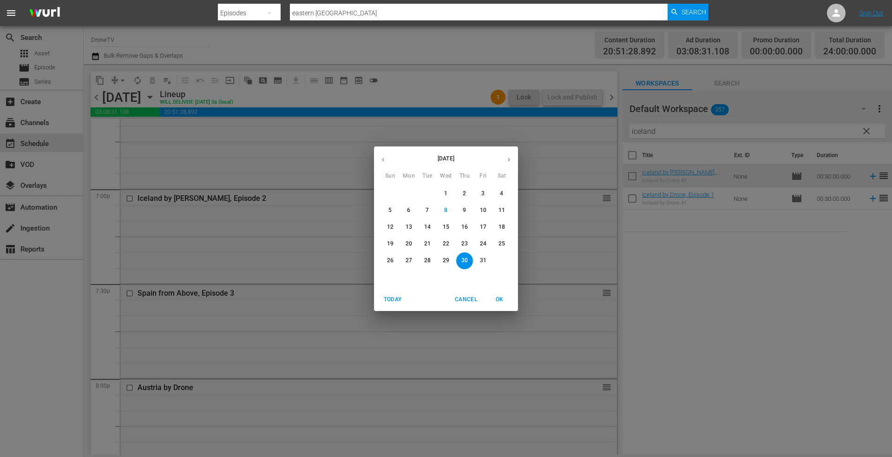
click at [464, 243] on p "23" at bounding box center [464, 244] width 7 height 8
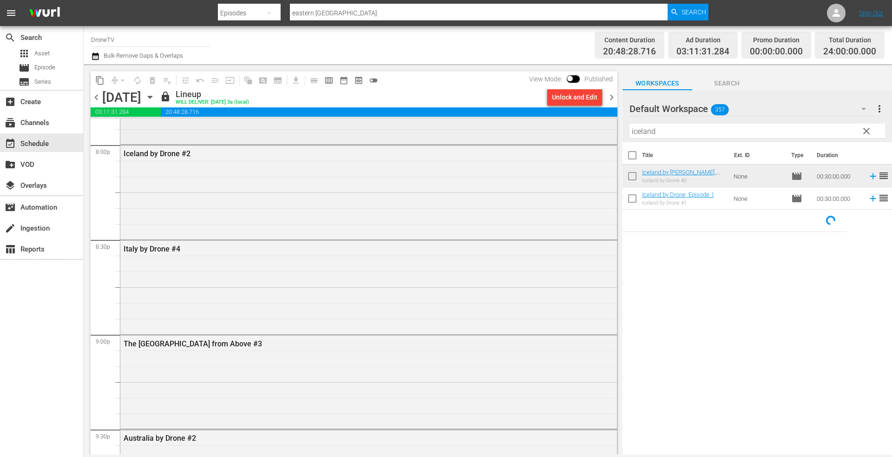
scroll to position [3811, 0]
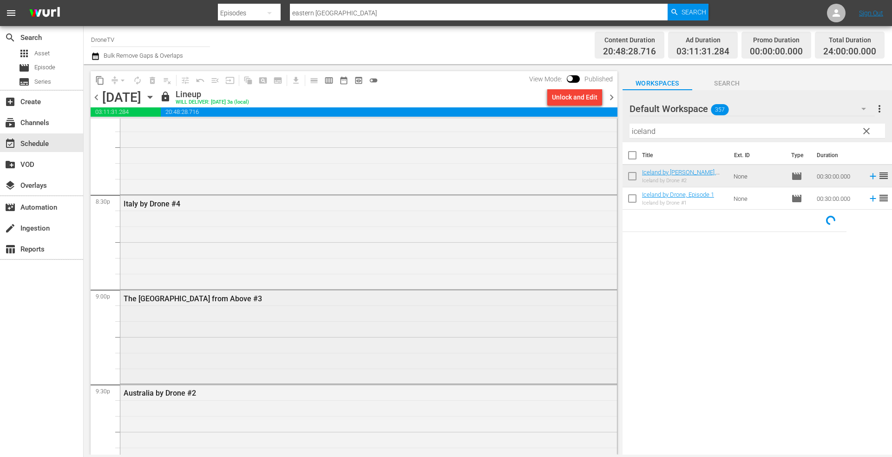
click at [266, 329] on div "The [GEOGRAPHIC_DATA] from Above #3" at bounding box center [368, 336] width 497 height 92
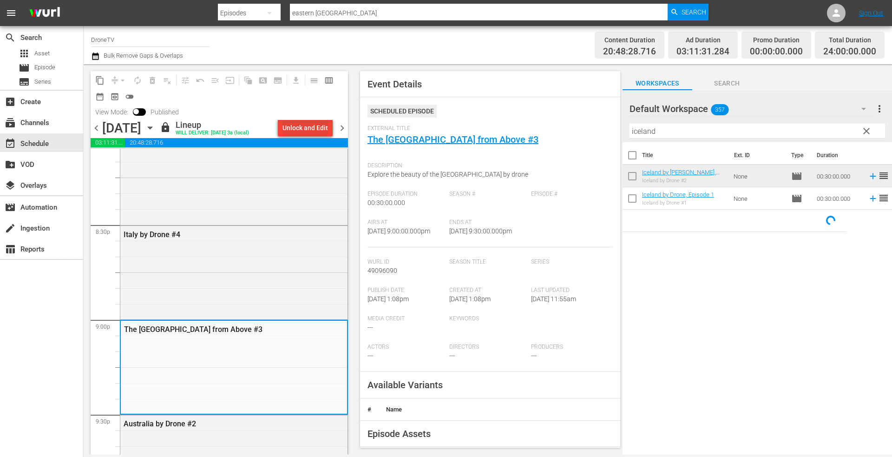
click at [298, 126] on div "Unlock and Edit" at bounding box center [306, 127] width 46 height 17
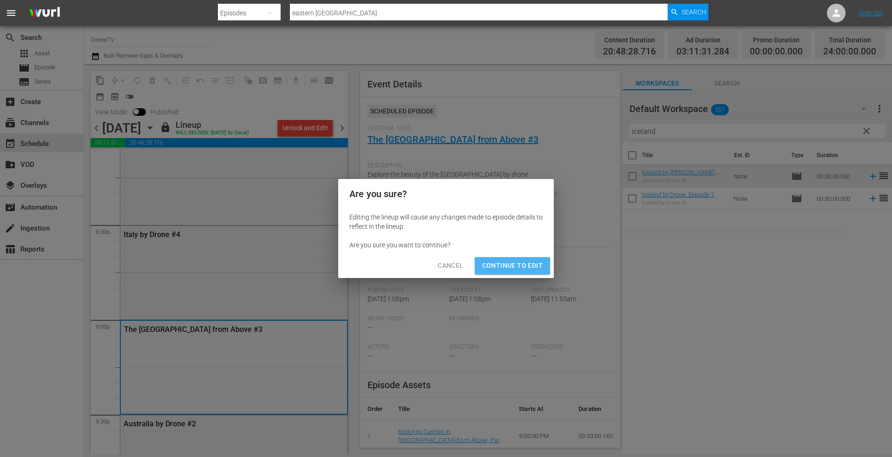
click at [495, 261] on span "Continue to Edit" at bounding box center [512, 266] width 60 height 12
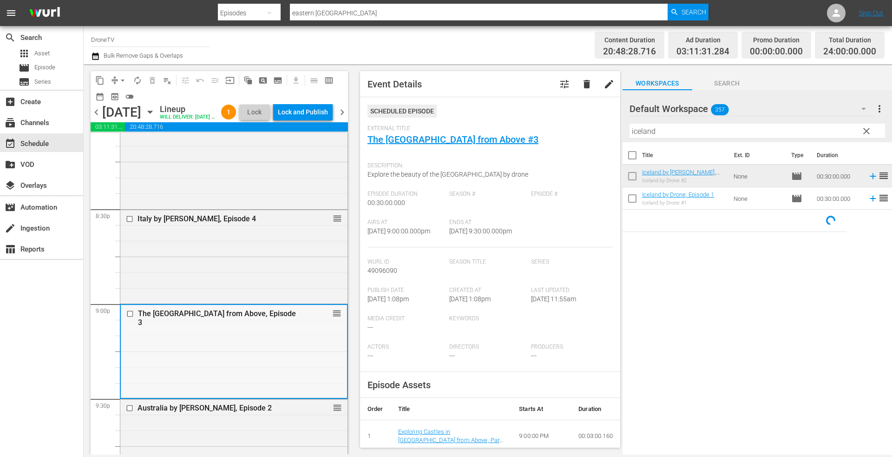
click at [182, 381] on div "The United Kingdom from Above, Episode 3 reorder" at bounding box center [234, 351] width 226 height 92
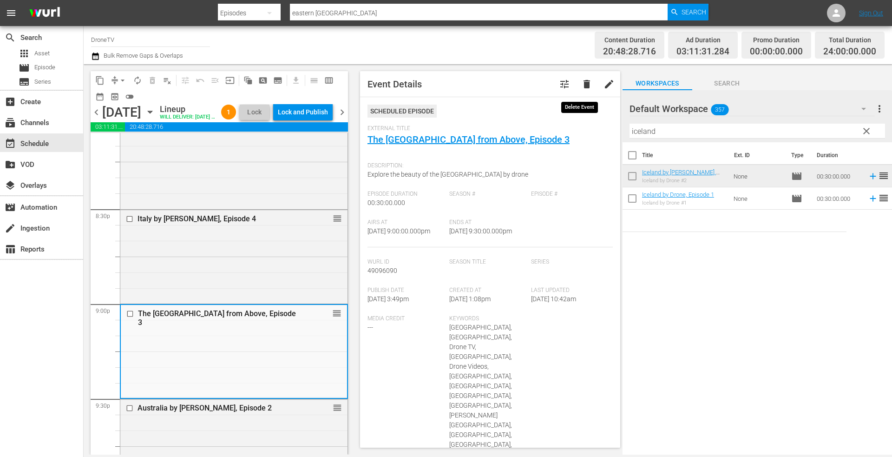
click at [581, 82] on span "delete" at bounding box center [586, 84] width 11 height 11
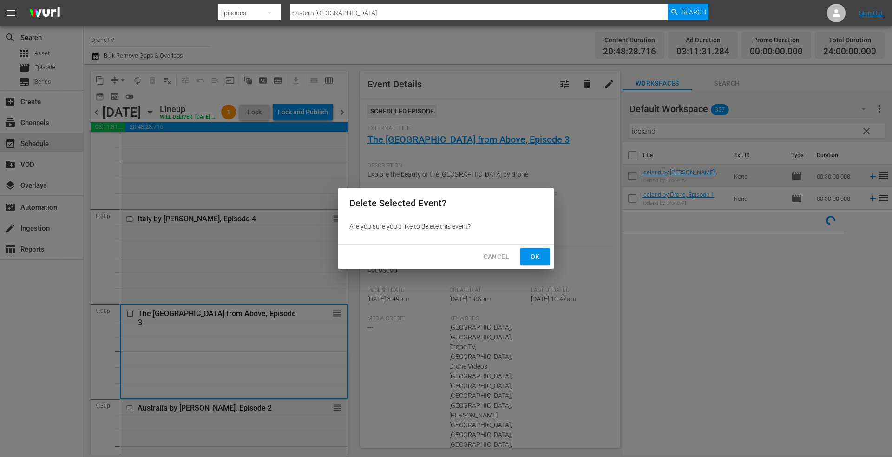
click at [535, 251] on span "Ok" at bounding box center [535, 257] width 15 height 12
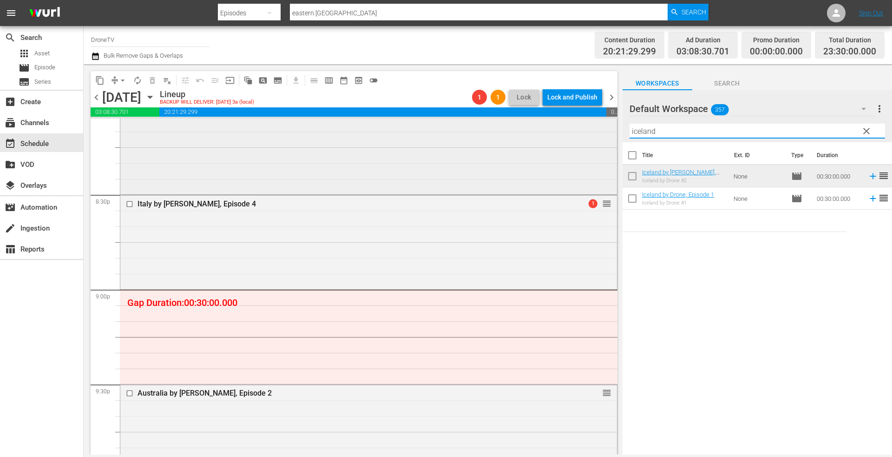
drag, startPoint x: 677, startPoint y: 132, endPoint x: 524, endPoint y: 119, distance: 153.4
click at [520, 123] on div "content_copy compress arrow_drop_down autorenew_outlined delete_forever_outline…" at bounding box center [488, 259] width 809 height 390
type input "alps"
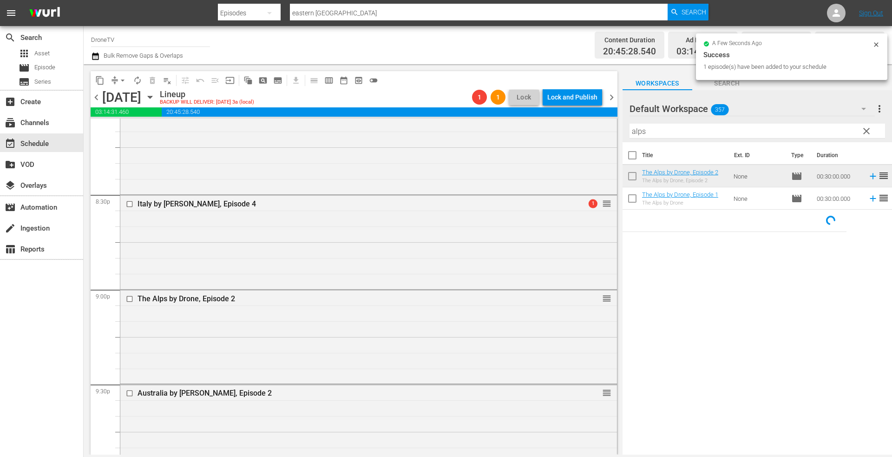
click at [705, 289] on div "Title Ext. ID Type Duration The Alps by Drone, Episode 2 The Alps by Drone, Epi…" at bounding box center [758, 299] width 270 height 314
click at [876, 43] on div "Total Duration 24:00:00.000" at bounding box center [850, 45] width 70 height 27
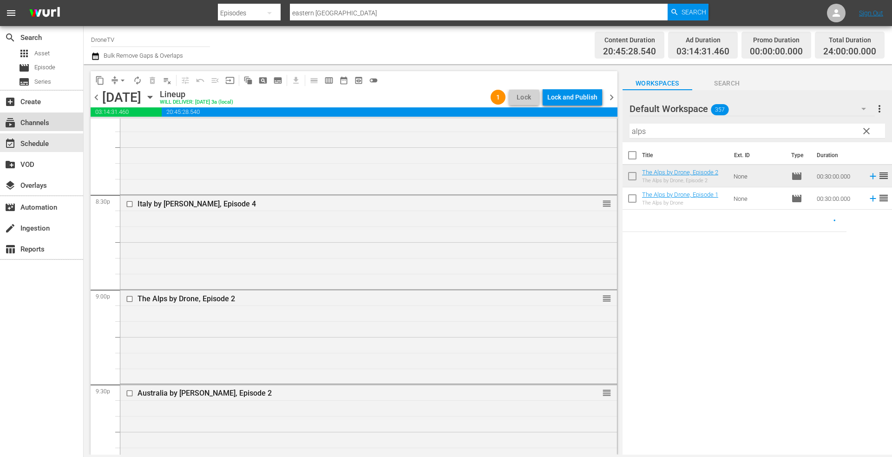
click at [34, 120] on div "subscriptions Channels" at bounding box center [26, 121] width 52 height 8
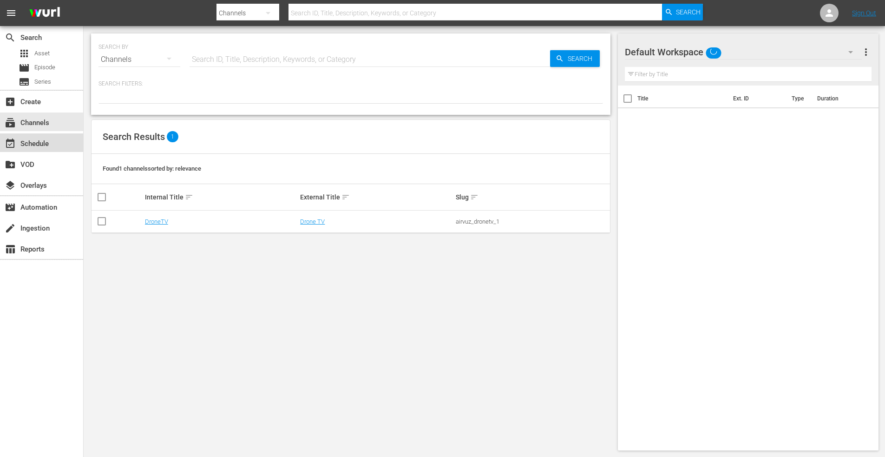
click at [35, 142] on div "event_available Schedule" at bounding box center [26, 142] width 52 height 8
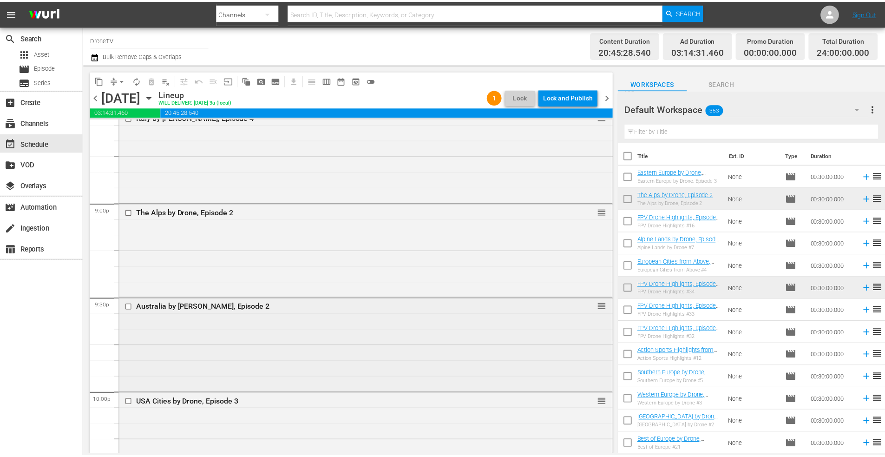
scroll to position [3889, 0]
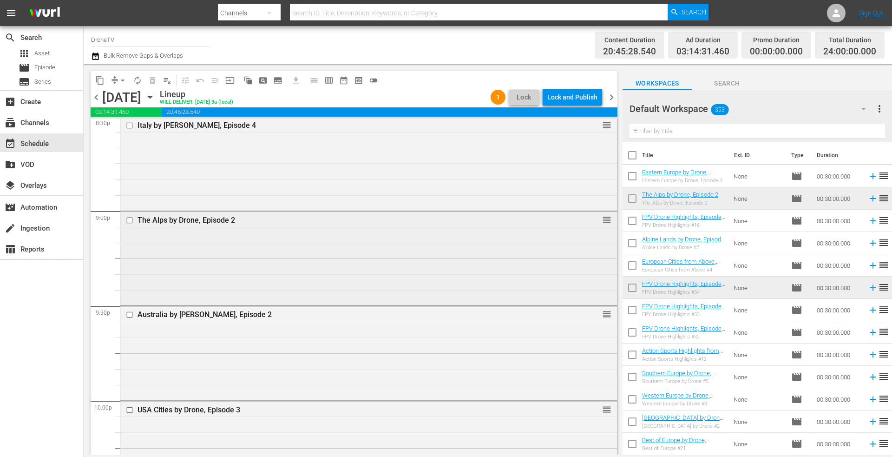
click at [212, 247] on div "The Alps by Drone, Episode 2 reorder" at bounding box center [368, 257] width 497 height 92
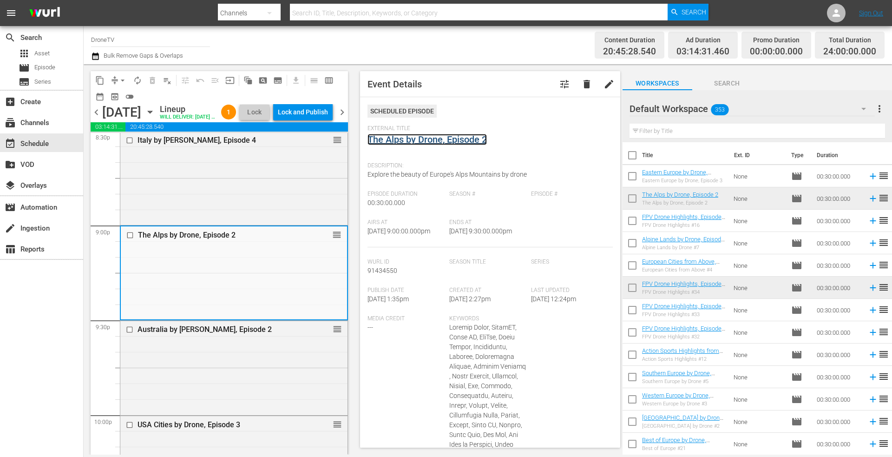
click at [405, 141] on link "The Alps by Drone, Episode 2" at bounding box center [427, 139] width 119 height 11
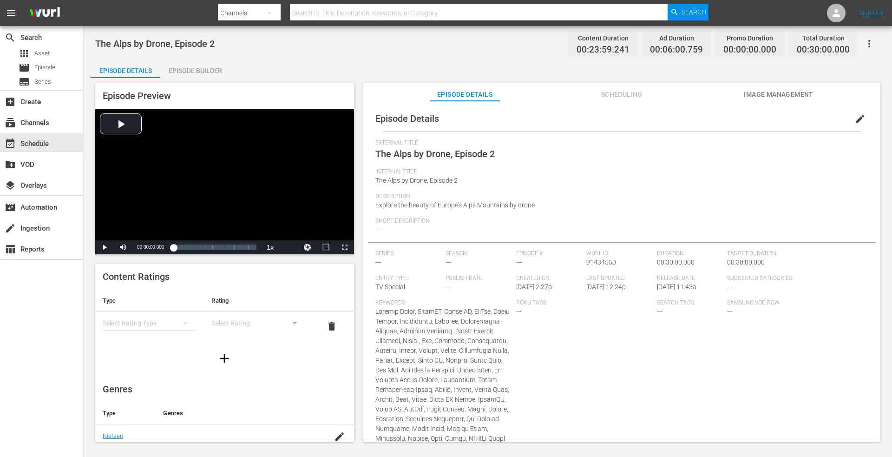
click at [616, 93] on span "Scheduling" at bounding box center [622, 95] width 70 height 12
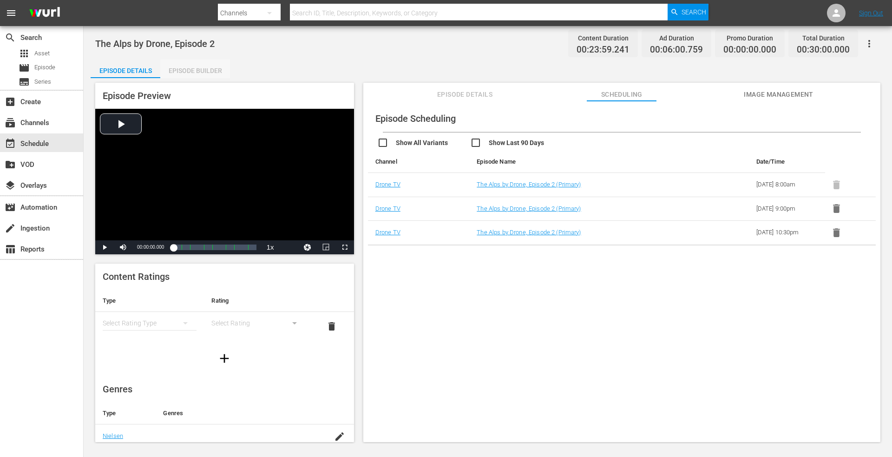
drag, startPoint x: 207, startPoint y: 71, endPoint x: 208, endPoint y: 76, distance: 5.2
click at [207, 71] on div "Episode Builder" at bounding box center [195, 70] width 70 height 22
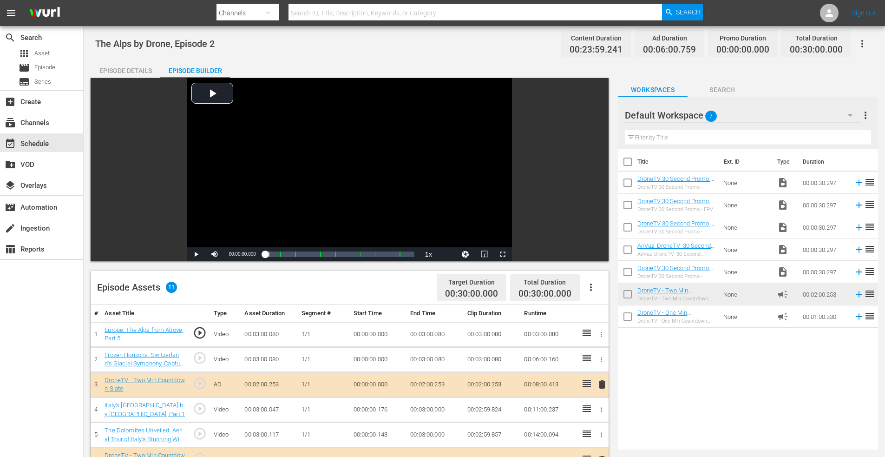
click at [129, 70] on div "Episode Details" at bounding box center [126, 70] width 70 height 22
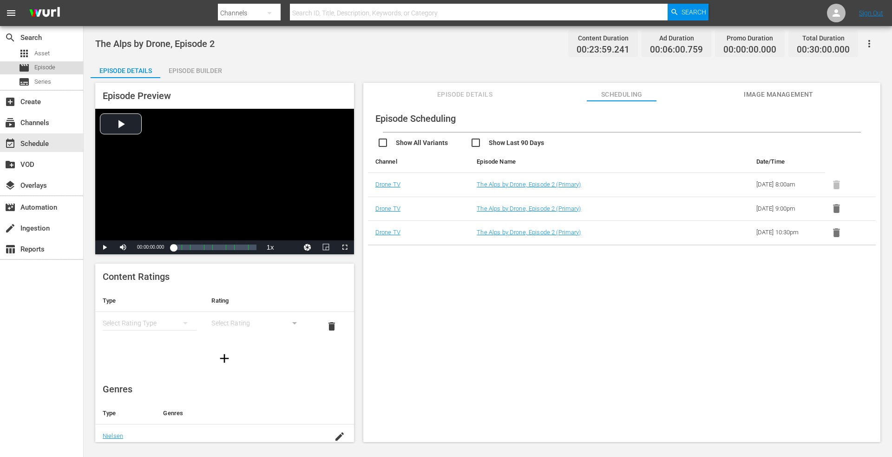
click at [48, 65] on span "Episode" at bounding box center [44, 67] width 21 height 9
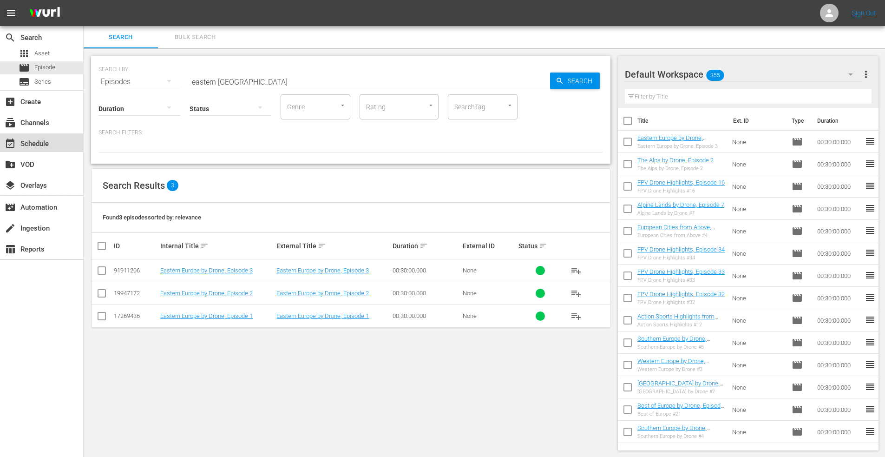
click at [38, 144] on div "event_available Schedule" at bounding box center [26, 142] width 52 height 8
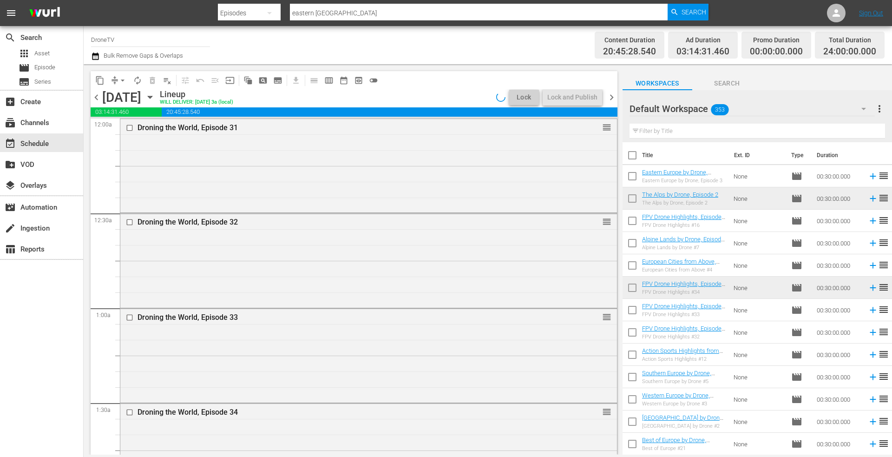
click at [155, 97] on icon "button" at bounding box center [150, 97] width 10 height 10
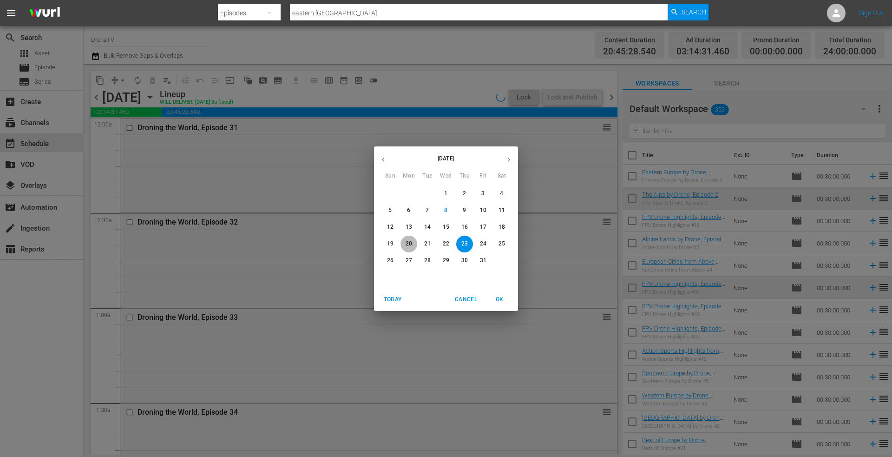
click at [408, 244] on p "20" at bounding box center [409, 244] width 7 height 8
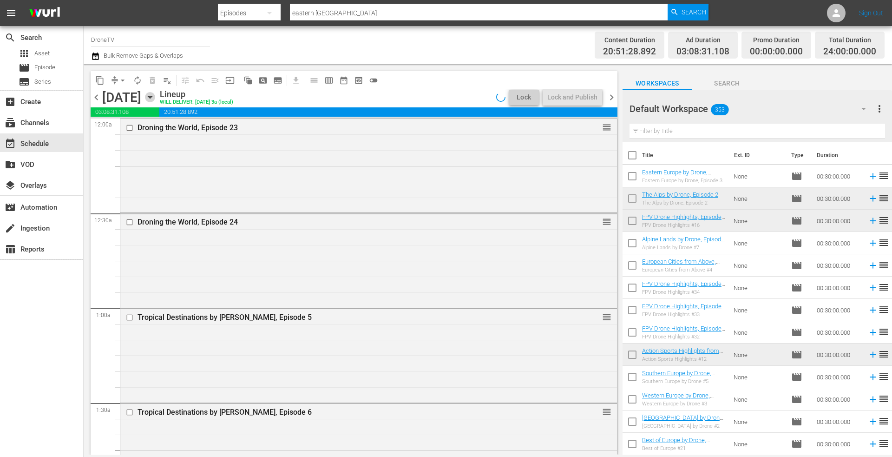
click at [155, 99] on icon "button" at bounding box center [150, 97] width 10 height 10
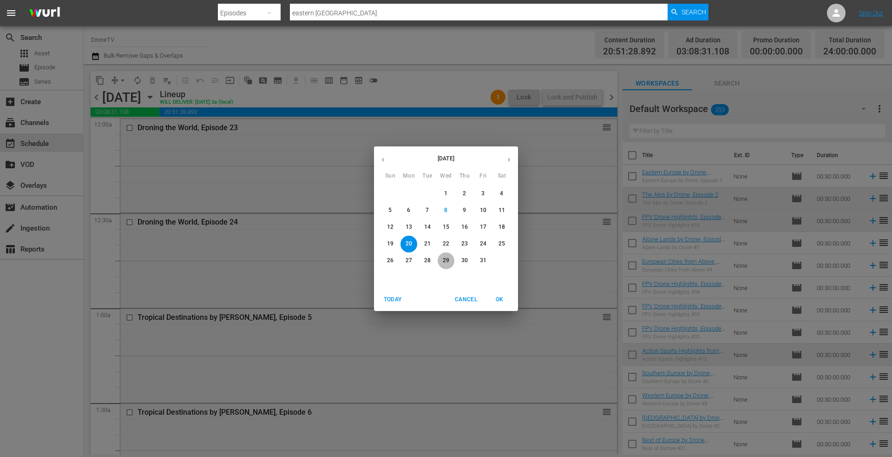
click at [447, 260] on p "29" at bounding box center [446, 261] width 7 height 8
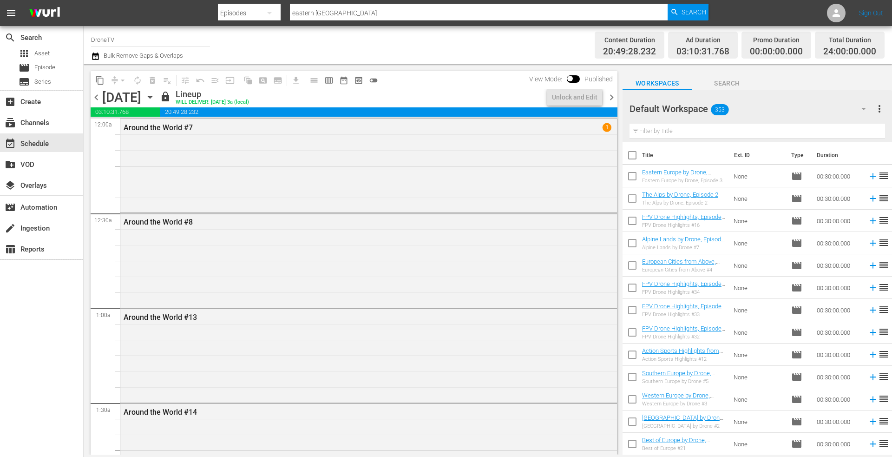
click at [155, 99] on icon "button" at bounding box center [150, 97] width 10 height 10
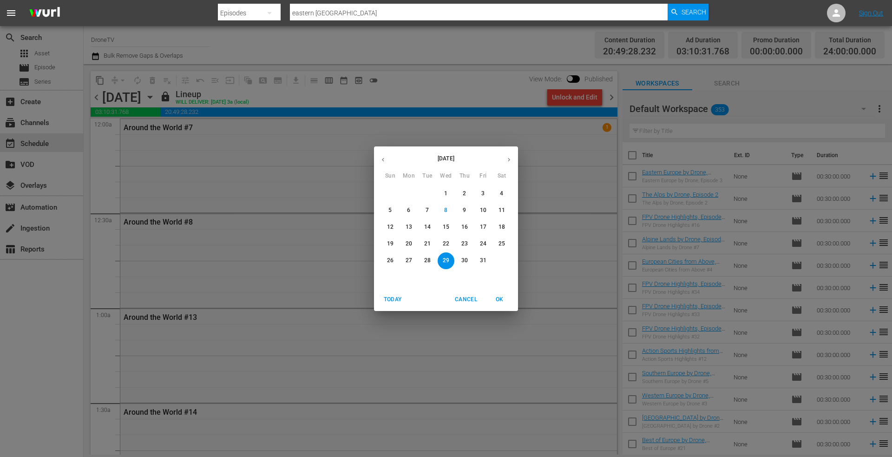
click at [465, 244] on p "23" at bounding box center [464, 244] width 7 height 8
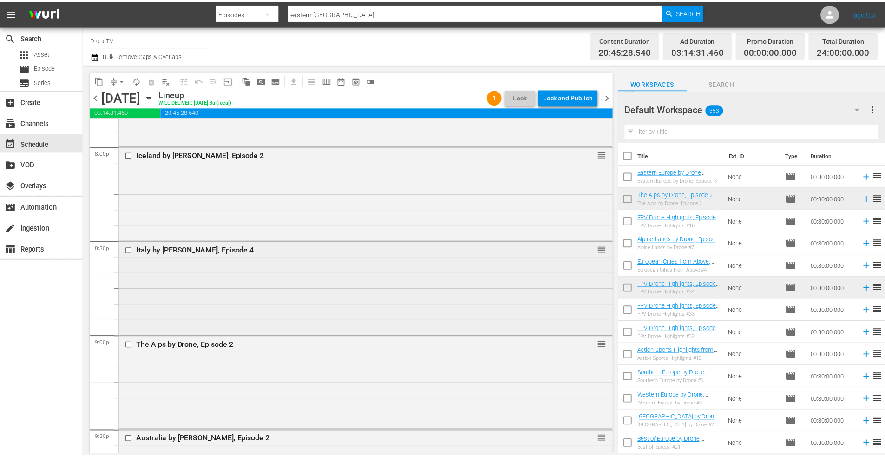
scroll to position [3857, 0]
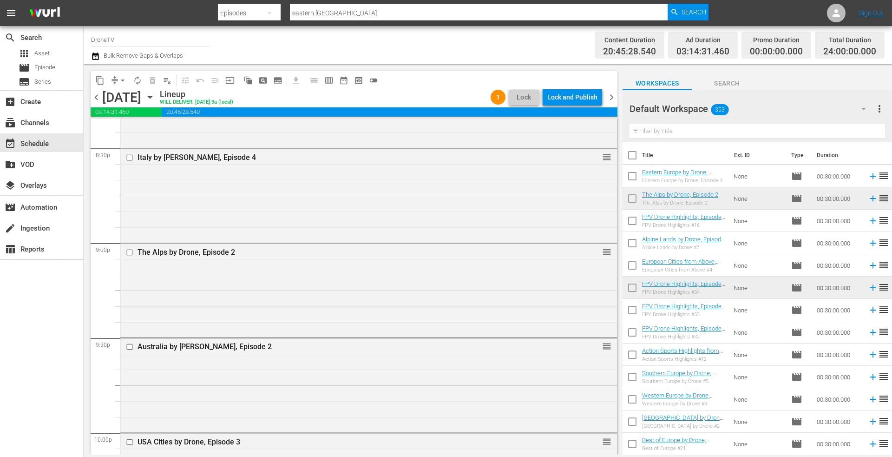
click at [342, 9] on input "eastern europe" at bounding box center [479, 13] width 378 height 22
drag, startPoint x: 347, startPoint y: 13, endPoint x: 201, endPoint y: 13, distance: 145.5
click at [201, 13] on nav "menu Search By Episodes Search ID, Title, Description, Keywords, or Category ea…" at bounding box center [446, 13] width 892 height 26
type input "ireland"
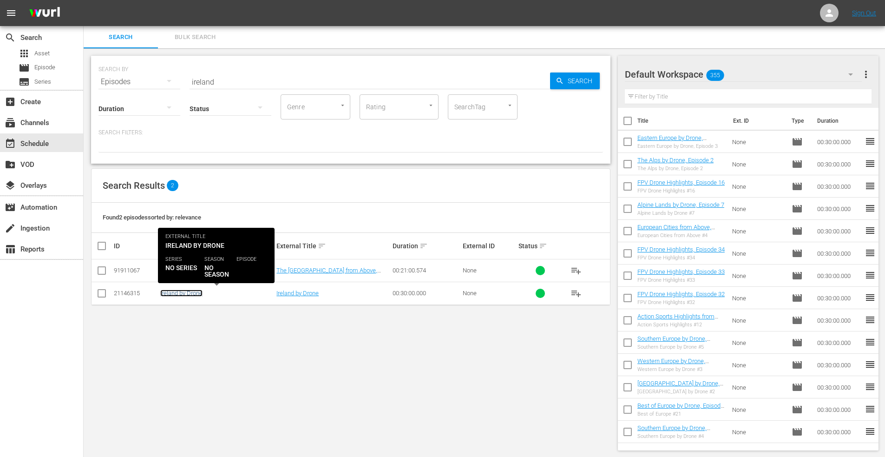
click at [171, 290] on link "Ireland by Drone" at bounding box center [181, 293] width 42 height 7
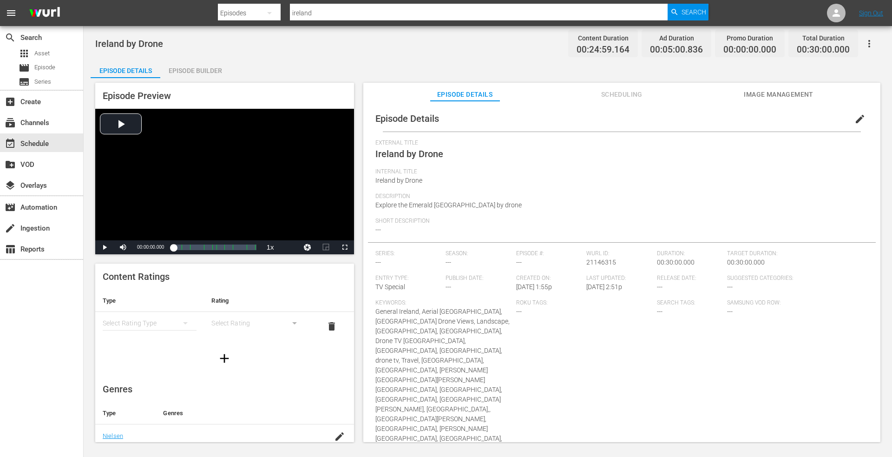
click at [194, 72] on div "Episode Builder" at bounding box center [195, 70] width 70 height 22
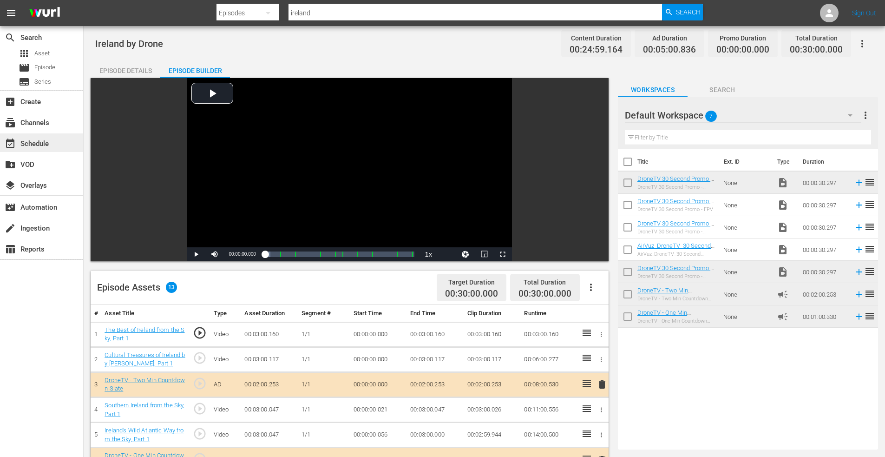
click at [38, 144] on div "event_available Schedule" at bounding box center [26, 142] width 52 height 8
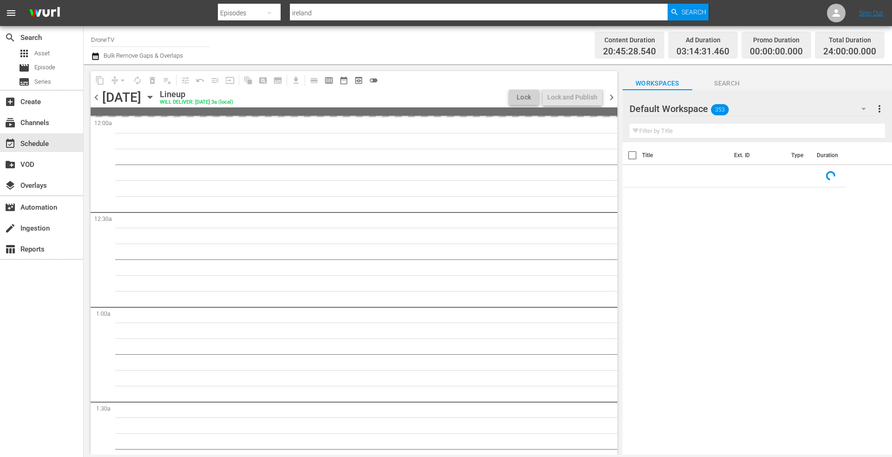
click at [155, 97] on icon "button" at bounding box center [150, 97] width 10 height 10
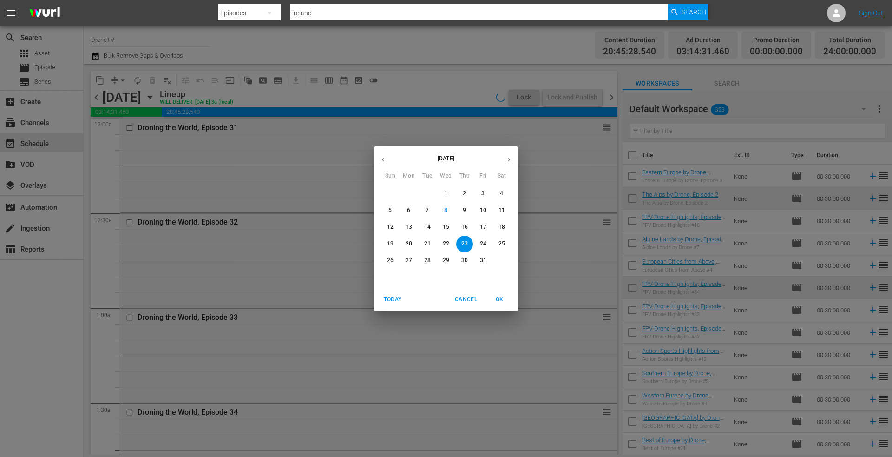
click at [467, 261] on p "30" at bounding box center [464, 261] width 7 height 8
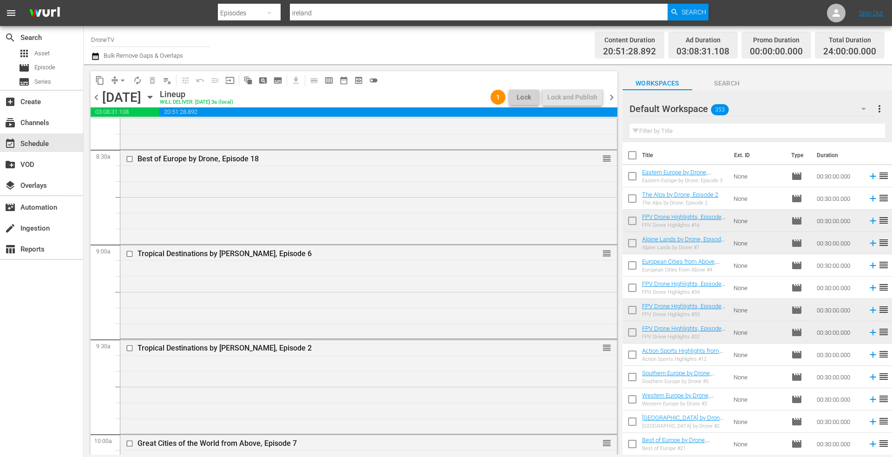
scroll to position [1580, 0]
click at [155, 94] on icon "button" at bounding box center [150, 97] width 10 height 10
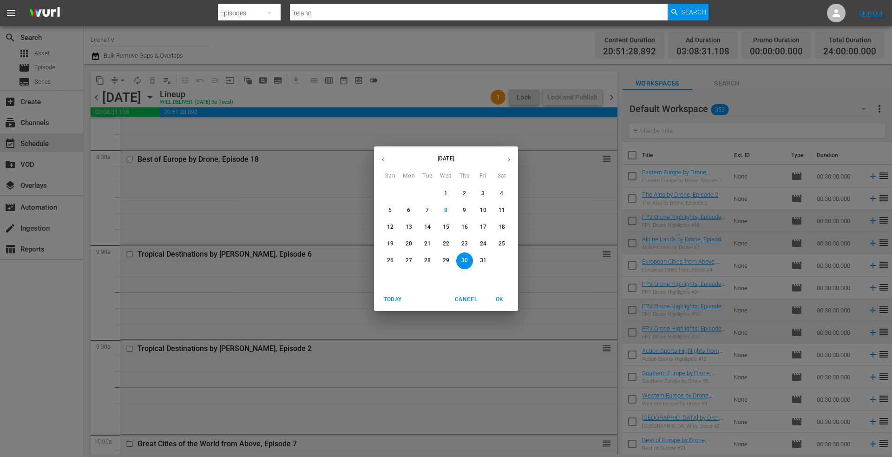
click at [465, 242] on p "23" at bounding box center [464, 244] width 7 height 8
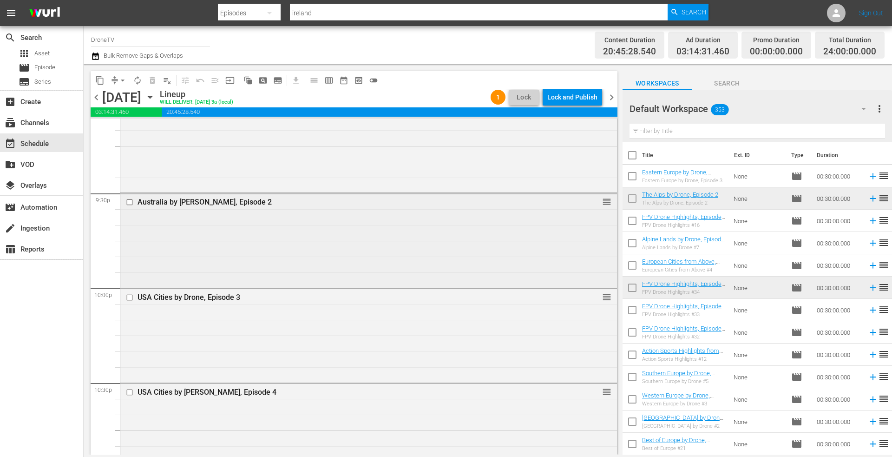
scroll to position [3962, 0]
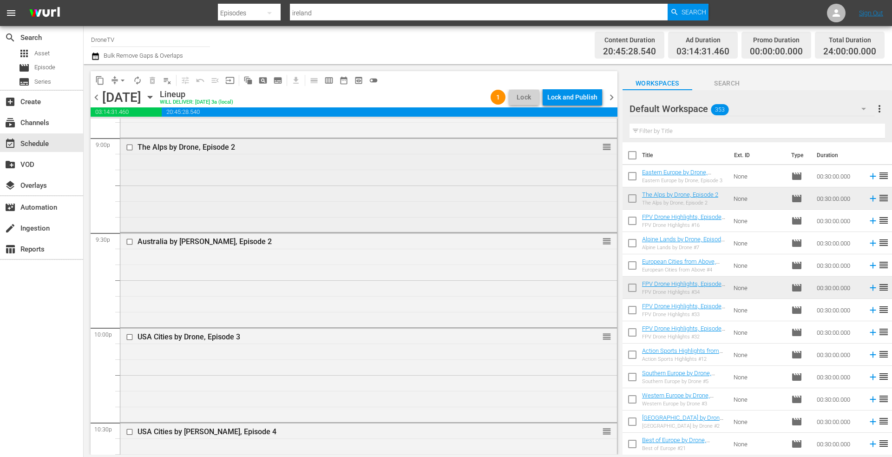
click at [201, 165] on div "The Alps by Drone, Episode 2 reorder" at bounding box center [368, 184] width 497 height 92
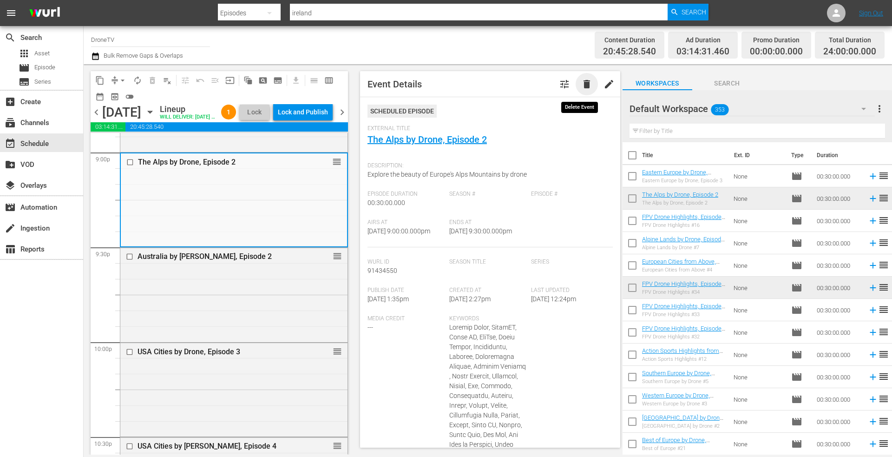
click at [581, 81] on span "delete" at bounding box center [586, 84] width 11 height 11
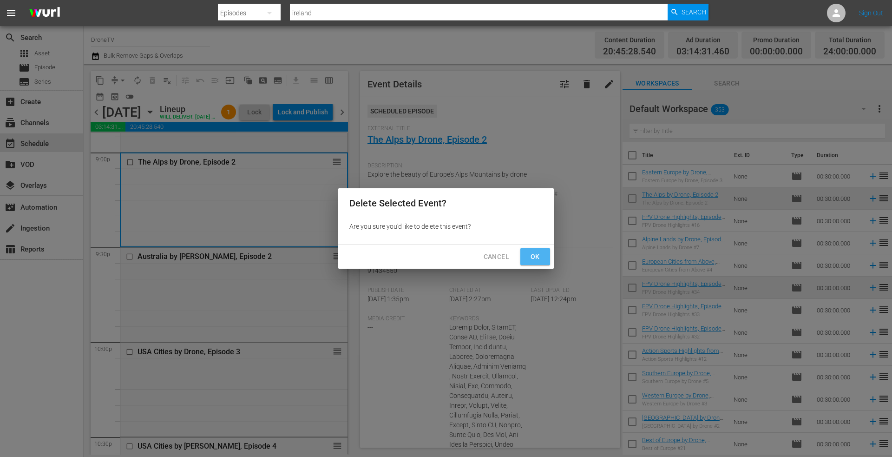
drag, startPoint x: 534, startPoint y: 252, endPoint x: 444, endPoint y: 182, distance: 114.6
click at [534, 251] on span "Ok" at bounding box center [535, 257] width 15 height 12
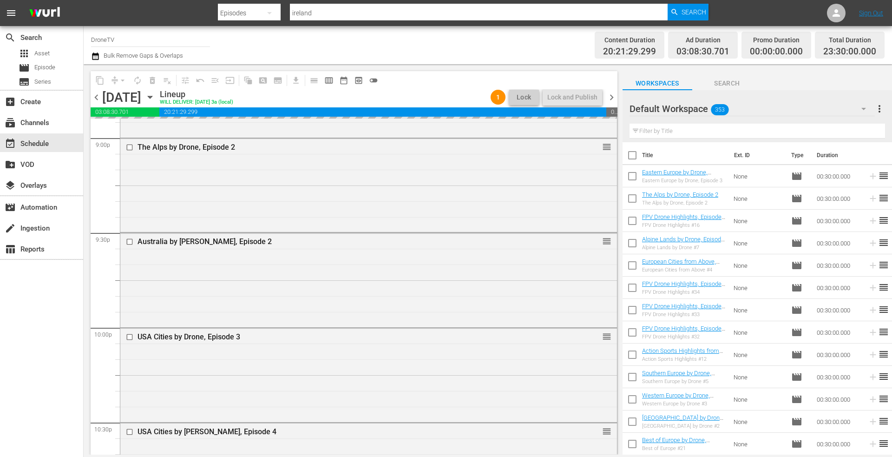
click at [665, 131] on input "text" at bounding box center [758, 131] width 256 height 15
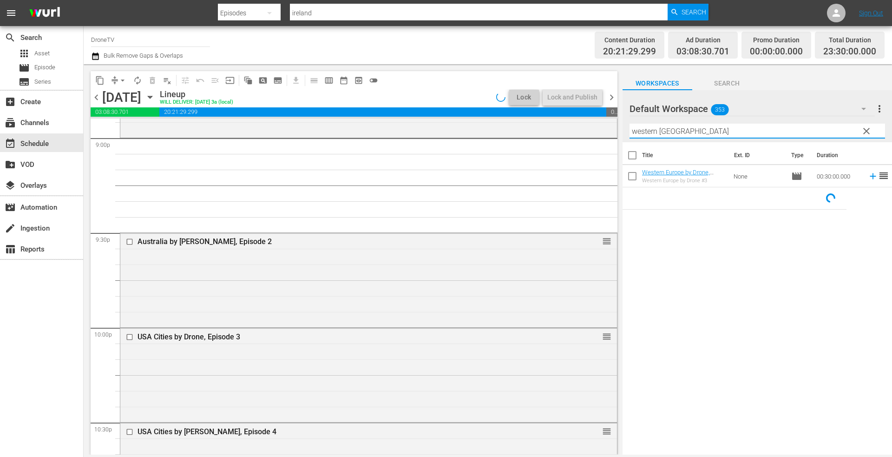
type input "western europe"
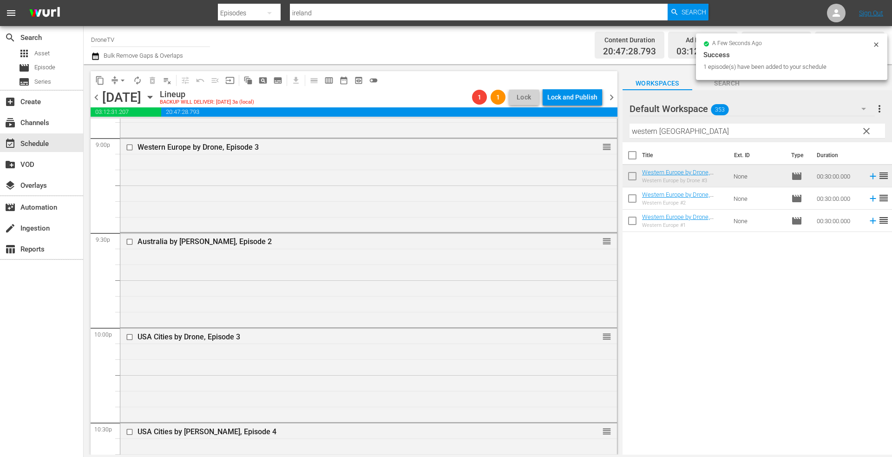
drag, startPoint x: 878, startPoint y: 46, endPoint x: 856, endPoint y: 50, distance: 21.9
click at [877, 46] on icon at bounding box center [876, 44] width 7 height 7
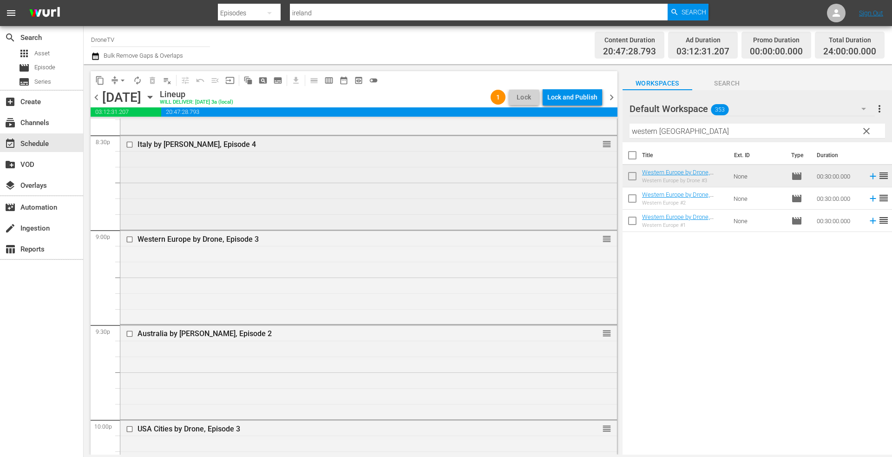
scroll to position [3869, 0]
click at [152, 96] on icon "button" at bounding box center [150, 97] width 4 height 2
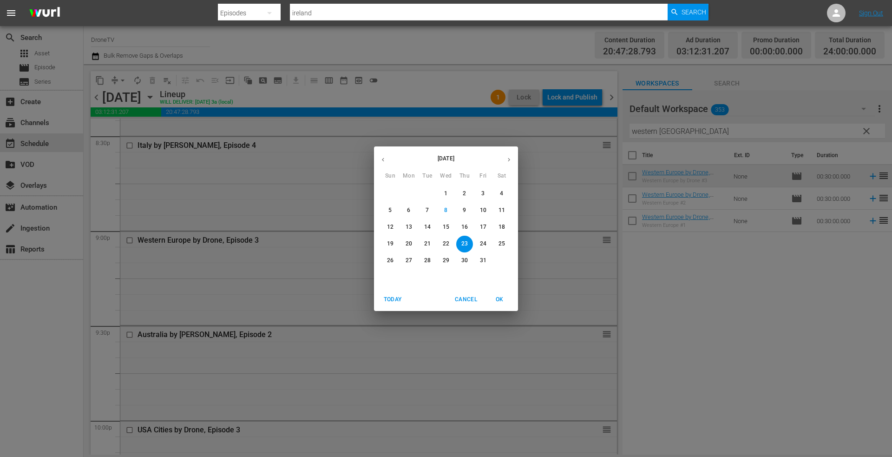
click at [446, 243] on p "22" at bounding box center [446, 244] width 7 height 8
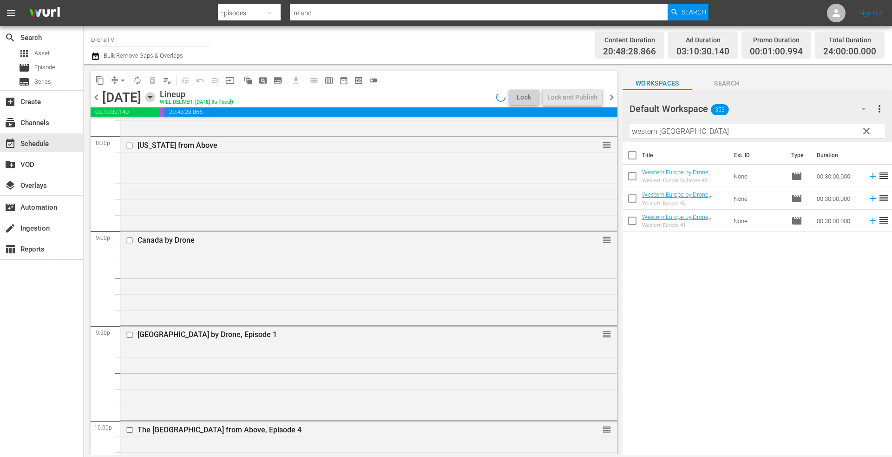
click at [155, 98] on icon "button" at bounding box center [150, 97] width 10 height 10
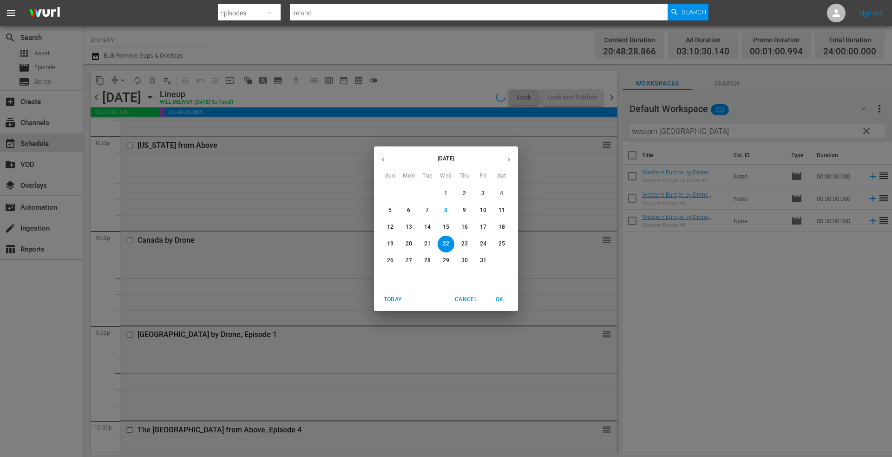
click at [463, 240] on p "23" at bounding box center [464, 244] width 7 height 8
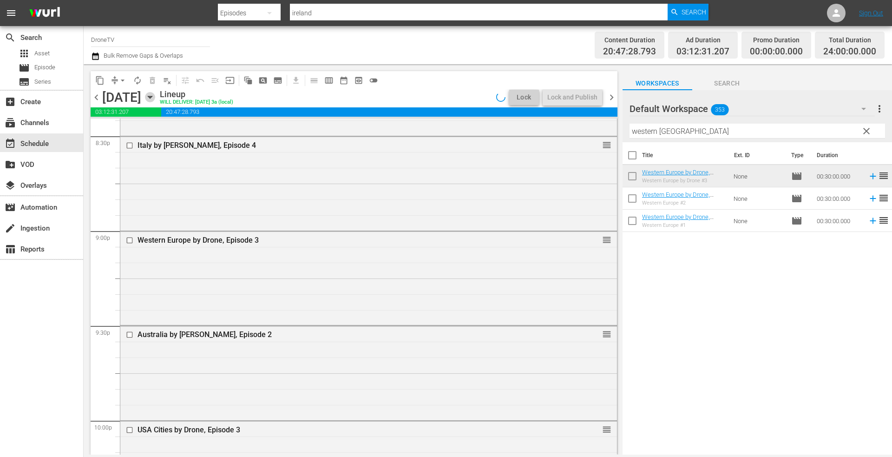
click at [155, 96] on icon "button" at bounding box center [150, 97] width 10 height 10
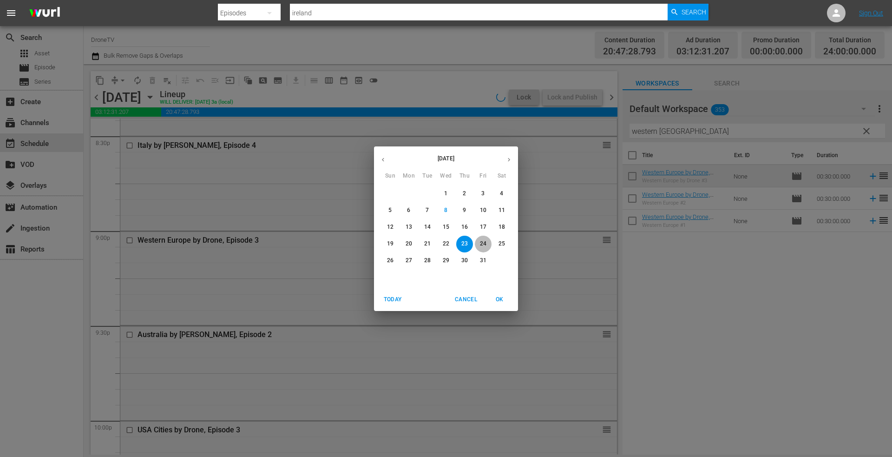
click at [482, 241] on p "24" at bounding box center [483, 244] width 7 height 8
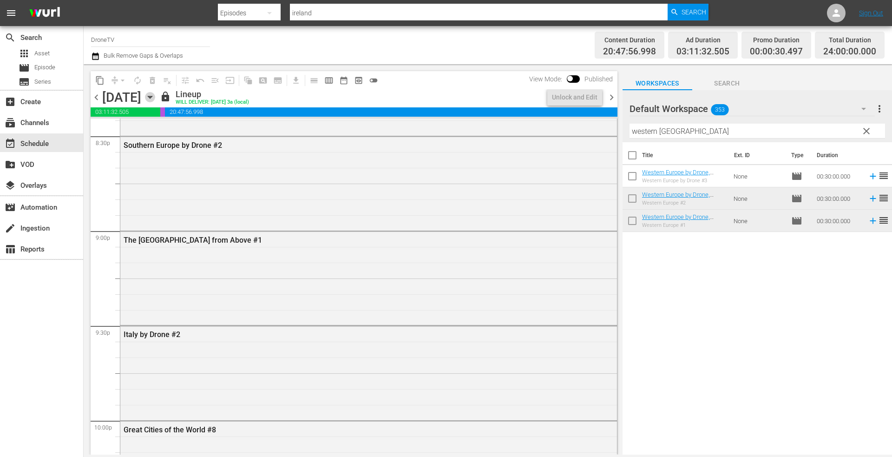
click at [155, 94] on icon "button" at bounding box center [150, 97] width 10 height 10
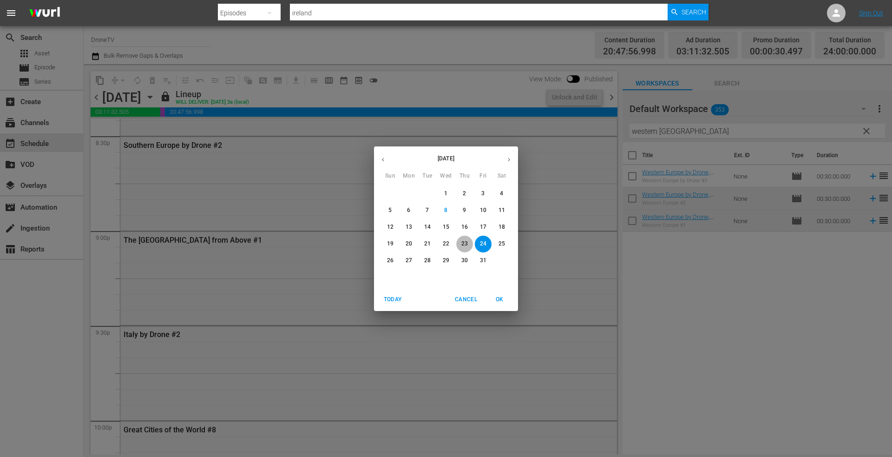
click at [465, 241] on p "23" at bounding box center [464, 244] width 7 height 8
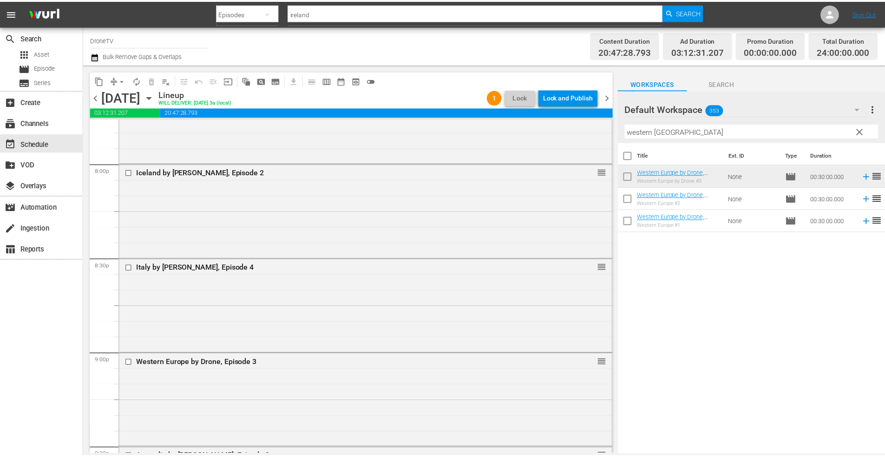
scroll to position [3750, 0]
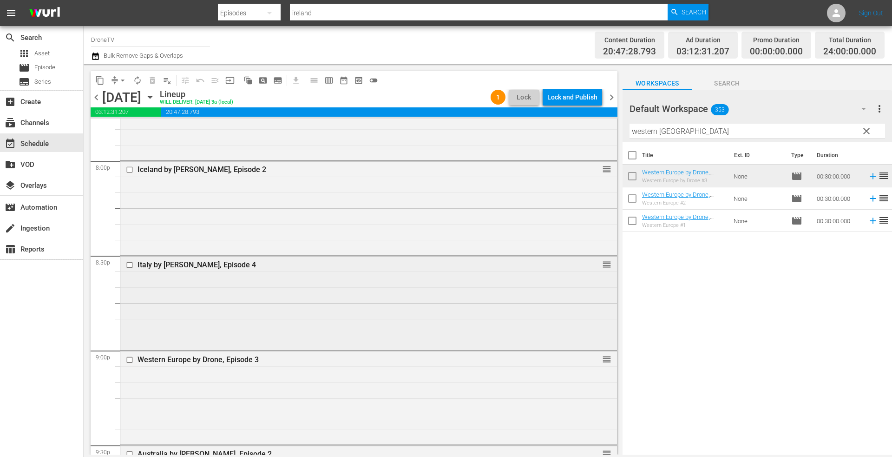
click at [204, 292] on div "Italy by Drone, Episode 4 reorder" at bounding box center [368, 302] width 497 height 92
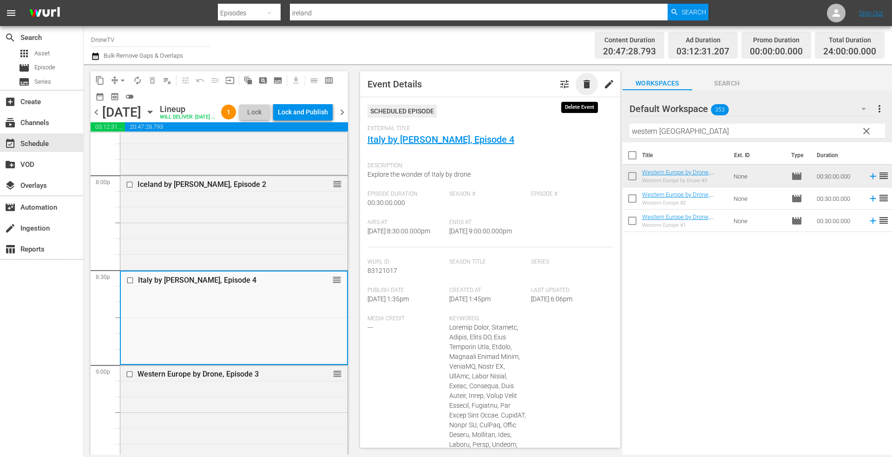
click at [581, 86] on span "delete" at bounding box center [586, 84] width 11 height 11
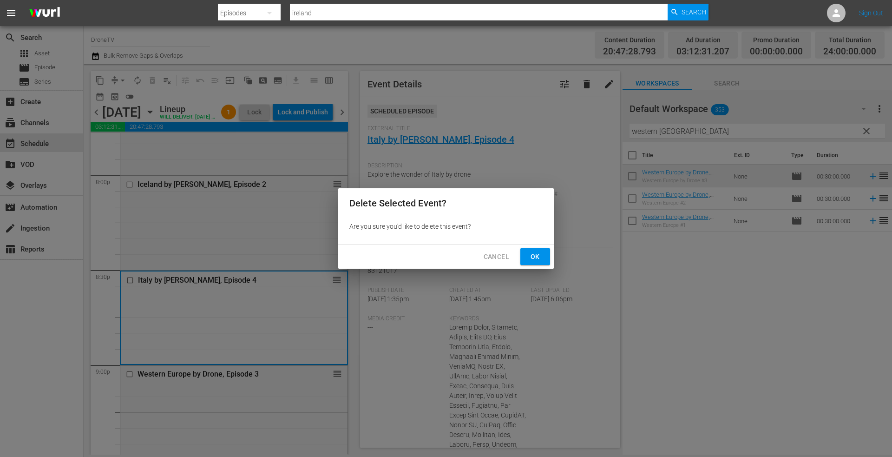
click at [239, 316] on div "Delete Selected Event? Are you sure you'd like to delete this event? Cancel Ok" at bounding box center [446, 228] width 892 height 457
drag, startPoint x: 493, startPoint y: 255, endPoint x: 356, endPoint y: 292, distance: 142.2
click at [490, 256] on span "Cancel" at bounding box center [497, 257] width 26 height 12
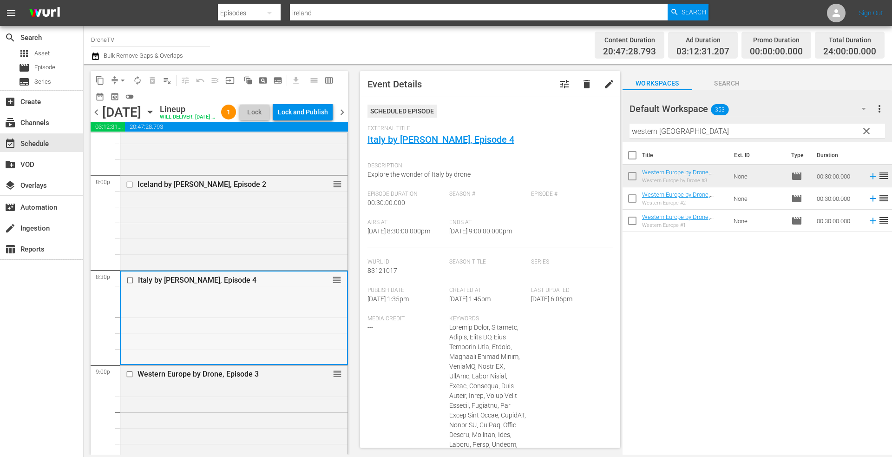
click at [237, 332] on div "Italy by Drone, Episode 4 reorder" at bounding box center [234, 317] width 226 height 92
click at [426, 138] on link "Italy by [PERSON_NAME], Episode 4" at bounding box center [441, 139] width 147 height 11
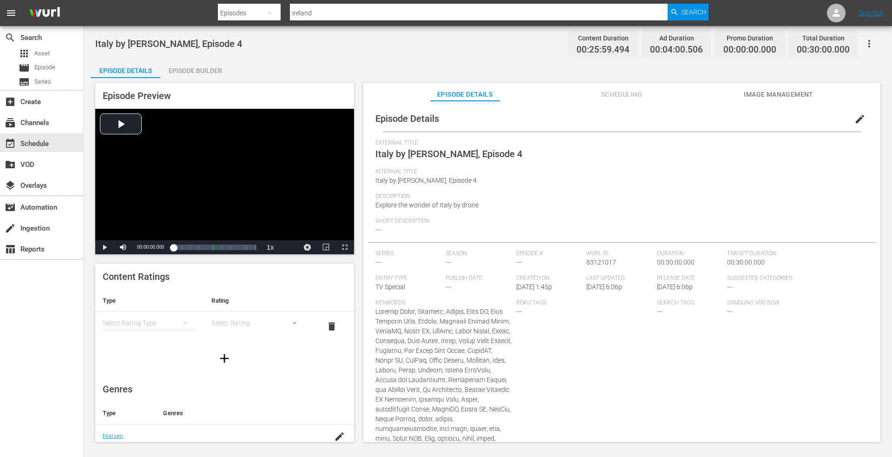
click at [190, 69] on div "Episode Builder" at bounding box center [195, 70] width 70 height 22
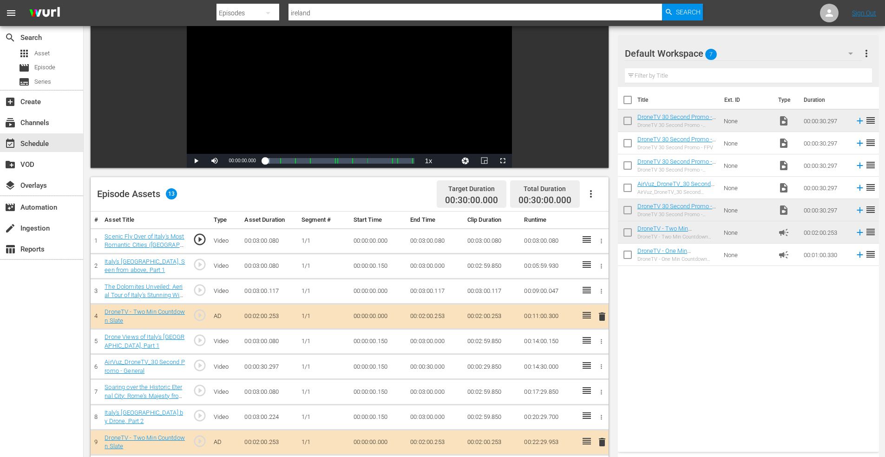
scroll to position [93, 0]
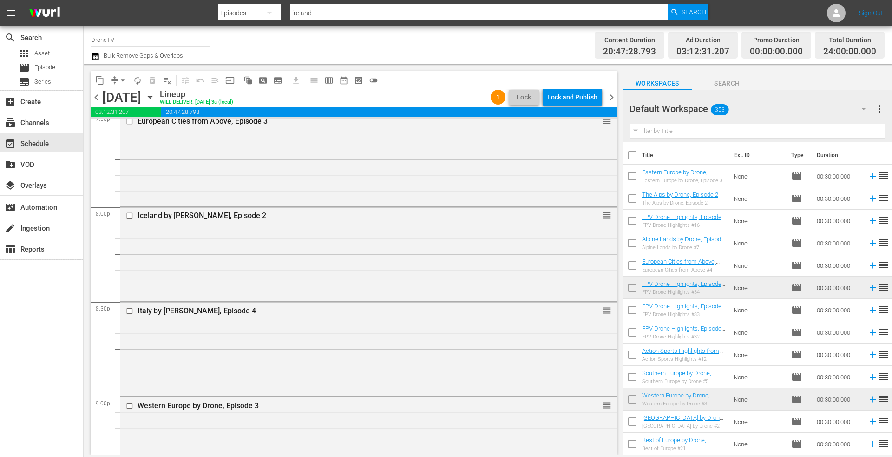
scroll to position [3718, 0]
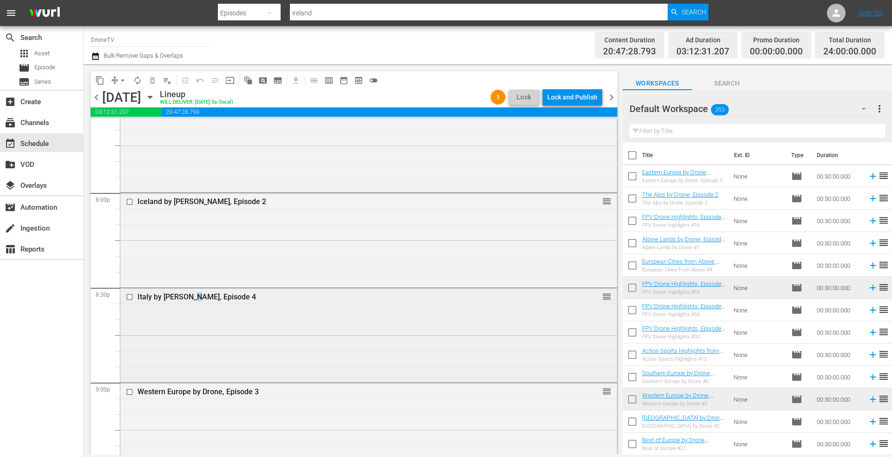
drag, startPoint x: 192, startPoint y: 311, endPoint x: 198, endPoint y: 309, distance: 5.9
click at [198, 309] on div "Italy by Drone, Episode 4 reorder" at bounding box center [368, 334] width 497 height 92
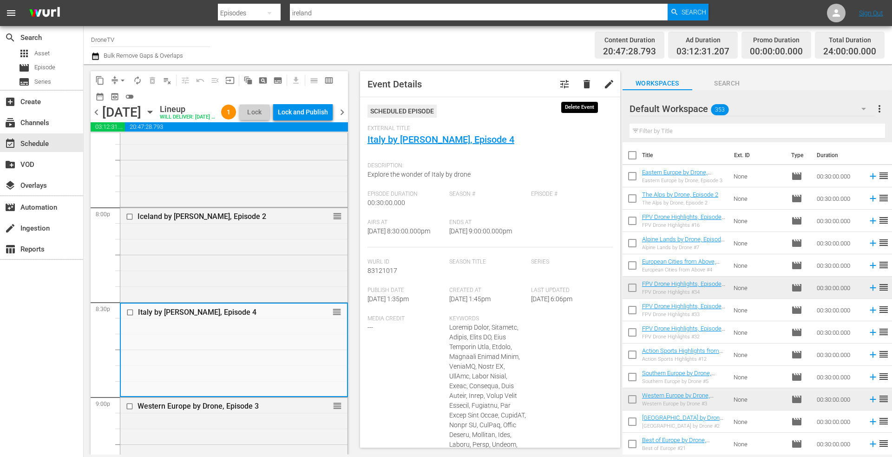
click at [581, 85] on span "delete" at bounding box center [586, 84] width 11 height 11
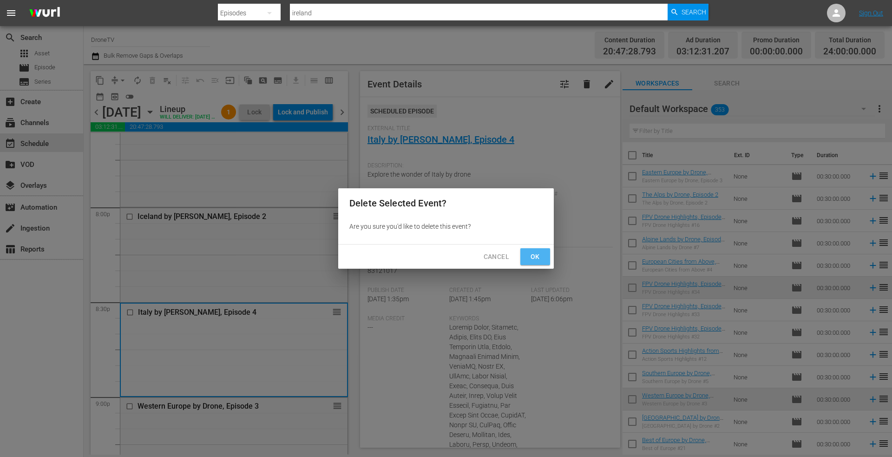
drag, startPoint x: 530, startPoint y: 252, endPoint x: 515, endPoint y: 179, distance: 74.0
click at [530, 251] on span "Ok" at bounding box center [535, 257] width 15 height 12
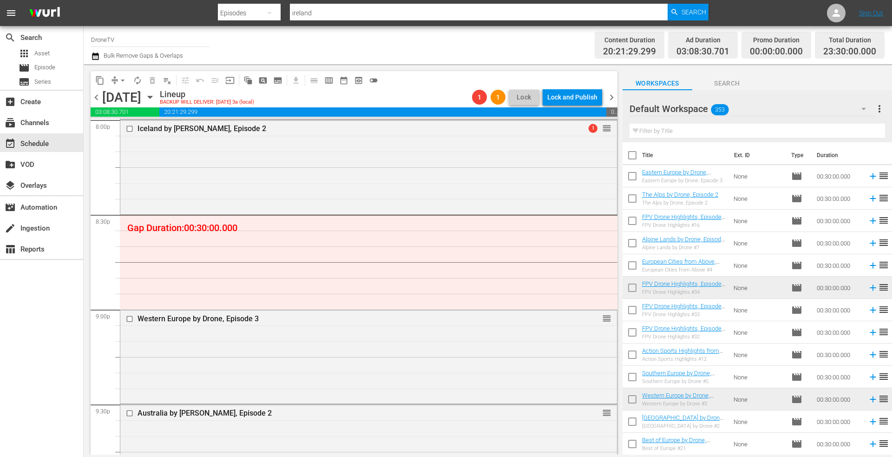
scroll to position [3764, 0]
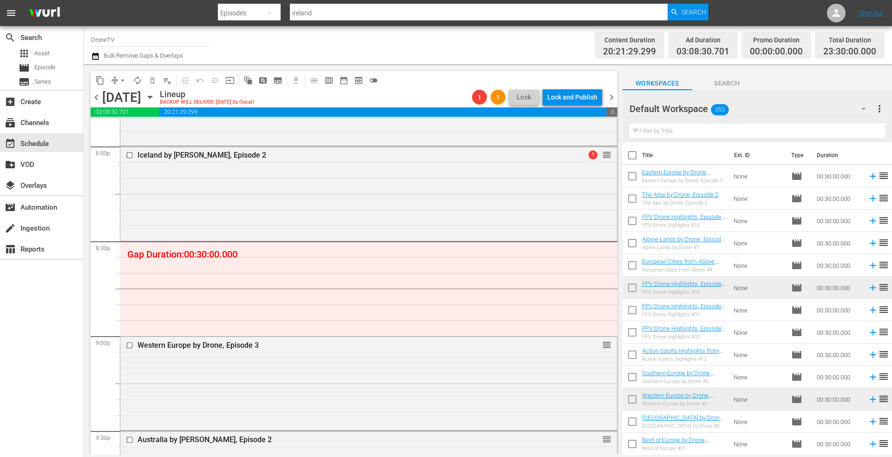
click at [676, 137] on input "text" at bounding box center [758, 131] width 256 height 15
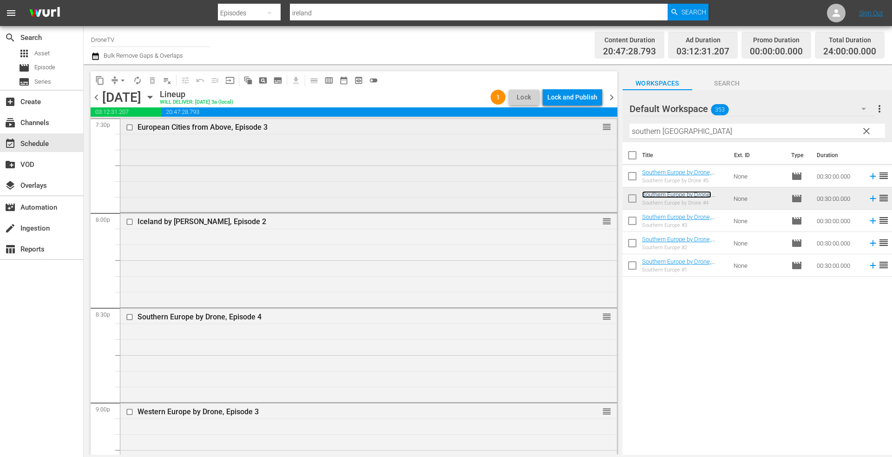
scroll to position [3671, 0]
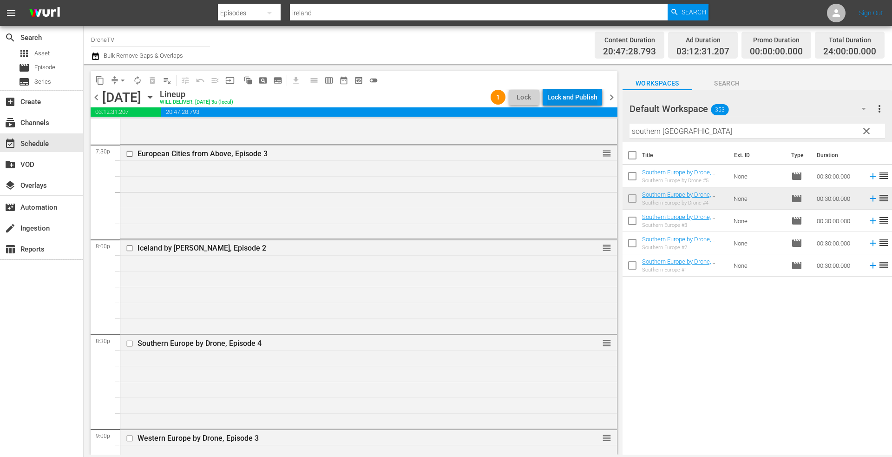
click at [561, 95] on div "Lock and Publish" at bounding box center [572, 97] width 50 height 17
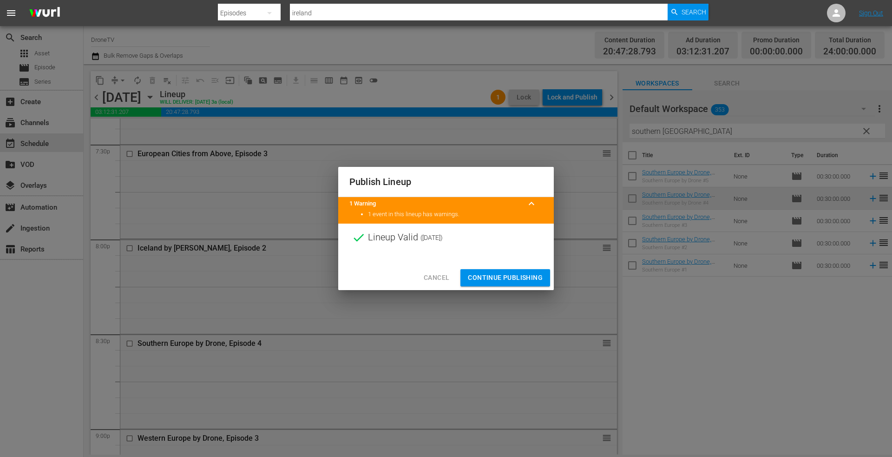
drag, startPoint x: 488, startPoint y: 276, endPoint x: 474, endPoint y: 257, distance: 24.3
click at [488, 276] on span "Continue Publishing" at bounding box center [505, 278] width 75 height 12
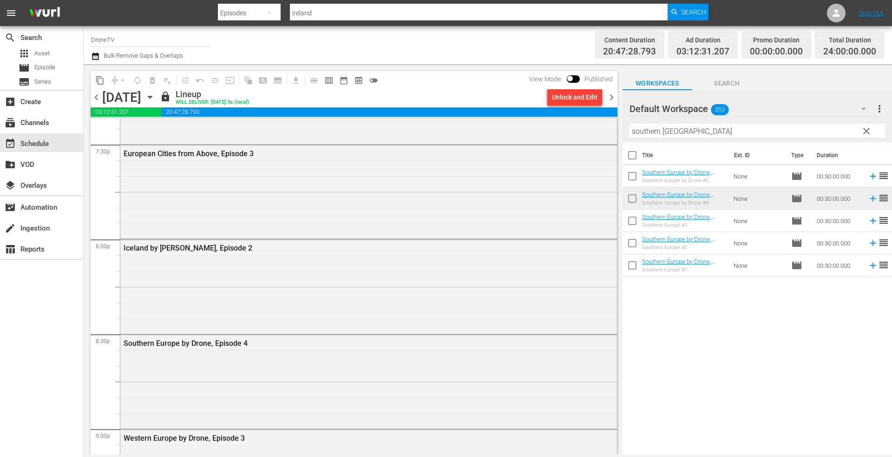
click at [155, 95] on icon "button" at bounding box center [150, 97] width 10 height 10
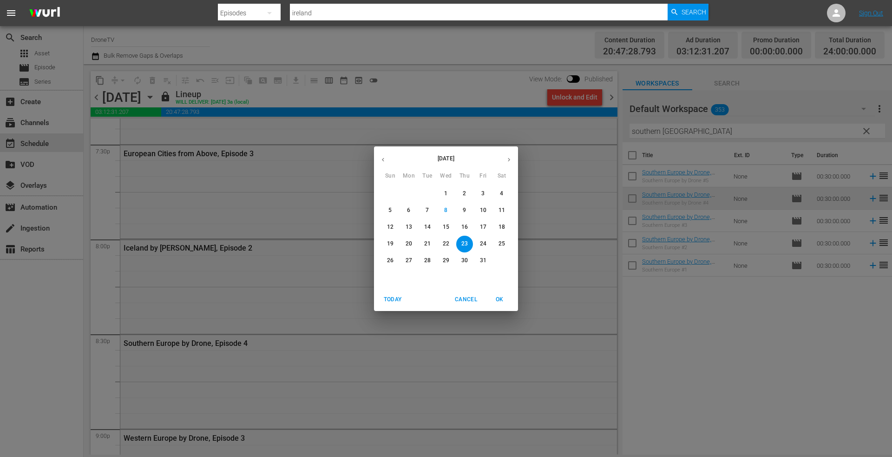
click at [487, 241] on span "24" at bounding box center [483, 244] width 17 height 8
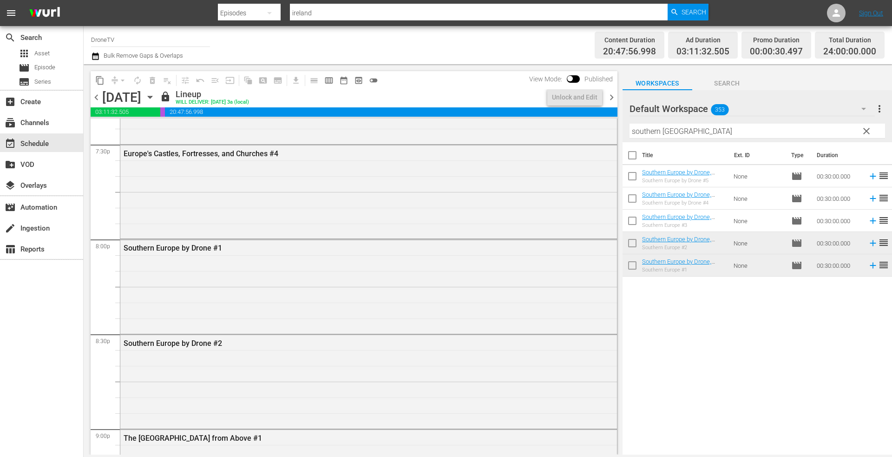
click at [155, 98] on icon "button" at bounding box center [150, 97] width 10 height 10
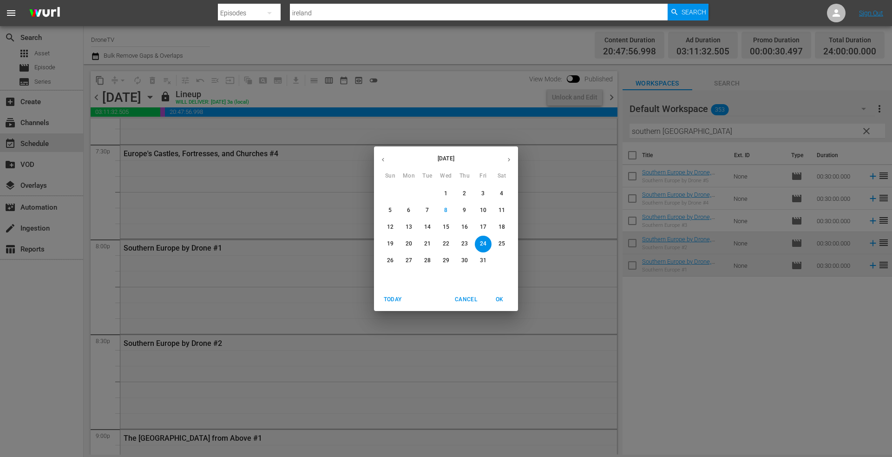
click at [504, 242] on p "25" at bounding box center [502, 244] width 7 height 8
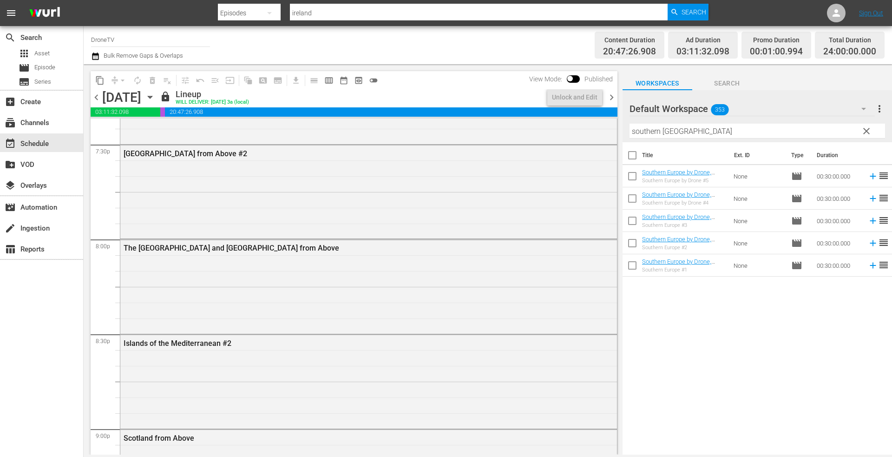
click at [152, 97] on icon "button" at bounding box center [150, 97] width 4 height 2
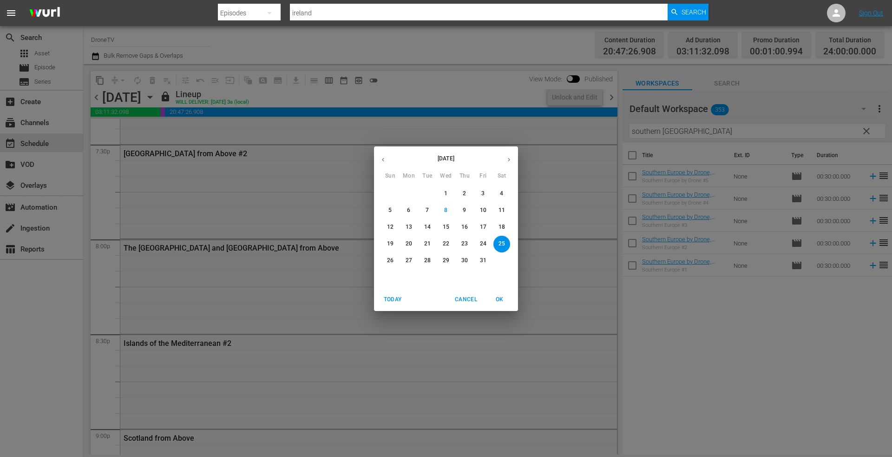
click at [391, 259] on p "26" at bounding box center [390, 261] width 7 height 8
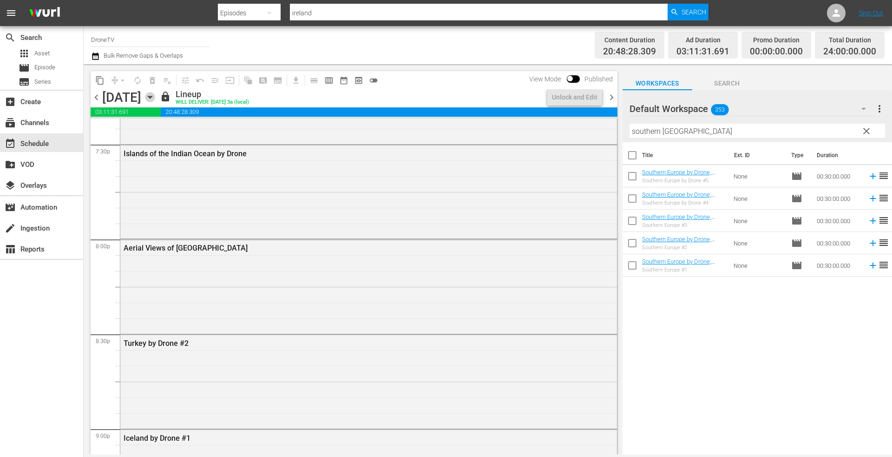
click at [155, 99] on icon "button" at bounding box center [150, 97] width 10 height 10
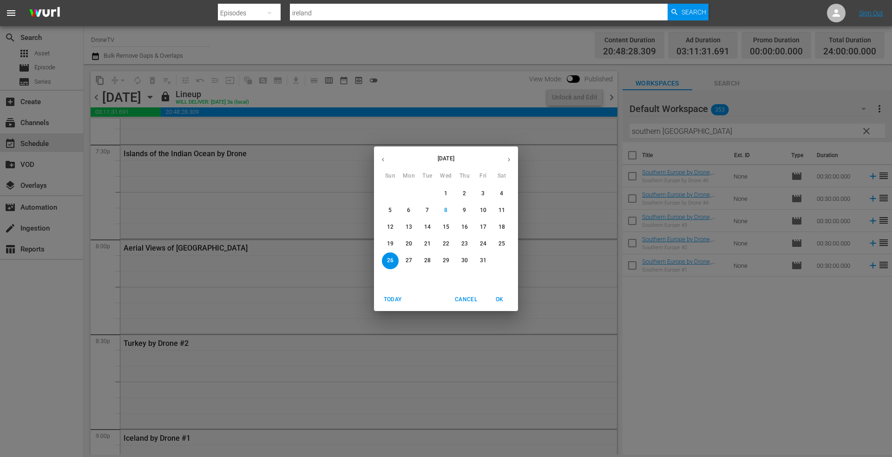
click at [409, 256] on button "27" at bounding box center [409, 260] width 17 height 17
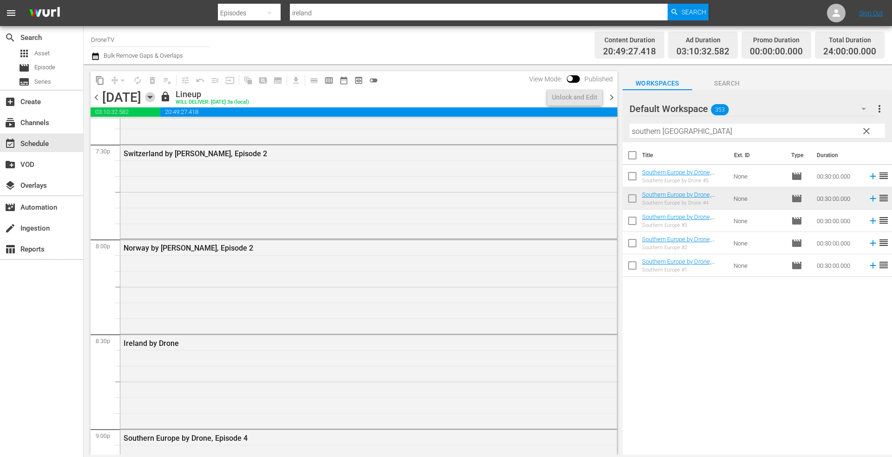
click at [155, 96] on icon "button" at bounding box center [150, 97] width 10 height 10
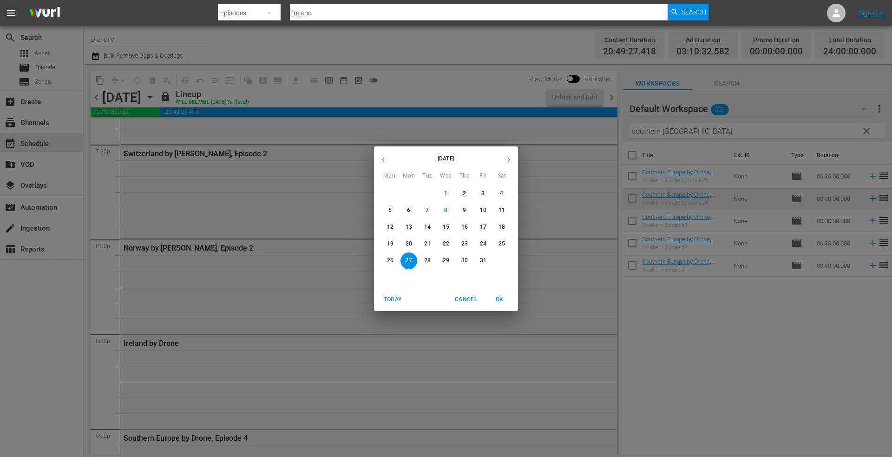
click at [427, 257] on p "28" at bounding box center [427, 261] width 7 height 8
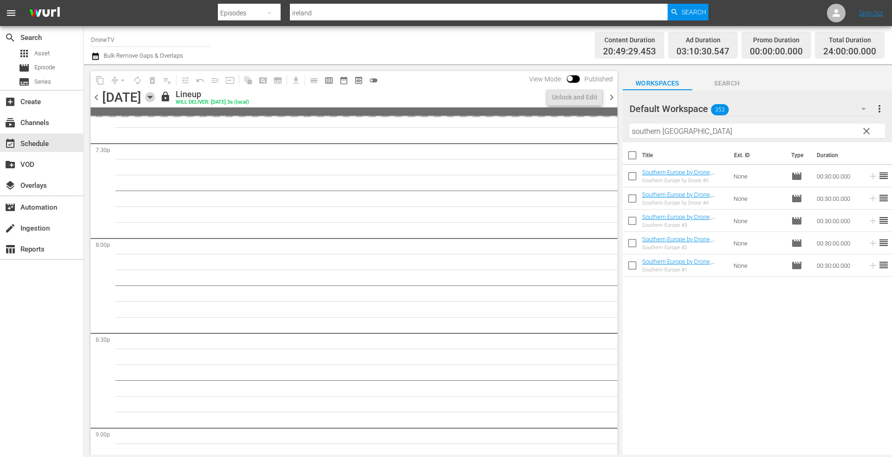
click at [152, 97] on icon "button" at bounding box center [150, 97] width 4 height 2
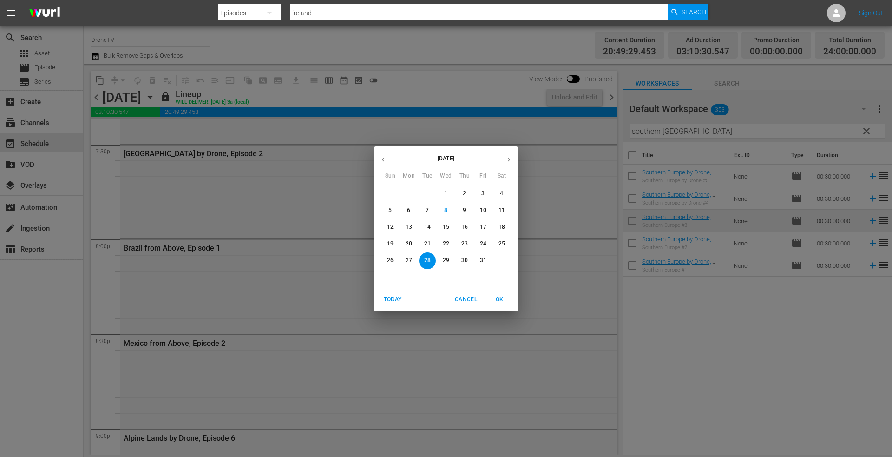
click at [447, 257] on p "29" at bounding box center [446, 261] width 7 height 8
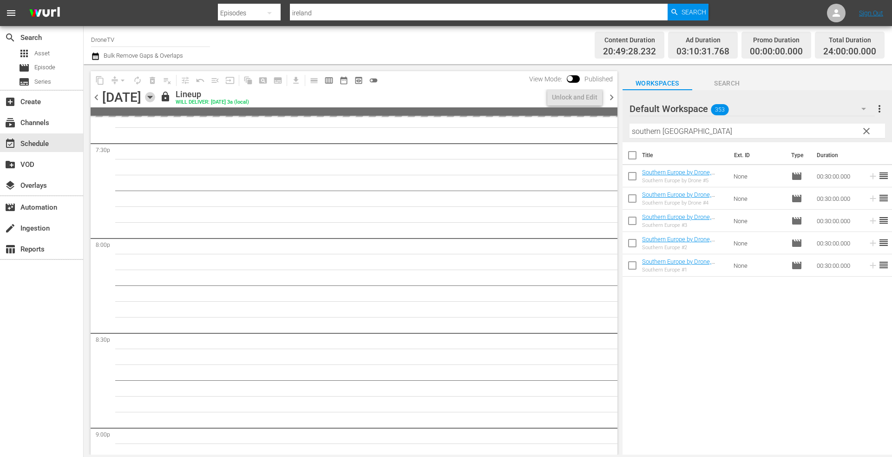
click at [152, 97] on icon "button" at bounding box center [150, 97] width 4 height 2
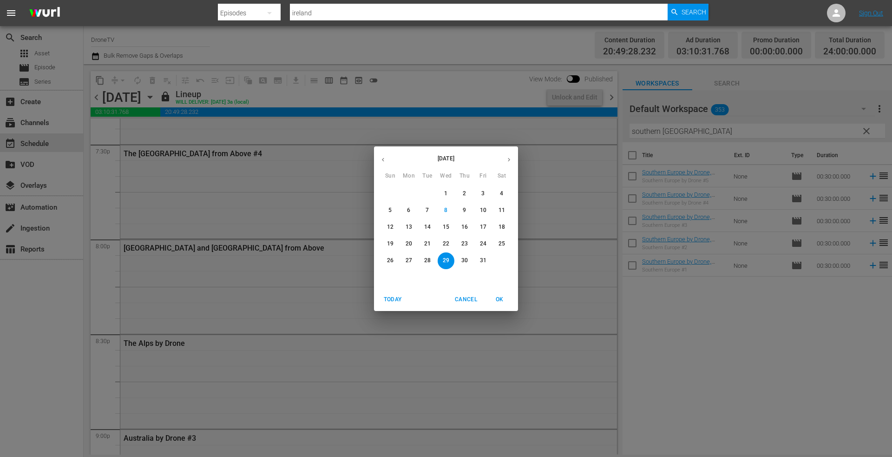
click at [463, 258] on p "30" at bounding box center [464, 261] width 7 height 8
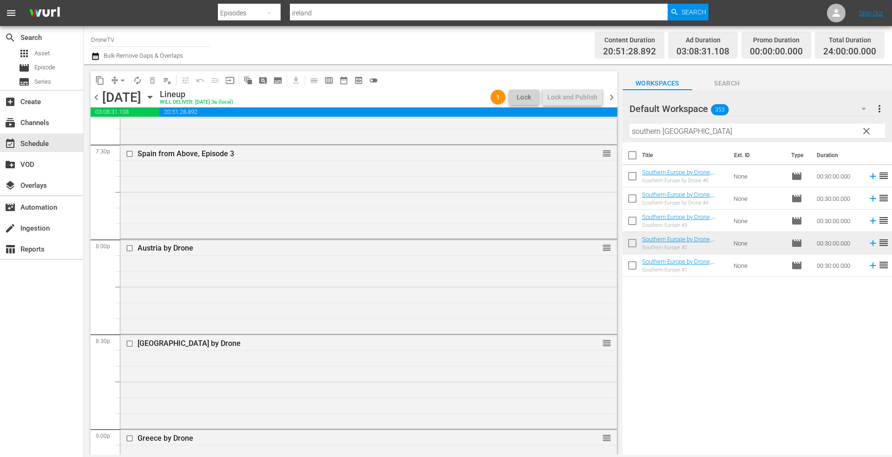
click at [155, 94] on icon "button" at bounding box center [150, 97] width 10 height 10
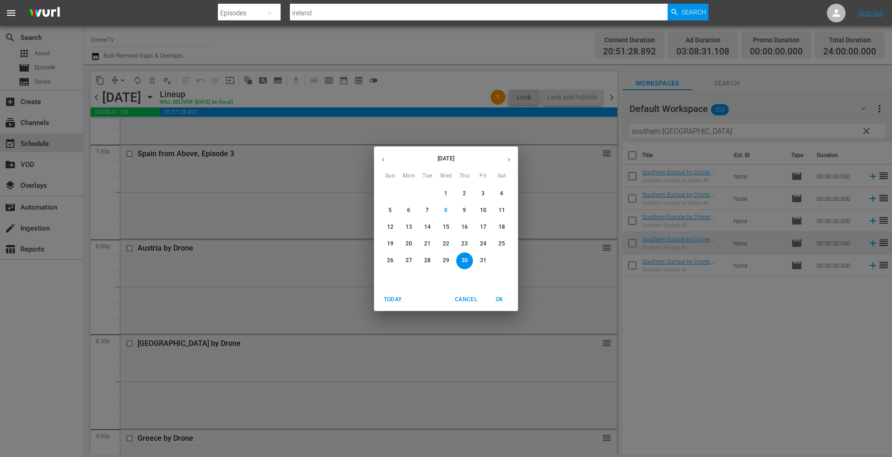
click at [481, 240] on p "24" at bounding box center [483, 244] width 7 height 8
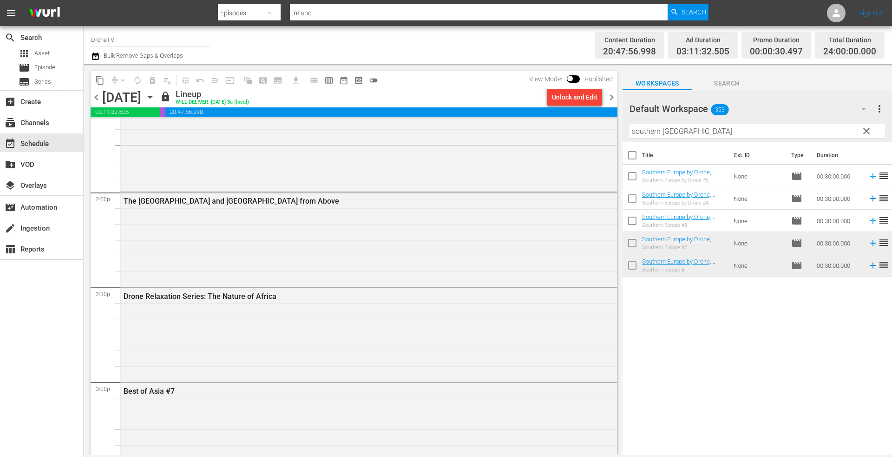
scroll to position [2588, 0]
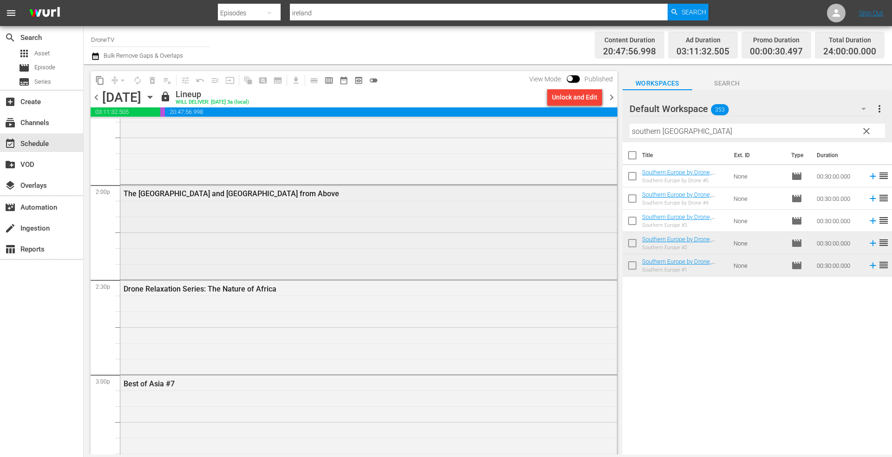
click at [293, 228] on div "The [GEOGRAPHIC_DATA] and [GEOGRAPHIC_DATA] from Above" at bounding box center [368, 231] width 497 height 92
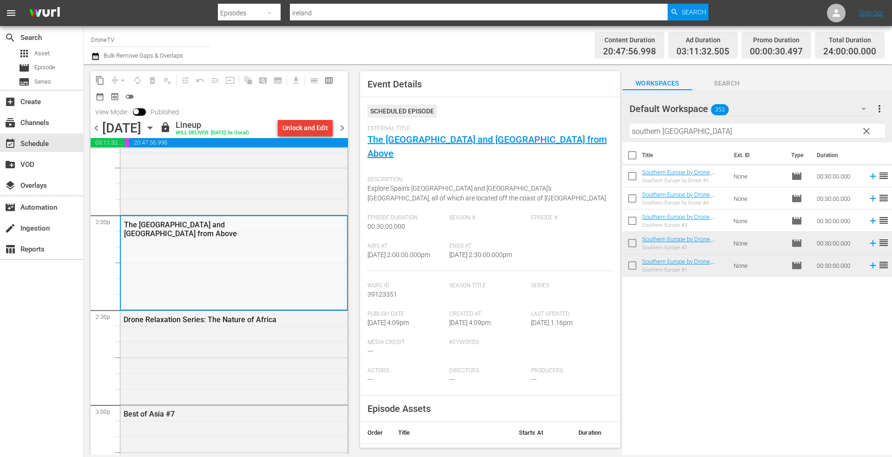
click at [293, 125] on div "Unlock and Edit" at bounding box center [306, 127] width 46 height 17
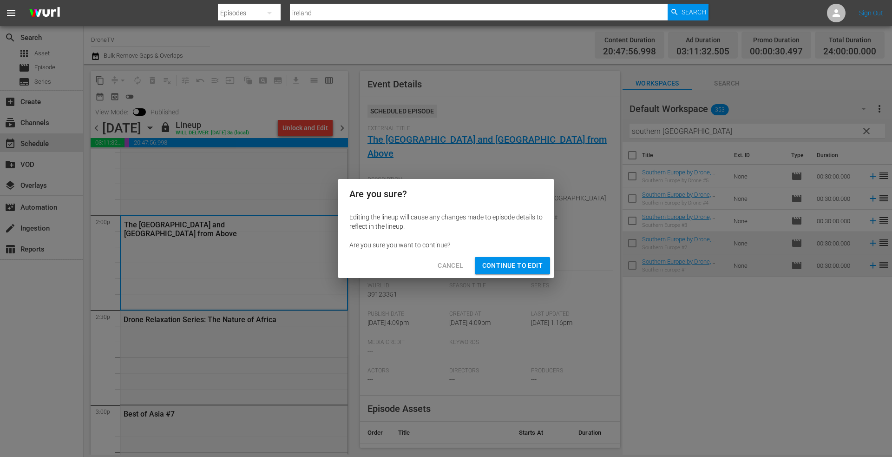
click at [504, 261] on span "Continue to Edit" at bounding box center [512, 266] width 60 height 12
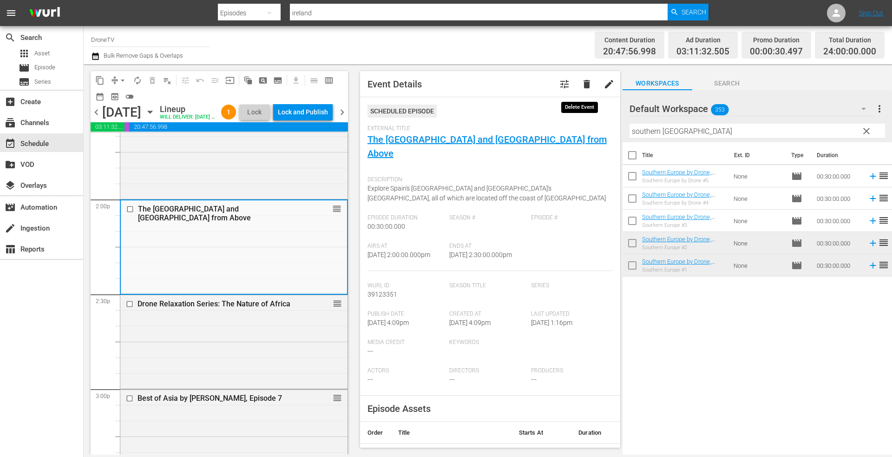
click at [582, 83] on span "delete" at bounding box center [586, 84] width 11 height 11
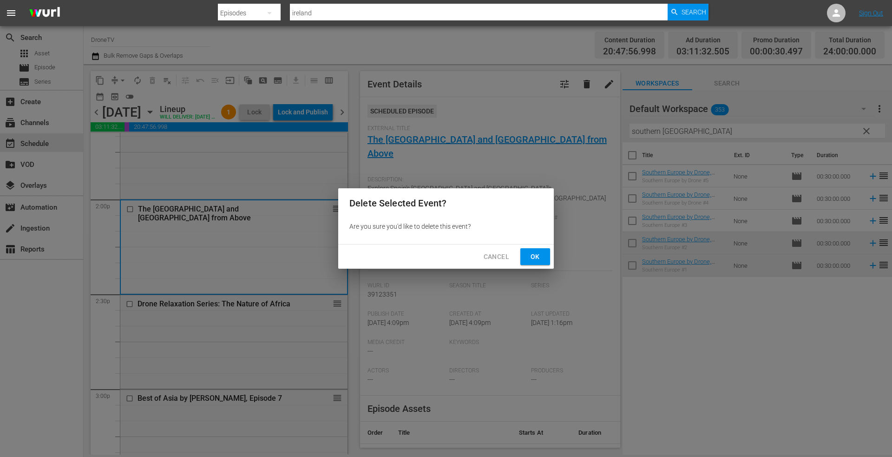
click at [533, 257] on span "Ok" at bounding box center [535, 257] width 15 height 12
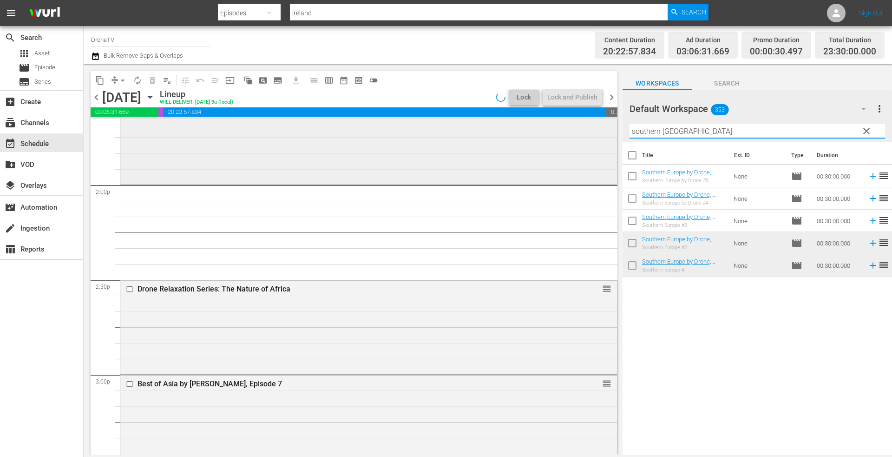
drag, startPoint x: 694, startPoint y: 127, endPoint x: 610, endPoint y: 124, distance: 84.2
click at [610, 124] on div "content_copy compress arrow_drop_down autorenew_outlined delete_forever_outline…" at bounding box center [488, 259] width 809 height 390
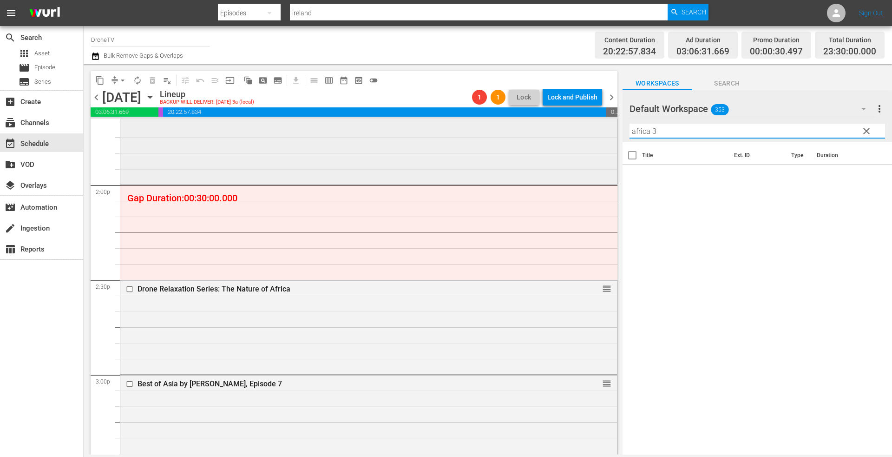
drag, startPoint x: 661, startPoint y: 133, endPoint x: 609, endPoint y: 133, distance: 52.5
click at [609, 133] on div "content_copy compress arrow_drop_down autorenew_outlined delete_forever_outline…" at bounding box center [488, 259] width 809 height 390
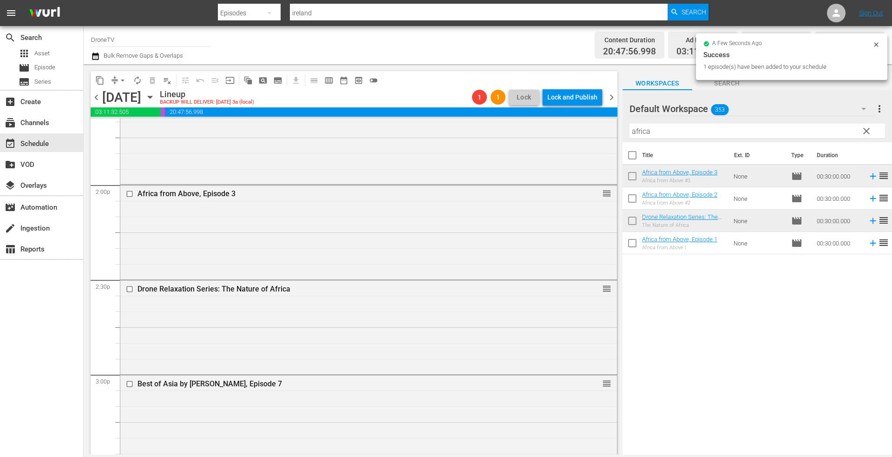
click at [877, 43] on icon at bounding box center [876, 44] width 7 height 7
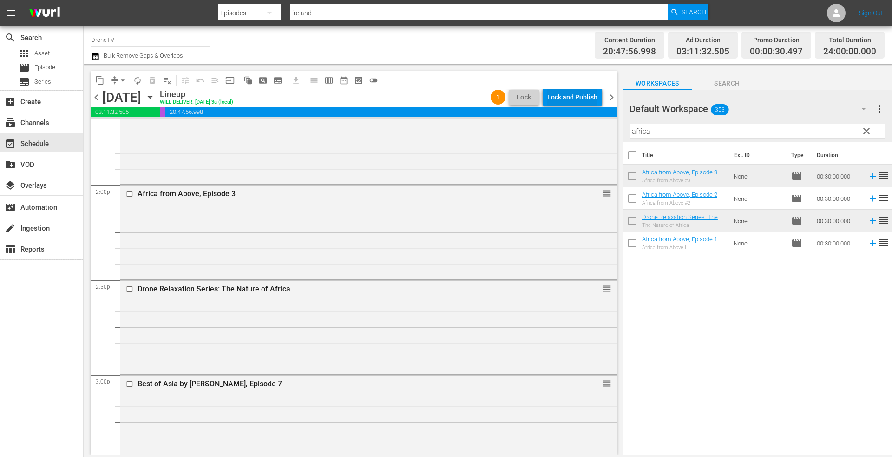
click at [577, 97] on div "Lock and Publish" at bounding box center [572, 97] width 50 height 17
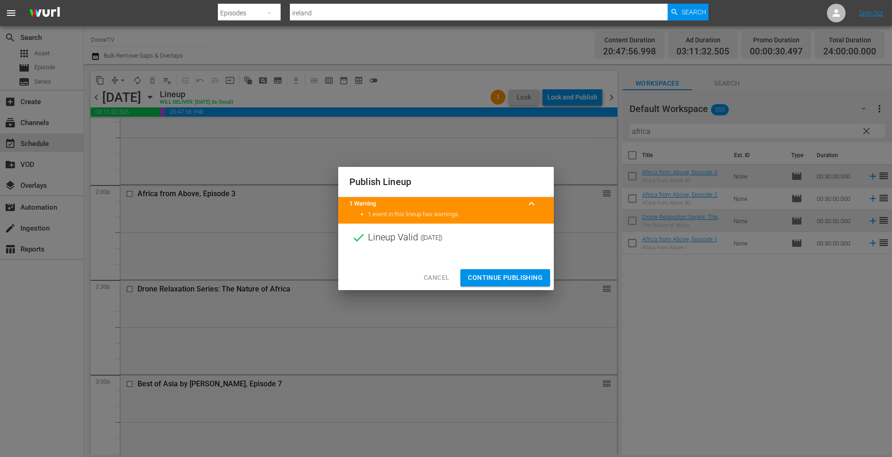
click at [503, 276] on span "Continue Publishing" at bounding box center [505, 278] width 75 height 12
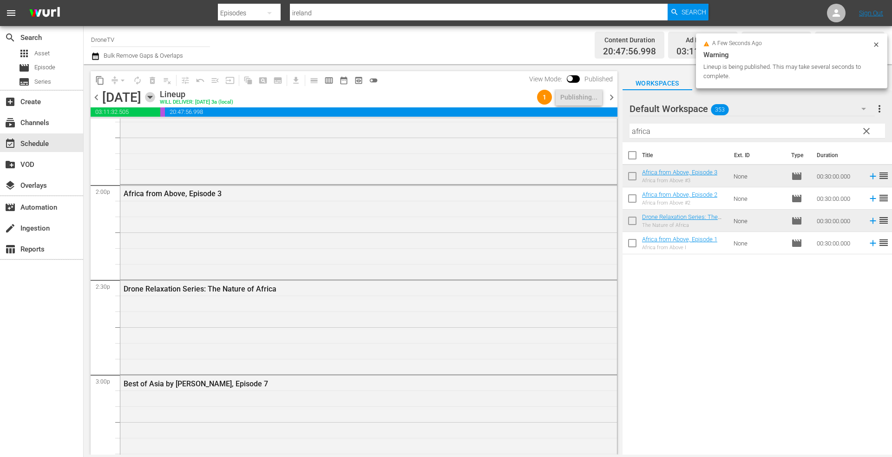
click at [155, 96] on icon "button" at bounding box center [150, 97] width 10 height 10
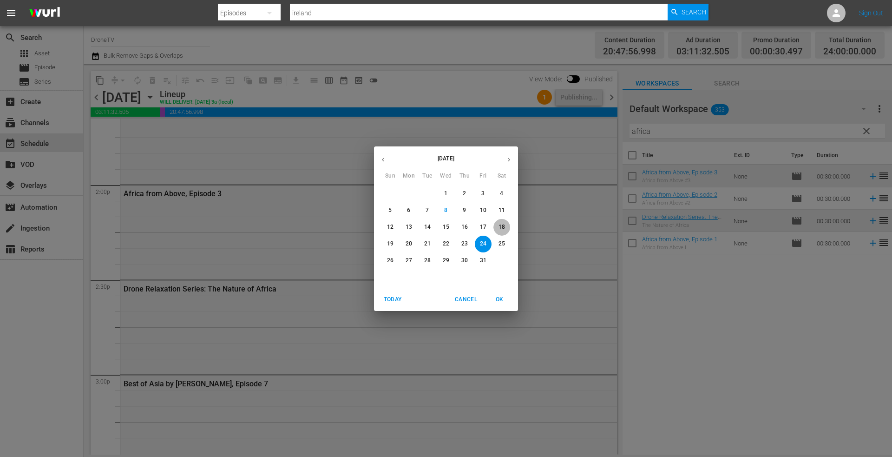
click at [503, 225] on p "18" at bounding box center [502, 227] width 7 height 8
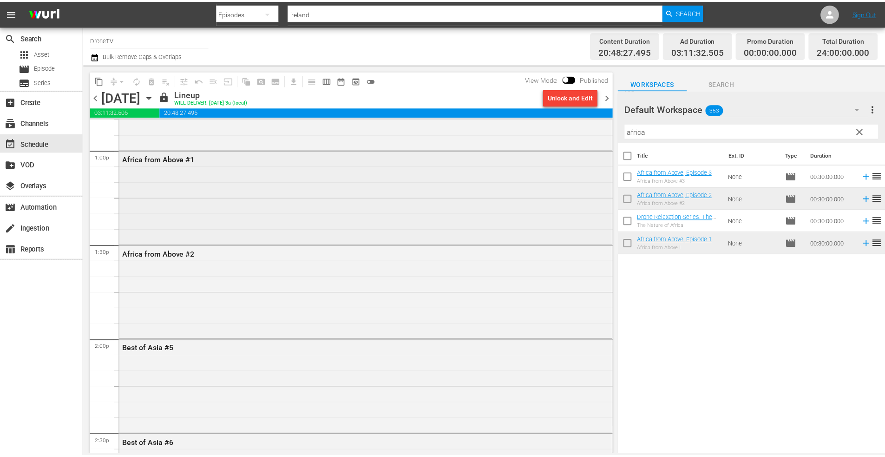
scroll to position [2449, 0]
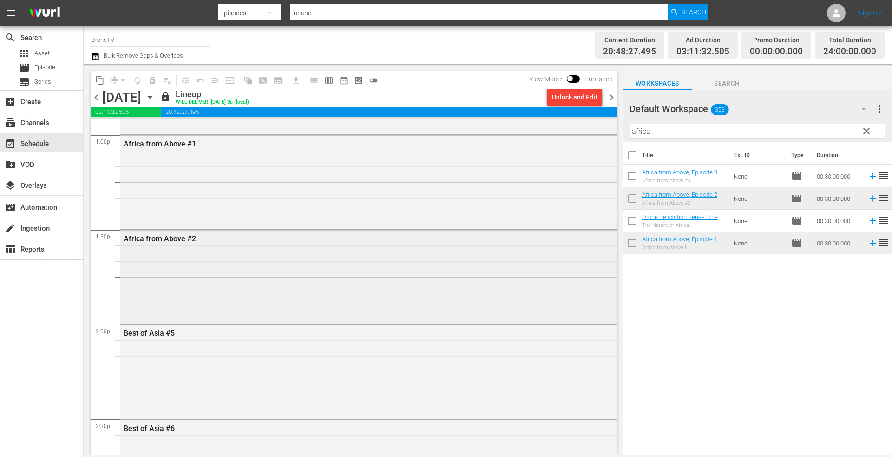
click at [256, 281] on div "Africa from Above #2" at bounding box center [368, 276] width 497 height 92
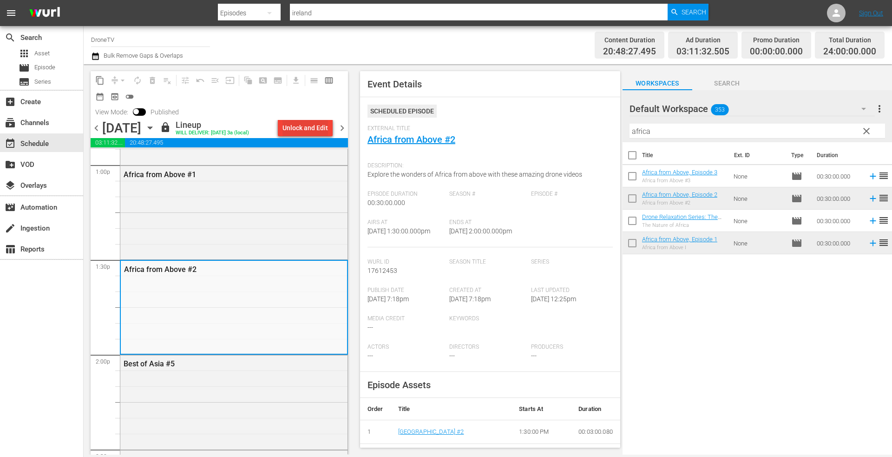
click at [307, 127] on div "Unlock and Edit" at bounding box center [306, 127] width 46 height 17
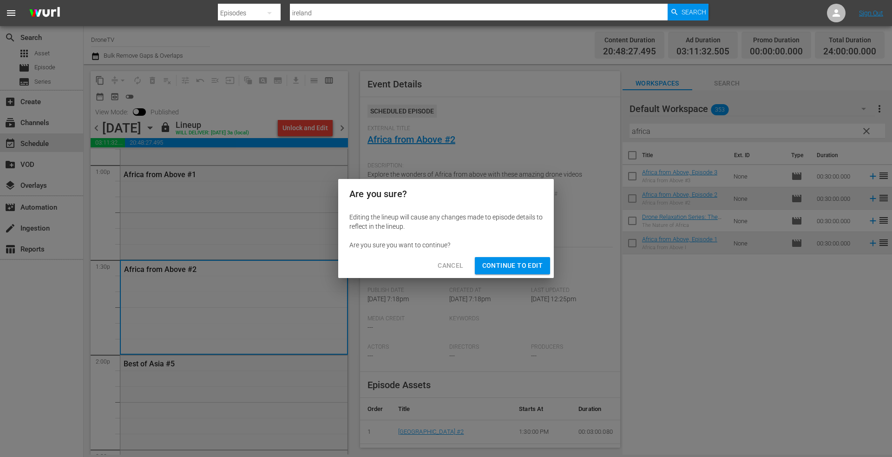
click at [504, 266] on span "Continue to Edit" at bounding box center [512, 266] width 60 height 12
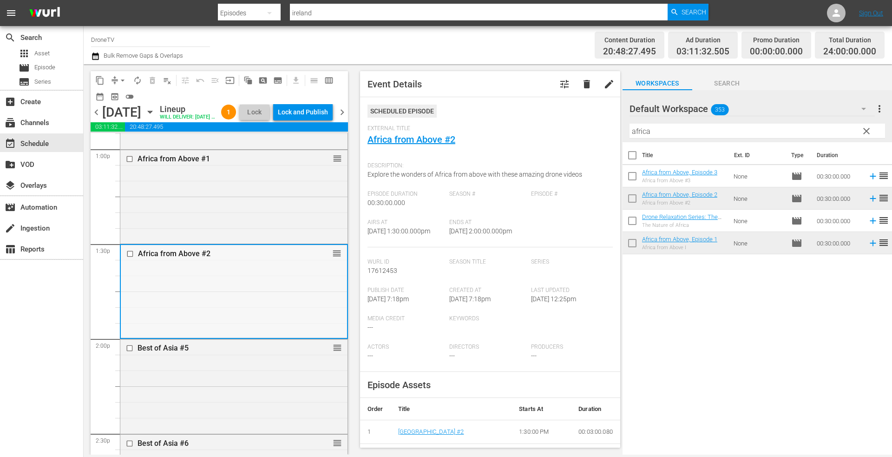
click at [246, 286] on div "Africa from Above #2 reorder" at bounding box center [234, 291] width 226 height 92
click at [581, 84] on span "delete" at bounding box center [586, 84] width 11 height 11
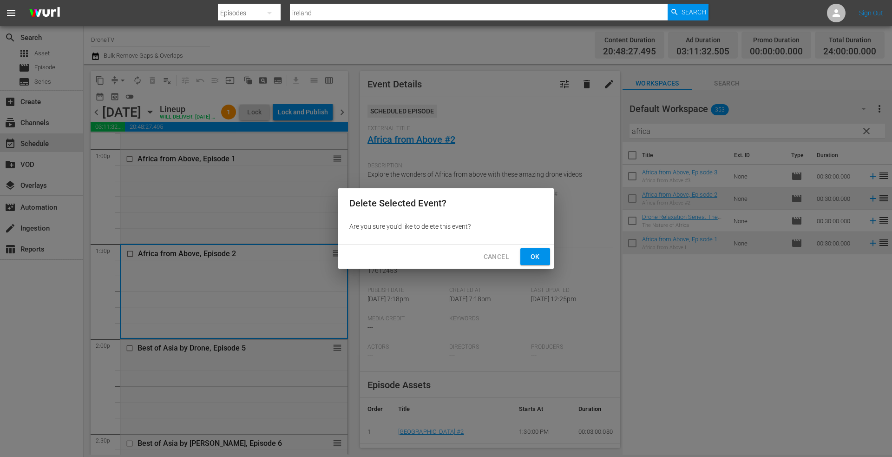
click at [540, 255] on span "Ok" at bounding box center [535, 257] width 15 height 12
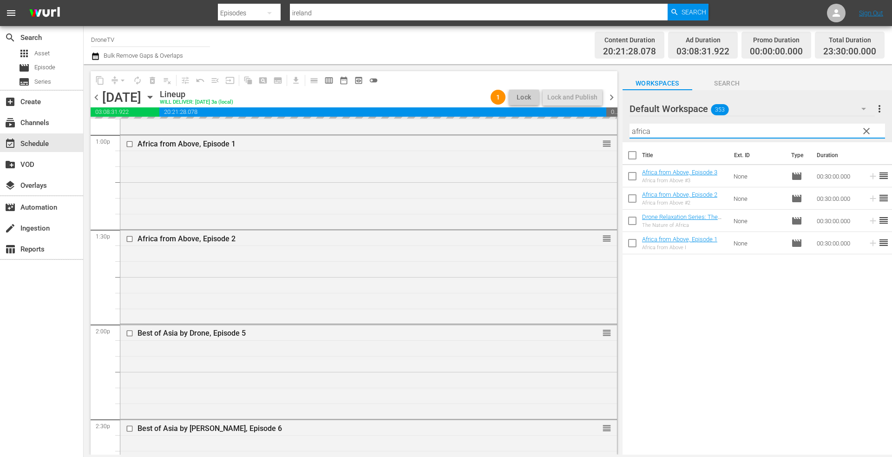
click at [673, 132] on input "africa" at bounding box center [758, 131] width 256 height 15
click at [593, 127] on div "content_copy compress arrow_drop_down autorenew_outlined delete_forever_outline…" at bounding box center [488, 259] width 809 height 390
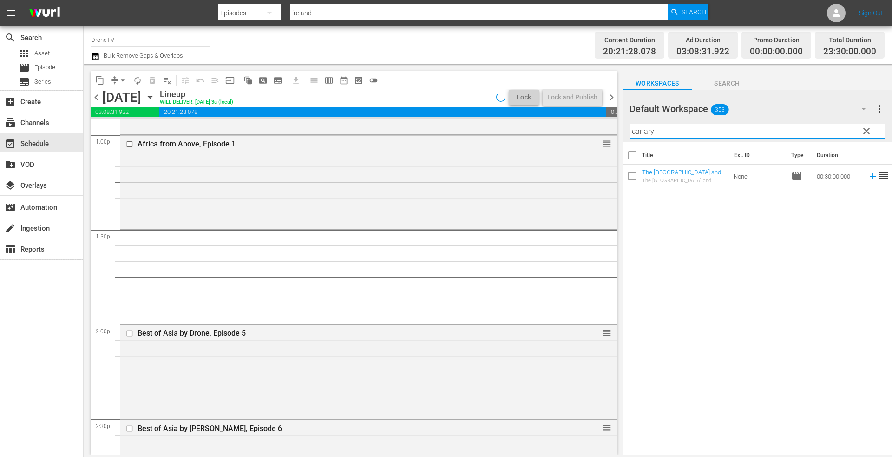
type input "canary"
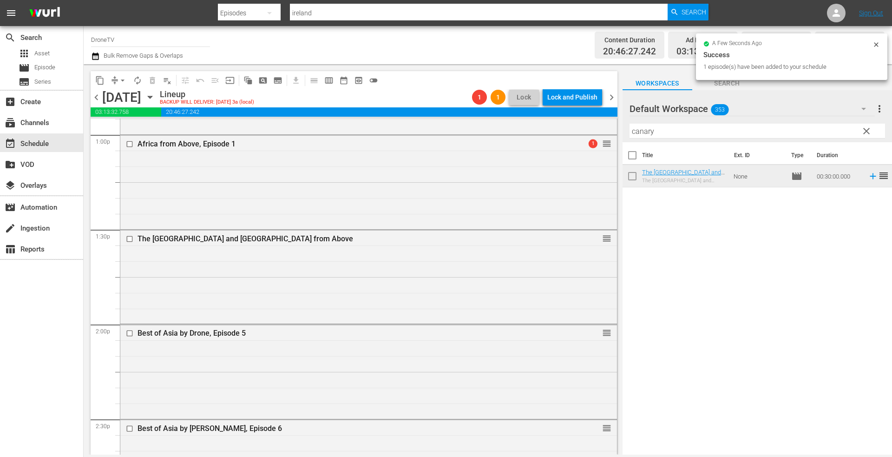
click at [721, 258] on div "Title Ext. ID Type Duration The Canary Islands and Madeira from Above The Canar…" at bounding box center [758, 299] width 270 height 314
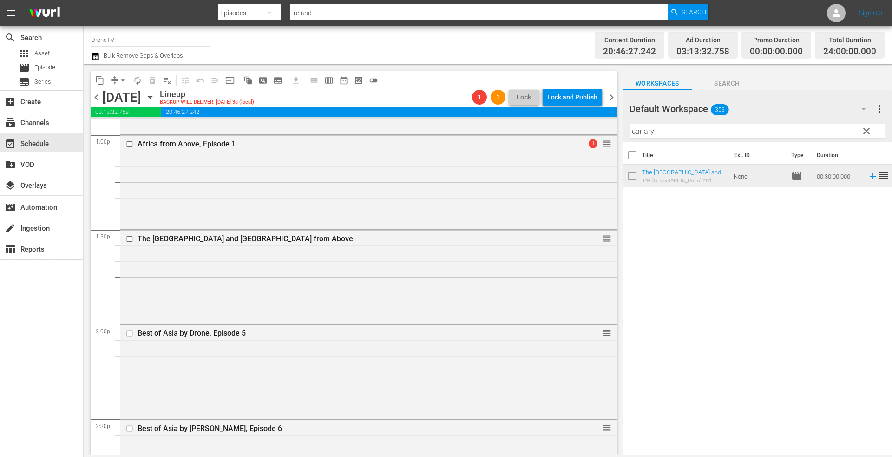
click at [875, 45] on div "Total Duration" at bounding box center [849, 39] width 53 height 13
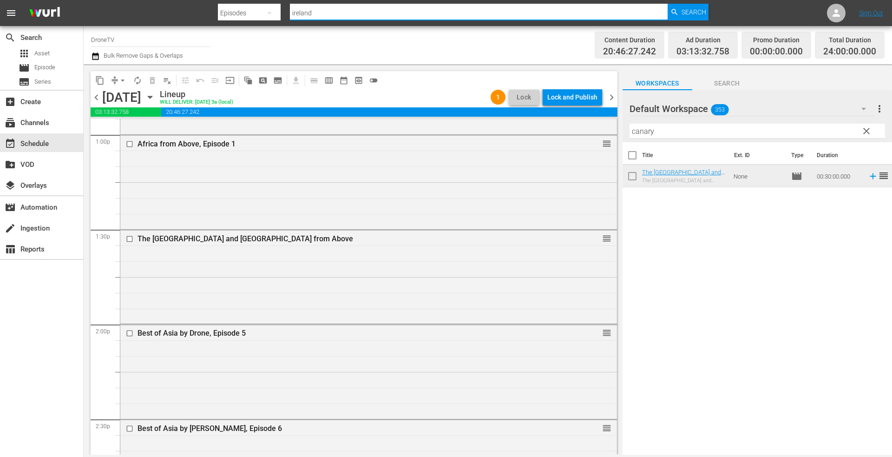
drag, startPoint x: 325, startPoint y: 12, endPoint x: 247, endPoint y: 7, distance: 78.2
click at [248, 7] on div "Search By Episodes Search ID, Title, Description, Keywords, or Category ireland…" at bounding box center [463, 13] width 491 height 22
type input "africa"
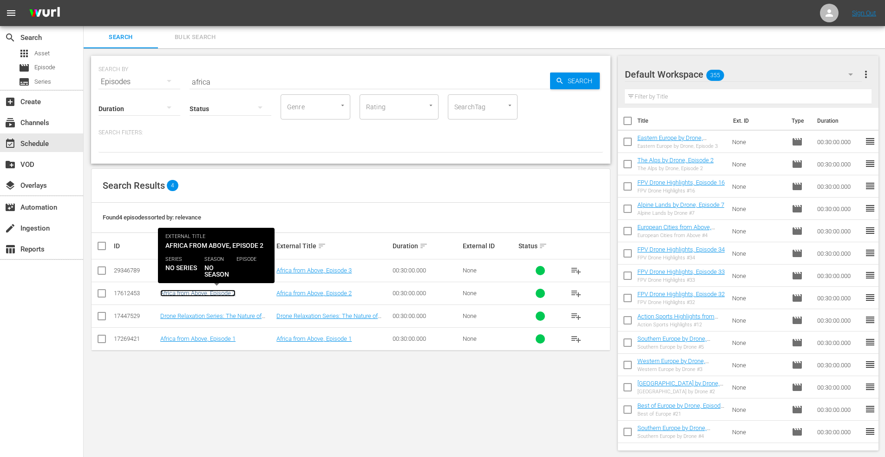
click at [215, 296] on link "Africa from Above, Episode 2" at bounding box center [197, 293] width 75 height 7
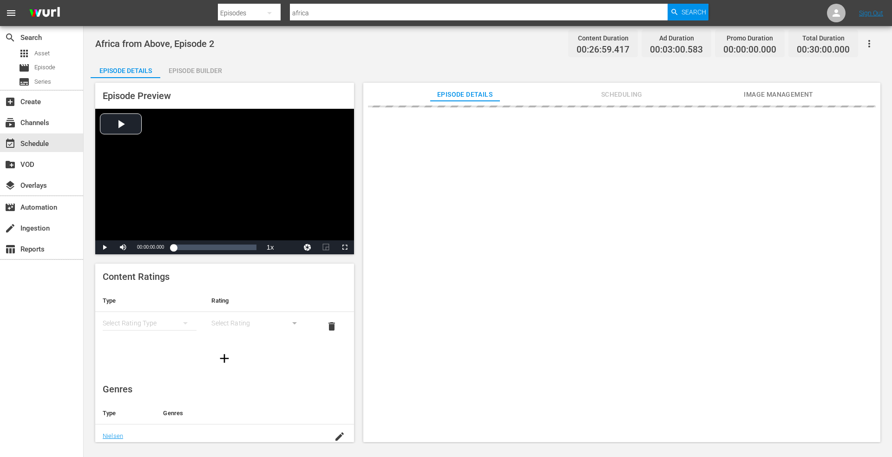
click at [198, 68] on div "Episode Builder" at bounding box center [195, 70] width 70 height 22
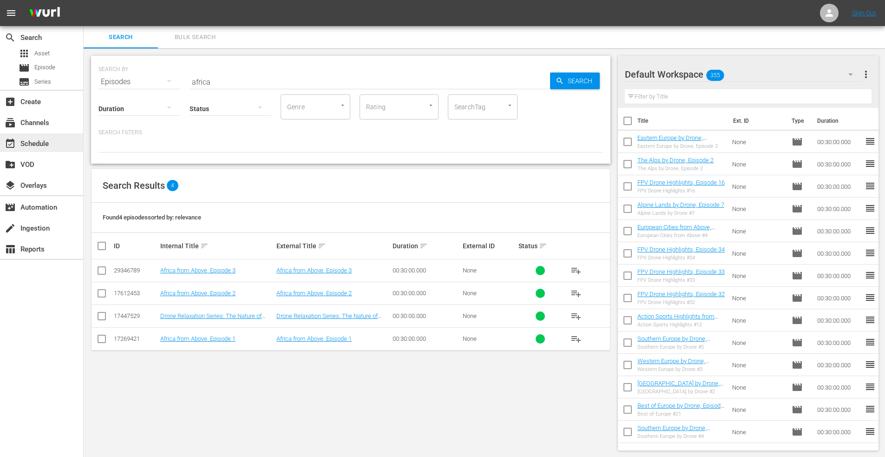
click at [38, 141] on div "event_available Schedule" at bounding box center [26, 142] width 52 height 8
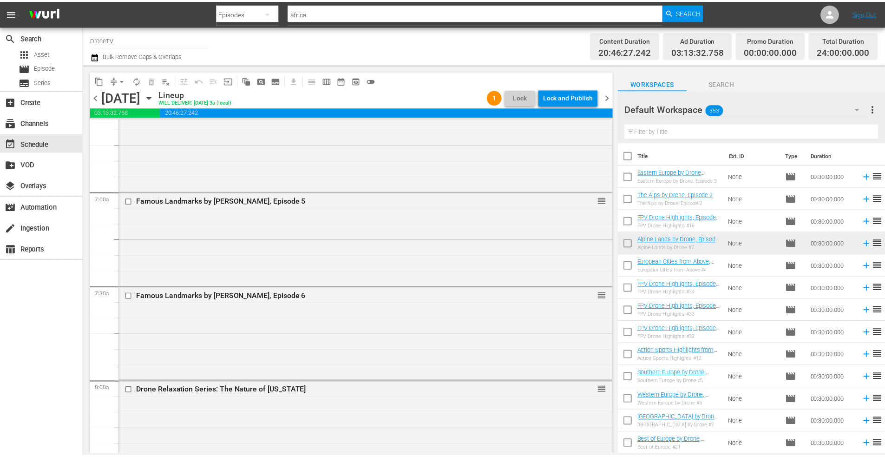
scroll to position [1162, 0]
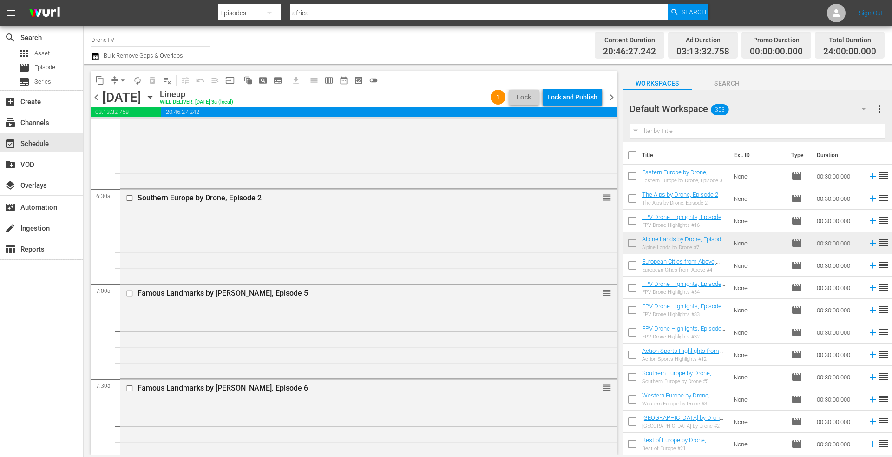
click at [327, 10] on input "africa" at bounding box center [479, 13] width 378 height 22
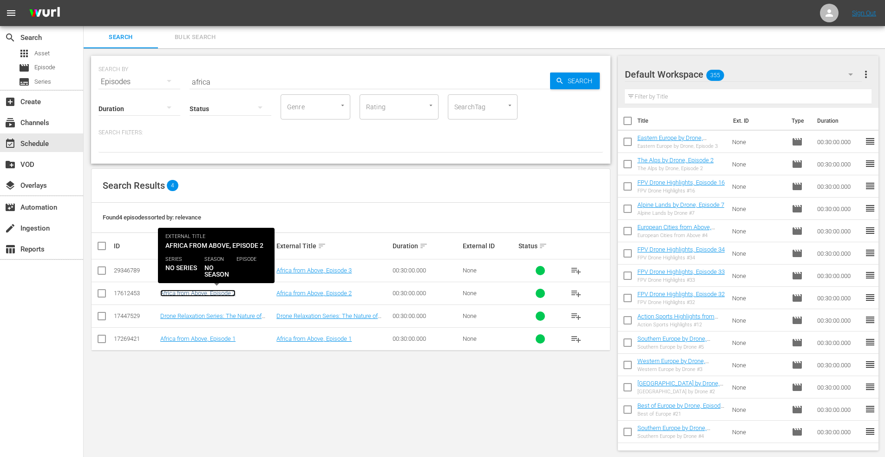
click at [208, 293] on link "Africa from Above, Episode 2" at bounding box center [197, 293] width 75 height 7
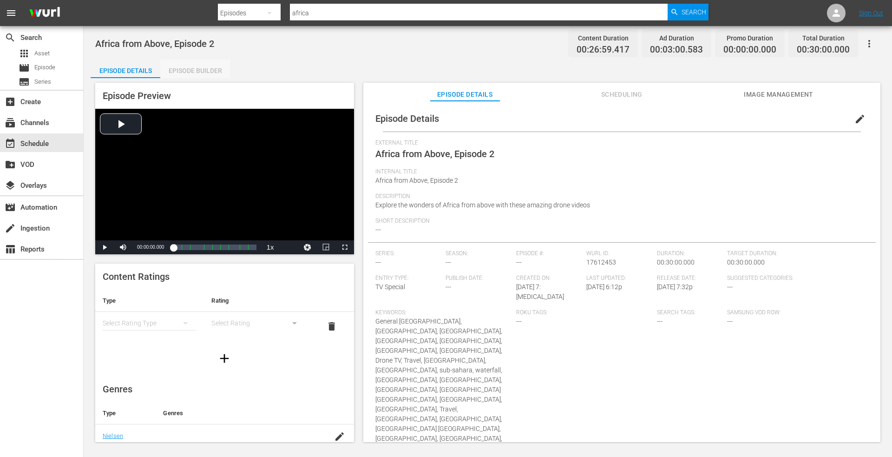
drag, startPoint x: 193, startPoint y: 67, endPoint x: 194, endPoint y: 72, distance: 4.7
click at [193, 68] on div "Episode Builder" at bounding box center [195, 70] width 70 height 22
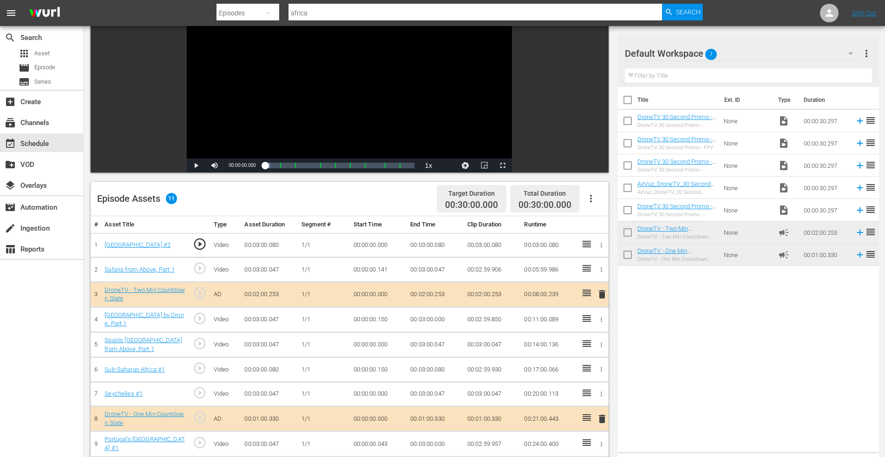
scroll to position [232, 0]
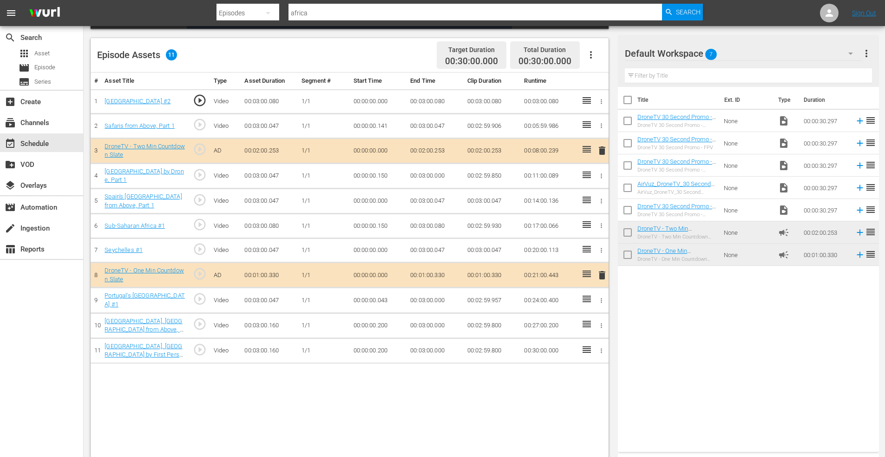
click at [600, 350] on icon "button" at bounding box center [601, 350] width 7 height 7
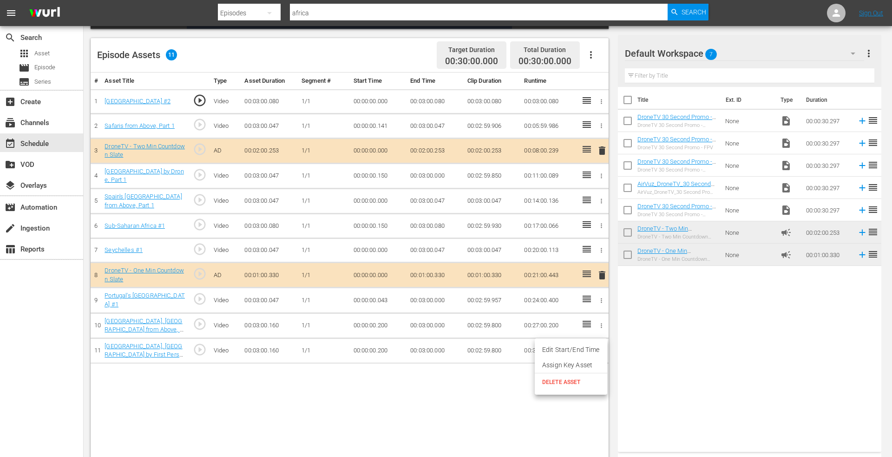
click at [560, 377] on li "DELETE ASSET" at bounding box center [571, 382] width 72 height 18
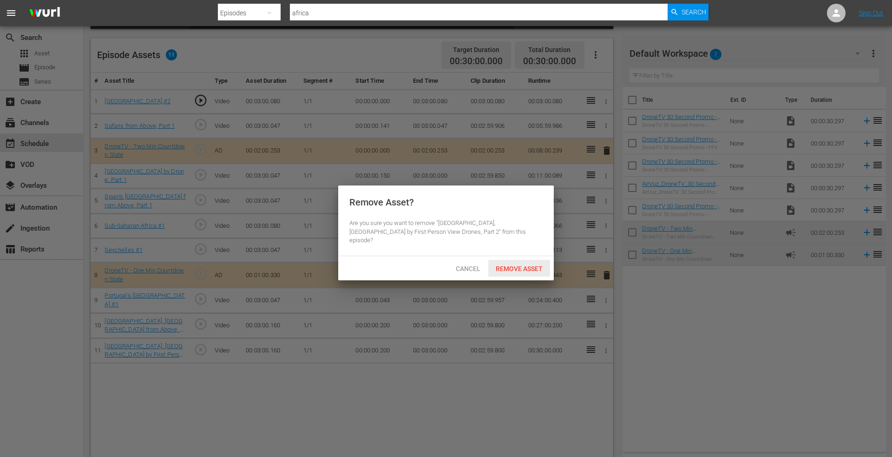
click at [514, 265] on span "Remove Asset" at bounding box center [519, 268] width 62 height 7
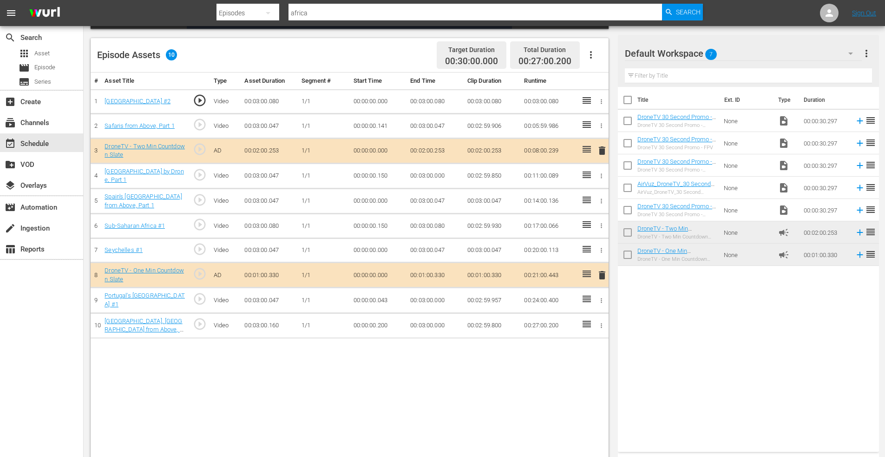
click at [236, 13] on div "Episodes" at bounding box center [248, 13] width 63 height 26
click at [242, 84] on div "Assets" at bounding box center [246, 83] width 37 height 15
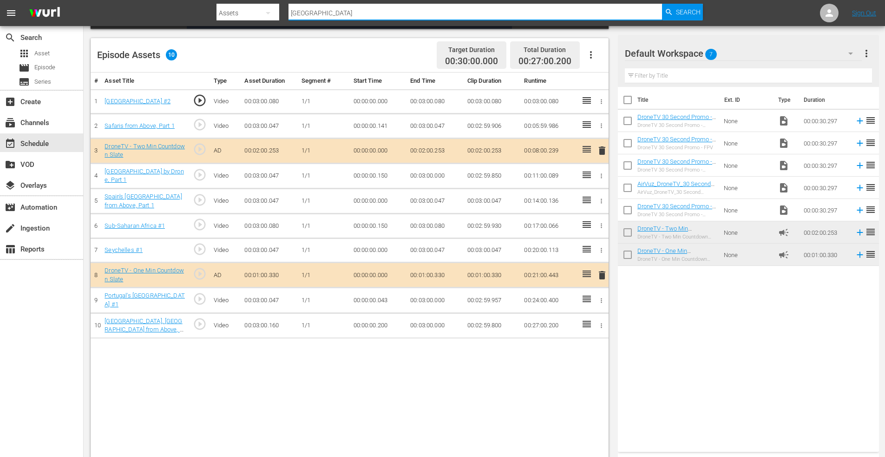
drag, startPoint x: 343, startPoint y: 15, endPoint x: 216, endPoint y: -4, distance: 128.4
type input "africa first"
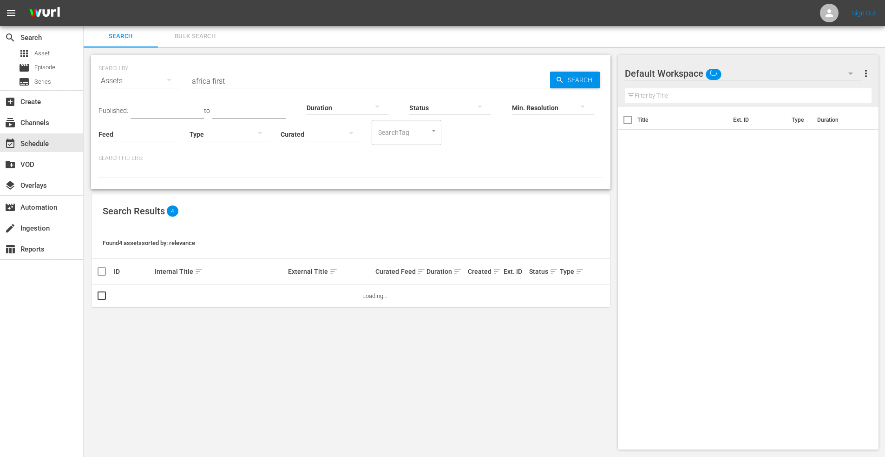
scroll to position [1, 0]
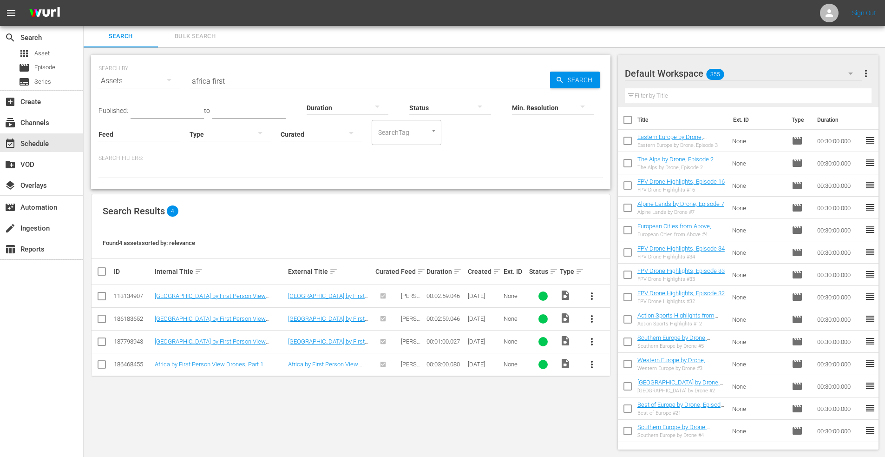
click at [104, 364] on input "checkbox" at bounding box center [101, 366] width 11 height 11
checkbox input "true"
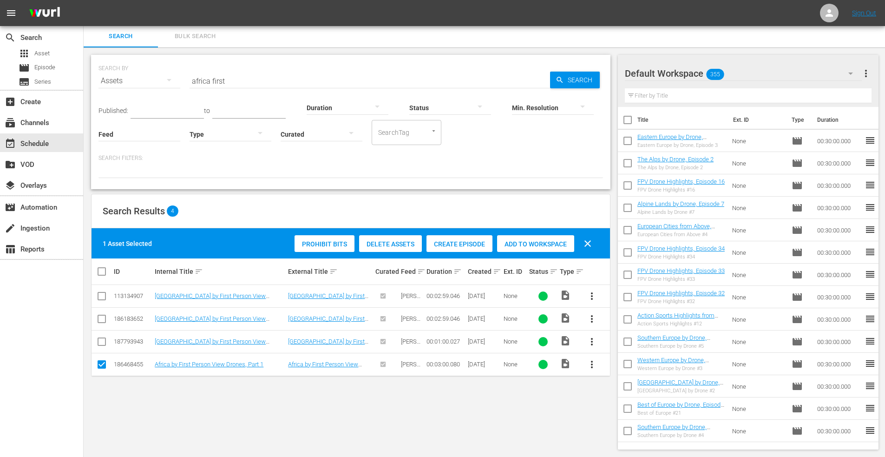
click at [532, 241] on span "Add to Workspace" at bounding box center [535, 243] width 77 height 7
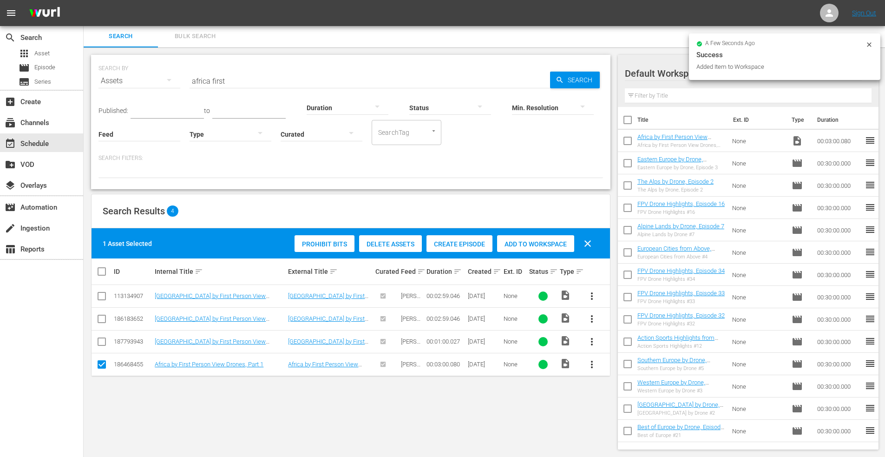
scroll to position [232, 0]
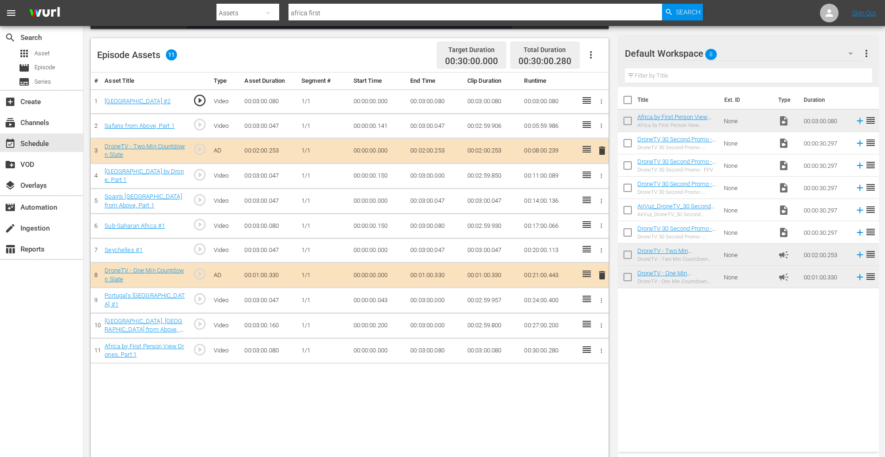
click at [600, 349] on icon "button" at bounding box center [601, 350] width 7 height 7
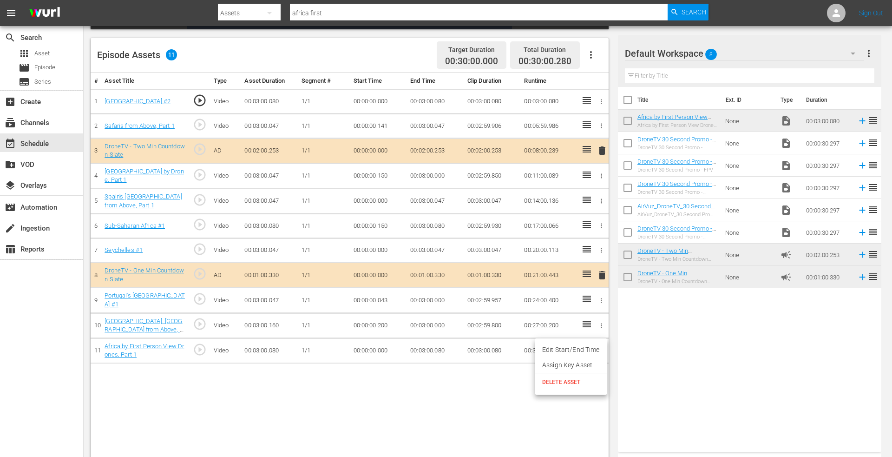
click at [572, 346] on li "Edit Start/End Time" at bounding box center [571, 349] width 72 height 15
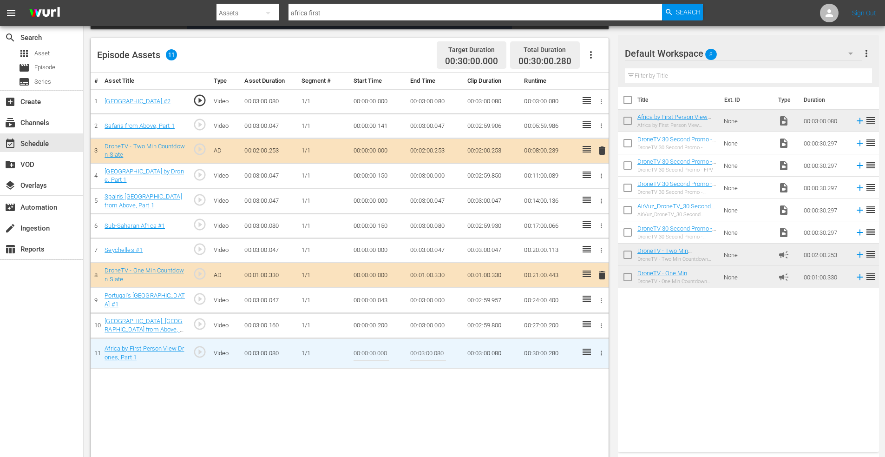
drag, startPoint x: 434, startPoint y: 351, endPoint x: 469, endPoint y: 353, distance: 34.4
click at [469, 353] on tr "11 Africa by First Person View Drones, Part 1 play_circle_outline Video 00:03:0…" at bounding box center [350, 353] width 518 height 30
type input "00:03:00.000"
drag, startPoint x: 379, startPoint y: 355, endPoint x: 395, endPoint y: 351, distance: 16.2
click at [395, 351] on td "00:00:00.000" at bounding box center [378, 353] width 57 height 30
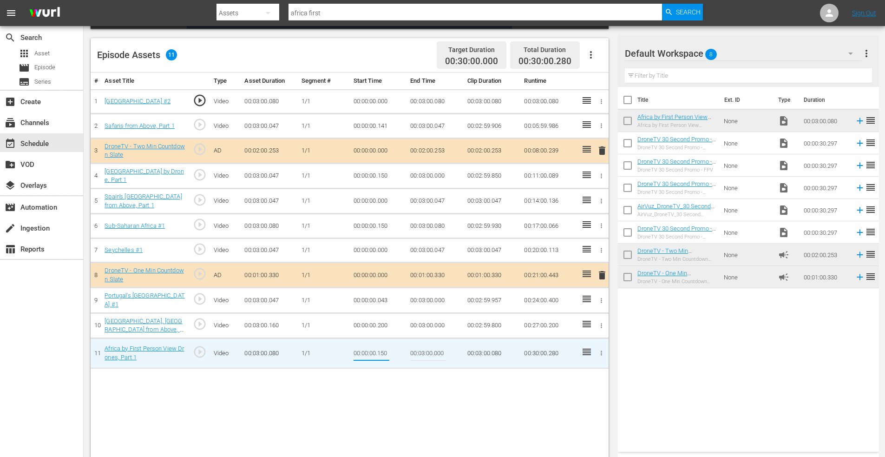
type input "00:00:00.150"
click at [395, 349] on td "00:00:00.150" at bounding box center [378, 353] width 57 height 30
click at [376, 408] on div "# Asset Title Type Asset Duration Segment # Start Time End Time Clip Duration R…" at bounding box center [350, 265] width 518 height 387
click at [601, 201] on icon "button" at bounding box center [601, 200] width 7 height 7
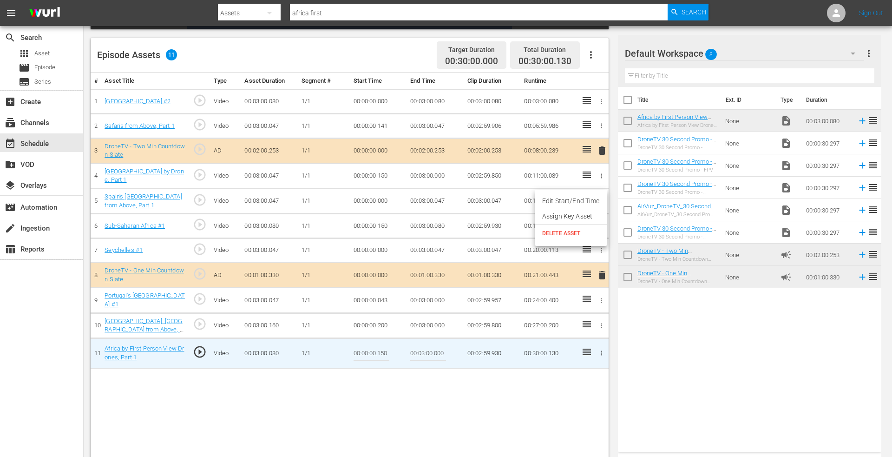
click at [569, 201] on li "Edit Start/End Time" at bounding box center [571, 200] width 72 height 15
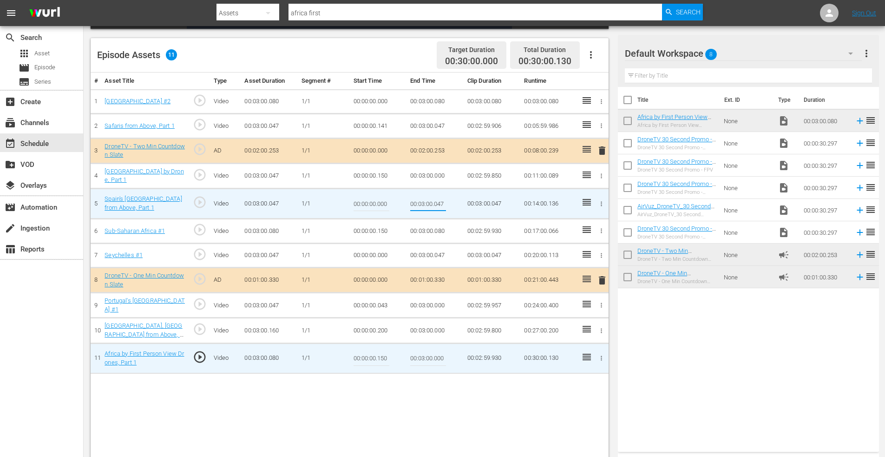
drag, startPoint x: 434, startPoint y: 202, endPoint x: 480, endPoint y: 199, distance: 46.6
click at [480, 199] on tr "5 Spain's Gran Canaria from Above, Part 1 play_circle_outline Video 00:03:00.04…" at bounding box center [350, 204] width 518 height 30
type input "00:03:00.000"
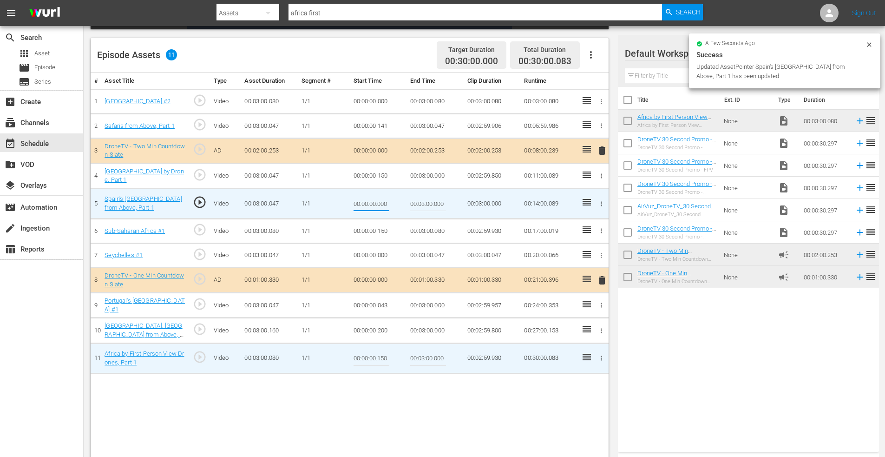
drag, startPoint x: 377, startPoint y: 204, endPoint x: 412, endPoint y: 204, distance: 34.4
click at [412, 204] on tr "5 Spain's Gran Canaria from Above, Part 1 play_circle_outline Video 00:03:00.04…" at bounding box center [350, 204] width 518 height 30
type input "00:00:00.083"
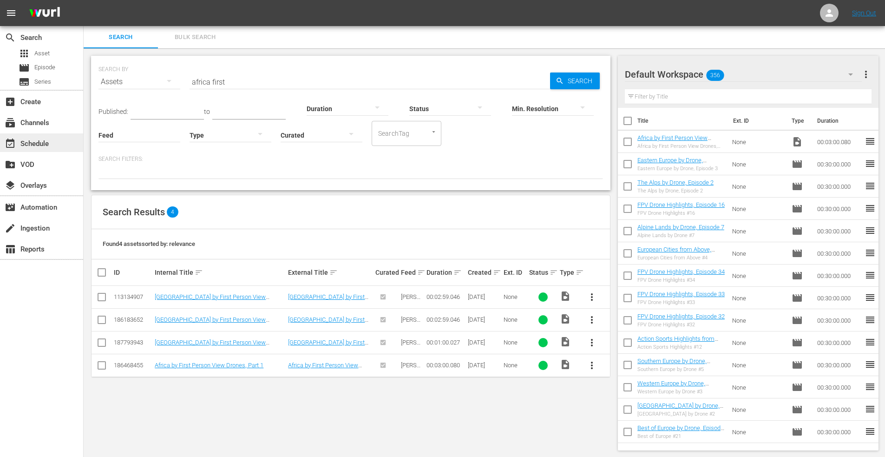
click at [37, 142] on div "event_available Schedule" at bounding box center [26, 142] width 52 height 8
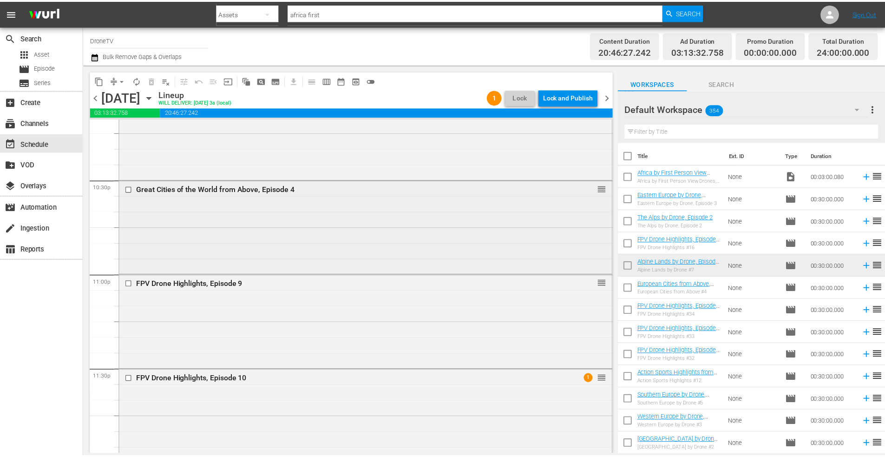
scroll to position [4214, 0]
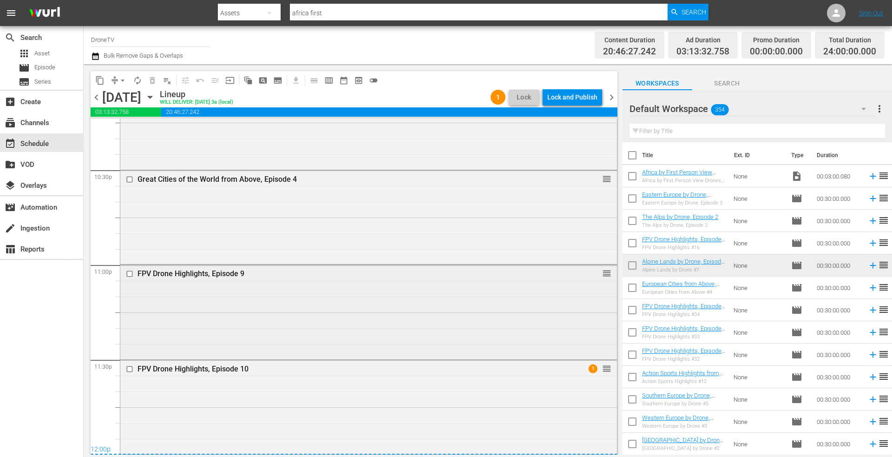
click at [197, 302] on div "FPV Drone Highlights, Episode 9 reorder" at bounding box center [368, 311] width 497 height 92
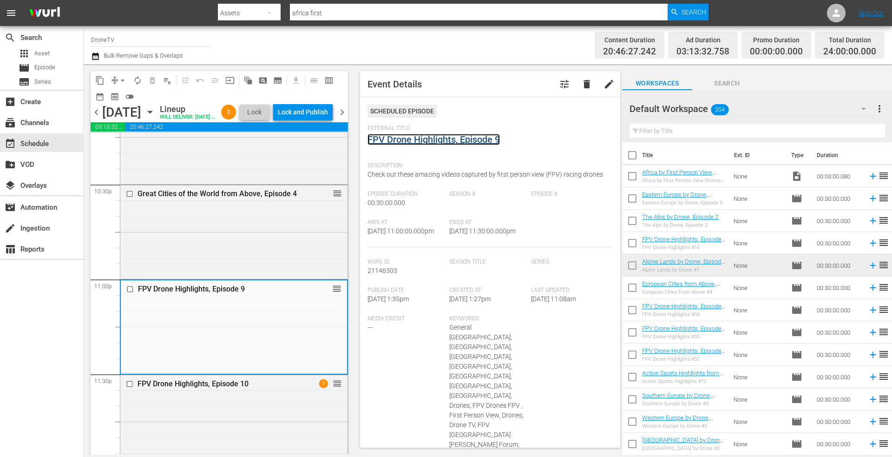
click at [439, 138] on link "FPV Drone Highlights, Episode 9" at bounding box center [434, 139] width 132 height 11
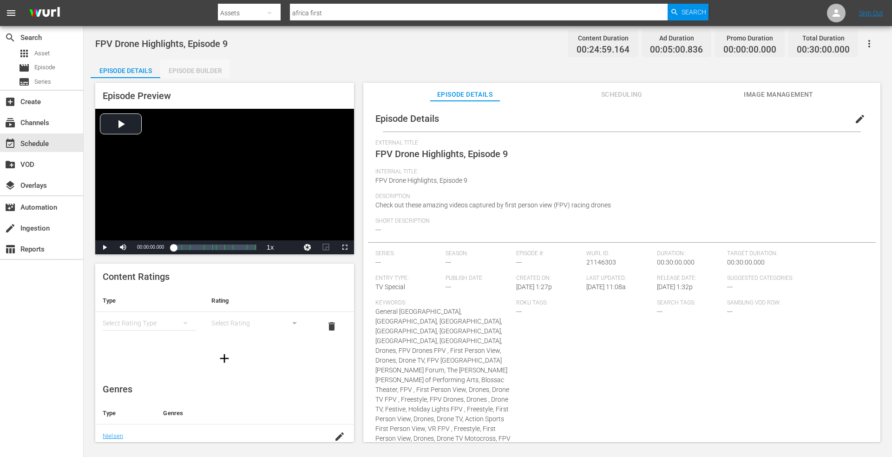
click at [201, 67] on div "Episode Builder" at bounding box center [195, 70] width 70 height 22
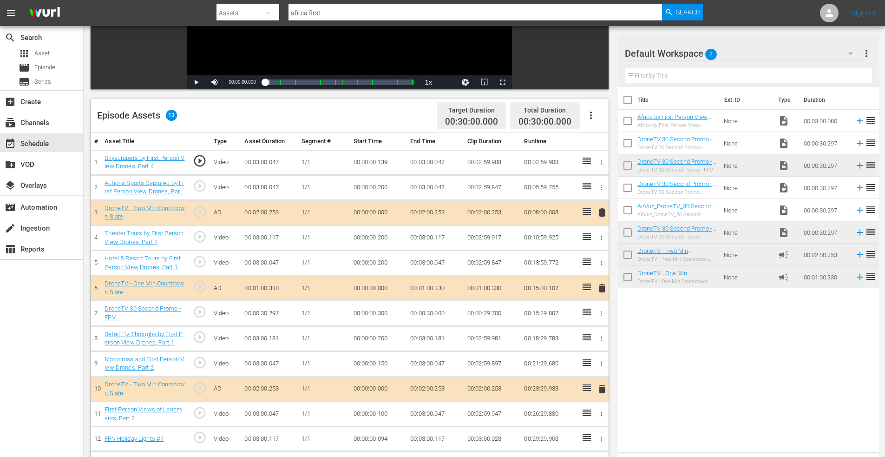
scroll to position [103, 0]
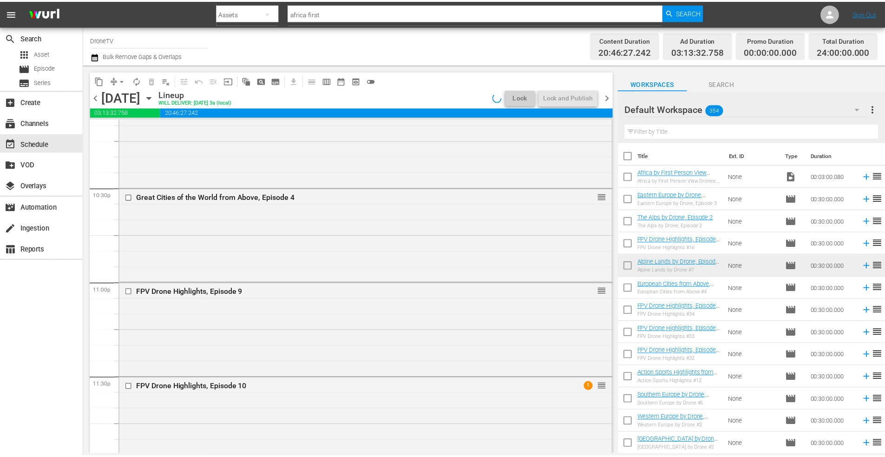
scroll to position [4214, 0]
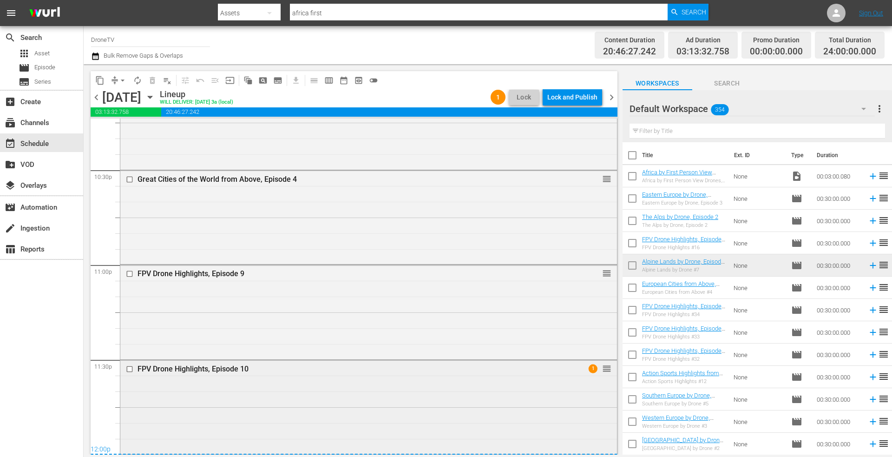
click at [239, 427] on div "FPV Drone Highlights, Episode 10 1 reorder" at bounding box center [368, 406] width 497 height 92
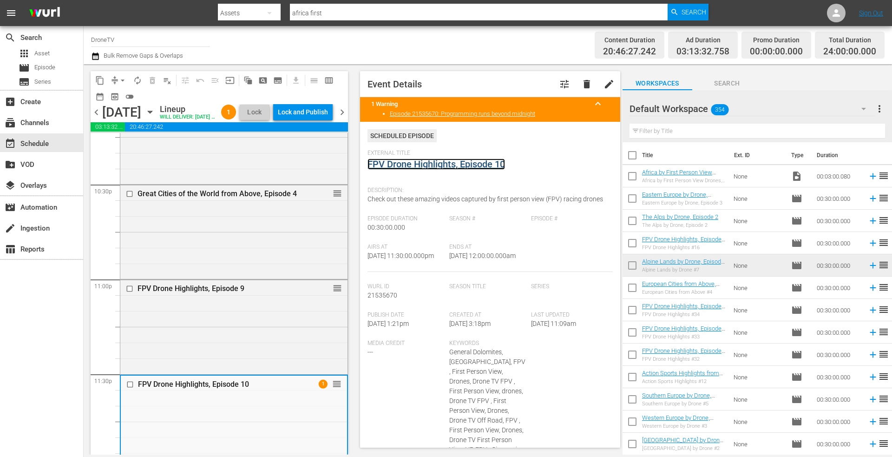
click at [456, 160] on link "FPV Drone Highlights, Episode 10" at bounding box center [437, 163] width 138 height 11
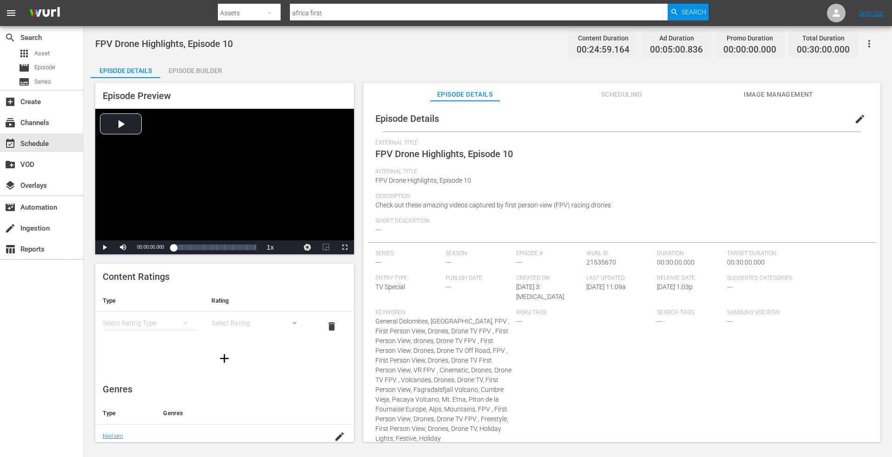
click at [206, 67] on div "Episode Builder" at bounding box center [195, 70] width 70 height 22
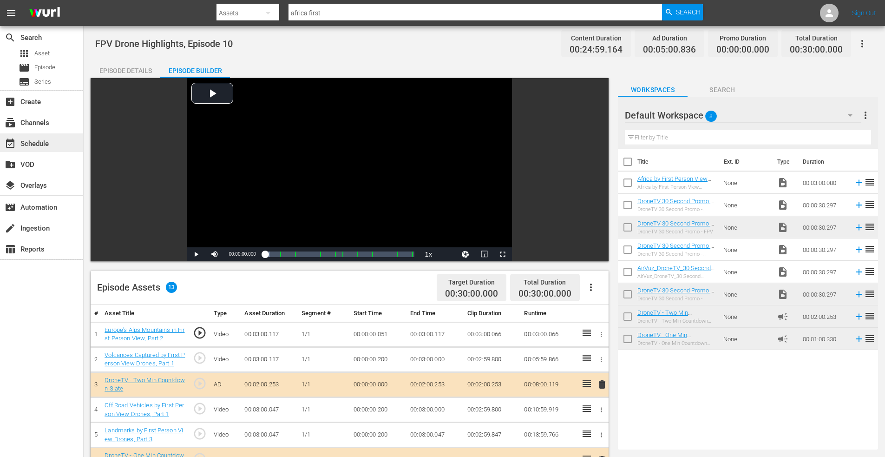
click at [40, 145] on div "event_available Schedule" at bounding box center [26, 142] width 52 height 8
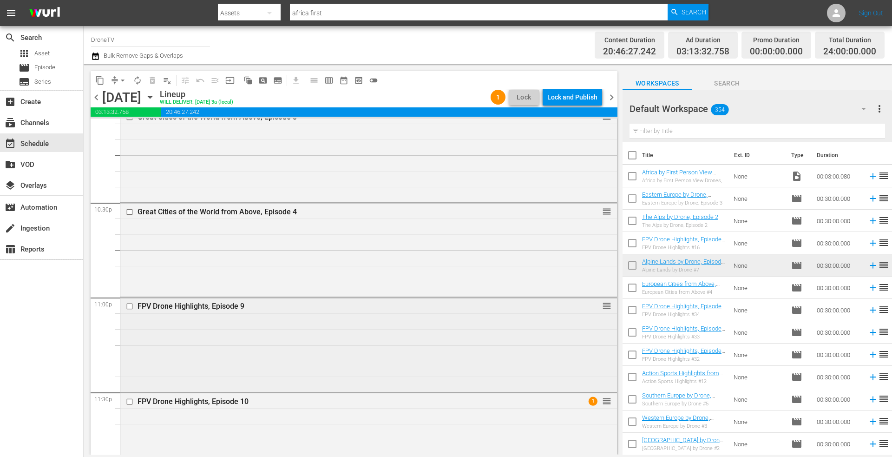
scroll to position [4214, 0]
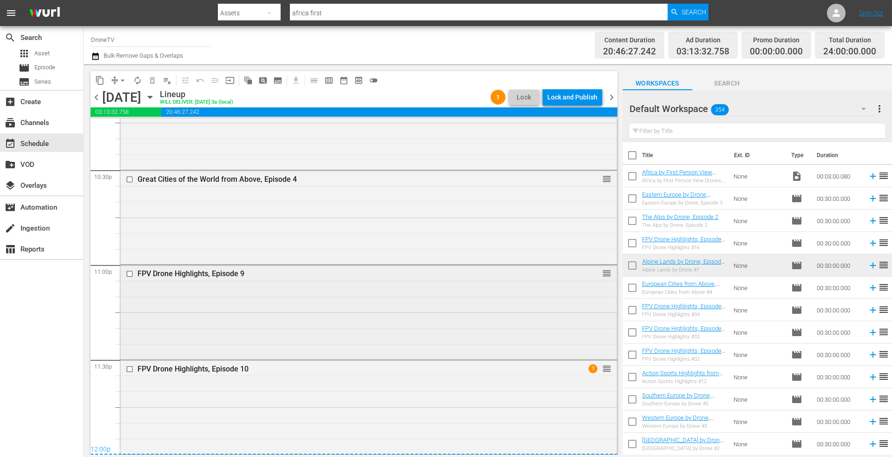
click at [213, 314] on div "FPV Drone Highlights, Episode 9 reorder" at bounding box center [368, 311] width 497 height 92
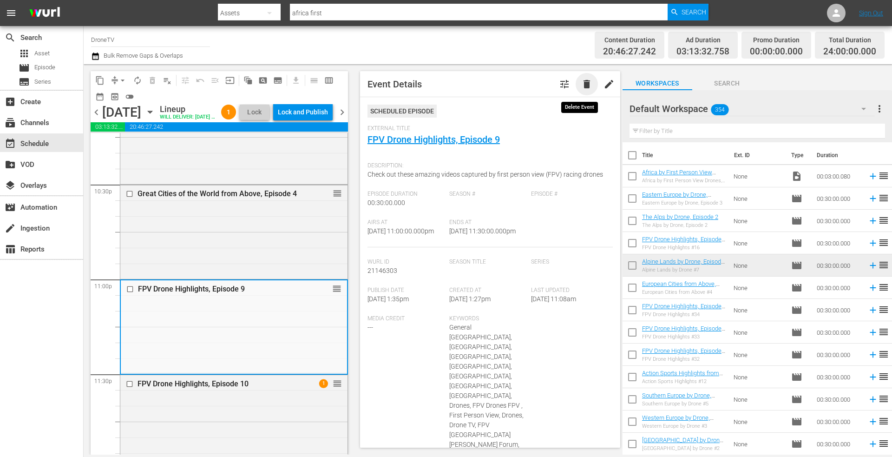
click at [581, 86] on span "delete" at bounding box center [586, 84] width 11 height 11
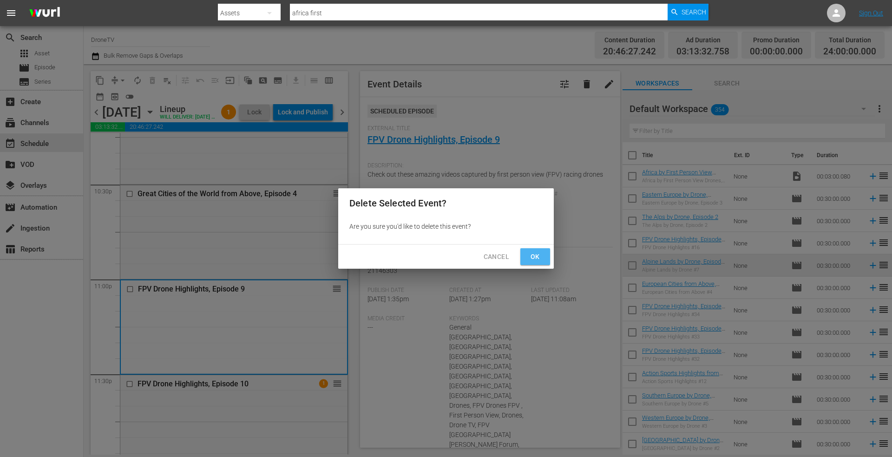
click at [532, 257] on span "Ok" at bounding box center [535, 257] width 15 height 12
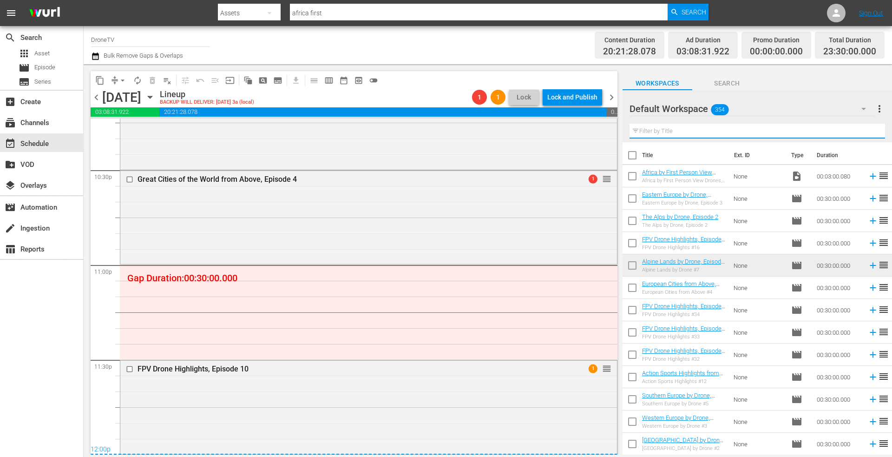
click at [672, 131] on input "text" at bounding box center [758, 131] width 256 height 15
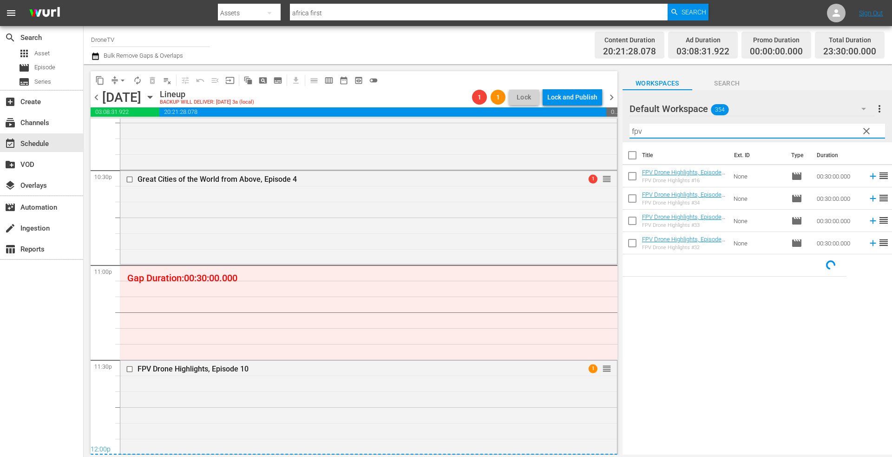
type input "fpv"
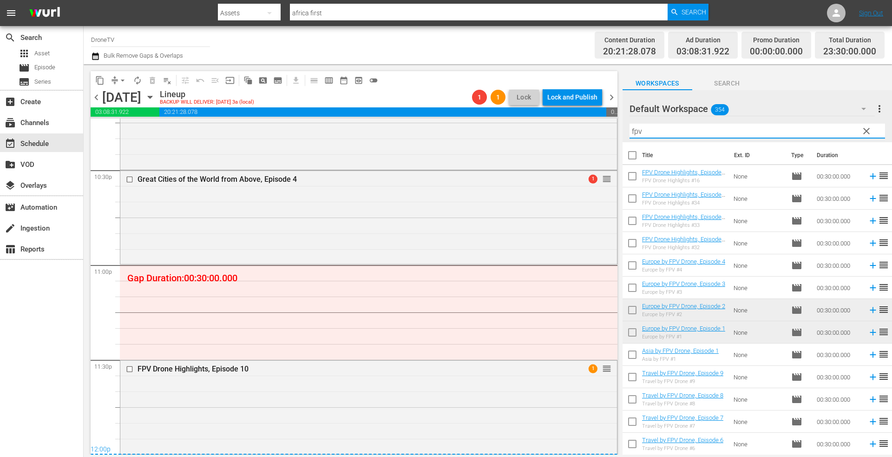
drag, startPoint x: 696, startPoint y: 131, endPoint x: 616, endPoint y: 128, distance: 80.4
click at [590, 134] on div "content_copy compress arrow_drop_down autorenew_outlined delete_forever_outline…" at bounding box center [488, 259] width 809 height 390
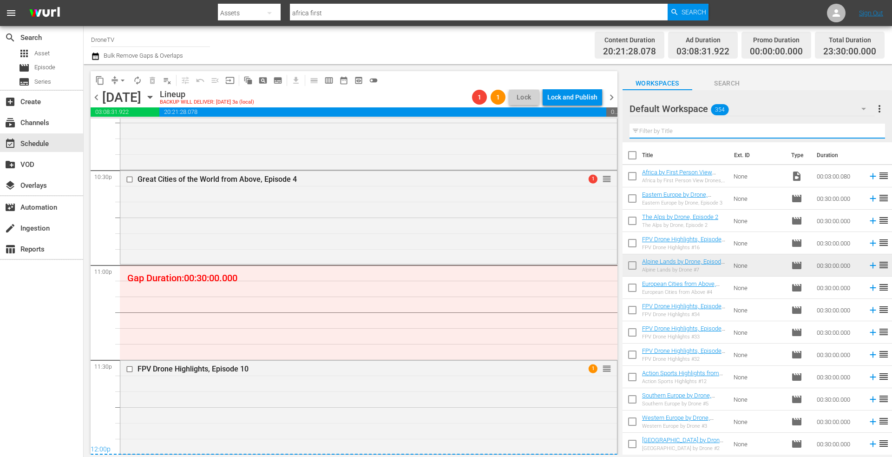
click at [664, 130] on input "text" at bounding box center [758, 131] width 256 height 15
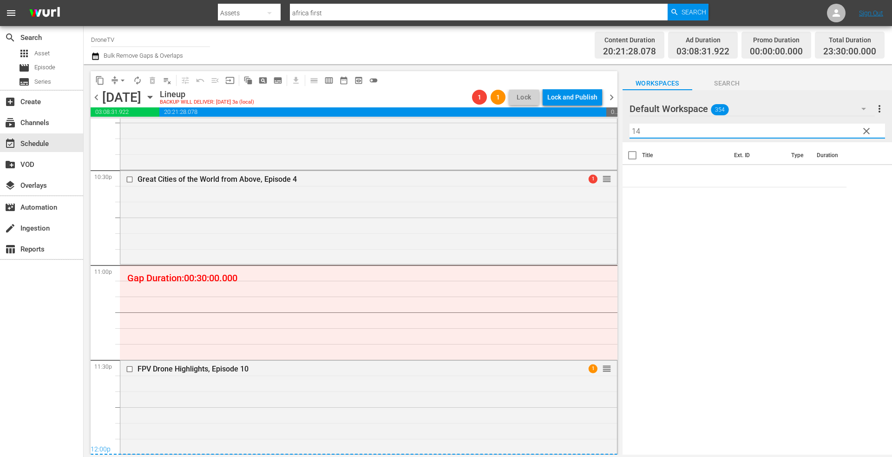
type input "14"
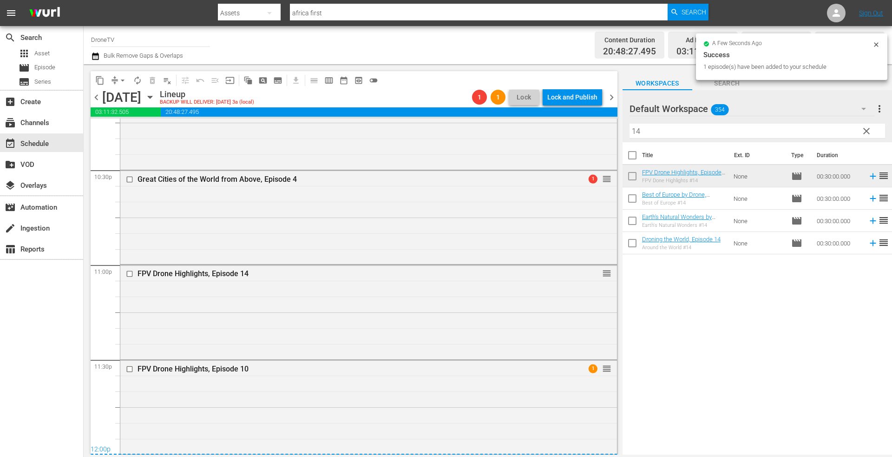
click at [872, 42] on div "a few seconds ago" at bounding box center [788, 44] width 169 height 7
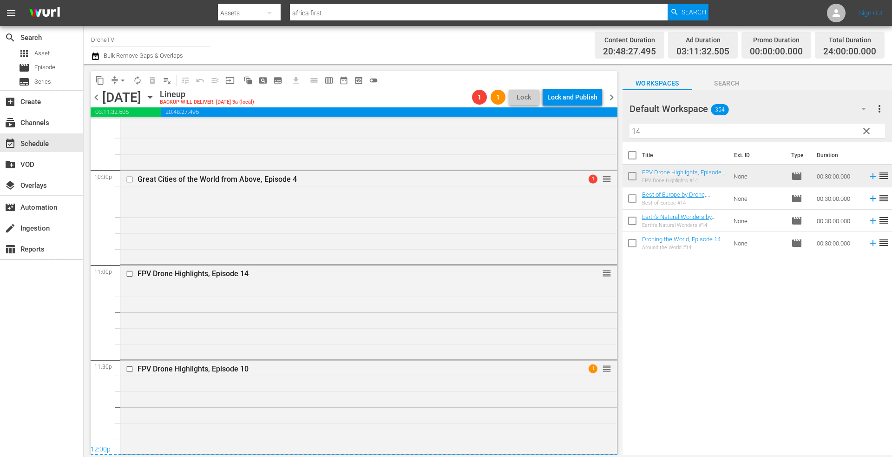
click at [876, 42] on div "Total Duration 24:00:00.000" at bounding box center [850, 45] width 70 height 27
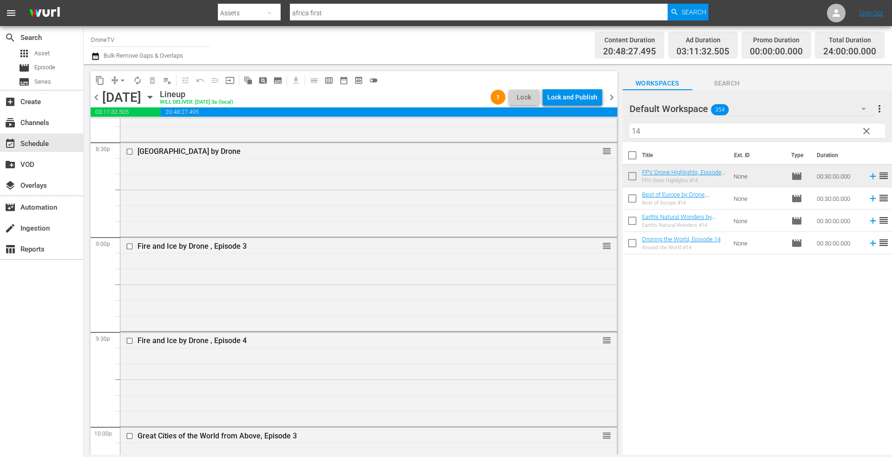
scroll to position [3843, 0]
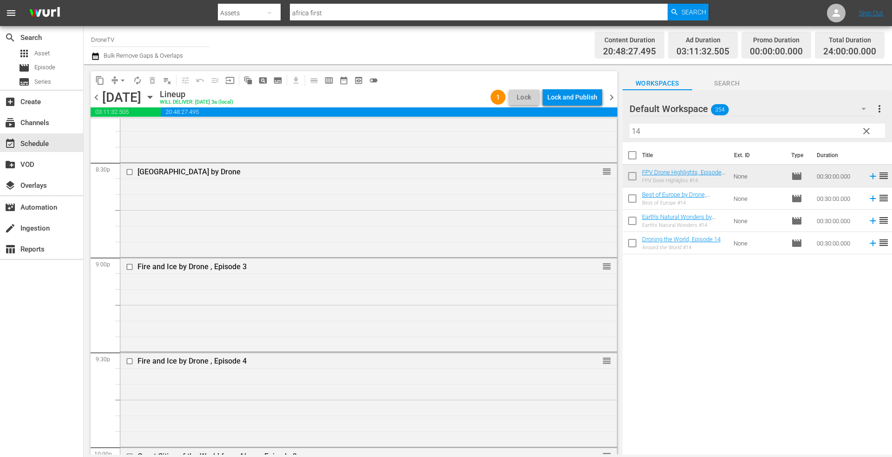
click at [152, 96] on icon "button" at bounding box center [150, 97] width 4 height 2
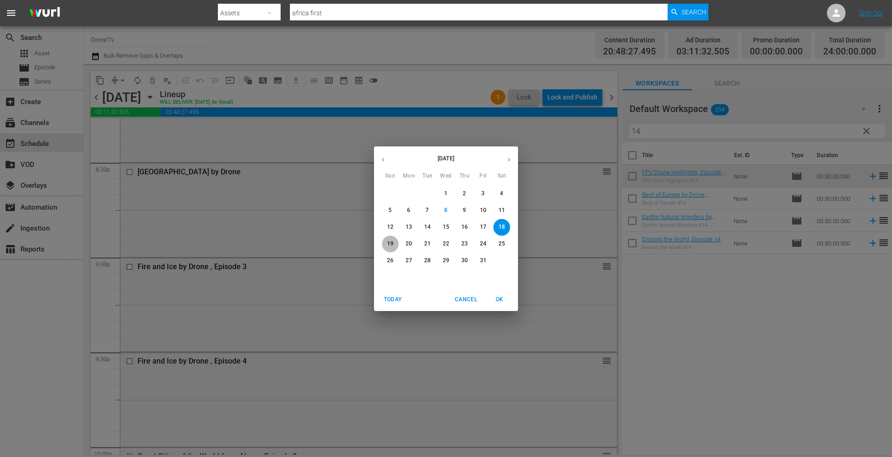
click at [388, 240] on p "19" at bounding box center [390, 244] width 7 height 8
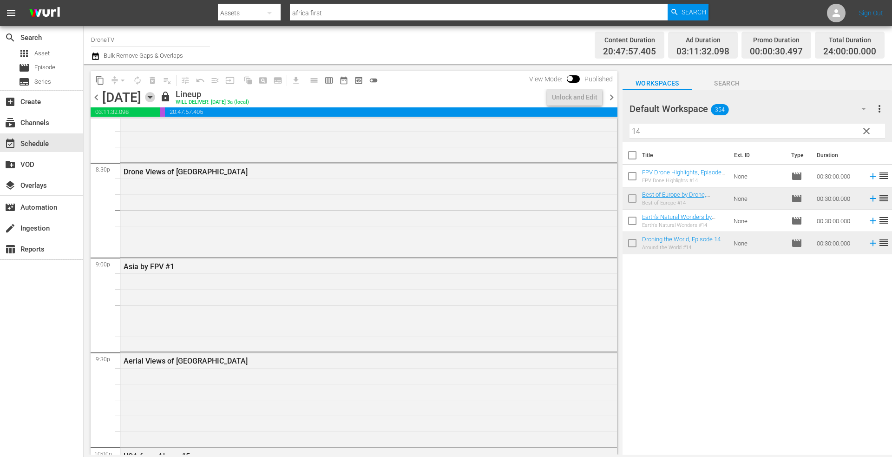
click at [155, 98] on icon "button" at bounding box center [150, 97] width 10 height 10
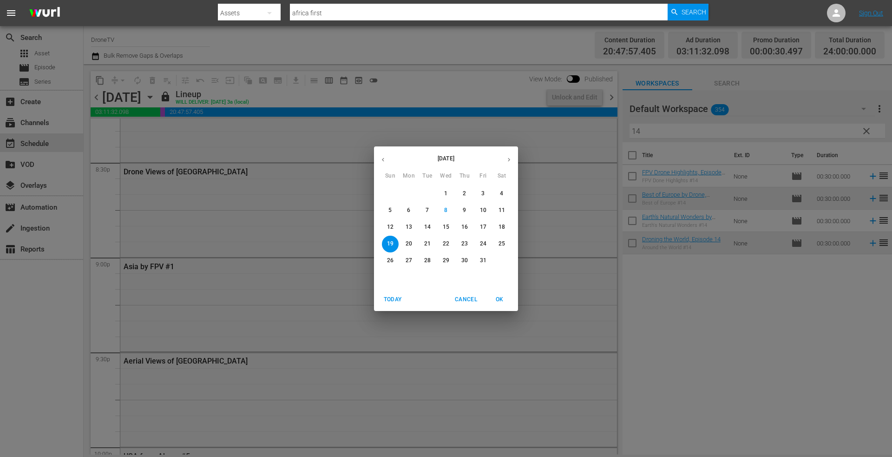
click at [409, 241] on p "20" at bounding box center [409, 244] width 7 height 8
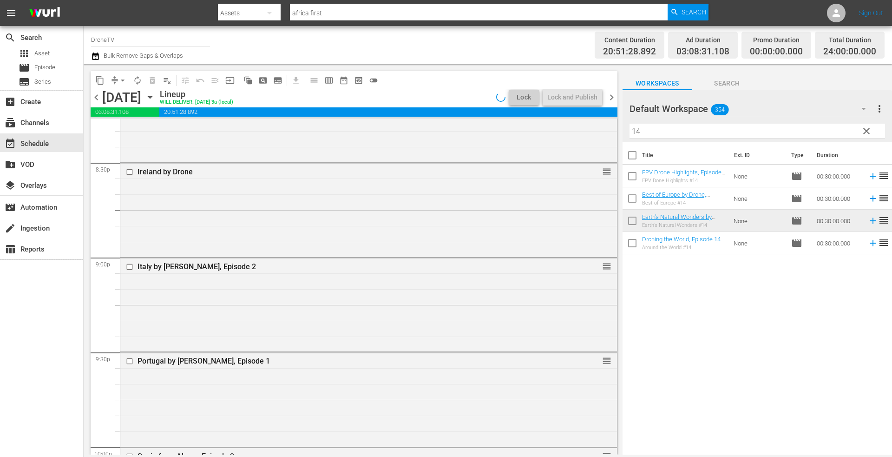
click at [155, 95] on icon "button" at bounding box center [150, 97] width 10 height 10
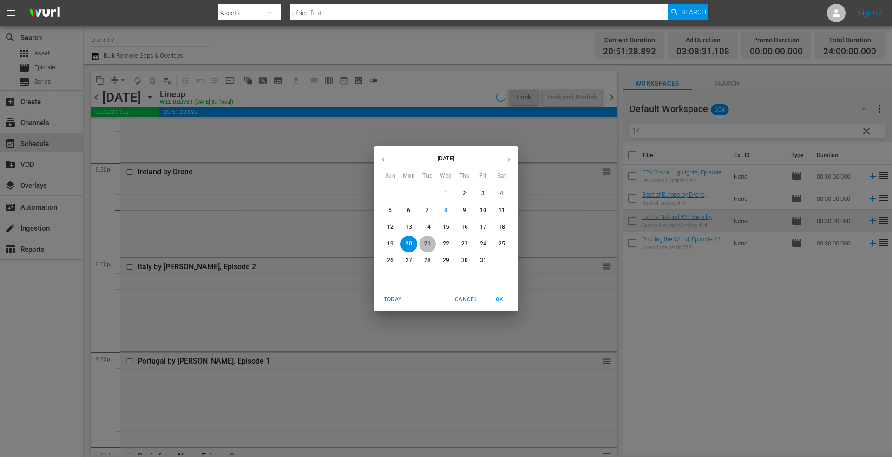
click at [428, 242] on p "21" at bounding box center [427, 244] width 7 height 8
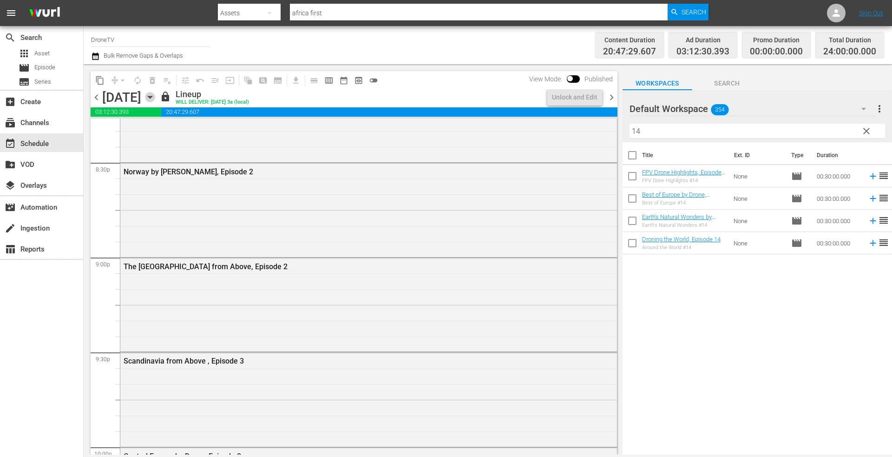
click at [155, 94] on icon "button" at bounding box center [150, 97] width 10 height 10
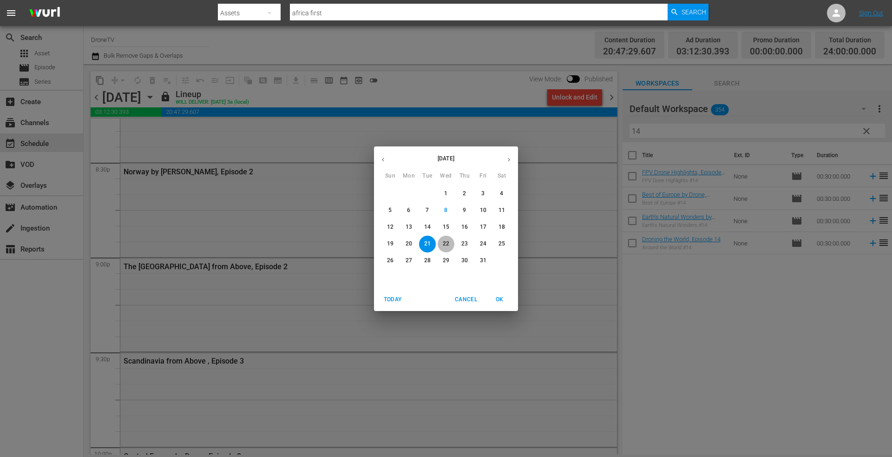
click at [443, 242] on p "22" at bounding box center [446, 244] width 7 height 8
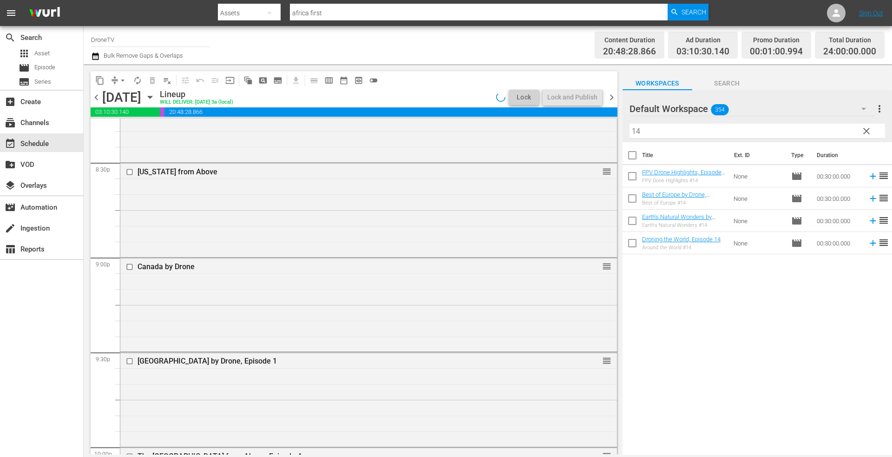
click at [152, 96] on icon "button" at bounding box center [150, 97] width 4 height 2
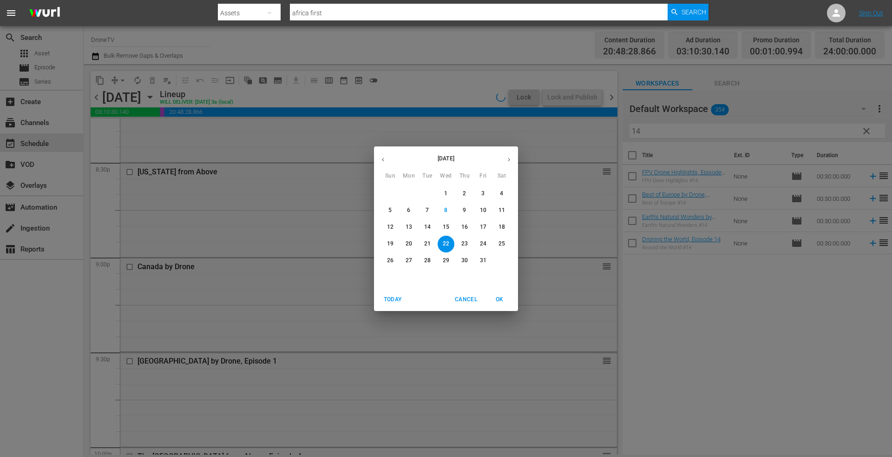
click at [465, 240] on p "23" at bounding box center [464, 244] width 7 height 8
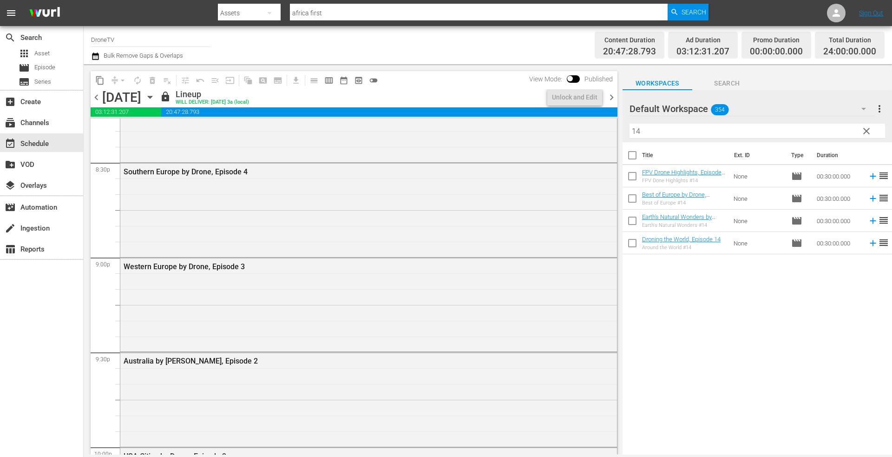
click at [155, 94] on icon "button" at bounding box center [150, 97] width 10 height 10
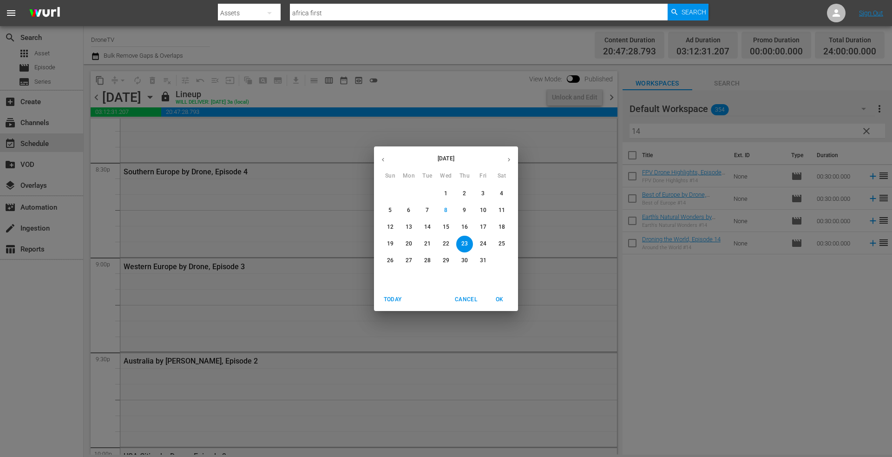
click at [483, 241] on p "24" at bounding box center [483, 244] width 7 height 8
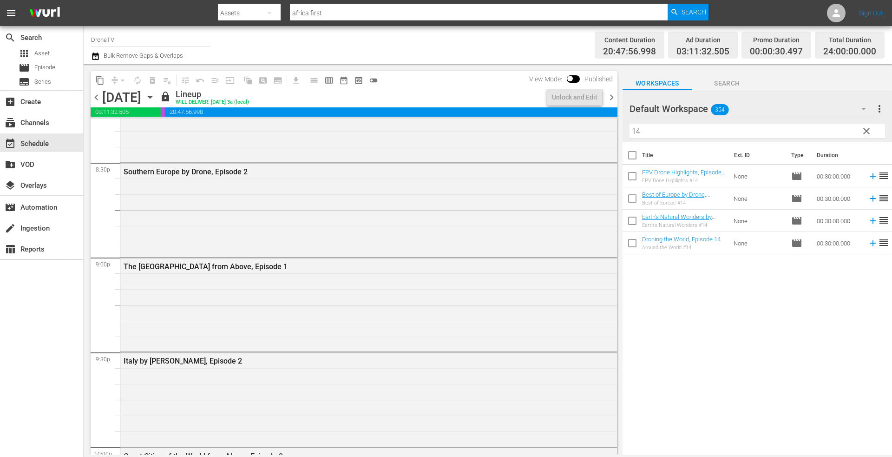
click at [152, 97] on icon "button" at bounding box center [150, 97] width 4 height 2
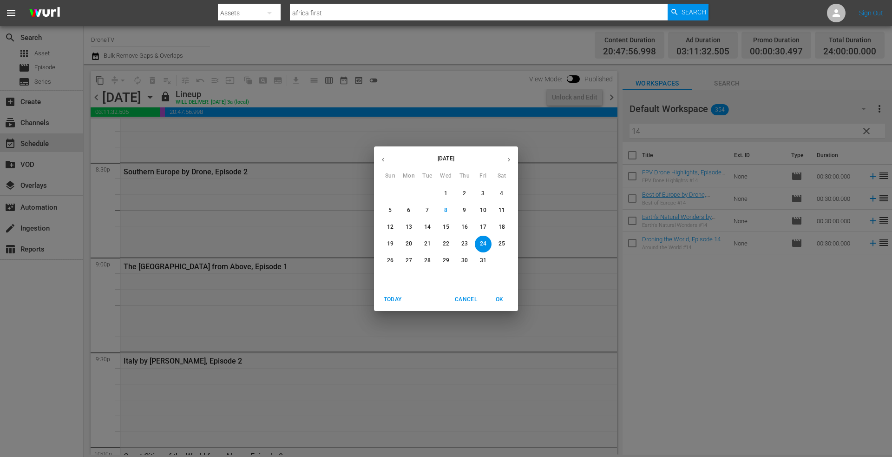
click at [502, 244] on p "25" at bounding box center [502, 244] width 7 height 8
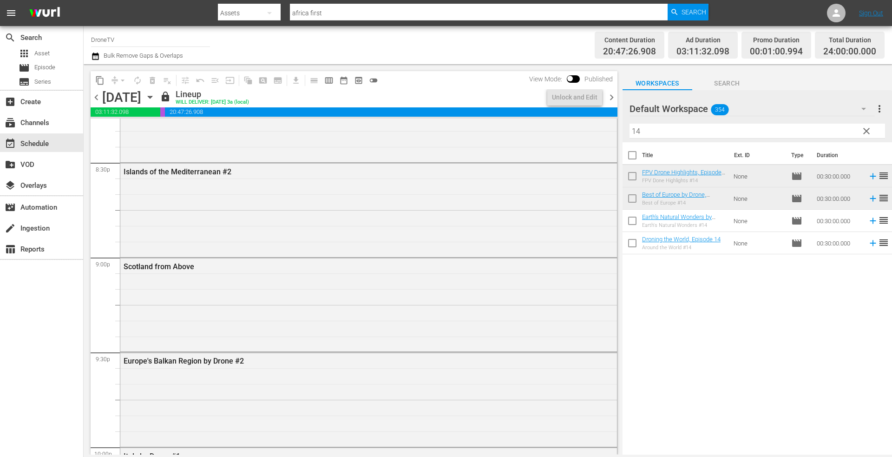
click at [155, 96] on icon "button" at bounding box center [150, 97] width 10 height 10
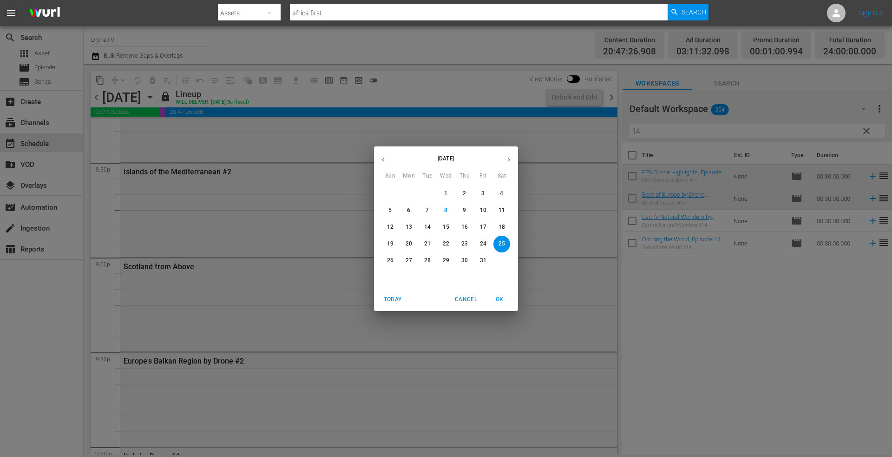
click at [432, 242] on span "21" at bounding box center [427, 244] width 17 height 8
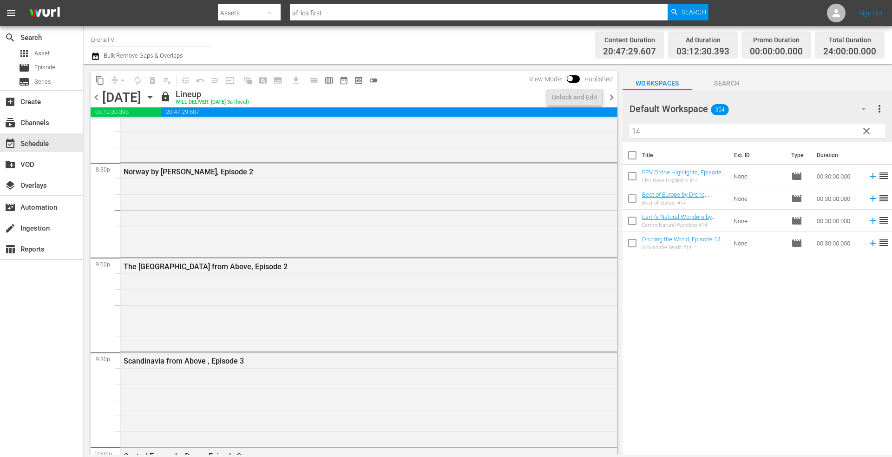
click at [155, 94] on icon "button" at bounding box center [150, 97] width 10 height 10
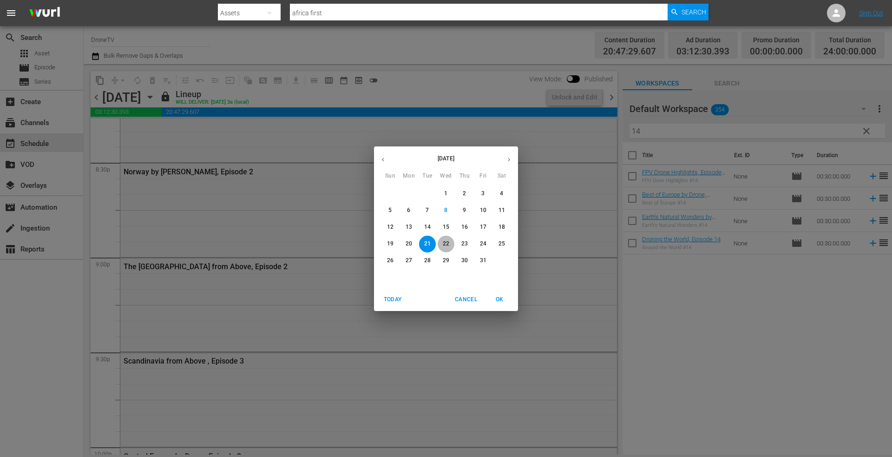
click at [444, 243] on p "22" at bounding box center [446, 244] width 7 height 8
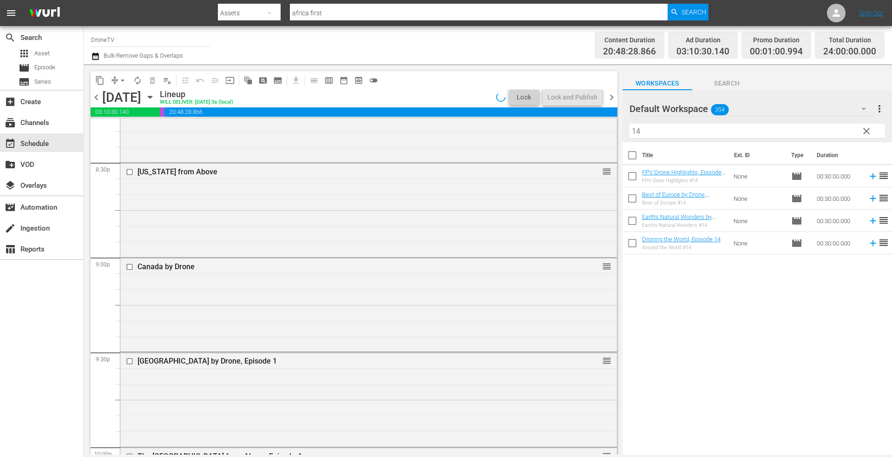
click at [152, 96] on icon "button" at bounding box center [150, 97] width 4 height 2
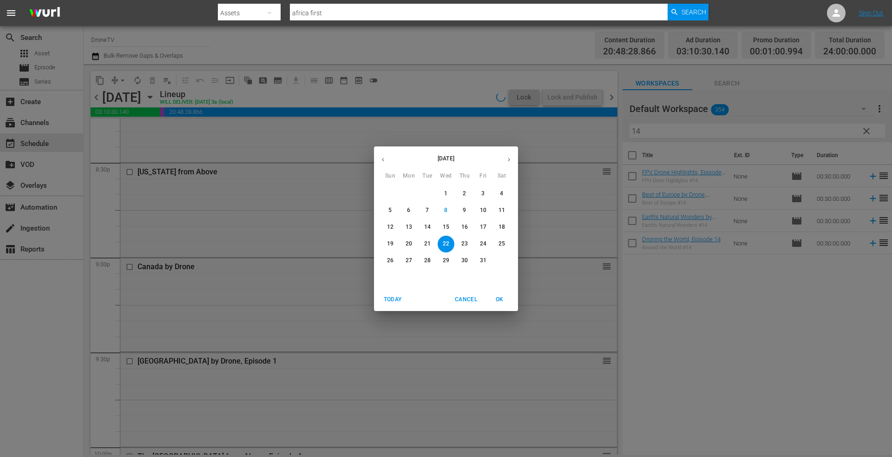
click at [462, 240] on p "23" at bounding box center [464, 244] width 7 height 8
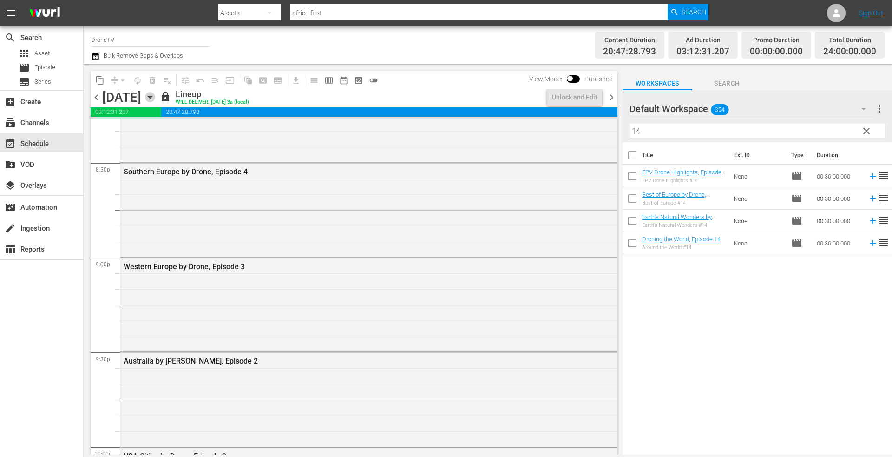
click at [155, 95] on icon "button" at bounding box center [150, 97] width 10 height 10
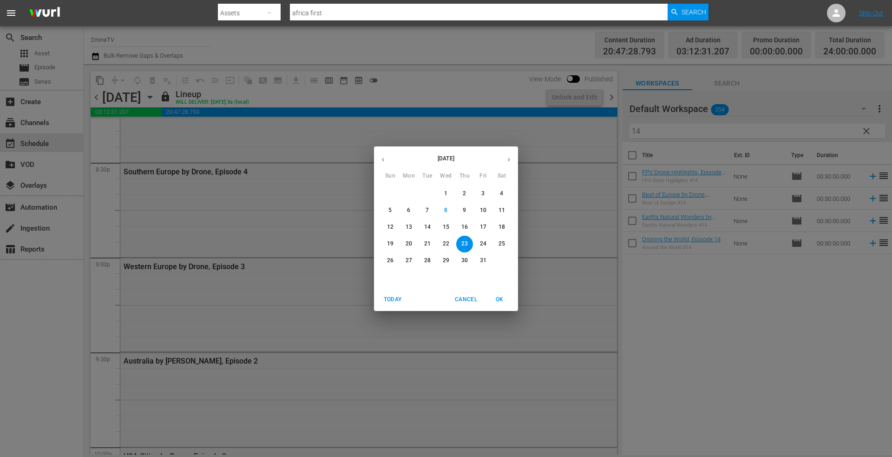
click at [418, 241] on div "20" at bounding box center [409, 244] width 19 height 17
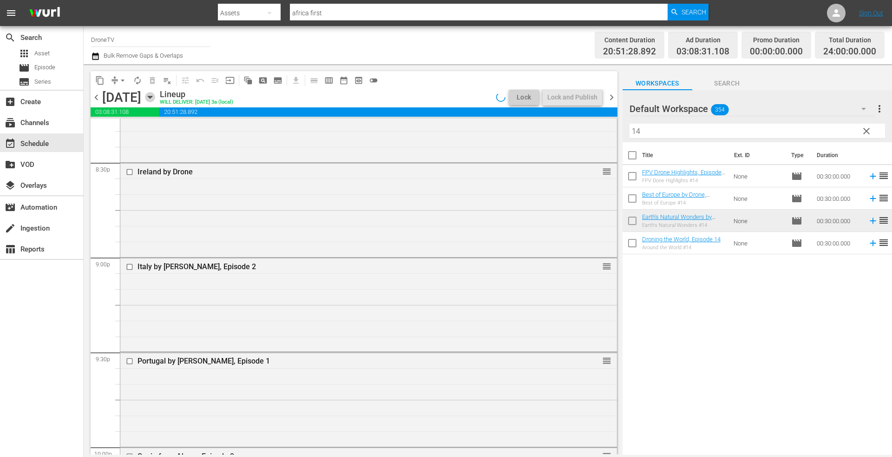
click at [155, 94] on icon "button" at bounding box center [150, 97] width 10 height 10
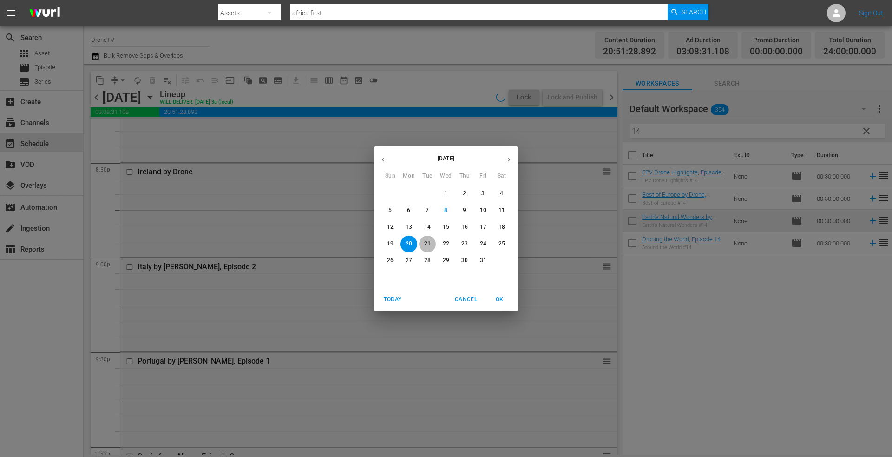
click at [423, 242] on span "21" at bounding box center [427, 244] width 17 height 8
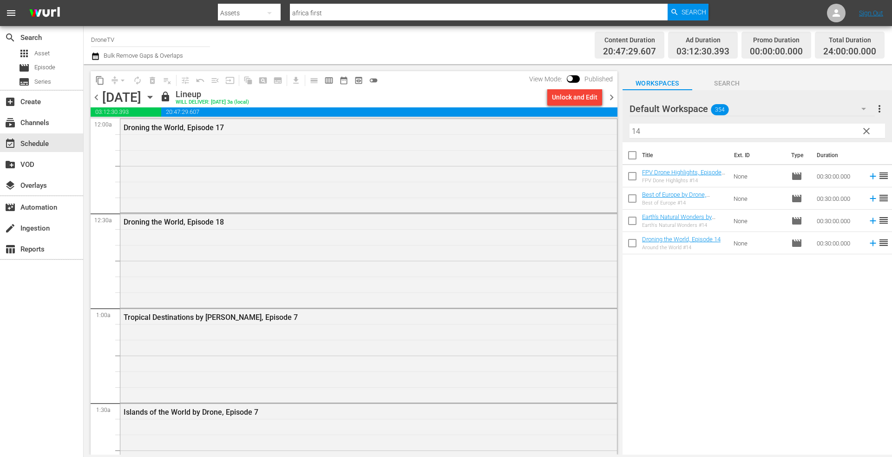
click at [155, 98] on icon "button" at bounding box center [150, 97] width 10 height 10
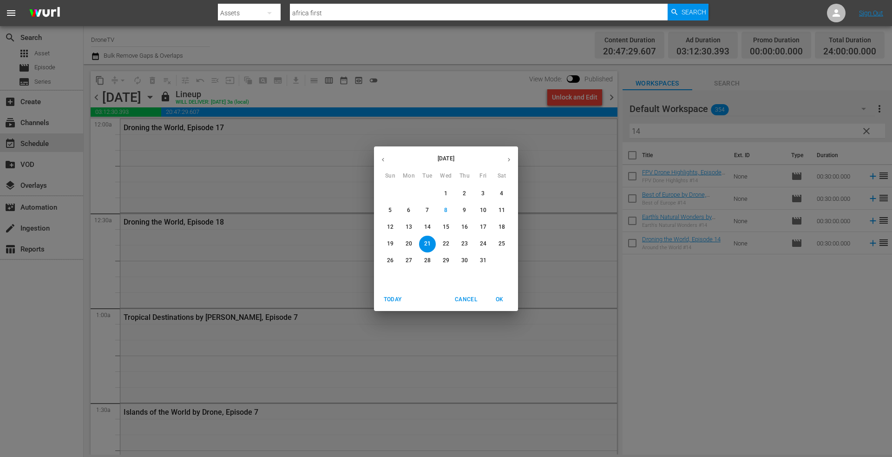
click at [451, 241] on span "22" at bounding box center [446, 244] width 17 height 8
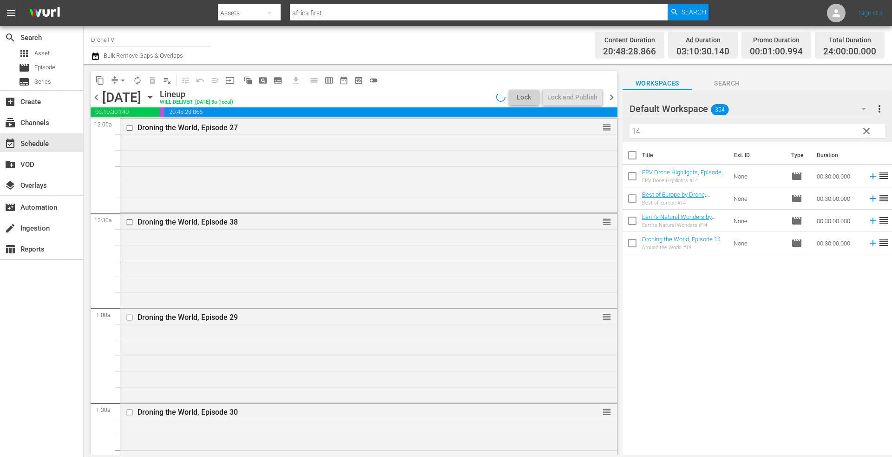
click at [155, 98] on icon "button" at bounding box center [150, 97] width 10 height 10
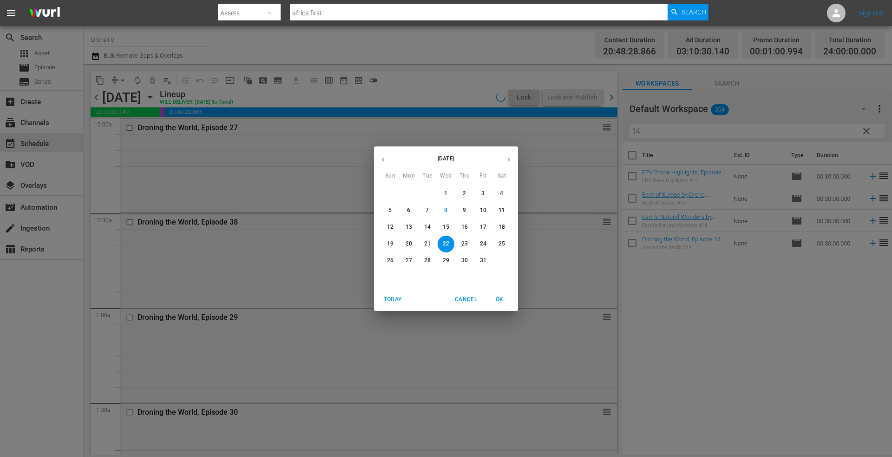
click at [462, 241] on p "23" at bounding box center [464, 244] width 7 height 8
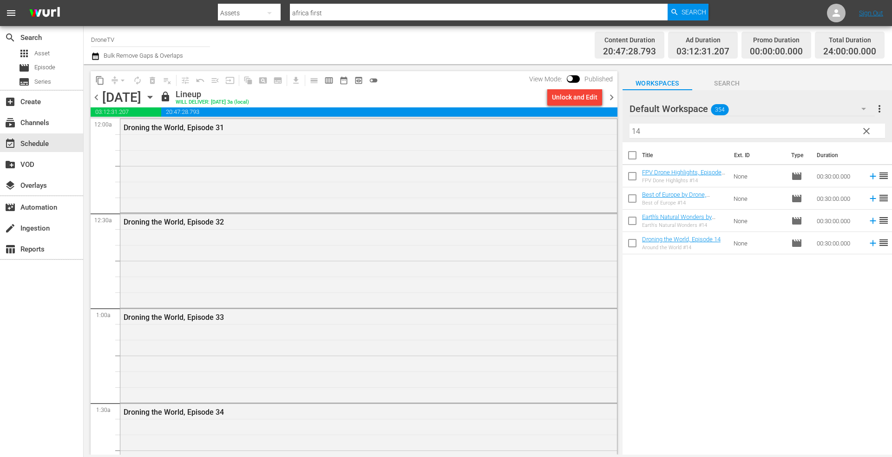
click at [155, 95] on icon "button" at bounding box center [150, 97] width 10 height 10
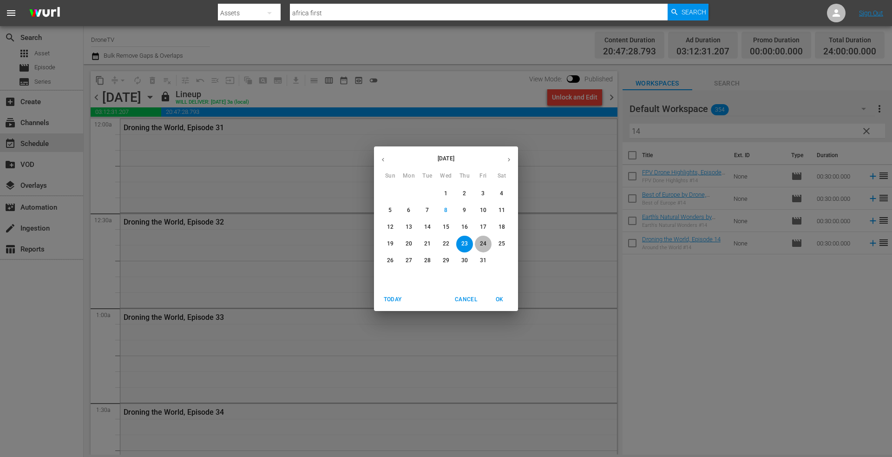
click at [484, 241] on p "24" at bounding box center [483, 244] width 7 height 8
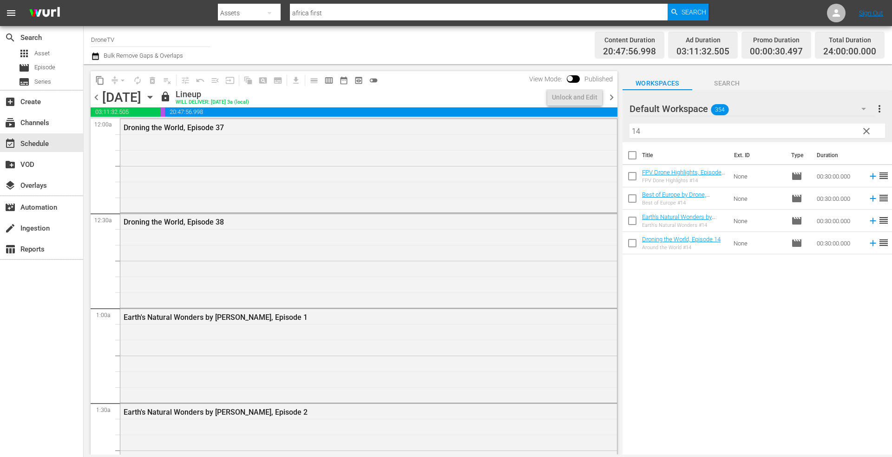
click at [155, 97] on icon "button" at bounding box center [150, 97] width 10 height 10
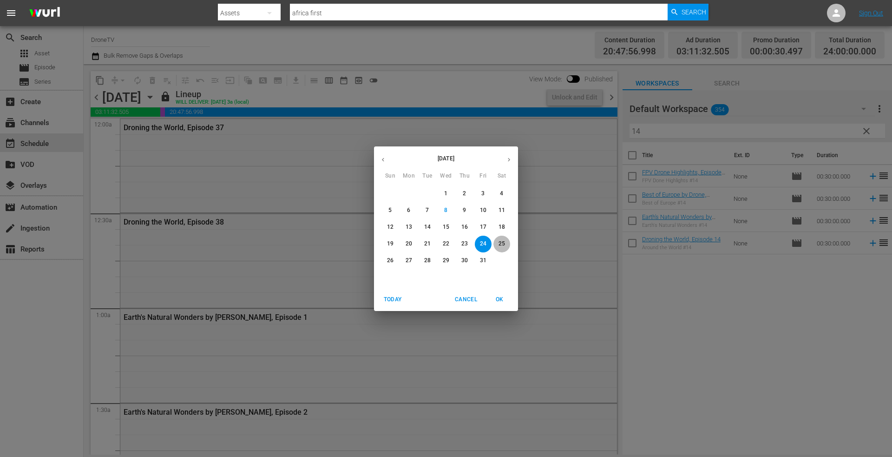
click at [501, 244] on p "25" at bounding box center [502, 244] width 7 height 8
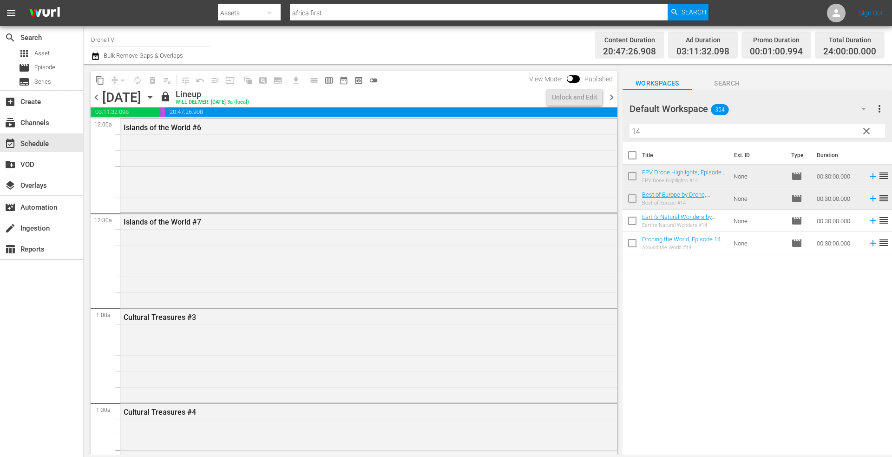
click at [155, 98] on icon "button" at bounding box center [150, 97] width 10 height 10
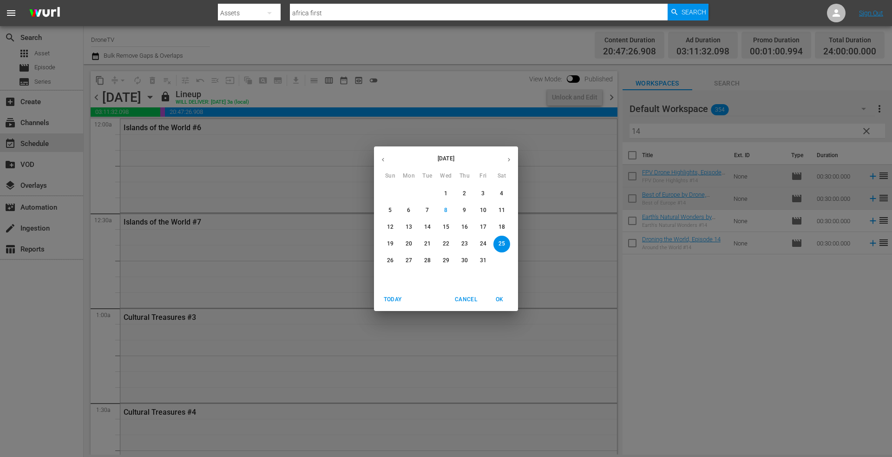
click at [390, 259] on p "26" at bounding box center [390, 261] width 7 height 8
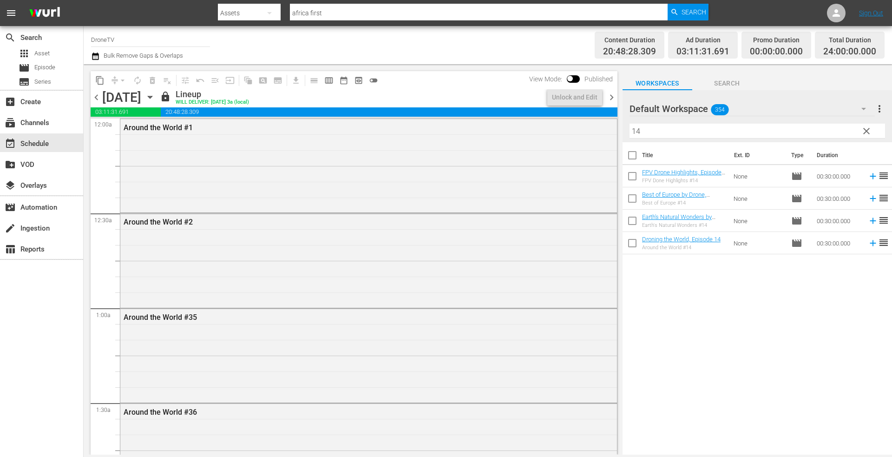
click at [152, 97] on icon "button" at bounding box center [150, 97] width 4 height 2
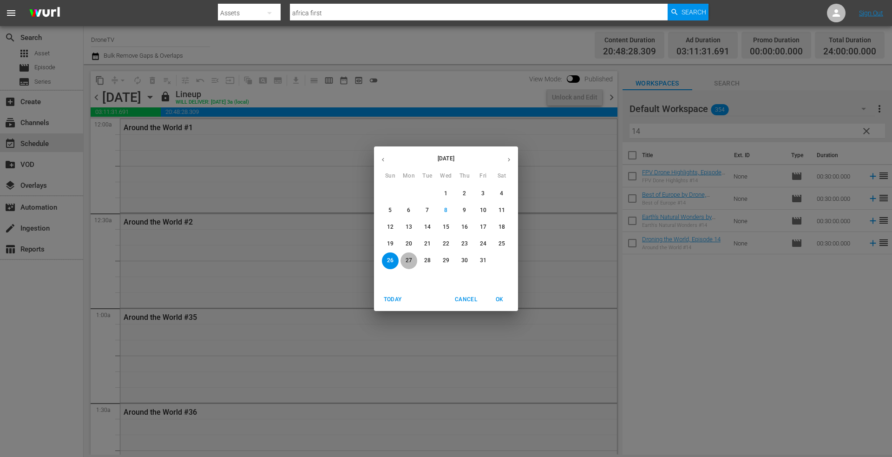
click at [408, 258] on p "27" at bounding box center [409, 261] width 7 height 8
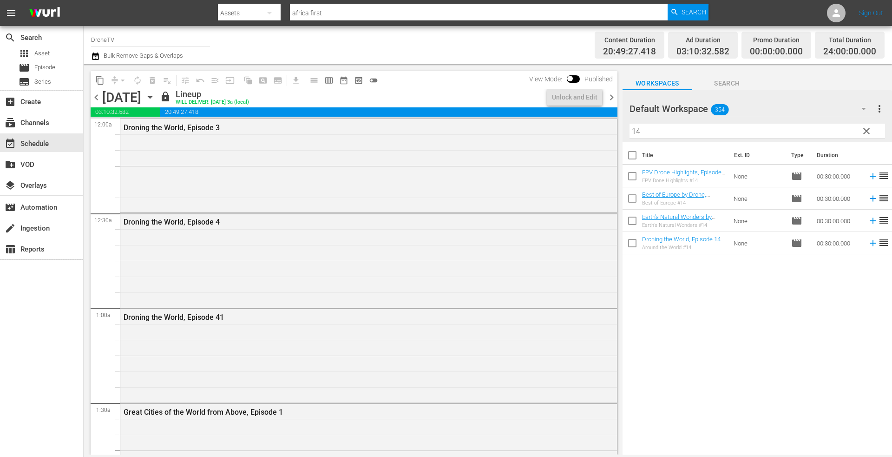
click at [155, 94] on icon "button" at bounding box center [150, 97] width 10 height 10
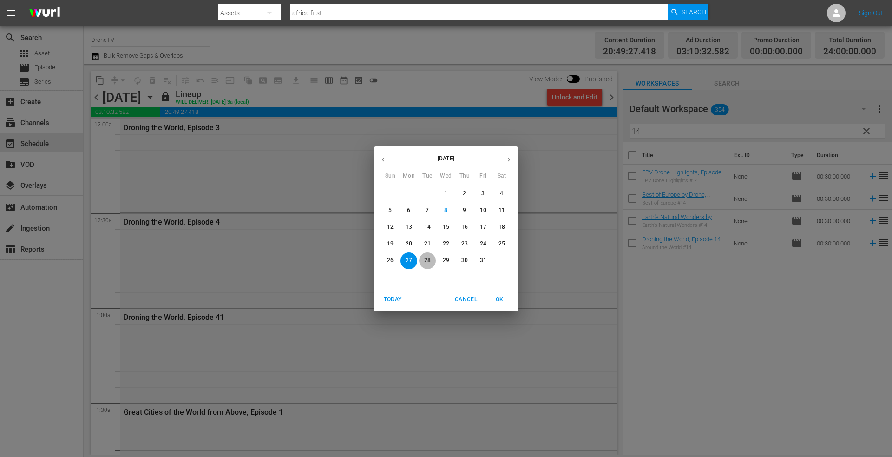
click at [427, 257] on p "28" at bounding box center [427, 261] width 7 height 8
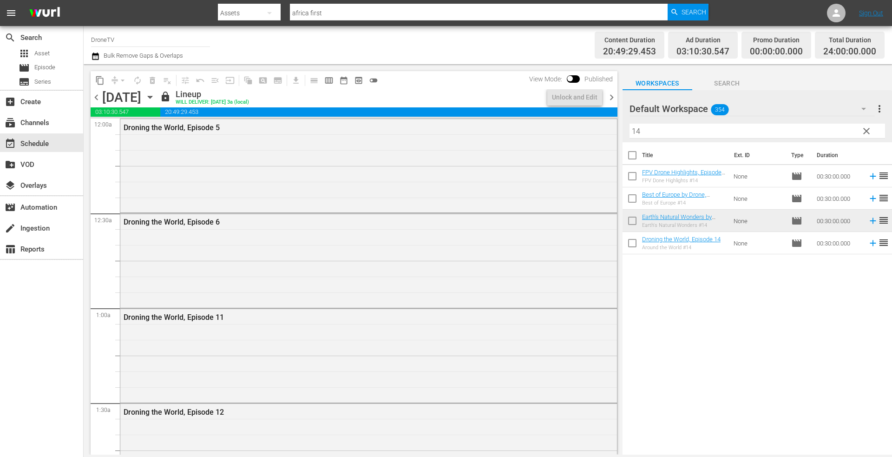
click at [152, 98] on icon "button" at bounding box center [150, 97] width 4 height 2
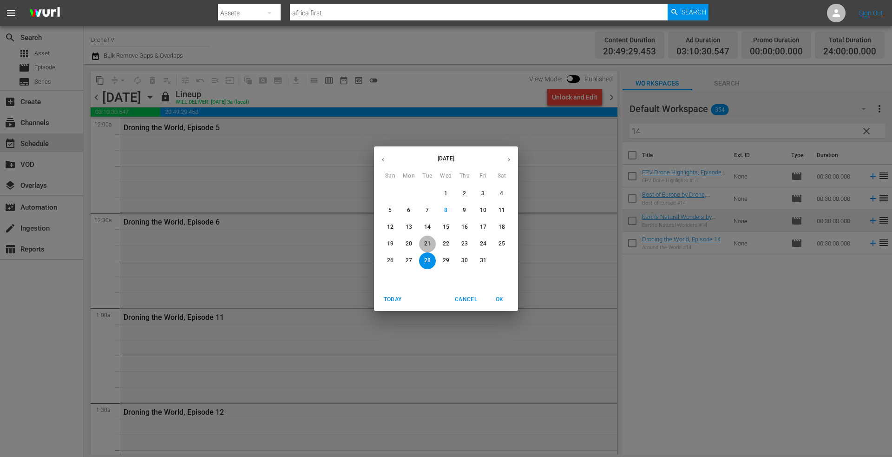
click at [424, 242] on span "21" at bounding box center [427, 244] width 17 height 8
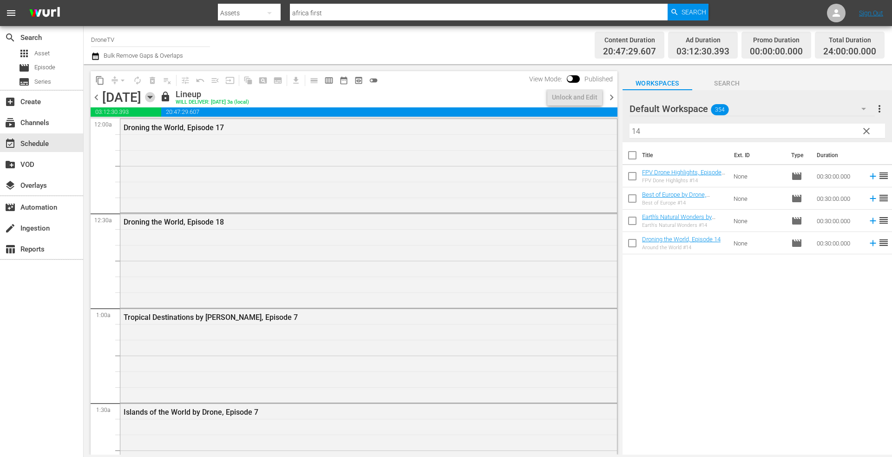
click at [152, 98] on icon "button" at bounding box center [150, 97] width 4 height 2
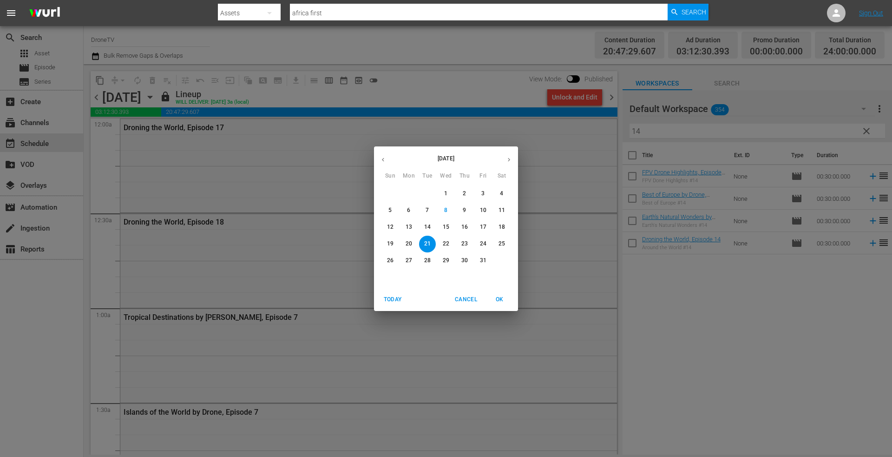
click at [443, 242] on p "22" at bounding box center [446, 244] width 7 height 8
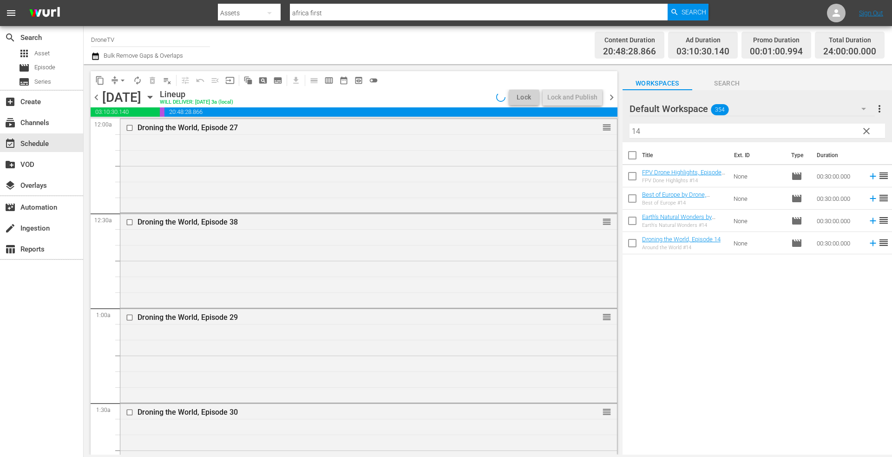
click at [155, 97] on icon "button" at bounding box center [150, 97] width 10 height 10
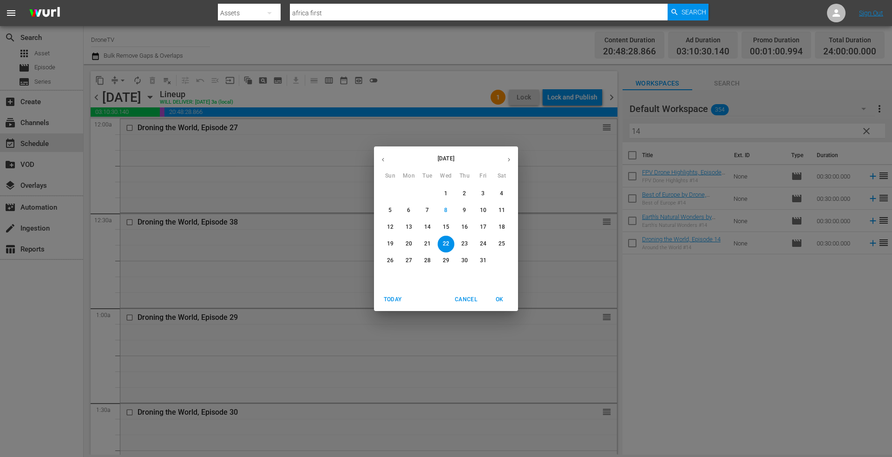
click at [463, 242] on p "23" at bounding box center [464, 244] width 7 height 8
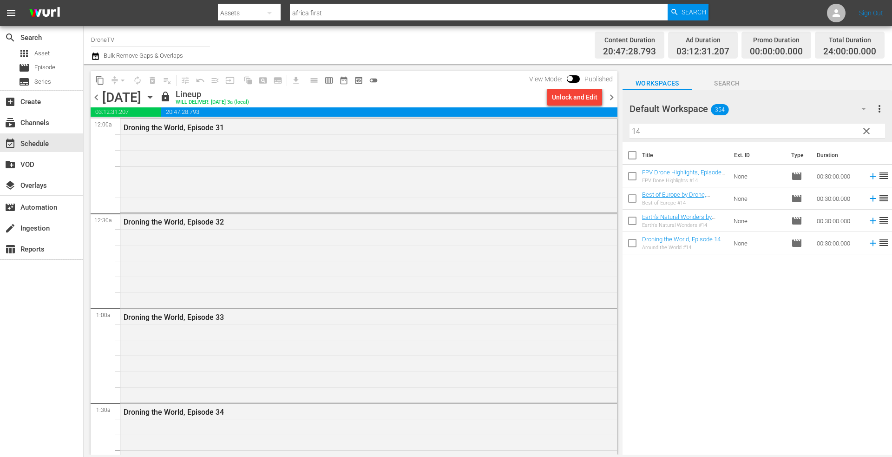
click at [155, 95] on icon "button" at bounding box center [150, 97] width 10 height 10
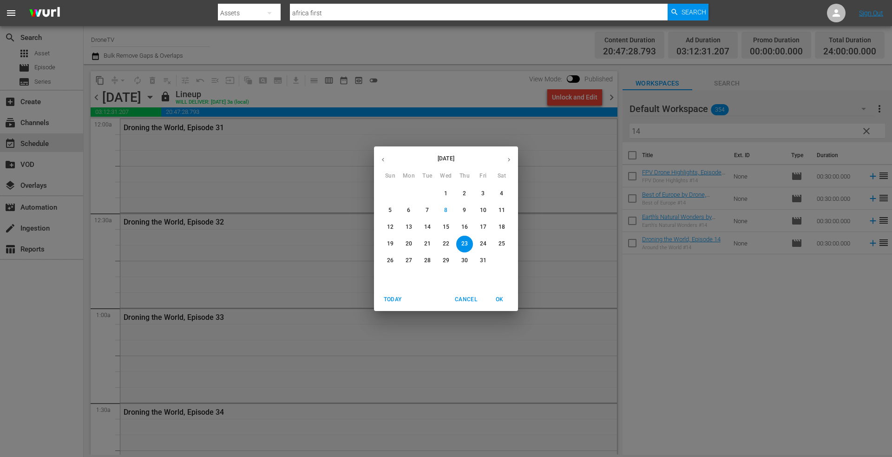
click at [483, 244] on p "24" at bounding box center [483, 244] width 7 height 8
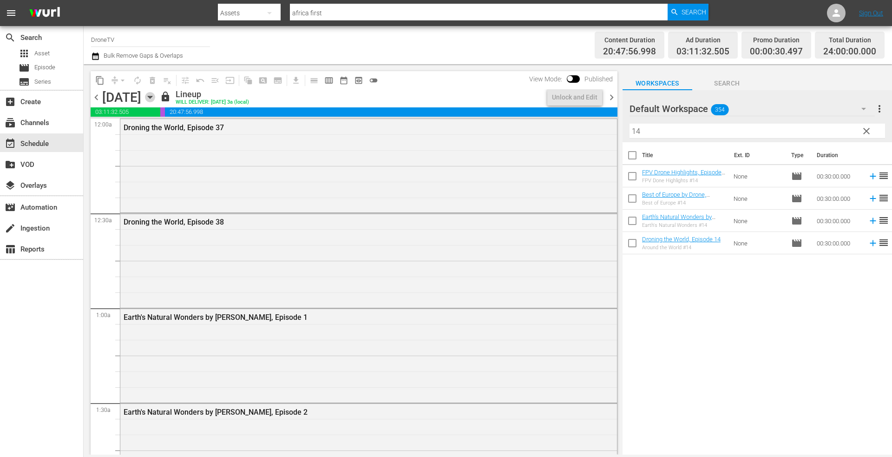
click at [155, 94] on icon "button" at bounding box center [150, 97] width 10 height 10
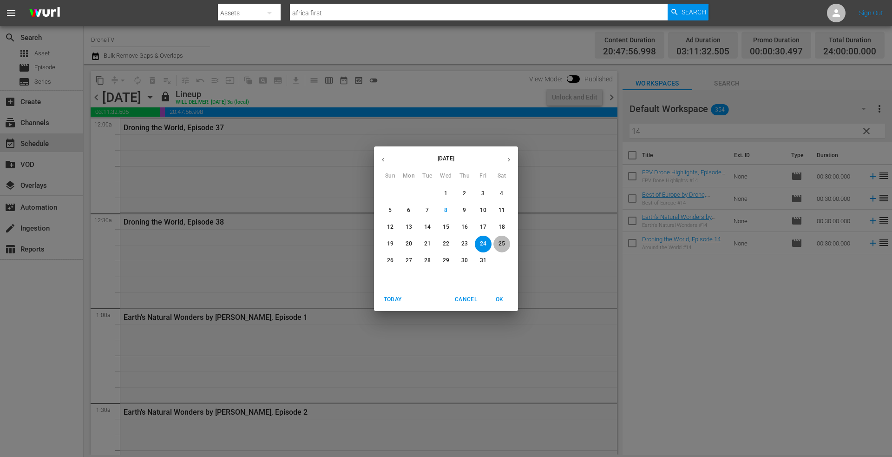
click at [502, 244] on p "25" at bounding box center [502, 244] width 7 height 8
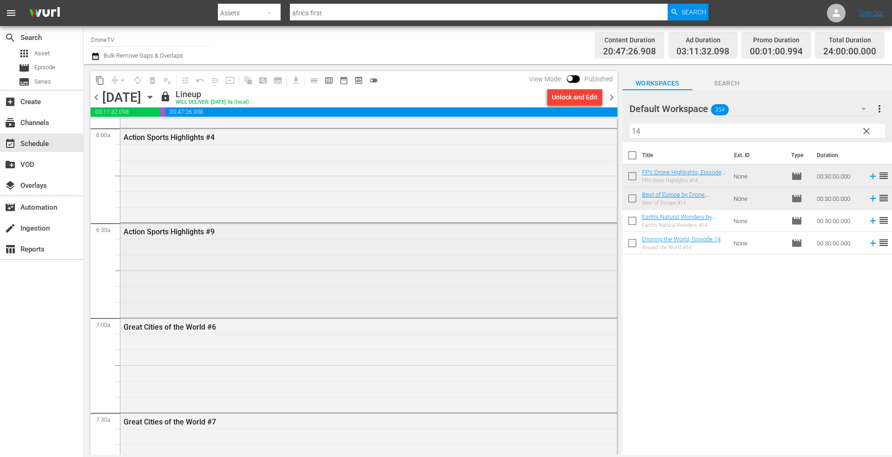
scroll to position [1208, 0]
